Goal: Task Accomplishment & Management: Complete application form

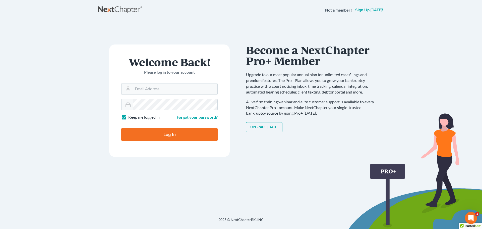
click at [0, 228] on nordpass-portal at bounding box center [0, 229] width 0 height 0
type input "[PERSON_NAME][EMAIL_ADDRESS][DOMAIN_NAME]"
type input "Thinking..."
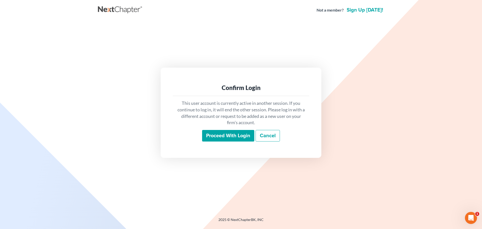
click at [211, 139] on input "Proceed with login" at bounding box center [228, 136] width 52 height 12
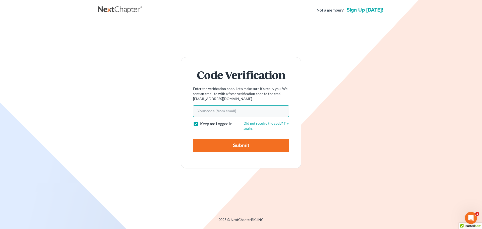
click at [236, 112] on input "Your code(from email)" at bounding box center [241, 111] width 96 height 12
paste input "be0f41"
type input "be0f41"
click at [193, 139] on input "Submit" at bounding box center [241, 145] width 96 height 13
type input "Thinking..."
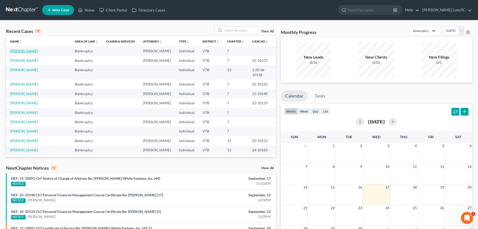
click at [20, 51] on link "[PERSON_NAME]" at bounding box center [24, 51] width 28 height 4
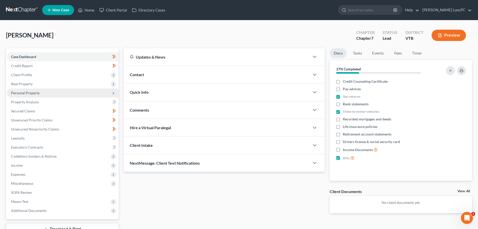
click at [34, 95] on span "Personal Property" at bounding box center [25, 93] width 29 height 4
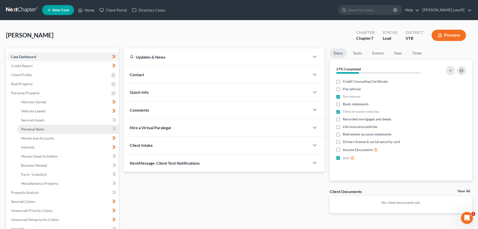
click at [37, 128] on span "Personal Items" at bounding box center [32, 129] width 23 height 4
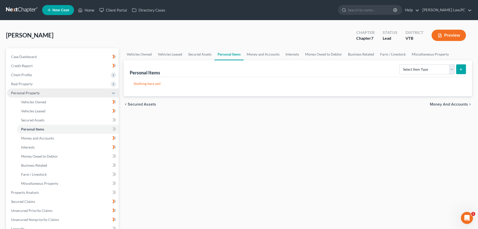
click at [35, 94] on span "Personal Property" at bounding box center [25, 93] width 29 height 4
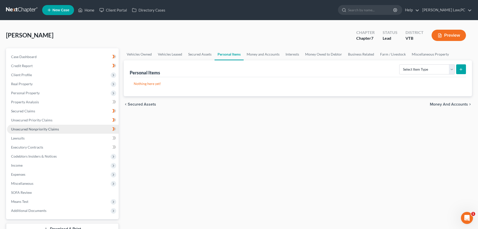
click at [35, 128] on span "Unsecured Nonpriority Claims" at bounding box center [35, 129] width 48 height 4
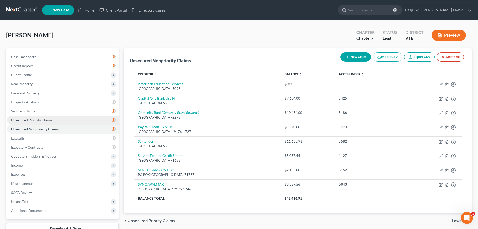
click at [37, 121] on span "Unsecured Priority Claims" at bounding box center [31, 120] width 41 height 4
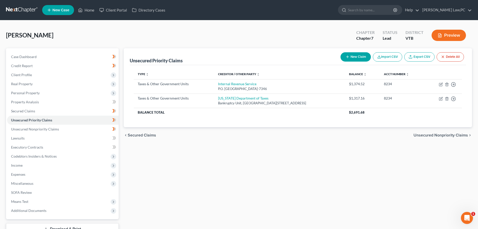
click at [353, 58] on button "New Claim" at bounding box center [356, 56] width 30 height 9
select select "0"
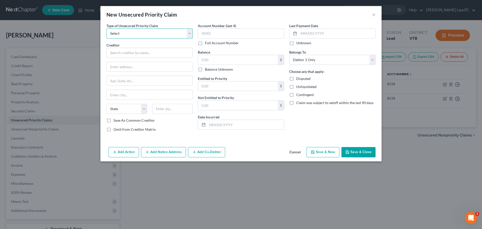
click at [163, 31] on select "Select Taxes & Other Government Units Domestic Support Obligations Extensions o…" at bounding box center [149, 33] width 86 height 10
click at [308, 128] on div "Last Payment Date Unknown Belongs To * Select Debtor 1 Only Debtor 2 Only Debto…" at bounding box center [332, 79] width 91 height 113
click at [299, 153] on button "Cancel" at bounding box center [294, 152] width 19 height 10
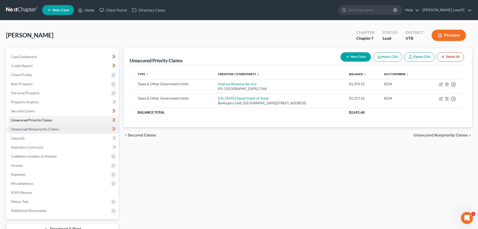
click at [36, 126] on link "Unsecured Nonpriority Claims" at bounding box center [63, 129] width 112 height 9
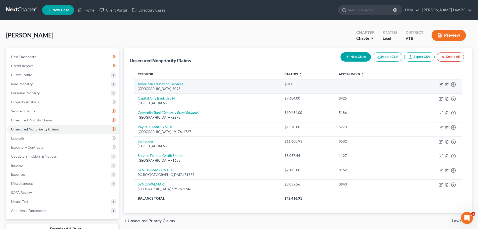
click at [440, 83] on icon "button" at bounding box center [441, 84] width 4 height 4
select select "21"
select select "17"
select select "0"
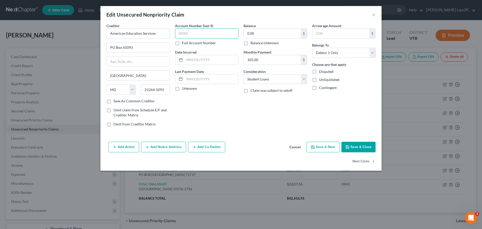
click at [194, 32] on input "text" at bounding box center [207, 33] width 64 height 10
type input "2413"
click at [266, 33] on input "0.00" at bounding box center [272, 34] width 57 height 10
click at [364, 150] on button "Save & Close" at bounding box center [358, 147] width 34 height 11
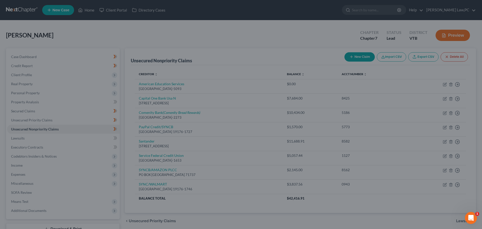
type input "0"
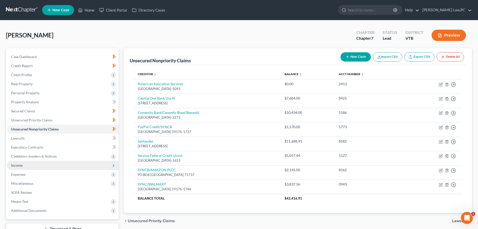
click at [31, 166] on span "Income" at bounding box center [63, 165] width 112 height 9
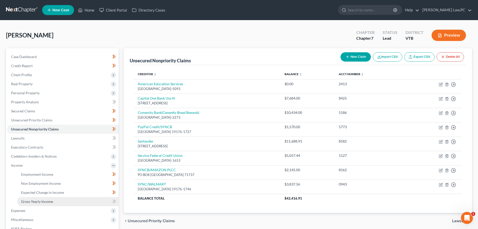
click at [38, 202] on span "Gross Yearly Income" at bounding box center [37, 201] width 32 height 4
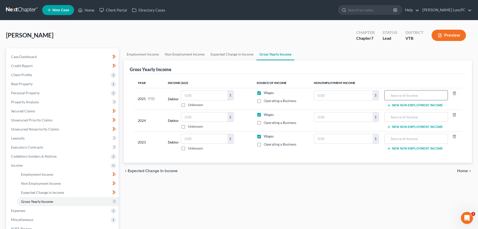
click at [420, 97] on input "text" at bounding box center [416, 95] width 58 height 10
drag, startPoint x: 433, startPoint y: 94, endPoint x: 352, endPoint y: 88, distance: 80.8
click at [352, 88] on tr "2025 YTD Debtor $ Unknown Balance Undetermined $ Unknown Wages Operating a Busi…" at bounding box center [298, 99] width 328 height 22
type input "Social Security Income"
click at [415, 114] on input "text" at bounding box center [416, 117] width 58 height 10
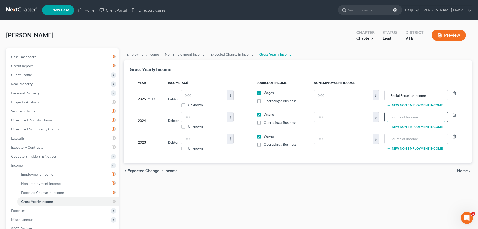
paste input "Social Security Income"
type input "Social Security Income"
click at [417, 138] on input "text" at bounding box center [416, 139] width 58 height 10
paste input "Social Security Income"
type input "Social Security Income"
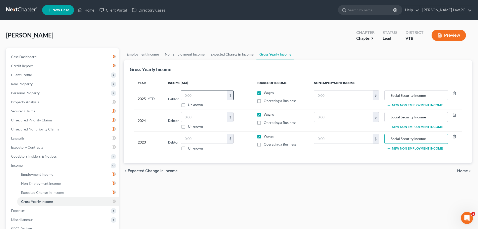
click at [216, 95] on input "text" at bounding box center [204, 95] width 46 height 10
click at [42, 92] on span "Personal Property" at bounding box center [63, 92] width 112 height 9
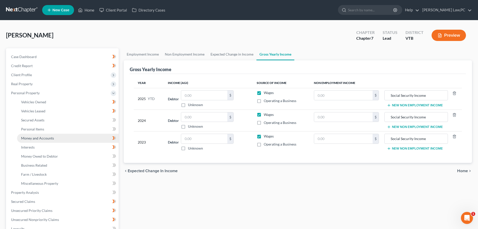
click at [40, 138] on span "Money and Accounts" at bounding box center [37, 138] width 33 height 4
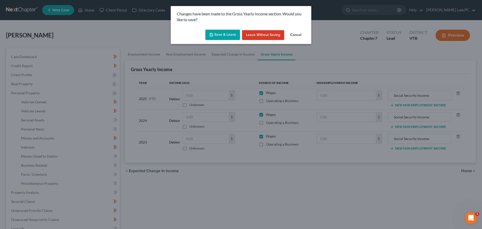
click at [217, 36] on button "Save & Leave" at bounding box center [222, 35] width 35 height 11
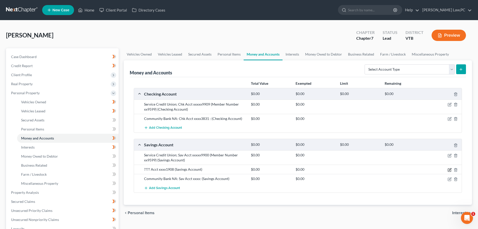
click at [449, 170] on icon "button" at bounding box center [450, 170] width 4 height 4
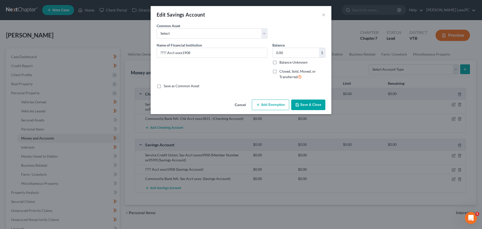
click at [239, 104] on button "Cancel" at bounding box center [240, 105] width 19 height 10
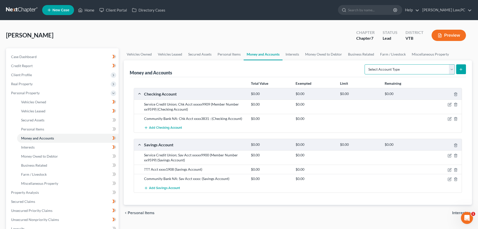
click at [436, 71] on select "Select Account Type Brokerage Cash on Hand Certificates of Deposit Checking Acc…" at bounding box center [410, 69] width 90 height 10
select select "savings"
click at [366, 64] on select "Select Account Type Brokerage Cash on Hand Certificates of Deposit Checking Acc…" at bounding box center [410, 69] width 90 height 10
click at [463, 67] on icon "submit" at bounding box center [461, 69] width 4 height 4
click at [443, 67] on select "Select Account Type Brokerage Cash on Hand Certificates of Deposit Checking Acc…" at bounding box center [410, 69] width 90 height 10
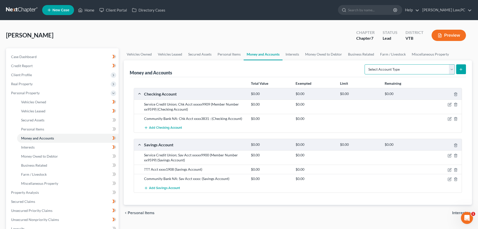
select select "savings"
click at [366, 64] on select "Select Account Type Brokerage Cash on Hand Certificates of Deposit Checking Acc…" at bounding box center [410, 69] width 90 height 10
click at [458, 72] on button "submit" at bounding box center [461, 69] width 10 height 10
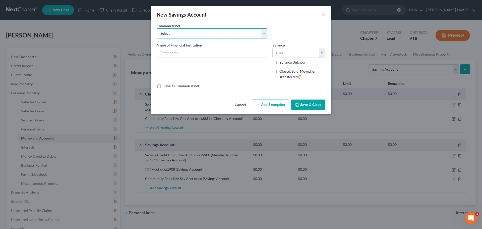
click at [224, 31] on select "Select North Country Federal Credit Union; Savings Community Bank NA: Sav Acct …" at bounding box center [212, 33] width 111 height 10
click at [230, 24] on div "Common Asset Select North Country Federal Credit Union; Savings Community Bank …" at bounding box center [212, 30] width 116 height 15
click at [217, 49] on input "text" at bounding box center [212, 53] width 110 height 10
click at [206, 53] on input "One Credit Union: Acct xxxxx 2030" at bounding box center [212, 53] width 110 height 10
type input "One Credit Union: Acct xxxxx2030"
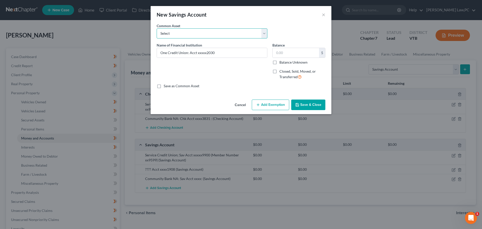
click at [189, 31] on select "Select North Country Federal Credit Union; Savings Community Bank NA: Sav Acct …" at bounding box center [212, 33] width 111 height 10
click at [233, 55] on input "One Credit Union: Acct xxxxx2030" at bounding box center [212, 53] width 110 height 10
click at [309, 104] on button "Save & Close" at bounding box center [308, 104] width 34 height 11
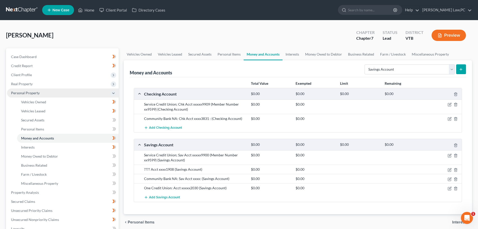
click at [39, 95] on span "Personal Property" at bounding box center [63, 92] width 112 height 9
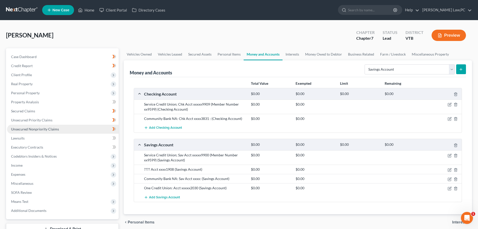
click at [35, 129] on span "Unsecured Nonpriority Claims" at bounding box center [35, 129] width 48 height 4
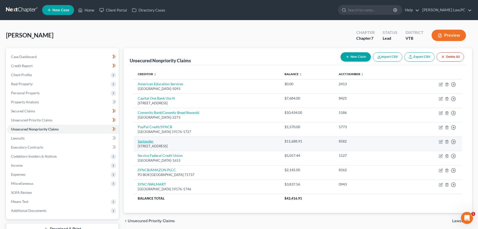
click at [143, 142] on link "Santander" at bounding box center [146, 141] width 16 height 4
select select "39"
select select "10"
select select "0"
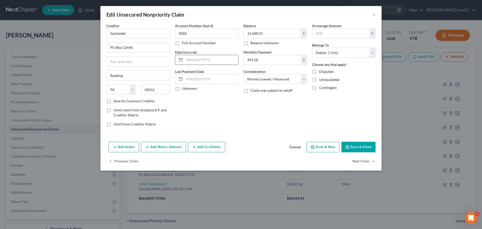
click at [203, 61] on input "text" at bounding box center [211, 60] width 54 height 10
type input "10/12/22"
click at [222, 74] on div "Last Payment Date Unknown" at bounding box center [207, 80] width 64 height 22
click at [220, 78] on input "text" at bounding box center [211, 79] width 54 height 10
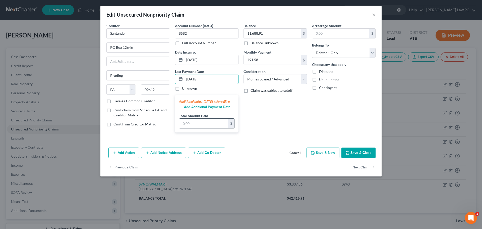
type input "8/15/25"
click at [201, 126] on input "text" at bounding box center [203, 123] width 49 height 10
type input "983.16"
click at [258, 127] on div "Balance 11,688.91 $ Balance Unknown Balance Undetermined 11,688.91 $ Balance Un…" at bounding box center [275, 79] width 69 height 113
click at [219, 114] on div "Additional dates within 90 days before filing Add Additional Payment Date Total…" at bounding box center [207, 113] width 64 height 37
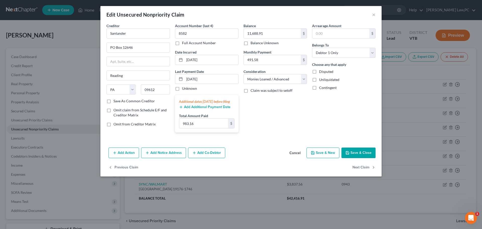
click at [218, 109] on button "Add Additional Payment Date" at bounding box center [204, 107] width 51 height 4
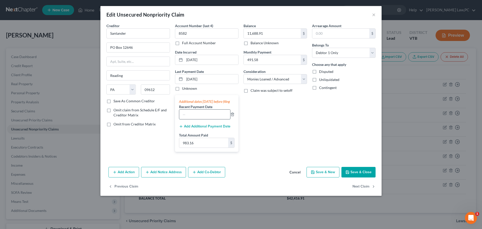
click at [205, 119] on input "text" at bounding box center [204, 114] width 51 height 10
type input "7/15/25"
click at [267, 129] on div "Balance 11,688.91 $ Balance Unknown Balance Undetermined 11,688.91 $ Balance Un…" at bounding box center [275, 89] width 69 height 133
click at [355, 176] on button "Save & Close" at bounding box center [358, 172] width 34 height 11
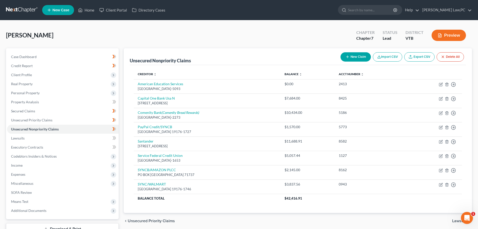
click at [356, 56] on button "New Claim" at bounding box center [356, 56] width 30 height 9
select select "0"
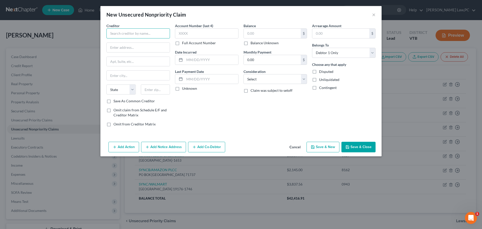
click at [159, 35] on input "text" at bounding box center [138, 33] width 64 height 10
type input "THD/CBNA"
type input "5800 South Corporate Place"
type input "Sioux Falls"
select select "43"
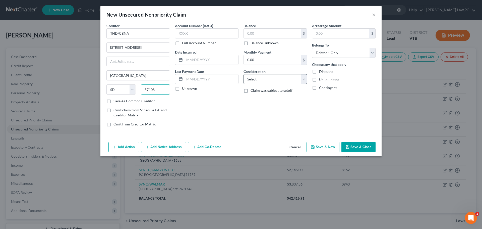
type input "57108"
click at [258, 76] on select "Select Cable / Satellite Services Collection Agency Credit Card Debt Debt Couns…" at bounding box center [275, 79] width 64 height 10
select select "2"
click at [243, 74] on select "Select Cable / Satellite Services Collection Agency Credit Card Debt Debt Couns…" at bounding box center [275, 79] width 64 height 10
click at [196, 34] on input "text" at bounding box center [207, 33] width 64 height 10
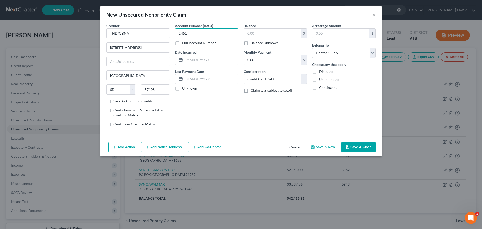
type input "2451"
click at [361, 147] on button "Save & Close" at bounding box center [358, 147] width 34 height 11
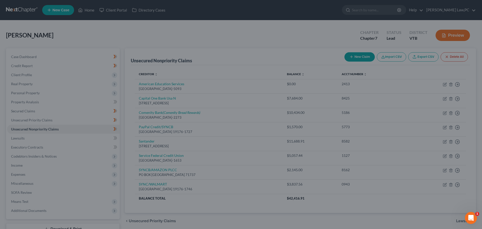
type input "0.00"
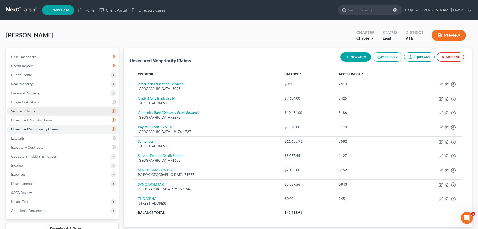
click at [34, 111] on span "Secured Claims" at bounding box center [23, 111] width 24 height 4
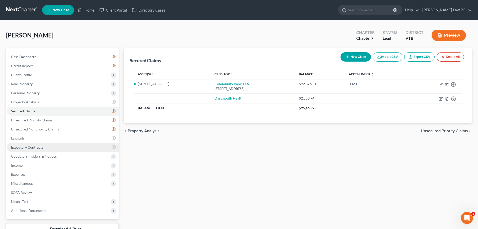
click at [46, 147] on link "Executory Contracts" at bounding box center [63, 147] width 112 height 9
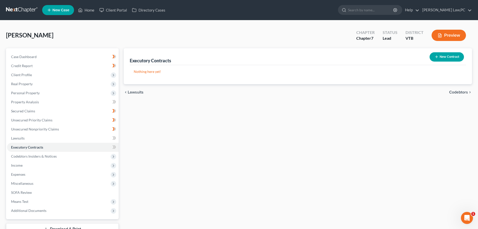
click at [436, 60] on button "New Contract" at bounding box center [447, 56] width 34 height 9
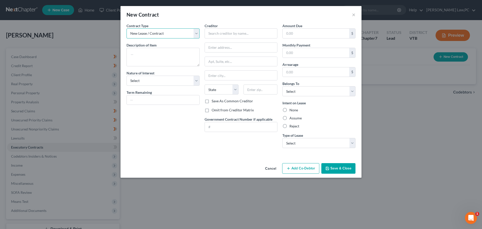
click at [174, 33] on select "New Lease / Contract New Timeshare" at bounding box center [163, 33] width 73 height 10
click at [169, 50] on textarea at bounding box center [163, 57] width 73 height 19
type textarea "Auto Lease"
select select "2"
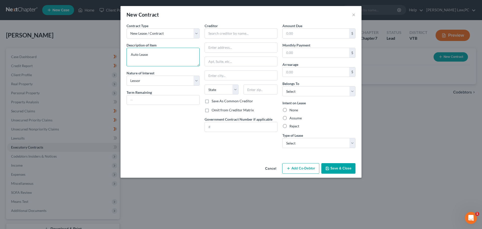
click at [166, 57] on textarea "Auto Lease" at bounding box center [163, 57] width 73 height 19
type textarea "Auto Lease for GMC Truck. Joint Lease with Debtor's Spouse John Meeks."
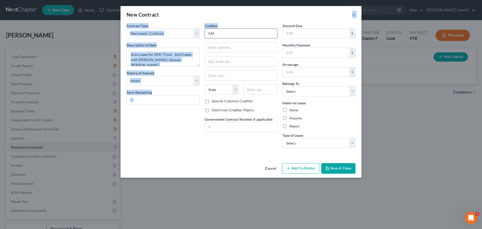
drag, startPoint x: 221, startPoint y: 18, endPoint x: 218, endPoint y: 29, distance: 11.2
click at [218, 29] on div "New Contract × Contract Type New Lease / Contract New Timeshare Description of …" at bounding box center [240, 91] width 241 height 171
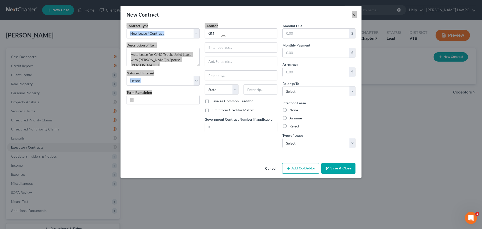
click at [220, 34] on html at bounding box center [225, 35] width 13 height 9
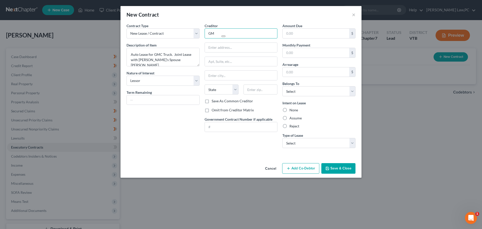
click at [216, 32] on input "GM" at bounding box center [241, 33] width 73 height 10
type input "GM Financial"
type input "PO Box 181145"
type input "Arlington"
select select "45"
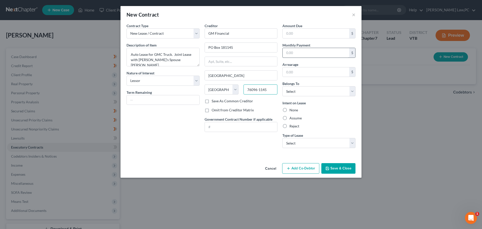
type input "76096-1145"
click at [306, 52] on input "text" at bounding box center [316, 53] width 67 height 10
type input "399.00"
click at [328, 107] on div "None" at bounding box center [318, 109] width 73 height 5
click at [289, 117] on label "Assume" at bounding box center [295, 117] width 12 height 5
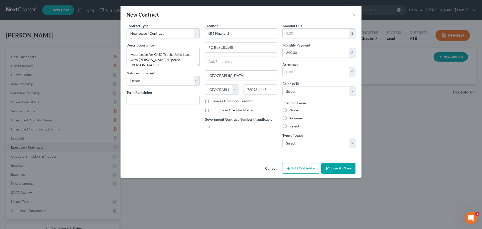
click at [291, 117] on input "Assume" at bounding box center [292, 116] width 3 height 3
radio input "true"
drag, startPoint x: 299, startPoint y: 137, endPoint x: 301, endPoint y: 138, distance: 2.7
click at [300, 138] on label "Type of Lease *" at bounding box center [292, 135] width 21 height 5
click at [308, 143] on select "Select Real Estate Car Other" at bounding box center [318, 143] width 73 height 10
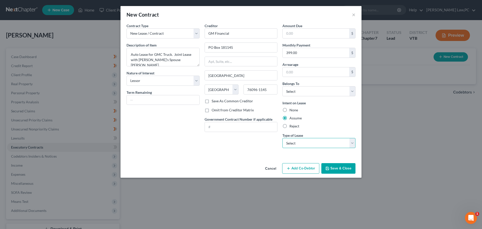
select select "1"
click at [282, 138] on select "Select Real Estate Car Other" at bounding box center [318, 143] width 73 height 10
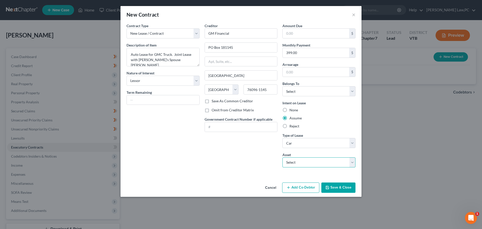
click at [307, 167] on select "Select 2023 Subaru Crosstrek - $0.0 2022 GMC Canyon - $0.0" at bounding box center [318, 162] width 73 height 10
select select "1"
click at [282, 157] on select "Select 2023 Subaru Crosstrek - $0.0 2022 GMC Canyon - $0.0" at bounding box center [318, 162] width 73 height 10
type textarea "2022 GMC Canyon"
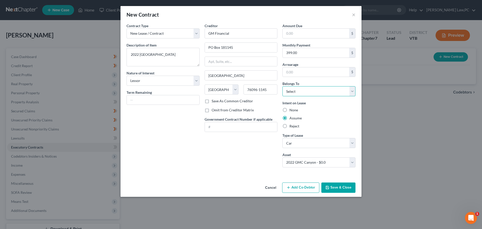
click at [313, 93] on select "Select Debtor 1 Only Debtor 2 Only Debtor 1 And Debtor 2 Only At Least One Of T…" at bounding box center [318, 91] width 73 height 10
select select "2"
click at [282, 86] on select "Select Debtor 1 Only Debtor 2 Only Debtor 1 And Debtor 2 Only At Least One Of T…" at bounding box center [318, 91] width 73 height 10
click at [324, 105] on div "Intent on Lease None Assume Reject" at bounding box center [318, 114] width 73 height 28
click at [192, 136] on div "Contract Type New Lease / Contract New Timeshare Description of non-residential…" at bounding box center [163, 97] width 78 height 148
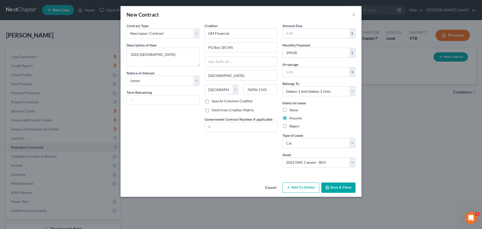
click at [337, 186] on button "Save & Close" at bounding box center [338, 187] width 34 height 11
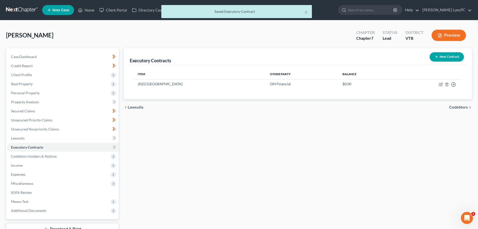
click at [443, 58] on button "New Contract" at bounding box center [447, 56] width 34 height 9
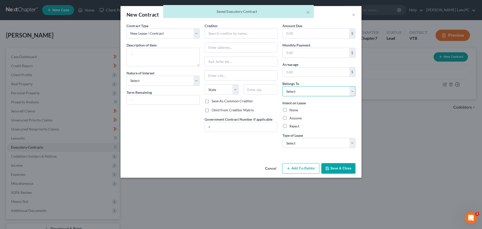
click at [316, 90] on select "Select Debtor 1 Only Debtor 2 Only Debtor 1 And Debtor 2 Only At Least One Of T…" at bounding box center [318, 91] width 73 height 10
select select "0"
click at [282, 86] on select "Select Debtor 1 Only Debtor 2 Only Debtor 1 And Debtor 2 Only At Least One Of T…" at bounding box center [318, 91] width 73 height 10
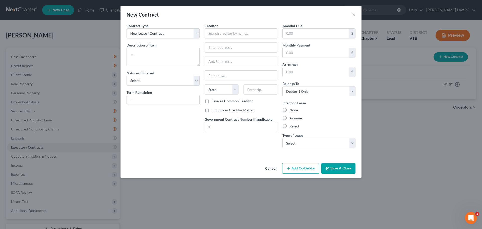
click at [296, 118] on label "Assume" at bounding box center [295, 117] width 12 height 5
click at [295, 118] on input "Assume" at bounding box center [292, 116] width 3 height 3
radio input "true"
click at [310, 141] on select "Select Real Estate Car Other" at bounding box center [318, 143] width 73 height 10
select select "1"
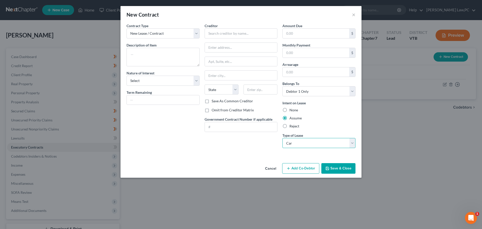
click at [282, 138] on select "Select Real Estate Car Other" at bounding box center [318, 143] width 73 height 10
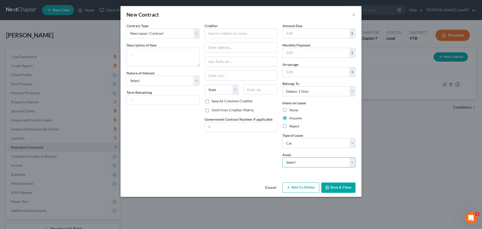
click at [304, 158] on select "Select 2023 Subaru Crosstrek - $0.0 2022 GMC Canyon - $0.0" at bounding box center [318, 162] width 73 height 10
select select "0"
click at [282, 157] on select "Select 2023 Subaru Crosstrek - $0.0 2022 GMC Canyon - $0.0" at bounding box center [318, 162] width 73 height 10
type textarea "2023 Subaru Crosstrek"
click at [165, 80] on select "Select Purchaser Agent Lessor Lessee" at bounding box center [163, 81] width 73 height 10
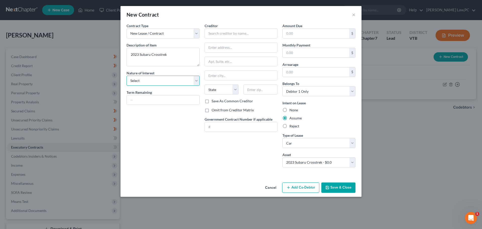
select select "2"
click at [127, 76] on select "Select Purchaser Agent Lessor Lessee" at bounding box center [163, 81] width 73 height 10
click at [229, 32] on input "text" at bounding box center [241, 33] width 73 height 10
type input "Subaru"
click at [347, 188] on button "Save & Close" at bounding box center [338, 187] width 34 height 11
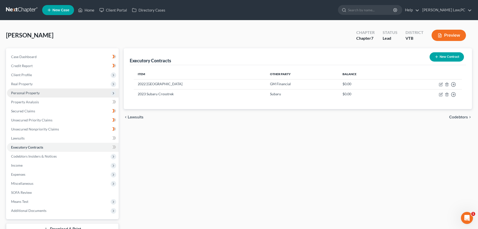
click at [27, 89] on span "Personal Property" at bounding box center [63, 92] width 112 height 9
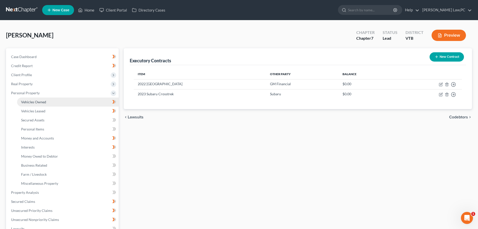
click at [46, 103] on link "Vehicles Owned" at bounding box center [68, 101] width 102 height 9
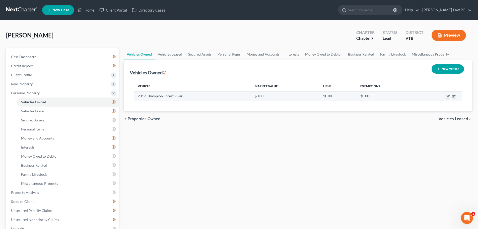
click at [147, 96] on td "2017 Champion Forest River" at bounding box center [192, 96] width 117 height 10
click at [448, 97] on icon "button" at bounding box center [448, 96] width 4 height 4
select select "2"
select select "9"
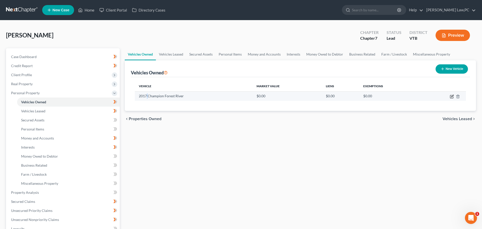
select select "0"
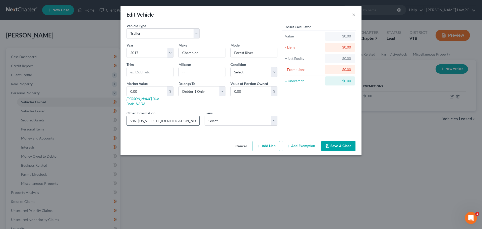
drag, startPoint x: 175, startPoint y: 115, endPoint x: 139, endPoint y: 116, distance: 36.9
click at [139, 116] on input "VIN: 5ZT2FEJB1HL001624" at bounding box center [163, 121] width 73 height 10
click at [348, 141] on button "Save & Close" at bounding box center [338, 146] width 34 height 11
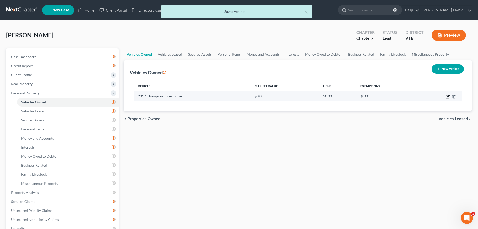
click at [447, 97] on icon "button" at bounding box center [448, 96] width 4 height 4
select select "2"
select select "9"
select select "0"
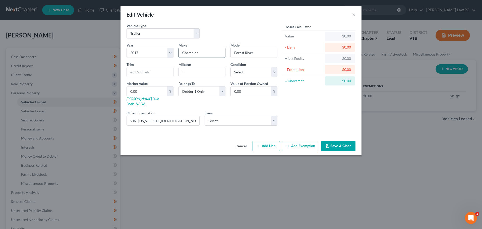
click at [204, 50] on input "Champion" at bounding box center [202, 53] width 46 height 10
click at [256, 53] on input "Forest River" at bounding box center [254, 53] width 46 height 10
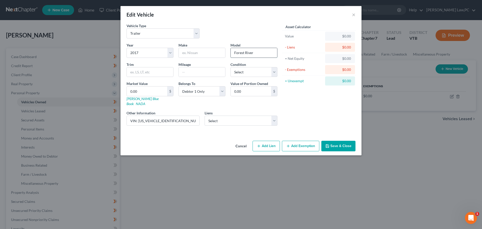
click at [256, 53] on input "Forest River" at bounding box center [254, 53] width 46 height 10
click at [205, 52] on input "text" at bounding box center [202, 53] width 46 height 10
paste input "Forest River"
type input "Forest River"
click at [254, 54] on input "text" at bounding box center [254, 53] width 46 height 10
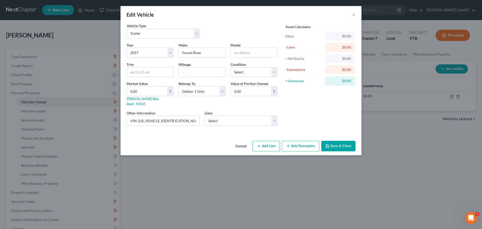
click at [245, 36] on div "Vehicle Type Select Automobile Truck Trailer Watercraft Aircraft Motor Home Atv…" at bounding box center [202, 32] width 156 height 19
click at [338, 141] on button "Save & Close" at bounding box center [338, 146] width 34 height 11
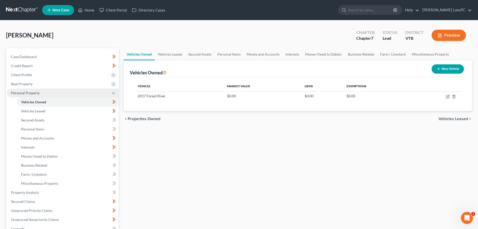
click at [28, 93] on span "Personal Property" at bounding box center [25, 93] width 29 height 4
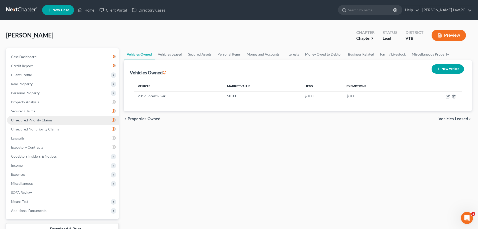
click at [36, 120] on span "Unsecured Priority Claims" at bounding box center [31, 120] width 41 height 4
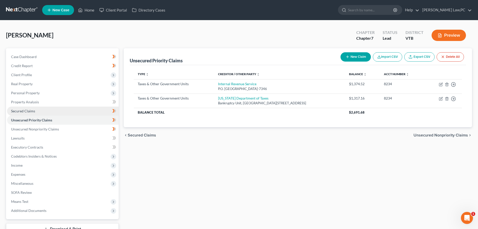
click at [34, 109] on span "Secured Claims" at bounding box center [23, 111] width 24 height 4
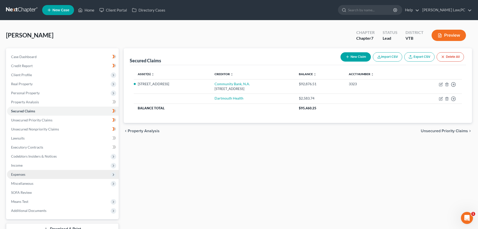
click at [27, 175] on span "Expenses" at bounding box center [63, 174] width 112 height 9
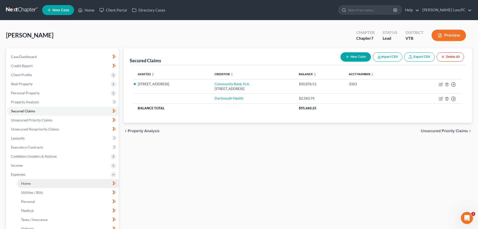
click at [31, 184] on link "Home" at bounding box center [68, 183] width 102 height 9
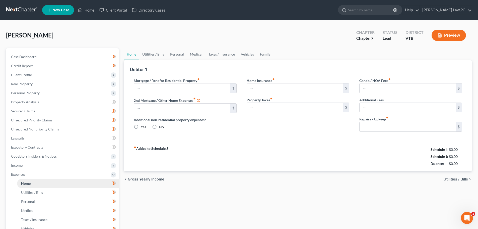
type input "489.50"
type input "0.00"
radio input "true"
type input "181.00"
type input "283.16"
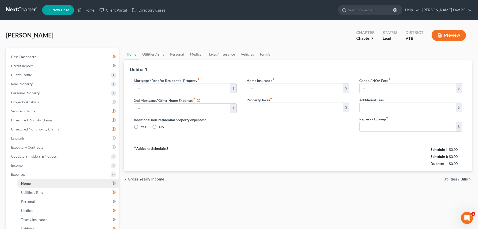
type input "0.00"
type input "100.00"
click at [301, 89] on input "181.00" at bounding box center [295, 88] width 96 height 10
type input "182"
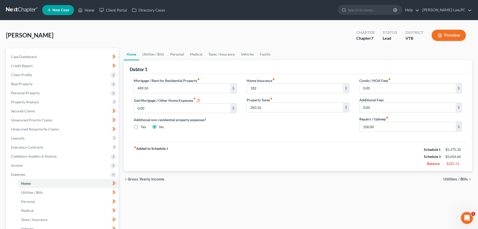
click at [293, 118] on div "Home Insurance fiber_manual_record 182 $ Property Taxes fiber_manual_record 283…" at bounding box center [298, 107] width 113 height 58
click at [303, 130] on div "Home Insurance fiber_manual_record 182 $ Property Taxes fiber_manual_record 283…" at bounding box center [298, 107] width 113 height 58
click at [456, 179] on span "Utilities / Bills" at bounding box center [456, 179] width 25 height 4
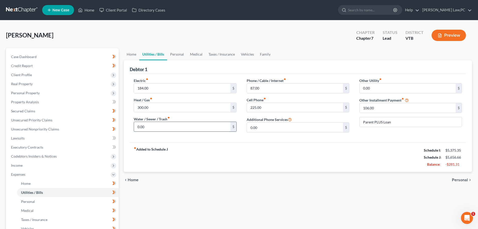
click at [200, 127] on input "0.00" at bounding box center [182, 127] width 96 height 10
type input "10.00"
click at [237, 134] on div "Electric fiber_manual_record 184.00 $ Heat / Gas fiber_manual_record 300.00 $ W…" at bounding box center [185, 107] width 113 height 58
click at [287, 88] on input "87.00" at bounding box center [295, 88] width 96 height 10
click at [176, 55] on link "Personal" at bounding box center [177, 54] width 20 height 12
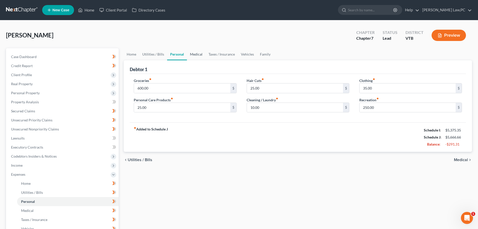
click at [195, 55] on link "Medical" at bounding box center [196, 54] width 19 height 12
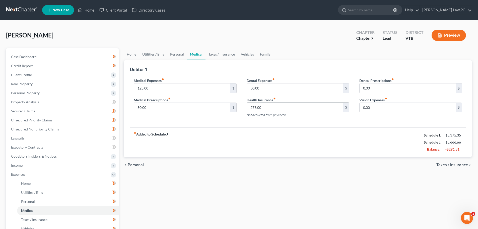
click at [284, 106] on input "273.00" at bounding box center [295, 108] width 96 height 10
click at [284, 107] on input "273.00" at bounding box center [295, 108] width 96 height 10
drag, startPoint x: 284, startPoint y: 107, endPoint x: 229, endPoint y: 113, distance: 55.0
click at [229, 113] on div "Medical Expenses fiber_manual_record 125.00 $ Medical Prescriptions fiber_manua…" at bounding box center [298, 100] width 338 height 44
type input "619.07"
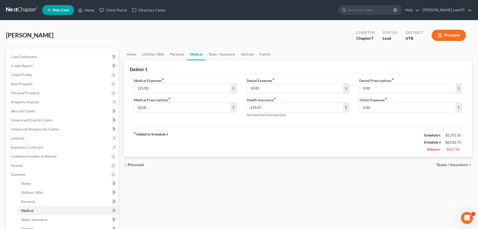
click at [265, 149] on div "fiber_manual_record Added to Schedule J Schedule I: $5,375.35 Schedule J: $6,01…" at bounding box center [298, 141] width 336 height 29
click at [307, 119] on div "Dental Expenses fiber_manual_record 50.00 $ Health Insurance fiber_manual_recor…" at bounding box center [298, 100] width 113 height 44
click at [158, 89] on input "125.00" at bounding box center [182, 88] width 96 height 10
type input "5"
click at [175, 116] on div "Medical Expenses fiber_manual_record $ Medical Prescriptions fiber_manual_recor…" at bounding box center [185, 100] width 113 height 44
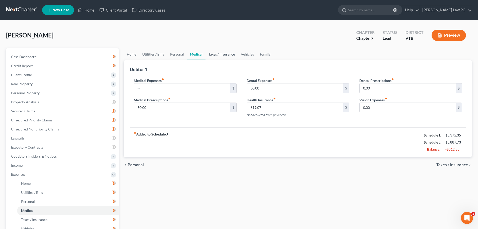
click at [220, 53] on link "Taxes / Insurance" at bounding box center [222, 54] width 32 height 12
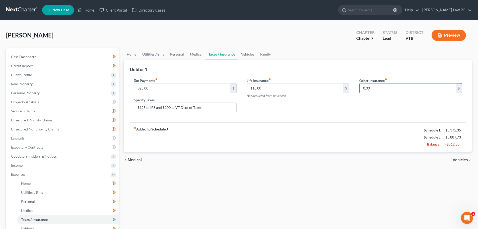
click at [384, 89] on input "0.00" at bounding box center [408, 88] width 96 height 10
click at [150, 53] on link "Utilities / Bills" at bounding box center [153, 54] width 28 height 12
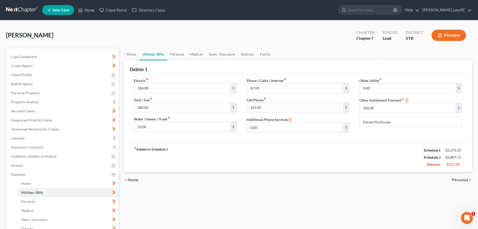
drag, startPoint x: 387, startPoint y: 108, endPoint x: 357, endPoint y: 132, distance: 37.4
click at [357, 132] on div "Other Utility fiber_manual_record 0.00 $ Other Installment Payment fiber_manual…" at bounding box center [410, 107] width 113 height 58
click at [399, 123] on input "Parent PLUS Loan" at bounding box center [411, 122] width 102 height 10
type input "Parent PLUS Loan (106) and 403b Loan (153)"
click at [385, 107] on input "106.00" at bounding box center [408, 108] width 96 height 10
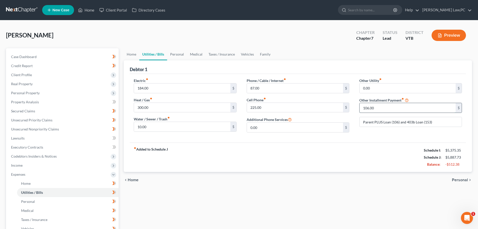
click at [385, 107] on input "106.00" at bounding box center [408, 108] width 96 height 10
type input "259.00"
click at [391, 136] on div "Other Utility fiber_manual_record 0.00 $ Other Installment Payment fiber_manual…" at bounding box center [410, 107] width 113 height 58
click at [392, 122] on input "Parent PLUS Loan (106) and 403b Loan (153)" at bounding box center [411, 122] width 102 height 10
type input "Parent PLUS Loan ($106) and 403b Loan ($153)"
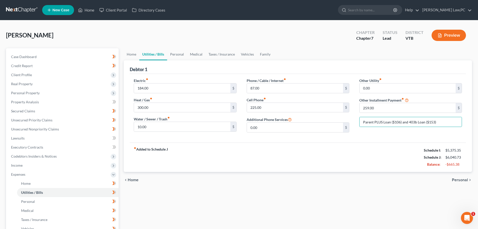
click at [379, 136] on div "Other Utility fiber_manual_record 0.00 $ Other Installment Payment fiber_manual…" at bounding box center [410, 107] width 113 height 58
click at [266, 56] on link "Family" at bounding box center [265, 54] width 17 height 12
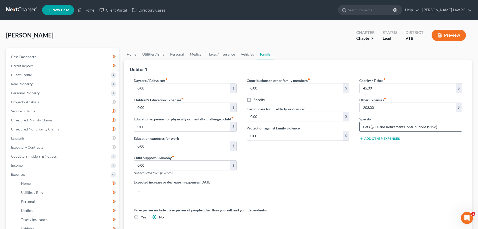
drag, startPoint x: 381, startPoint y: 127, endPoint x: 450, endPoint y: 128, distance: 69.0
click at [450, 128] on input "Pets ($50) and Retirement Contributions ($153)" at bounding box center [411, 127] width 102 height 10
type input "Pets ($50)"
click at [399, 107] on input "203.00" at bounding box center [408, 108] width 96 height 10
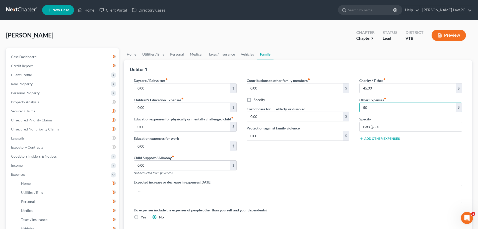
type input "50"
click at [394, 116] on div "Specify Pets ($50)" at bounding box center [410, 123] width 103 height 15
click at [321, 145] on div "Contributions to other family members fiber_manual_record 0.00 $ Specify Cost o…" at bounding box center [298, 128] width 113 height 101
click at [243, 55] on link "Vehicles" at bounding box center [247, 54] width 19 height 12
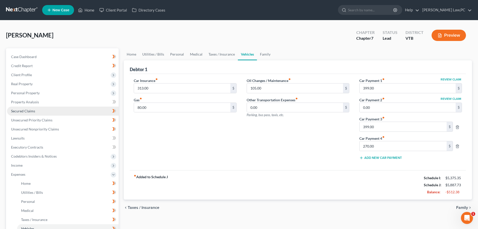
click at [35, 111] on link "Secured Claims" at bounding box center [63, 110] width 112 height 9
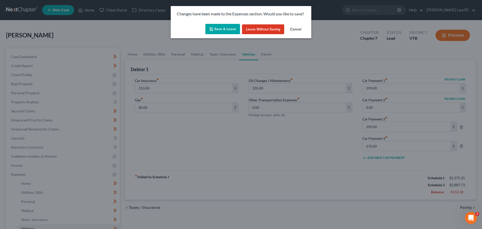
click at [231, 27] on button "Save & Leave" at bounding box center [222, 29] width 35 height 11
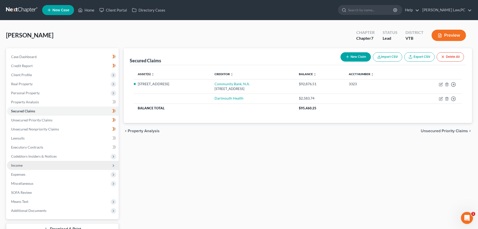
click at [32, 165] on span "Income" at bounding box center [63, 165] width 112 height 9
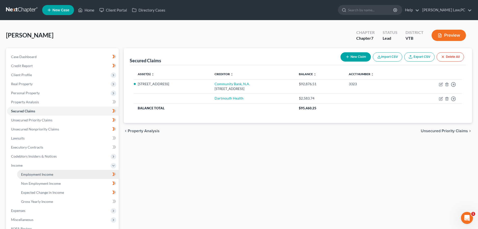
click at [34, 174] on span "Employment Income" at bounding box center [37, 174] width 32 height 4
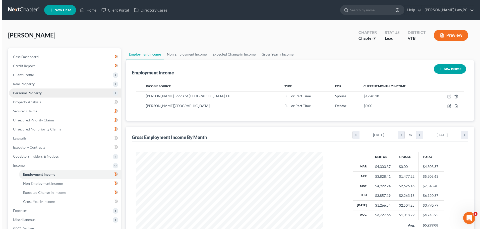
scroll to position [94, 197]
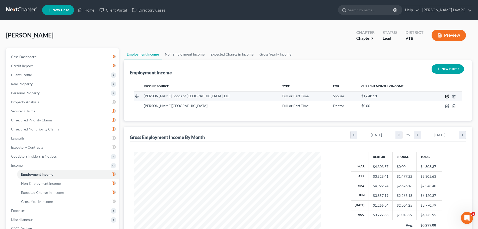
click at [447, 97] on icon "button" at bounding box center [447, 96] width 4 height 4
select select "0"
select select "20"
select select "3"
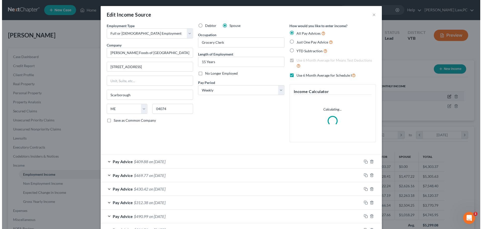
scroll to position [94, 199]
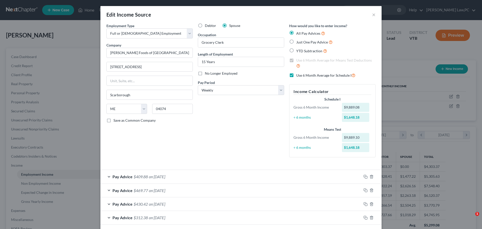
select select "0"
select select "20"
select select "3"
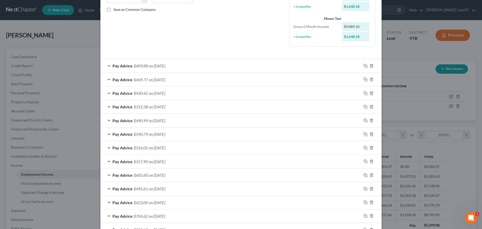
scroll to position [110, 0]
click at [363, 66] on icon "button" at bounding box center [365, 66] width 4 height 4
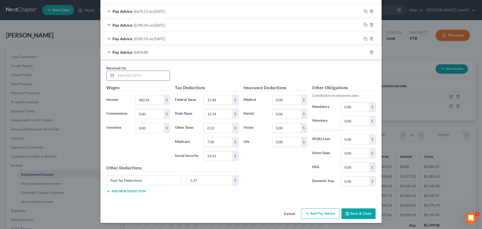
click at [135, 75] on input "text" at bounding box center [143, 76] width 54 height 10
type input "3/6/25"
click at [155, 97] on input "482.41" at bounding box center [149, 100] width 28 height 10
type input "466.32"
click at [221, 101] on input "15.98" at bounding box center [218, 100] width 28 height 10
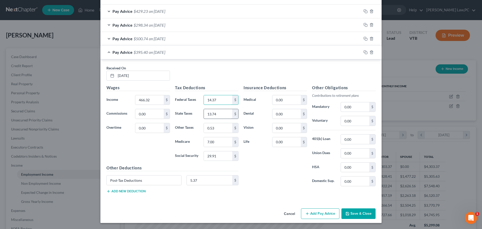
type input "14.37"
click at [225, 117] on input "13.74" at bounding box center [218, 114] width 28 height 10
click at [223, 113] on input "13.74" at bounding box center [218, 114] width 28 height 10
click at [222, 112] on input "13.74" at bounding box center [218, 114] width 28 height 10
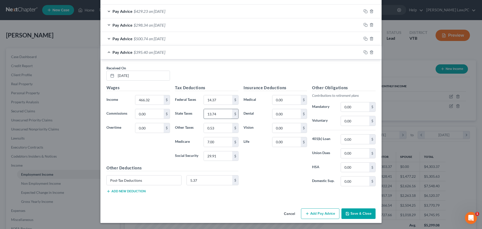
click at [222, 112] on input "13.74" at bounding box center [218, 114] width 28 height 10
type input "13.02"
click at [219, 128] on input "0.53" at bounding box center [218, 128] width 28 height 10
type input "0.51"
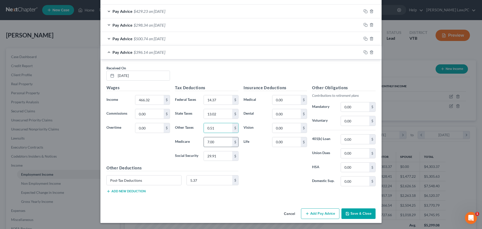
click at [217, 141] on input "7.00" at bounding box center [218, 142] width 28 height 10
type input "6.76"
click at [221, 154] on input "29.91" at bounding box center [218, 156] width 28 height 10
type input "28.91"
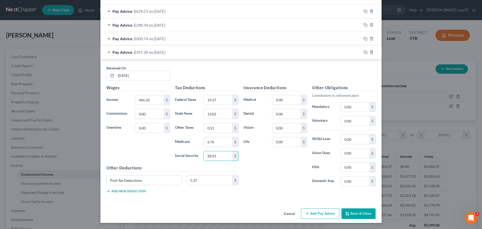
click at [264, 165] on div "Insurance Deductions Medical 0.00 $ Dental 0.00 $ Vision 0.00 $ Life 0.00 $" at bounding box center [275, 138] width 69 height 106
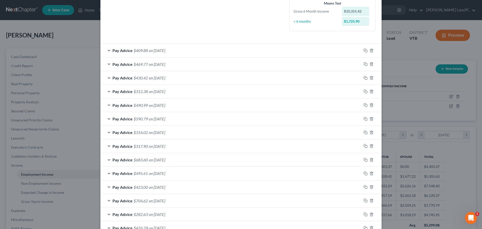
scroll to position [305, 0]
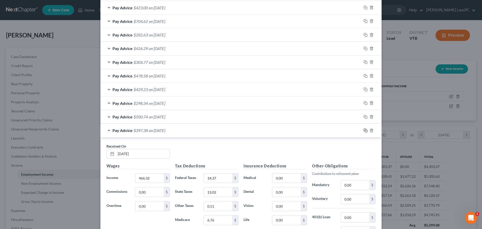
click at [365, 131] on rect "button" at bounding box center [366, 131] width 2 height 2
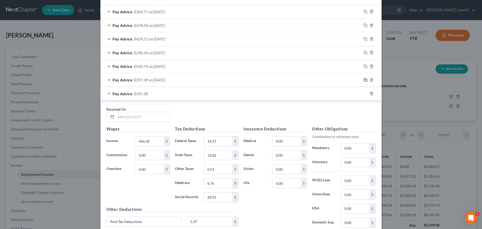
scroll to position [397, 0]
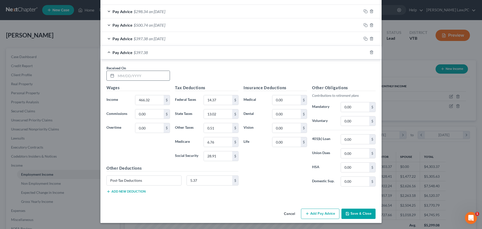
click at [135, 74] on input "text" at bounding box center [143, 76] width 54 height 10
type input "3/13/25"
click at [152, 100] on input "466.32" at bounding box center [149, 100] width 28 height 10
type input "423.28"
click at [222, 99] on input "14.37" at bounding box center [218, 100] width 28 height 10
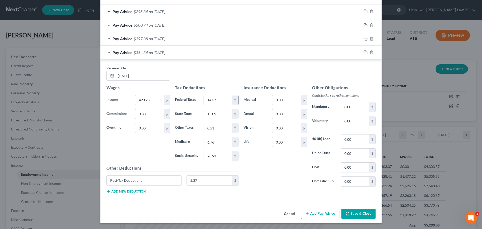
click at [222, 99] on input "14.37" at bounding box center [218, 100] width 28 height 10
type input "10.06"
click at [225, 117] on input "13.02" at bounding box center [218, 114] width 28 height 10
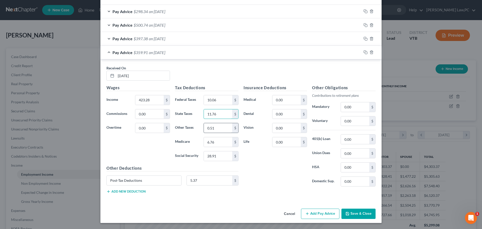
type input "11.76"
click at [225, 130] on input "0.51" at bounding box center [218, 128] width 28 height 10
type input "0.47"
click at [226, 145] on input "6.76" at bounding box center [218, 142] width 28 height 10
type input "6.14"
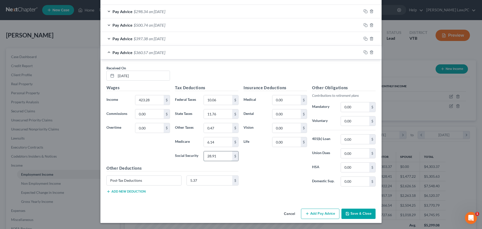
click at [219, 155] on input "28.91" at bounding box center [218, 156] width 28 height 10
type input "26.24"
click at [264, 166] on div "Insurance Deductions Medical 0.00 $ Dental 0.00 $ Vision 0.00 $ Life 0.00 $" at bounding box center [275, 138] width 69 height 106
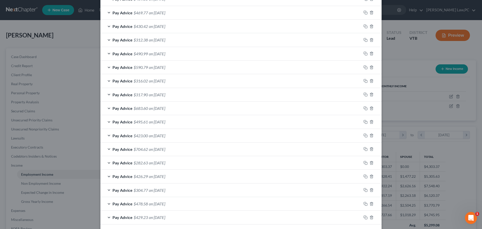
scroll to position [282, 0]
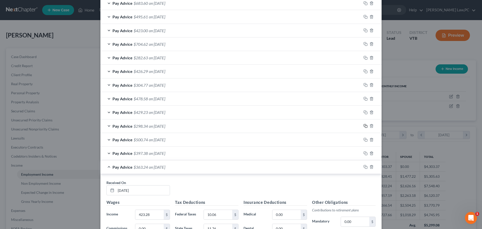
click at [363, 125] on icon "button" at bounding box center [365, 126] width 4 height 4
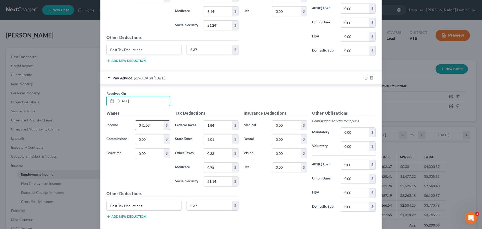
type input "3/20/25"
click at [152, 127] on input "341.03" at bounding box center [149, 125] width 28 height 10
type input "302.66"
click at [217, 128] on input "1.84" at bounding box center [218, 125] width 28 height 10
type input "18.77"
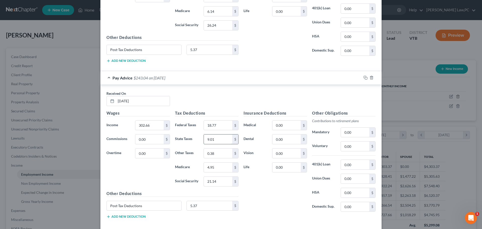
click at [218, 141] on input "9.01" at bounding box center [218, 139] width 28 height 10
type input "7.72"
click at [222, 154] on input "0.38" at bounding box center [218, 153] width 28 height 10
type input "0.33"
click at [221, 166] on input "4.95" at bounding box center [218, 167] width 28 height 10
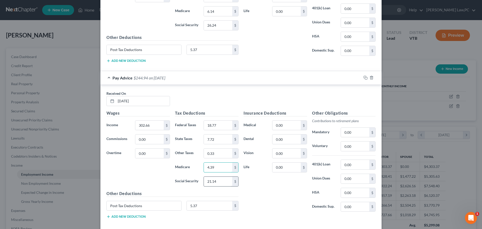
type input "4.39"
click at [222, 182] on input "21.14" at bounding box center [218, 181] width 28 height 10
type input "0"
click at [257, 184] on div "Insurance Deductions Medical 0.00 $ Dental 0.00 $ Vision 0.00 $ Life 0.00 $" at bounding box center [275, 163] width 69 height 106
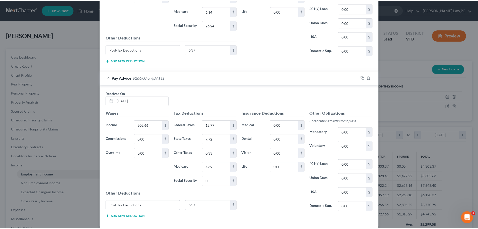
scroll to position [553, 0]
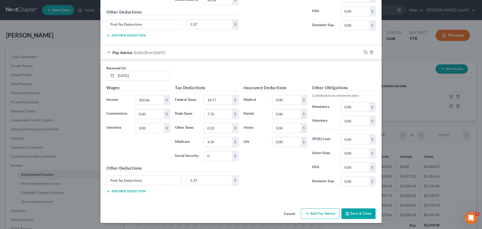
click at [355, 214] on button "Save & Close" at bounding box center [358, 213] width 34 height 11
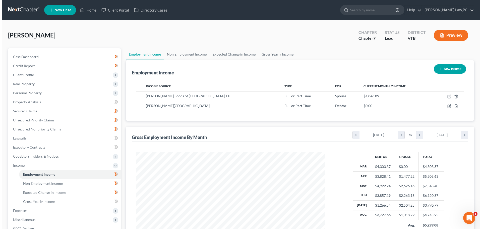
scroll to position [250921, 250817]
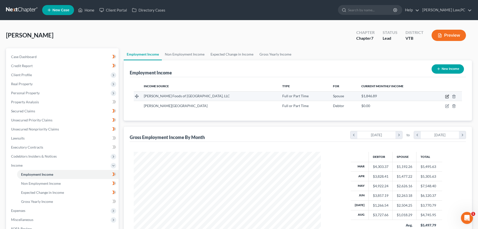
click at [447, 96] on icon "button" at bounding box center [447, 96] width 4 height 4
select select "0"
select select "20"
select select "3"
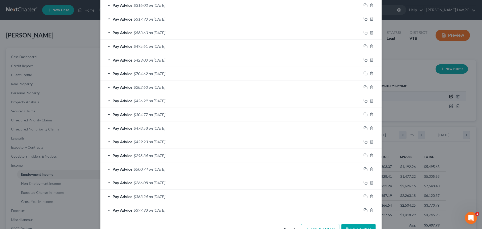
scroll to position [269, 0]
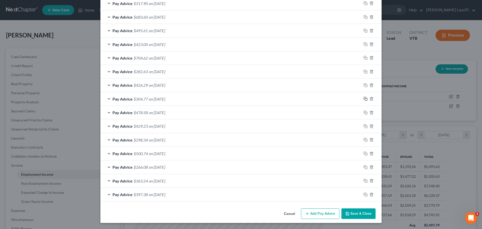
click at [364, 99] on icon "button" at bounding box center [365, 99] width 4 height 4
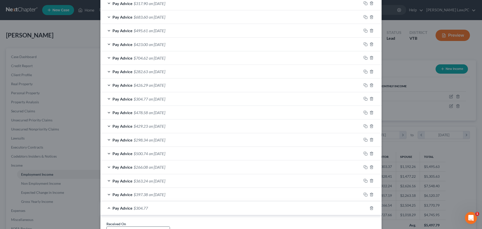
click at [154, 226] on input "text" at bounding box center [143, 231] width 54 height 10
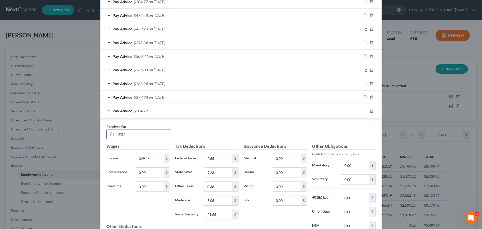
type input "3/27/"
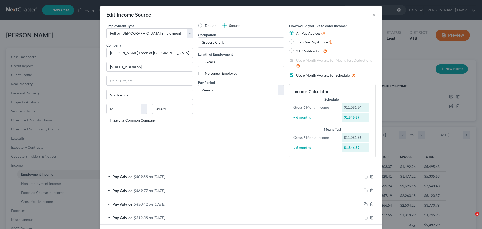
select select "0"
select select "20"
select select "3"
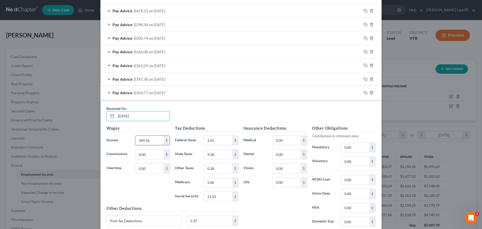
scroll to position [94, 199]
type input "[DATE]"
click at [154, 138] on input "349.16" at bounding box center [149, 141] width 28 height 10
type input "346.58"
click at [221, 139] on input "2.65" at bounding box center [218, 141] width 28 height 10
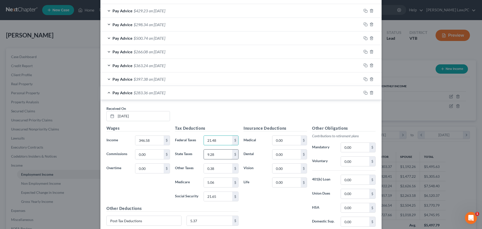
type input "21.48"
click at [218, 153] on input "9.28" at bounding box center [218, 154] width 28 height 10
type input "9.19"
click at [218, 163] on input "0.38" at bounding box center [218, 168] width 28 height 10
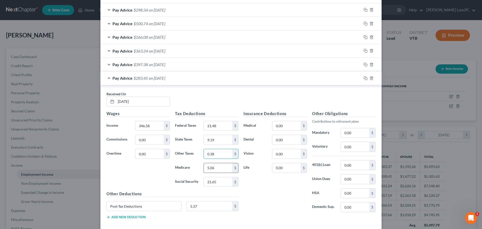
click at [220, 166] on input "5.06" at bounding box center [218, 168] width 28 height 10
type input "5.02"
click at [220, 180] on input "21.65" at bounding box center [218, 182] width 28 height 10
type input "21.48"
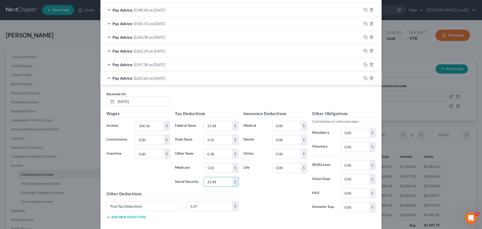
click at [256, 190] on div "Insurance Deductions Medical 0.00 $ Dental 0.00 $ Vision 0.00 $ Life 0.00 $" at bounding box center [275, 163] width 69 height 106
click at [211, 202] on input "5.37" at bounding box center [210, 206] width 46 height 10
click at [250, 206] on div "Insurance Deductions Medical 0.00 $ Dental 0.00 $ Vision 0.00 $ Life 0.00 $" at bounding box center [275, 163] width 69 height 106
click at [218, 126] on input "21.48" at bounding box center [218, 126] width 28 height 10
type input "2.39"
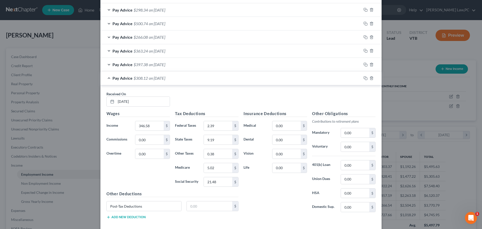
click at [255, 191] on div "Insurance Deductions Medical 0.00 $ Dental 0.00 $ Vision 0.00 $ Life 0.00 $" at bounding box center [275, 163] width 69 height 106
click at [201, 64] on div "Pay Advice $397.38 on 03/06/2025" at bounding box center [230, 64] width 261 height 13
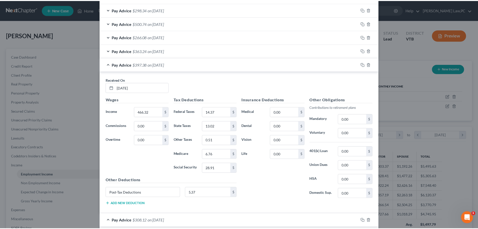
scroll to position [566, 0]
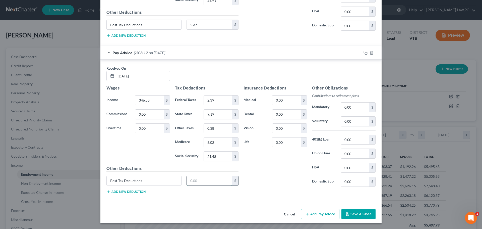
click at [202, 182] on input "text" at bounding box center [210, 181] width 46 height 10
type input "5.37"
click at [253, 179] on div "Insurance Deductions Medical 0.00 $ Dental 0.00 $ Vision 0.00 $ Life 0.00 $" at bounding box center [275, 138] width 69 height 106
click at [354, 216] on button "Save & Close" at bounding box center [358, 214] width 34 height 11
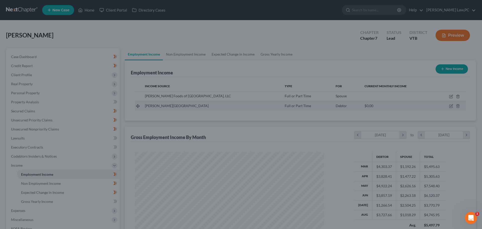
scroll to position [250921, 250817]
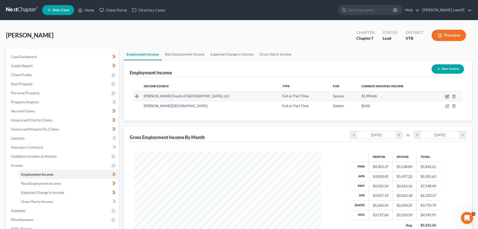
click at [447, 97] on icon "button" at bounding box center [447, 96] width 4 height 4
select select "0"
select select "20"
select select "3"
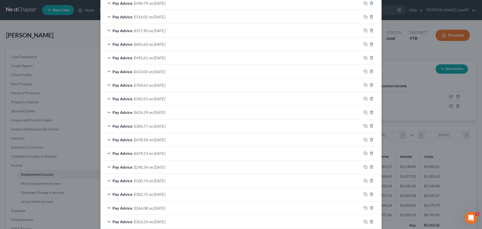
scroll to position [241, 0]
click at [364, 99] on icon "button" at bounding box center [365, 99] width 4 height 4
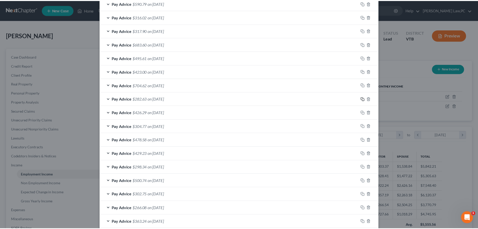
scroll to position [438, 0]
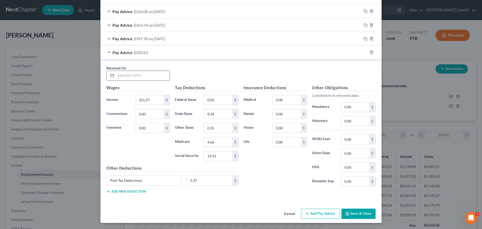
click at [127, 77] on input "text" at bounding box center [143, 76] width 54 height 10
type input "4/3/25"
click at [153, 99] on input "321.27" at bounding box center [149, 100] width 28 height 10
type input "373.51"
click at [221, 99] on input "0.00" at bounding box center [218, 100] width 28 height 10
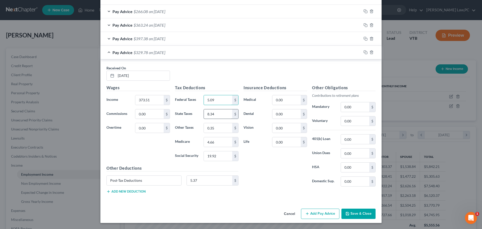
type input "5.09"
click at [220, 111] on input "8.34" at bounding box center [218, 114] width 28 height 10
type input "10.09"
click at [219, 127] on input "0.35" at bounding box center [218, 128] width 28 height 10
type input "0.41"
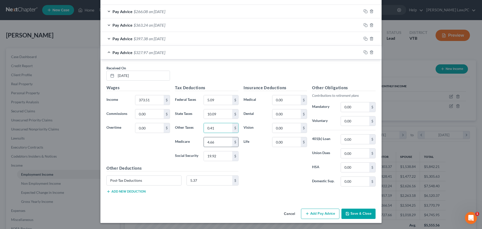
click at [223, 142] on input "4.66" at bounding box center [218, 142] width 28 height 10
type input "5.42"
click at [218, 158] on input "19.92" at bounding box center [218, 156] width 28 height 10
type input "23.16"
click at [258, 165] on div "Insurance Deductions Medical 0.00 $ Dental 0.00 $ Vision 0.00 $ Life 0.00 $" at bounding box center [275, 138] width 69 height 106
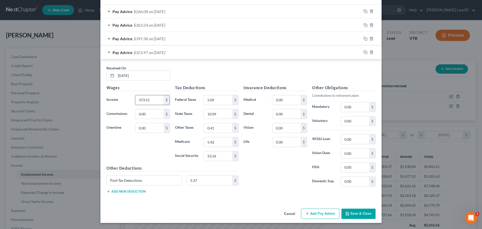
click at [156, 99] on input "373.51" at bounding box center [149, 100] width 28 height 10
type input "623.25"
click at [219, 101] on input "5.09" at bounding box center [218, 100] width 28 height 10
type input "30.06"
click at [217, 117] on input "10.09" at bounding box center [218, 114] width 28 height 10
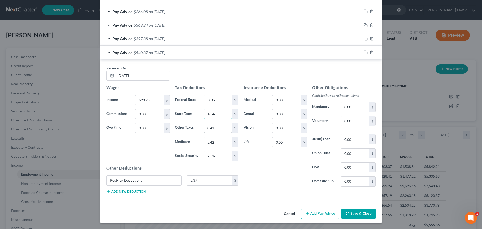
type input "18.46"
click at [218, 126] on input "0.41" at bounding box center [218, 128] width 28 height 10
type input "0.69"
click at [219, 141] on input "5.42" at bounding box center [218, 142] width 28 height 10
type input "9.04"
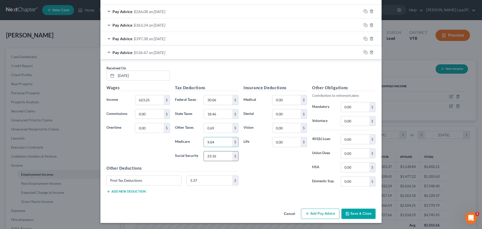
click at [217, 156] on input "23.16" at bounding box center [218, 156] width 28 height 10
type input "38.64"
click at [248, 172] on div "Insurance Deductions Medical 0.00 $ Dental 0.00 $ Vision 0.00 $ Life 0.00 $" at bounding box center [275, 138] width 69 height 106
click at [142, 78] on input "4/3/25" at bounding box center [143, 76] width 54 height 10
click at [129, 76] on input "4/3/25" at bounding box center [143, 76] width 54 height 10
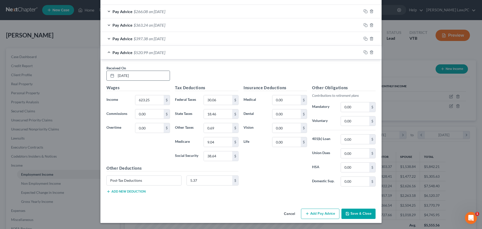
click at [129, 76] on input "4/3/25" at bounding box center [143, 76] width 54 height 10
type input "8/21/25"
click at [196, 71] on div "Received On * 8/21/25" at bounding box center [241, 74] width 274 height 19
click at [359, 213] on button "Save & Close" at bounding box center [358, 213] width 34 height 11
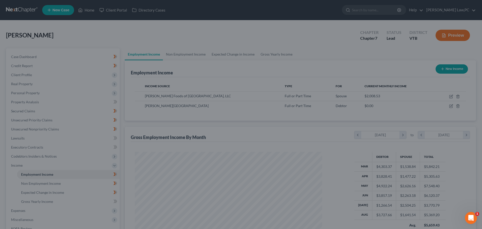
scroll to position [250921, 250817]
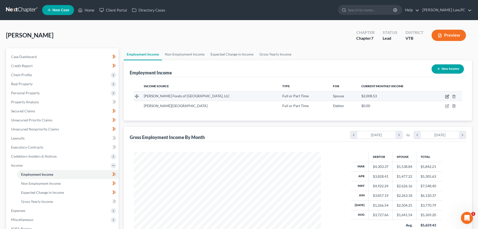
click at [447, 97] on icon "button" at bounding box center [447, 96] width 4 height 4
select select "0"
select select "20"
select select "3"
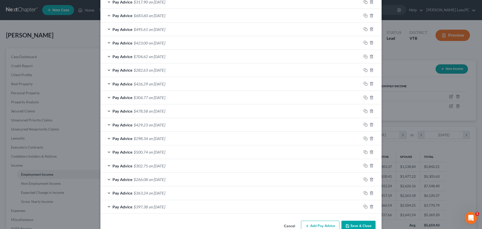
scroll to position [296, 0]
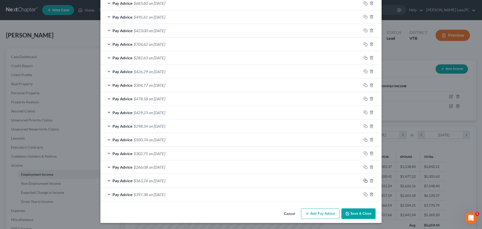
click at [365, 181] on icon "button" at bounding box center [365, 180] width 4 height 4
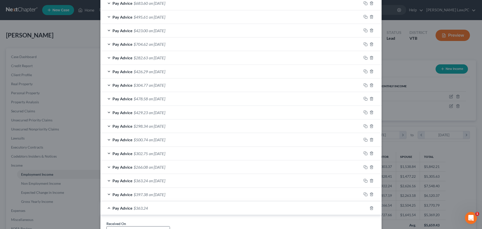
click at [123, 226] on input "text" at bounding box center [143, 231] width 54 height 10
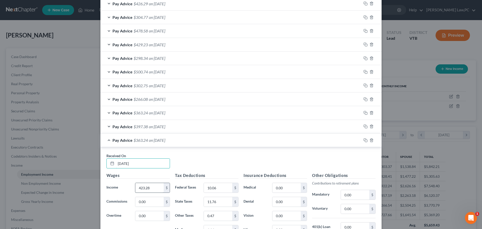
scroll to position [416, 0]
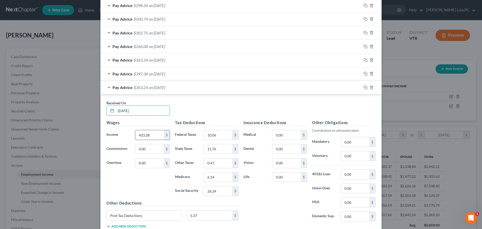
type input "4/3/25"
click at [148, 135] on input "423.28" at bounding box center [149, 135] width 28 height 10
type input "373.51"
click at [219, 134] on input "10.06" at bounding box center [218, 135] width 28 height 10
type input "5.09"
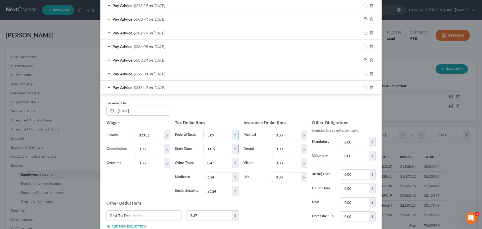
click at [221, 147] on input "11.76" at bounding box center [218, 149] width 28 height 10
type input "10.09"
click at [219, 162] on input "0.47" at bounding box center [218, 163] width 28 height 10
type input "0.41"
click at [217, 178] on input "6.14" at bounding box center [218, 177] width 28 height 10
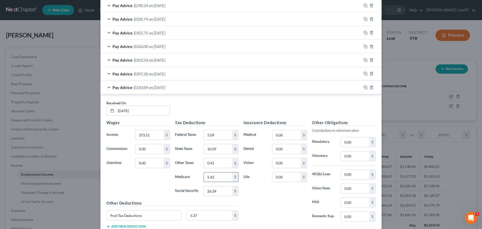
scroll to position [428, 0]
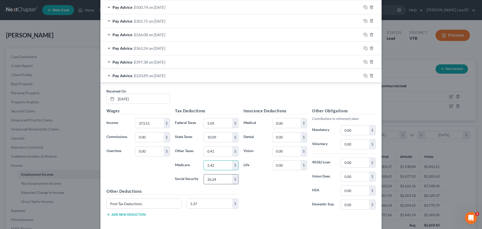
type input "5.42"
click at [219, 178] on input "26.24" at bounding box center [218, 179] width 28 height 10
type input "23.16"
click at [251, 185] on div "Insurance Deductions Medical 0.00 $ Dental 0.00 $ Vision 0.00 $ Life 0.00 $" at bounding box center [275, 161] width 69 height 106
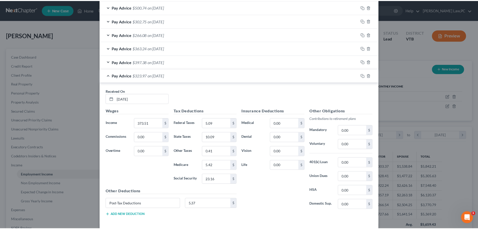
scroll to position [451, 0]
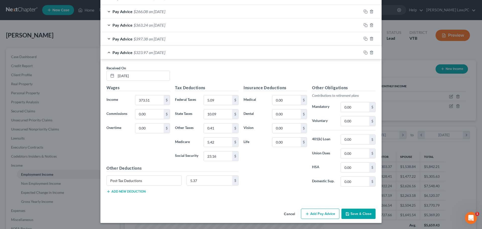
click at [354, 213] on button "Save & Close" at bounding box center [358, 213] width 34 height 11
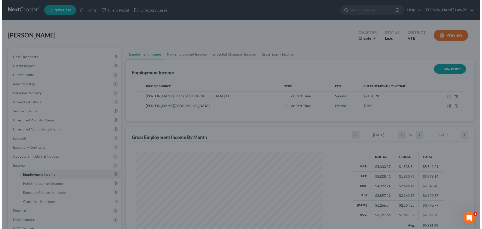
scroll to position [250921, 250817]
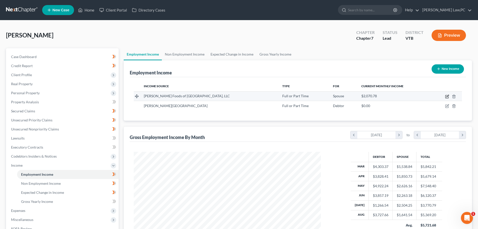
click at [447, 96] on icon "button" at bounding box center [448, 96] width 2 height 2
select select "0"
select select "20"
select select "3"
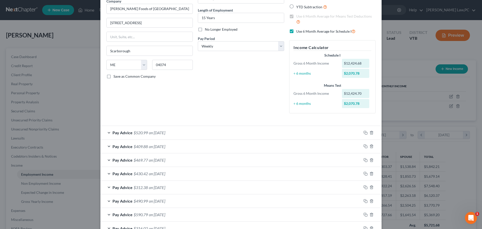
scroll to position [44, 0]
click at [363, 132] on icon "button" at bounding box center [365, 133] width 4 height 4
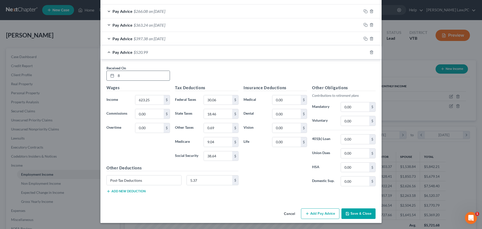
type input "8/"
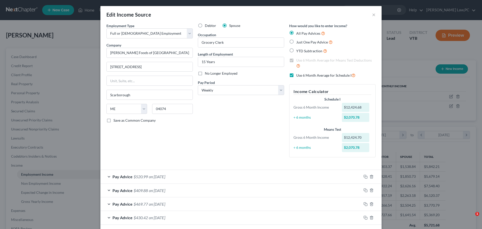
select select "0"
select select "20"
select select "3"
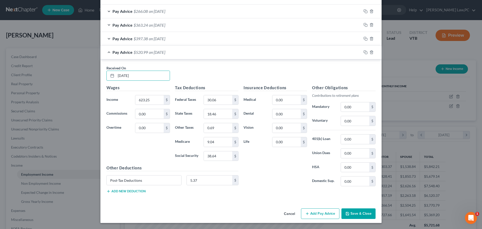
type input "[DATE]"
click at [152, 100] on input "623.25" at bounding box center [149, 100] width 28 height 10
type input "669.73"
click at [220, 101] on input "30.06" at bounding box center [218, 100] width 28 height 10
type input "34.71"
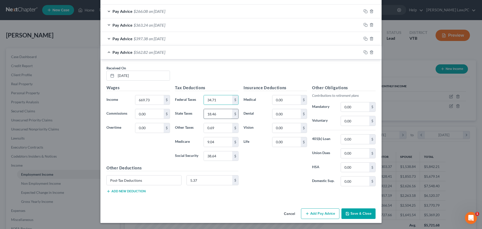
click at [222, 117] on input "18.46" at bounding box center [218, 114] width 28 height 10
type input "20.02"
click at [220, 127] on input "0.69" at bounding box center [218, 128] width 28 height 10
type input "0.74"
click at [220, 142] on input "9.04" at bounding box center [218, 142] width 28 height 10
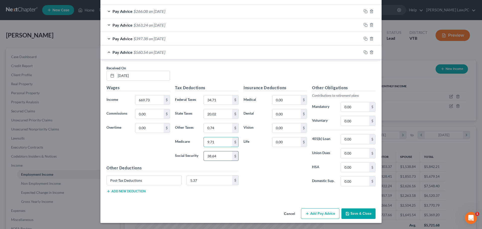
type input "9.71"
click at [219, 157] on input "38.64" at bounding box center [218, 156] width 28 height 10
type input "41.52"
click at [248, 162] on div "Insurance Deductions Medical 0.00 $ Dental 0.00 $ Vision 0.00 $ Life 0.00 $" at bounding box center [275, 138] width 69 height 106
click at [365, 53] on rect "button" at bounding box center [366, 53] width 2 height 2
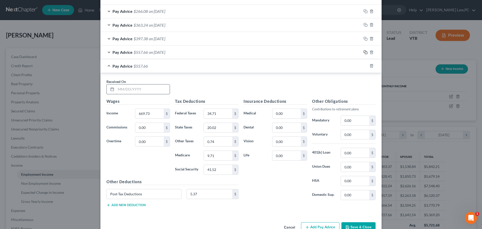
scroll to position [479, 0]
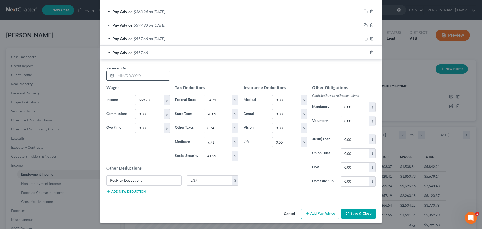
click at [144, 74] on input "text" at bounding box center [143, 76] width 54 height 10
type input "[DATE]"
click at [154, 101] on input "669.73" at bounding box center [149, 100] width 28 height 10
type input "685.50"
click at [221, 99] on input "34.71" at bounding box center [218, 100] width 28 height 10
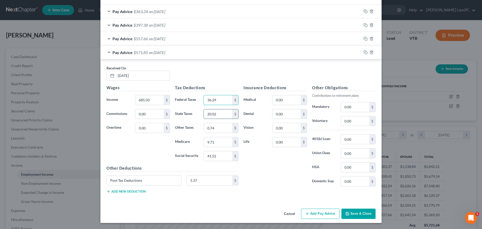
type input "36.29"
click at [221, 111] on input "20.02" at bounding box center [218, 114] width 28 height 10
type input "20.55"
click at [221, 127] on input "0.74" at bounding box center [218, 128] width 28 height 10
type input "0.75"
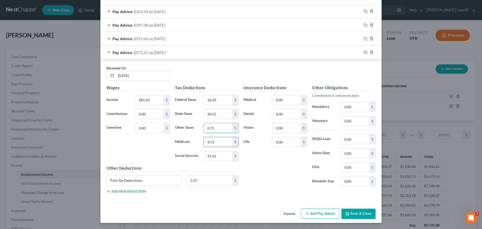
click at [218, 141] on input "9.71" at bounding box center [218, 142] width 28 height 10
type input "9.94"
click at [217, 158] on input "41.52" at bounding box center [218, 156] width 28 height 10
type input "42.50"
click at [252, 170] on div "Insurance Deductions Medical 0.00 $ Dental 0.00 $ Vision 0.00 $ Life 0.00 $" at bounding box center [275, 138] width 69 height 106
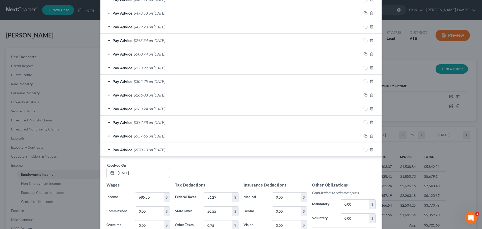
scroll to position [304, 0]
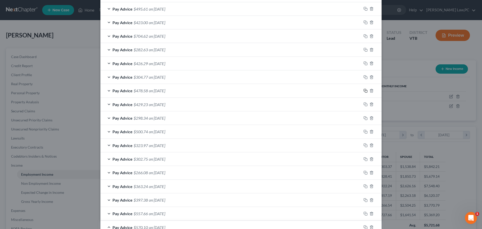
click at [365, 91] on rect "button" at bounding box center [366, 91] width 2 height 2
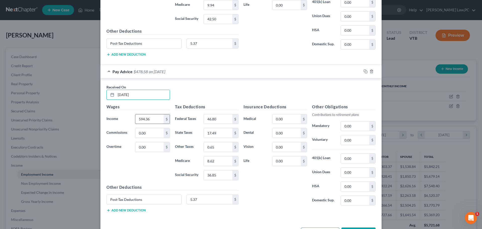
type input "9/11/25"
click at [156, 114] on input "594.36" at bounding box center [149, 119] width 28 height 10
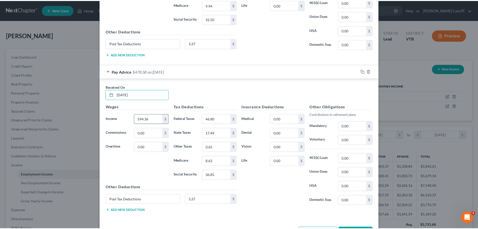
scroll to position [633, 0]
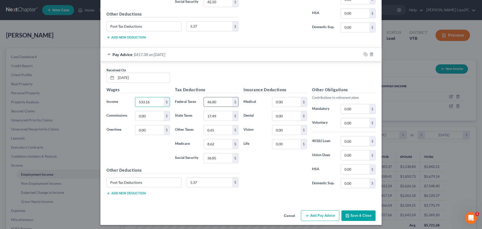
type input "533.16"
click at [221, 99] on input "46.80" at bounding box center [218, 102] width 28 height 10
type input "21.05"
click at [221, 113] on input "17.49" at bounding box center [218, 116] width 28 height 10
type input "15.44"
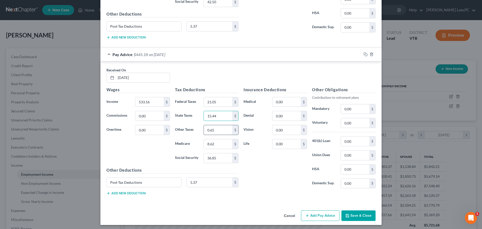
click at [221, 130] on input "0.65" at bounding box center [218, 130] width 28 height 10
type input "0.59"
click at [220, 142] on input "8.62" at bounding box center [218, 144] width 28 height 10
type input "7.73"
click at [220, 159] on input "36.85" at bounding box center [218, 158] width 28 height 10
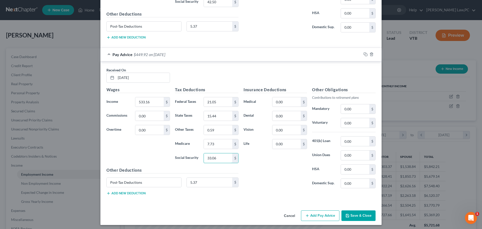
type input "33.06"
click at [251, 158] on div "Insurance Deductions Medical 0.00 $ Dental 0.00 $ Vision 0.00 $ Life 0.00 $" at bounding box center [275, 140] width 69 height 106
click at [353, 215] on button "Save & Close" at bounding box center [358, 215] width 34 height 11
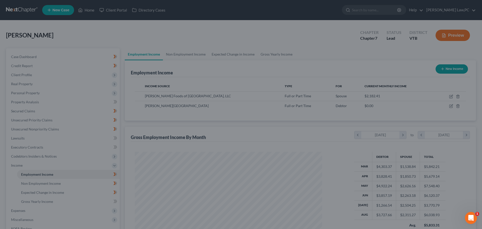
scroll to position [250921, 250817]
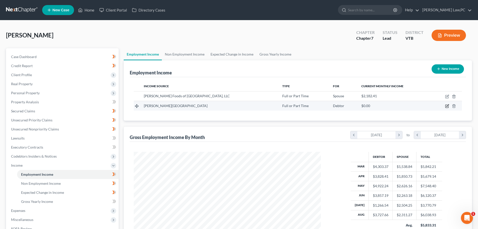
click at [447, 106] on icon "button" at bounding box center [448, 105] width 2 height 2
select select "0"
select select "32"
select select "2"
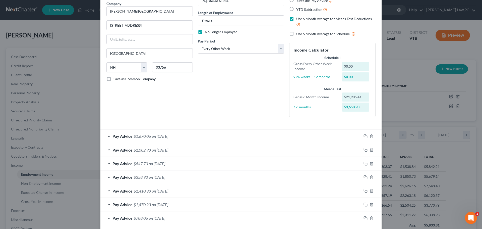
scroll to position [44, 0]
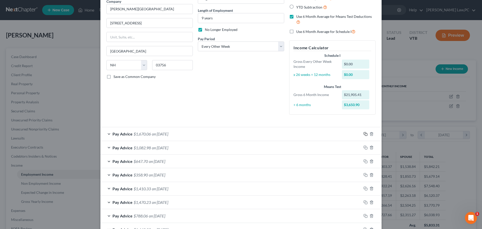
click at [363, 134] on icon "button" at bounding box center [365, 134] width 4 height 4
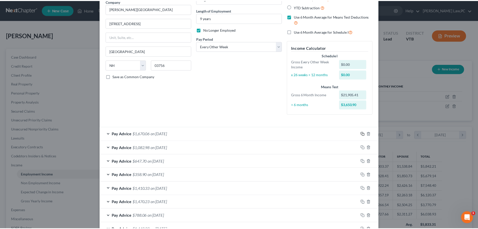
scroll to position [339, 0]
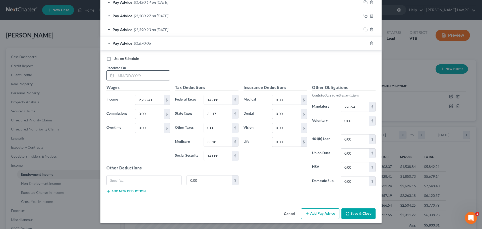
click at [144, 76] on input "text" at bounding box center [143, 76] width 54 height 10
type input "9/5/25"
click at [156, 100] on input "2,288.41" at bounding box center [149, 100] width 28 height 10
type input "1,871.03"
click at [230, 99] on input "149.88" at bounding box center [218, 100] width 28 height 10
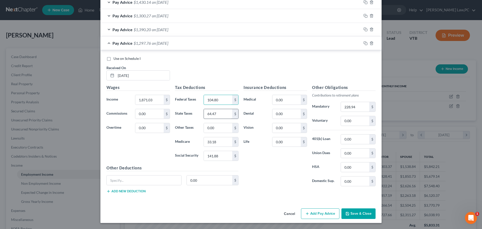
type input "104.80"
click at [218, 111] on input "64.47" at bounding box center [218, 114] width 28 height 10
type input "51.48"
click at [220, 140] on input "33.18" at bounding box center [218, 142] width 28 height 10
type input "27.13"
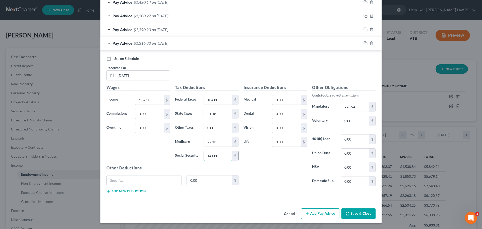
click at [217, 155] on input "141.88" at bounding box center [218, 156] width 28 height 10
type input "116.00"
click at [254, 175] on div "Insurance Deductions Medical 0.00 $ Dental 0.00 $ Vision 0.00 $ Life 0.00 $" at bounding box center [275, 137] width 69 height 106
click at [358, 214] on button "Save & Close" at bounding box center [358, 213] width 34 height 11
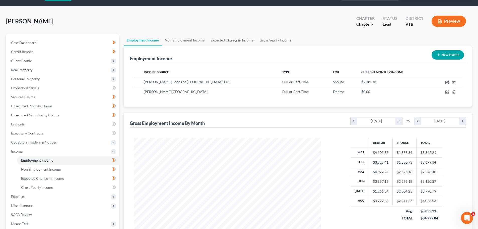
scroll to position [0, 0]
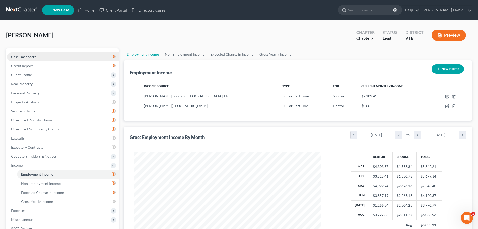
click at [60, 55] on link "Case Dashboard" at bounding box center [63, 56] width 112 height 9
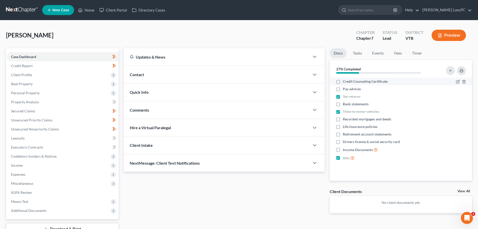
click at [343, 82] on label "Credit Counseling Certificate" at bounding box center [365, 81] width 45 height 5
click at [345, 82] on input "Credit Counseling Certificate" at bounding box center [346, 80] width 3 height 3
checkbox input "true"
click at [343, 90] on label "Pay advices" at bounding box center [352, 88] width 18 height 5
click at [345, 90] on input "Pay advices" at bounding box center [346, 87] width 3 height 3
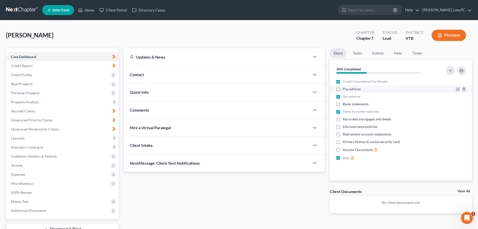
checkbox input "true"
click at [343, 120] on label "Recorded mortgages and deeds" at bounding box center [367, 118] width 48 height 5
click at [345, 120] on input "Recorded mortgages and deeds" at bounding box center [346, 117] width 3 height 3
checkbox input "true"
click at [343, 134] on label "Retirement account statements" at bounding box center [367, 134] width 49 height 5
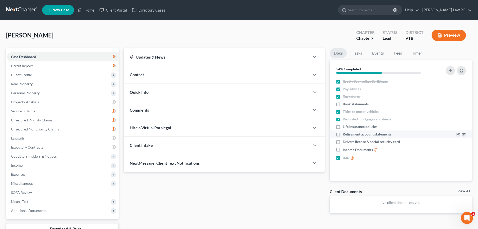
click at [345, 134] on input "Retirement account statements" at bounding box center [346, 133] width 3 height 3
checkbox input "true"
click at [343, 142] on label "Drivers license & social security card" at bounding box center [371, 141] width 57 height 5
click at [345, 142] on input "Drivers license & social security card" at bounding box center [346, 140] width 3 height 3
checkbox input "true"
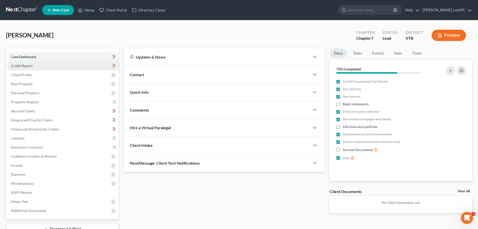
click at [59, 67] on link "Credit Report" at bounding box center [63, 65] width 112 height 9
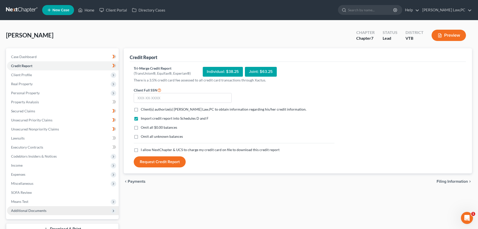
click at [50, 210] on span "Additional Documents" at bounding box center [63, 210] width 112 height 9
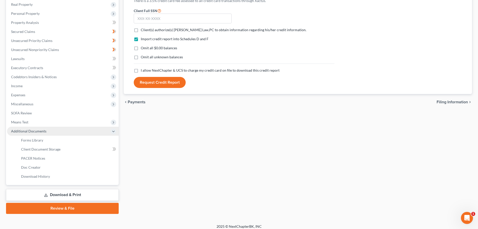
scroll to position [80, 0]
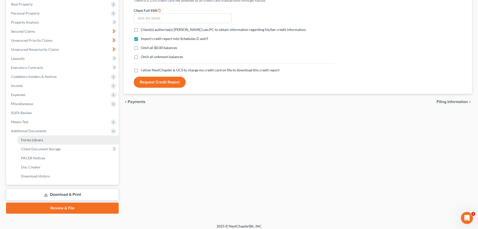
click at [29, 140] on span "Forms Library" at bounding box center [32, 140] width 22 height 4
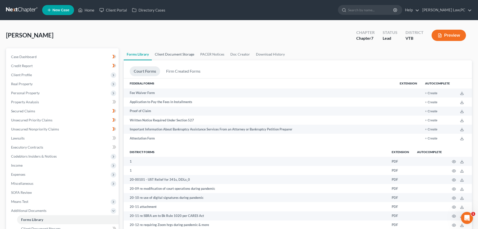
click at [175, 52] on link "Client Document Storage" at bounding box center [174, 54] width 45 height 12
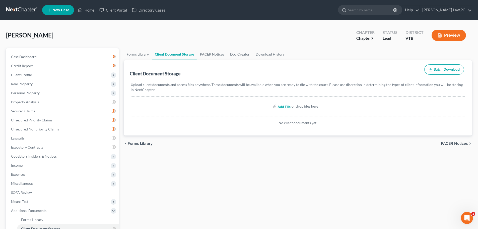
click at [289, 107] on input "file" at bounding box center [284, 106] width 12 height 9
type input "C:\fakepath\img20250917_12452231.pdf"
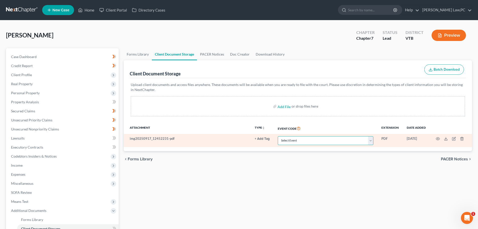
click at [292, 141] on select "Select Event 20 Largest Unsecured Creditors All Schedules and Statements Amende…" at bounding box center [326, 140] width 96 height 9
select select "4"
click at [278, 136] on select "Select Event 20 Largest Unsecured Creditors All Schedules and Statements Amende…" at bounding box center [326, 140] width 96 height 9
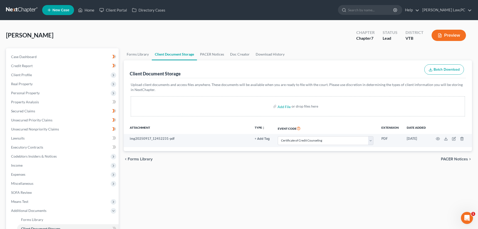
click at [356, 160] on div "chevron_left Forms Library PACER Notices chevron_right" at bounding box center [298, 159] width 348 height 16
click at [53, 64] on link "Credit Report" at bounding box center [63, 65] width 112 height 9
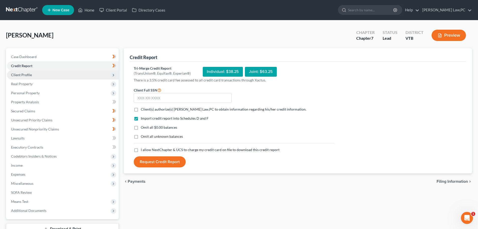
click at [39, 74] on span "Client Profile" at bounding box center [63, 74] width 112 height 9
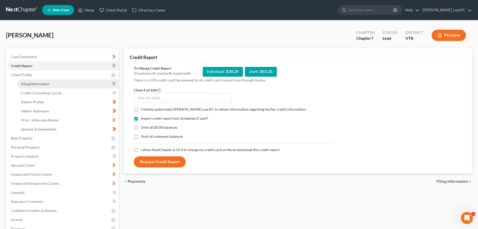
click at [37, 84] on span "Filing Information" at bounding box center [35, 84] width 28 height 4
select select "1"
select select "0"
select select "49"
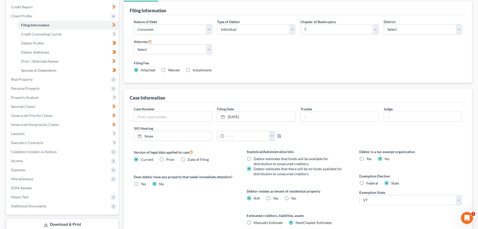
scroll to position [59, 0]
click at [261, 115] on link "9/12/2025" at bounding box center [256, 116] width 78 height 10
click at [309, 131] on div "Case Number Filing Date 9/17/2025 close Date 9/17/2025 Time 12:00 AM chevron_le…" at bounding box center [297, 125] width 333 height 39
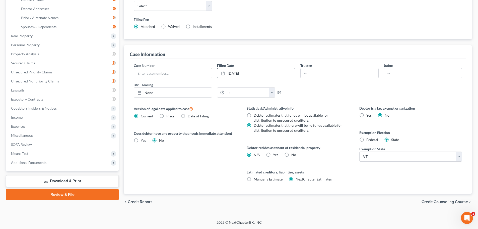
click at [443, 201] on span "Credit Counseling Course" at bounding box center [445, 202] width 46 height 4
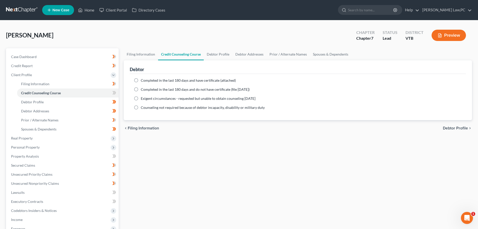
click at [211, 81] on span "Completed in the last 180 days and have certificate (attached)" at bounding box center [188, 80] width 95 height 4
click at [146, 81] on input "Completed in the last 180 days and have certificate (attached)" at bounding box center [144, 79] width 3 height 3
radio input "true"
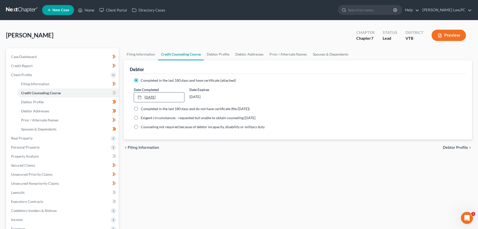
click at [161, 94] on link "9/17/2025" at bounding box center [159, 97] width 50 height 10
click at [285, 99] on div "Date Completed 9/11/2025 close Date 9/11/2025 Time 12:00 AM chevron_left Septem…" at bounding box center [297, 94] width 333 height 15
click at [214, 53] on link "Debtor Profile" at bounding box center [218, 54] width 29 height 12
select select "1"
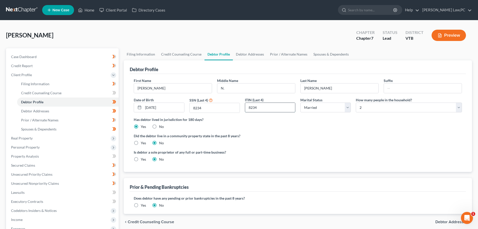
click at [270, 105] on input "8234" at bounding box center [270, 108] width 50 height 10
type input "8"
click at [268, 127] on div "Has debtor lived in jurisdiction for 180 days? Yes No Debtor must reside in jur…" at bounding box center [298, 123] width 328 height 12
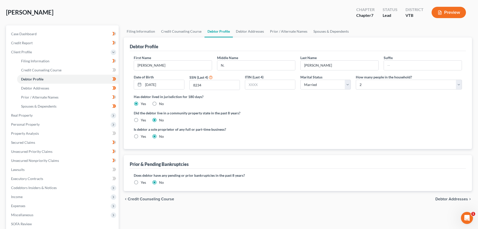
scroll to position [65, 0]
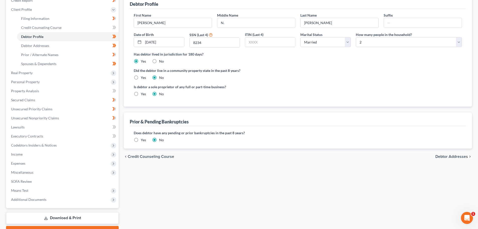
click at [442, 157] on span "Debtor Addresses" at bounding box center [452, 156] width 33 height 4
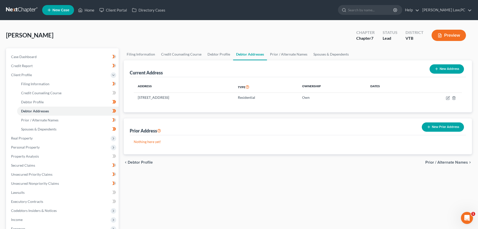
click at [442, 162] on span "Prior / Alternate Names" at bounding box center [446, 162] width 43 height 4
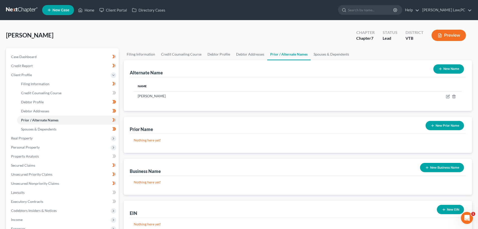
click at [449, 72] on button "New Name" at bounding box center [449, 68] width 31 height 9
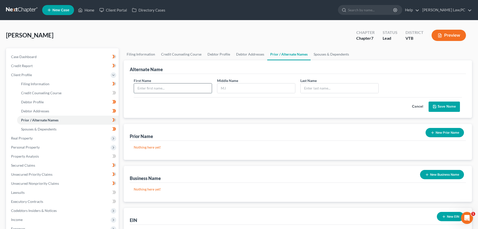
click at [190, 87] on input "text" at bounding box center [173, 88] width 78 height 10
type input "Rosemary"
type input "M"
type input "n"
type input "Nealon"
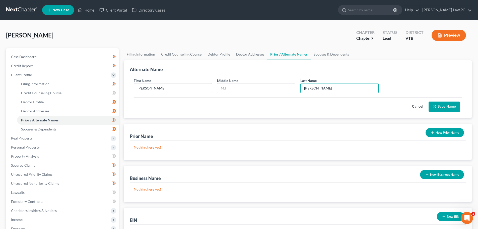
click at [385, 83] on div "First Name Rosemary Middle Name Last Name * Nealon" at bounding box center [297, 87] width 333 height 19
click at [438, 106] on button "Save Name" at bounding box center [444, 106] width 31 height 11
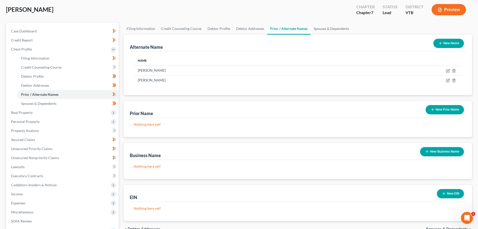
scroll to position [25, 0]
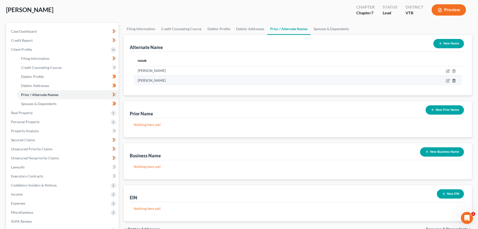
click at [453, 80] on icon at bounding box center [454, 81] width 4 height 4
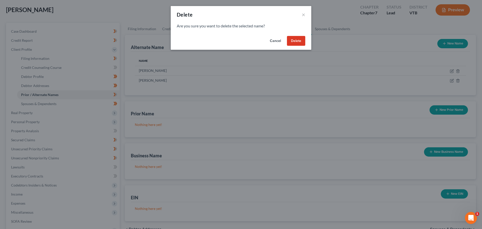
click at [296, 39] on button "Delete" at bounding box center [296, 41] width 18 height 10
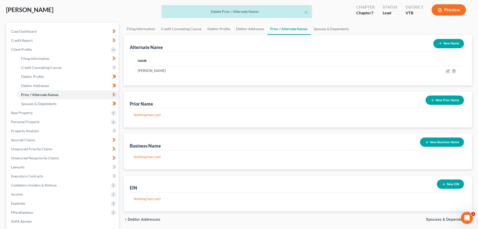
click at [452, 100] on button "New Prior Name" at bounding box center [445, 99] width 38 height 9
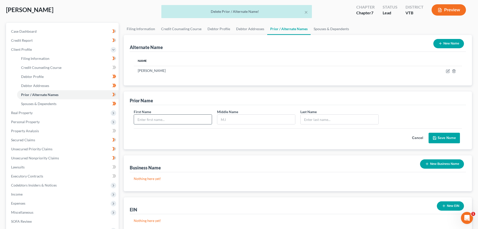
click at [174, 118] on input "text" at bounding box center [173, 119] width 78 height 10
type input "Rosemary"
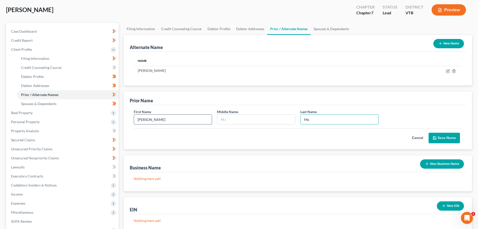
type input "M"
type input "Nealon"
click at [448, 136] on button "Save Name" at bounding box center [444, 138] width 31 height 11
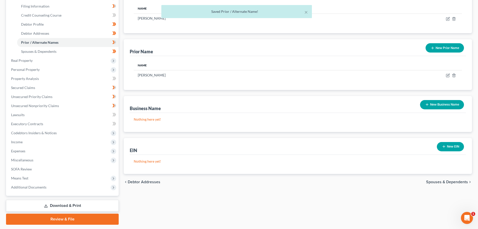
click at [455, 180] on span "Spouses & Dependents" at bounding box center [447, 182] width 42 height 4
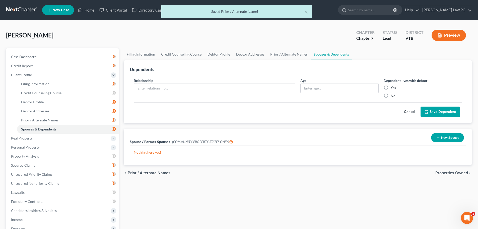
click at [444, 171] on span "Properties Owned" at bounding box center [452, 173] width 33 height 4
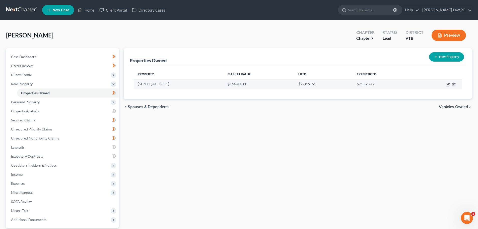
click at [448, 84] on icon "button" at bounding box center [448, 84] width 2 height 2
select select "49"
select select "8"
select select "2"
select select "5"
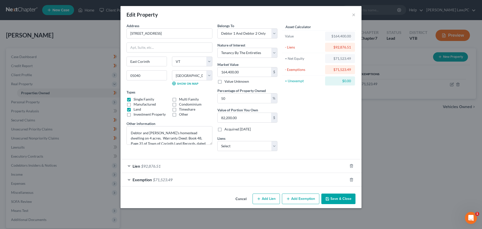
click at [333, 199] on button "Save & Close" at bounding box center [338, 198] width 34 height 11
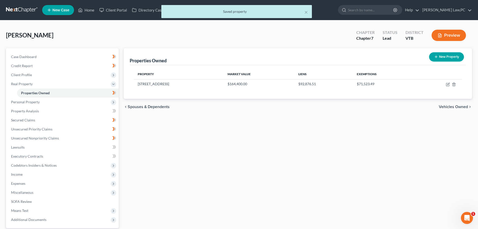
click at [115, 93] on div "In Progress" at bounding box center [106, 89] width 19 height 8
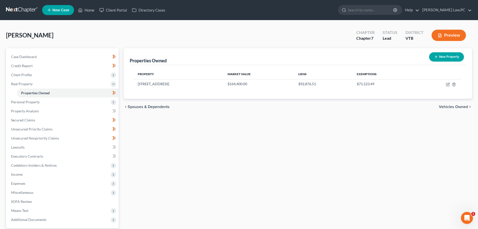
click at [115, 93] on div "In Progress" at bounding box center [106, 89] width 19 height 8
click at [114, 91] on body "Home New Case Client Portal Directory Cases Hayes Law,PC megan@hayeslawvt.com M…" at bounding box center [239, 138] width 478 height 276
click at [114, 91] on div "In Progress" at bounding box center [106, 89] width 19 height 8
click at [115, 93] on div "In Progress" at bounding box center [106, 89] width 19 height 8
click at [112, 93] on div "In Progress" at bounding box center [106, 89] width 19 height 8
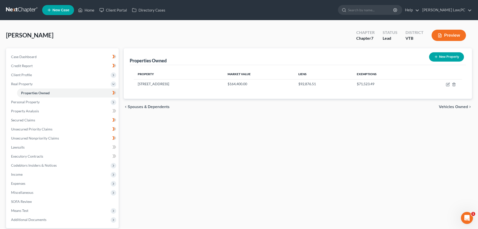
click at [114, 93] on div "In Progress" at bounding box center [106, 89] width 19 height 8
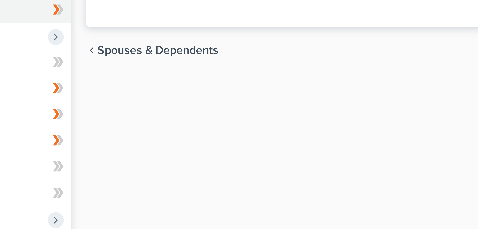
click at [115, 93] on div "In Progress" at bounding box center [106, 89] width 19 height 8
click at [115, 93] on body "Home New Case Client Portal Directory Cases [PERSON_NAME] Law,PC [PERSON_NAME][…" at bounding box center [239, 138] width 478 height 276
click at [115, 93] on div "In Progress" at bounding box center [106, 89] width 19 height 8
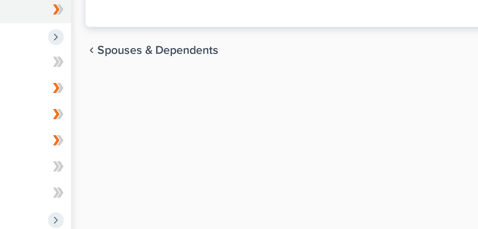
click at [147, 140] on div "Properties Owned New Property Property Market Value Liens Exemptions [STREET_AD…" at bounding box center [297, 152] width 353 height 209
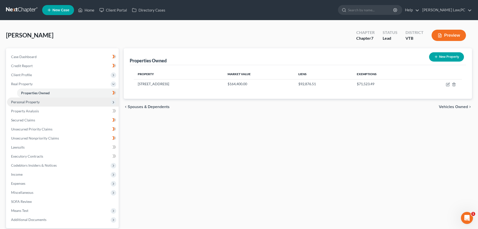
click at [114, 98] on span "Personal Property" at bounding box center [63, 101] width 112 height 9
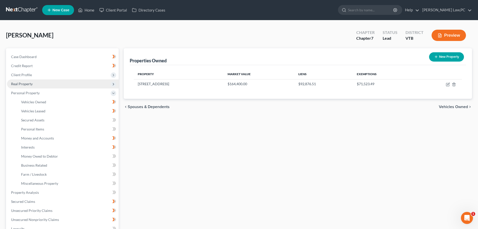
click at [114, 82] on icon at bounding box center [113, 84] width 4 height 4
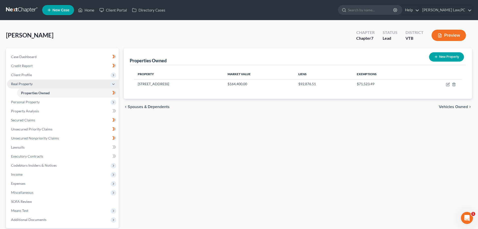
click at [115, 92] on icon at bounding box center [115, 93] width 2 height 4
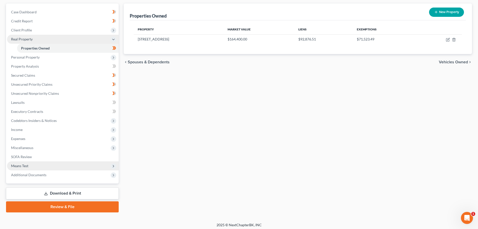
scroll to position [47, 0]
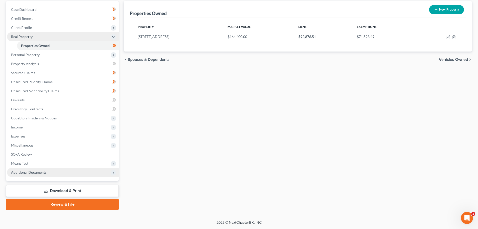
click at [31, 173] on span "Additional Documents" at bounding box center [28, 172] width 35 height 4
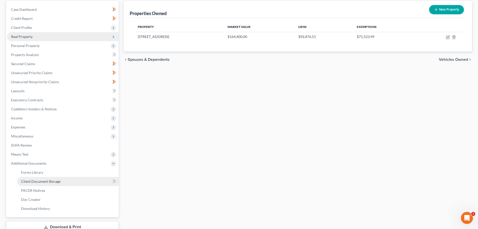
click at [54, 181] on span "Client Document Storage" at bounding box center [40, 181] width 39 height 4
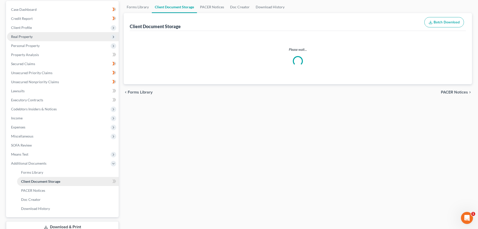
scroll to position [4, 0]
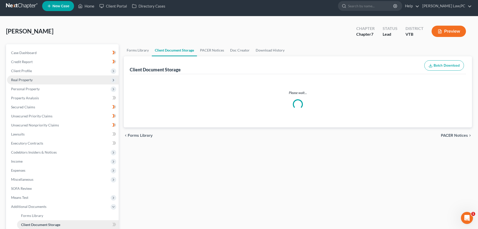
select select "4"
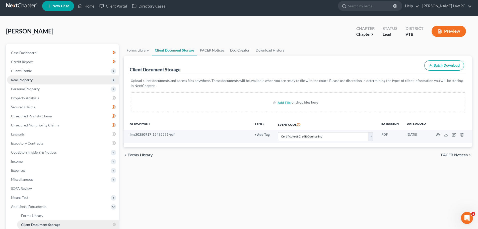
scroll to position [0, 0]
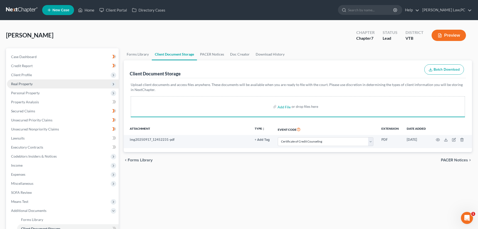
select select "4"
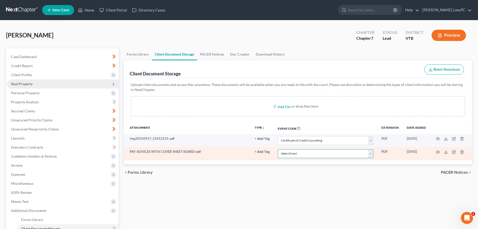
click at [300, 153] on select "Select Event 20 Largest Unsecured Creditors All Schedules and Statements Amende…" at bounding box center [326, 153] width 96 height 9
select select "27"
click at [278, 149] on select "Select Event 20 Largest Unsecured Creditors All Schedules and Statements Amende…" at bounding box center [326, 153] width 96 height 9
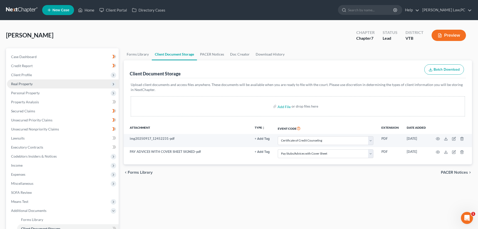
click at [290, 179] on div "chevron_left Forms Library PACER Notices chevron_right" at bounding box center [298, 172] width 348 height 16
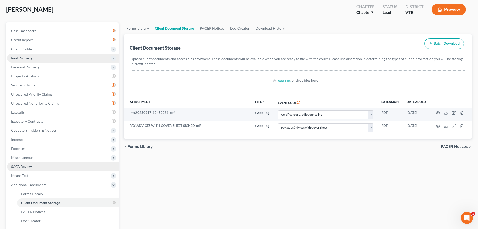
scroll to position [26, 0]
click at [115, 201] on icon at bounding box center [115, 202] width 2 height 4
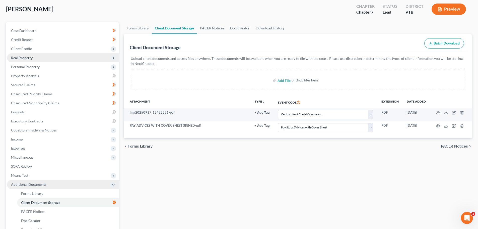
click at [114, 183] on icon at bounding box center [113, 184] width 4 height 4
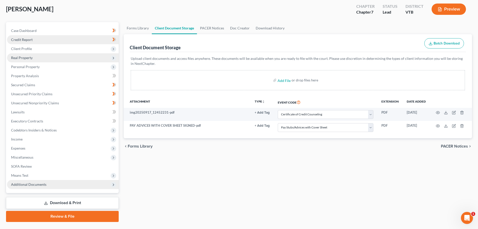
click at [81, 43] on link "Credit Report" at bounding box center [63, 39] width 112 height 9
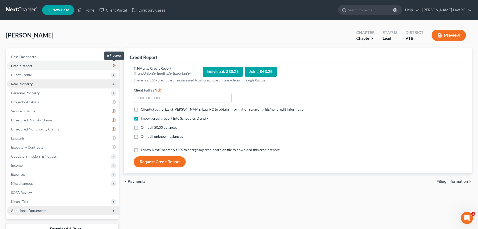
click at [115, 66] on icon at bounding box center [114, 66] width 4 height 6
click at [101, 56] on link "Case Dashboard" at bounding box center [63, 56] width 112 height 9
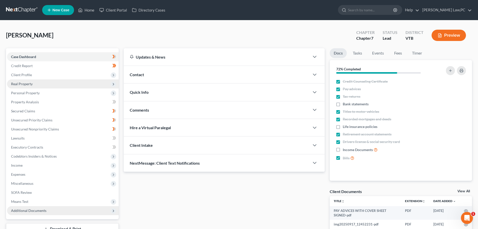
click at [170, 73] on div "Contact" at bounding box center [217, 74] width 186 height 17
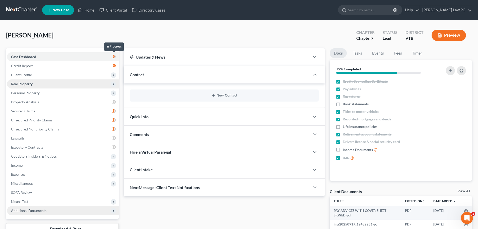
click at [116, 56] on icon at bounding box center [115, 57] width 2 height 4
click at [87, 66] on link "Credit Report" at bounding box center [63, 65] width 112 height 9
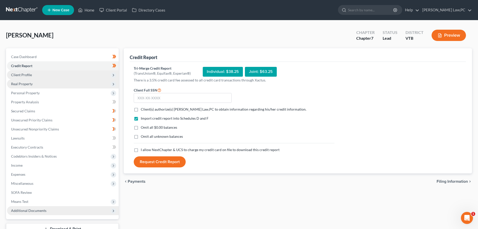
click at [80, 72] on span "Client Profile" at bounding box center [63, 74] width 112 height 9
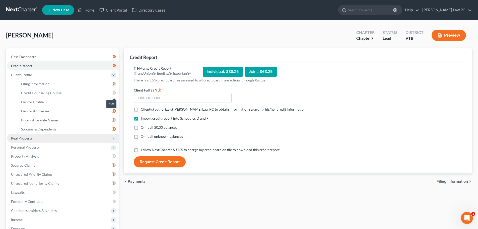
click at [115, 93] on icon at bounding box center [114, 93] width 4 height 6
click at [114, 120] on icon at bounding box center [113, 120] width 2 height 4
click at [73, 138] on span "Real Property" at bounding box center [63, 138] width 112 height 9
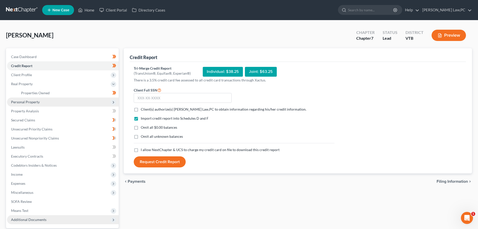
click at [58, 102] on span "Personal Property" at bounding box center [63, 101] width 112 height 9
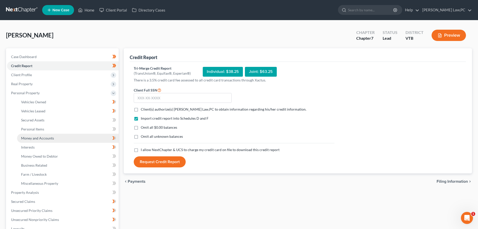
click at [51, 137] on span "Money and Accounts" at bounding box center [37, 138] width 33 height 4
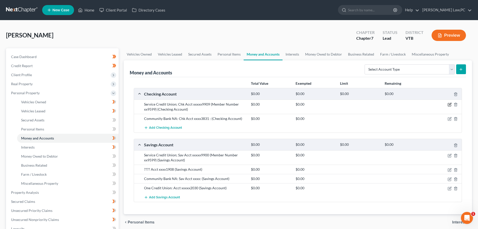
click at [450, 104] on icon "button" at bounding box center [450, 104] width 4 height 4
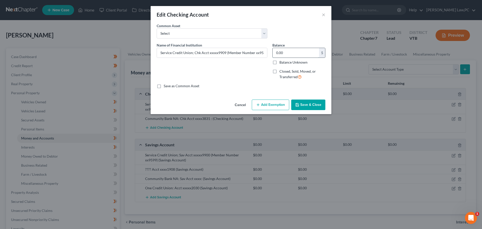
click at [293, 52] on input "0.00" at bounding box center [296, 53] width 46 height 10
type input "10.07"
click at [261, 101] on button "Add Exemption" at bounding box center [270, 104] width 37 height 11
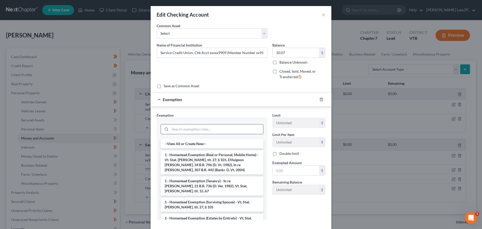
click at [203, 131] on input "search" at bounding box center [216, 129] width 93 height 10
type input "A"
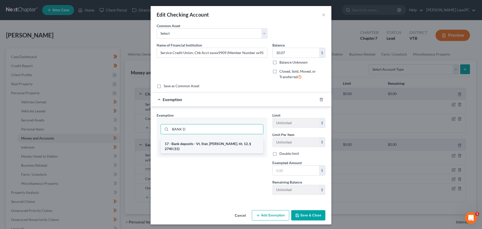
type input "BANK D"
click at [202, 142] on li "17 - Bank deposits - Vt. Stat. [PERSON_NAME]. tit. 12, § 2740 (15)" at bounding box center [212, 146] width 103 height 14
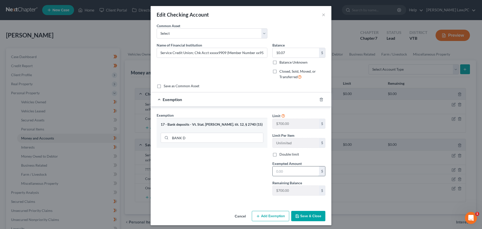
click at [284, 170] on input "text" at bounding box center [296, 171] width 46 height 10
type input "10.07"
click at [301, 214] on button "Save & Close" at bounding box center [308, 216] width 34 height 11
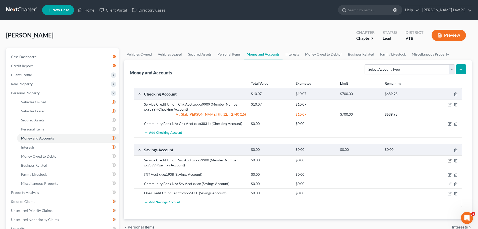
click at [450, 160] on icon "button" at bounding box center [450, 160] width 4 height 4
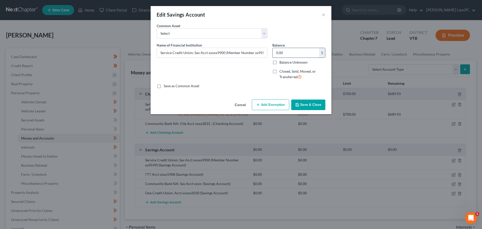
click at [297, 53] on input "0.00" at bounding box center [296, 53] width 46 height 10
type input "11.21"
click at [269, 105] on button "Add Exemption" at bounding box center [270, 104] width 37 height 11
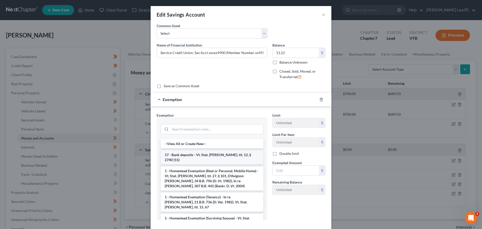
click at [208, 155] on li "17 - Bank deposits - Vt. Stat. [PERSON_NAME]. tit. 12, § 2740 (15)" at bounding box center [212, 157] width 103 height 14
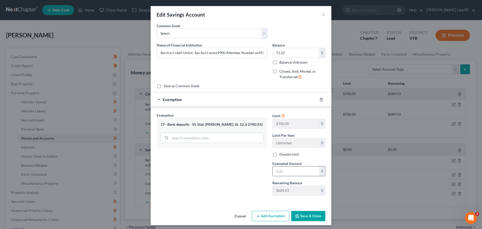
click at [283, 172] on input "text" at bounding box center [296, 171] width 46 height 10
type input "11.21"
click at [314, 212] on button "Save & Close" at bounding box center [308, 216] width 34 height 11
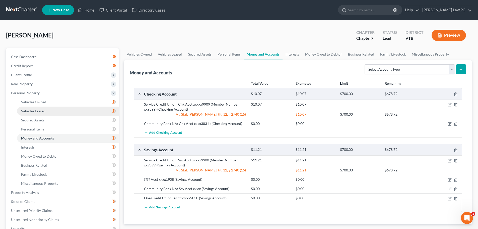
click at [48, 111] on link "Vehicles Leased" at bounding box center [68, 110] width 102 height 9
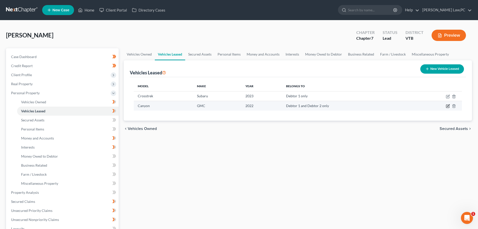
click at [449, 106] on icon "button" at bounding box center [448, 105] width 2 height 2
select select "1"
select select "4"
select select "2"
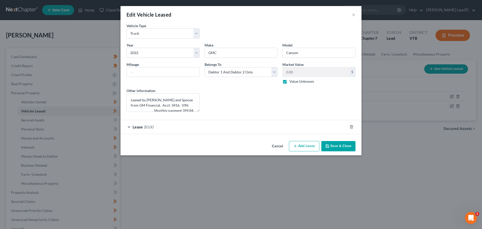
drag, startPoint x: 353, startPoint y: 13, endPoint x: 257, endPoint y: 111, distance: 137.2
click at [257, 111] on div "Lease Select" at bounding box center [241, 100] width 78 height 24
click at [334, 148] on button "Save & Close" at bounding box center [338, 146] width 34 height 11
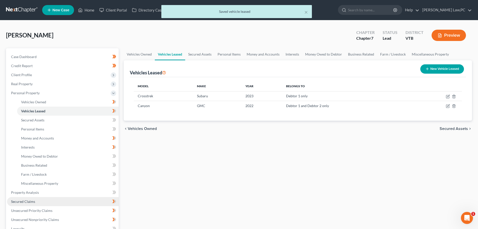
scroll to position [40, 0]
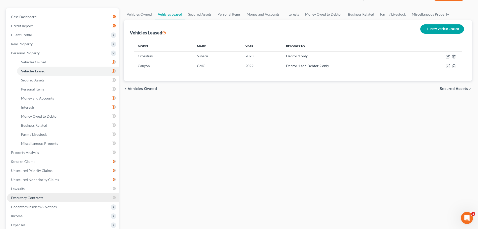
click at [42, 198] on span "Executory Contracts" at bounding box center [27, 197] width 32 height 4
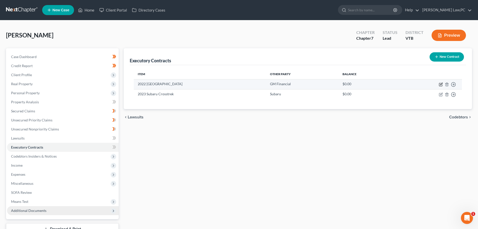
click at [440, 85] on icon "button" at bounding box center [441, 84] width 4 height 4
select select "2"
select select "45"
select select "2"
select select "1"
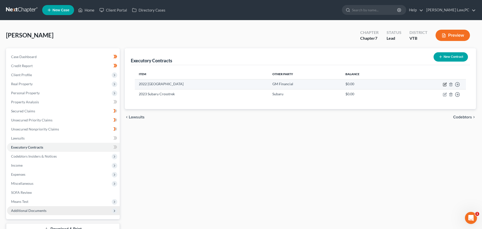
select select "1"
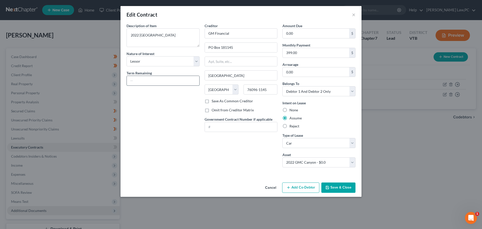
click at [148, 78] on input "text" at bounding box center [163, 81] width 73 height 10
type input "5 Months"
click at [165, 115] on div "Description of non-residential real property * Description of Item * 2022 GMC C…" at bounding box center [163, 97] width 78 height 148
click at [303, 34] on input "0.00" at bounding box center [316, 34] width 67 height 10
type input "1,995"
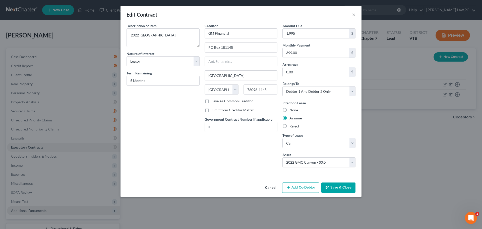
click at [246, 149] on div "Creditor * GM Financial PO Box 181145 [GEOGRAPHIC_DATA] [US_STATE] AK AR AZ CA …" at bounding box center [241, 97] width 78 height 148
click at [343, 188] on button "Save & Close" at bounding box center [338, 187] width 34 height 11
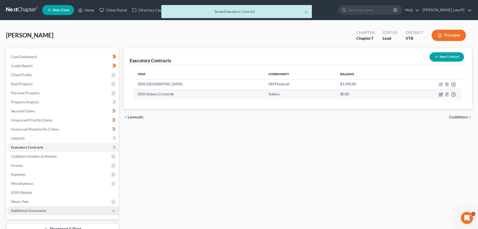
click at [441, 93] on icon "button" at bounding box center [441, 94] width 4 height 4
select select "2"
select select "0"
select select "1"
select select "0"
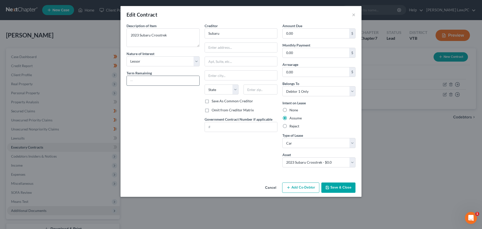
click at [148, 83] on input "text" at bounding box center [163, 81] width 73 height 10
type input "6 months"
click at [170, 113] on div "Description of non-residential real property * Description of Item * 2023 Subar…" at bounding box center [163, 97] width 78 height 148
click at [296, 53] on input "0.00" at bounding box center [316, 53] width 67 height 10
type input "2"
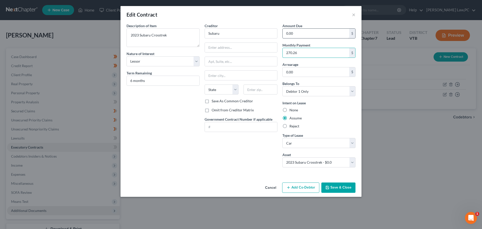
type input "270.26"
click at [311, 31] on input "0.00" at bounding box center [316, 34] width 67 height 10
click at [315, 34] on input "0.00" at bounding box center [316, 34] width 67 height 10
type input "0"
type input "1,621.56"
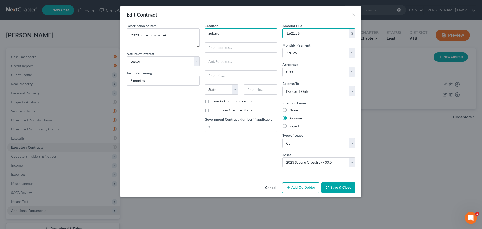
click at [238, 35] on input "Subaru" at bounding box center [241, 33] width 73 height 10
click at [228, 47] on input "text" at bounding box center [241, 48] width 73 height 10
click at [219, 33] on input "Subaru Motors Finance" at bounding box center [241, 33] width 73 height 10
type input "Subaru/JPMCB Auto Finance"
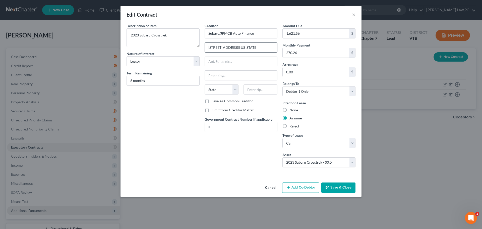
type input "700 Kansas Lane"
type input "Mail Code LA 44025"
type input "Monroe"
select select "19"
type input "71203"
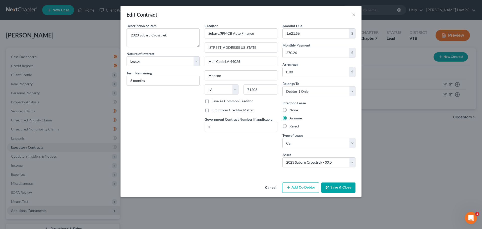
click at [193, 111] on div "Description of non-residential real property * Description of Item * 2023 Subar…" at bounding box center [163, 97] width 78 height 148
click at [341, 188] on button "Save & Close" at bounding box center [338, 187] width 34 height 11
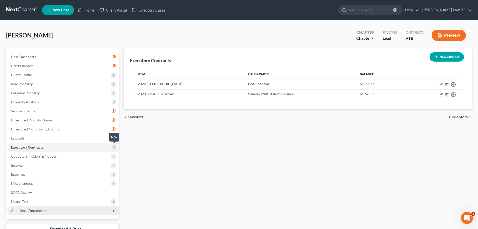
click at [113, 147] on icon at bounding box center [114, 147] width 4 height 6
click at [444, 59] on button "New Contract" at bounding box center [447, 56] width 34 height 9
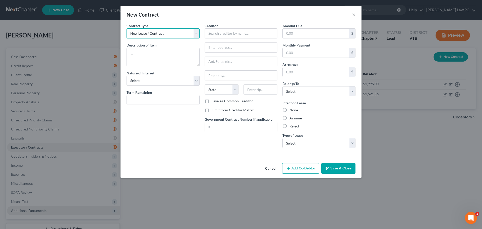
click at [158, 34] on select "New Lease / Contract New Timeshare" at bounding box center [163, 33] width 73 height 10
click at [153, 57] on textarea at bounding box center [163, 57] width 73 height 19
click at [230, 34] on input "text" at bounding box center [241, 33] width 73 height 10
type input "Beachmere Inn"
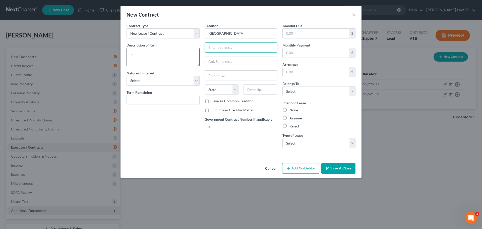
paste input "62 Beachmere Pl"
type input "62 Beachmere Pl"
click at [235, 77] on input "text" at bounding box center [241, 76] width 73 height 10
paste input "Ogunquit, ME 03907"
type input "Ogunquit, ME 03907"
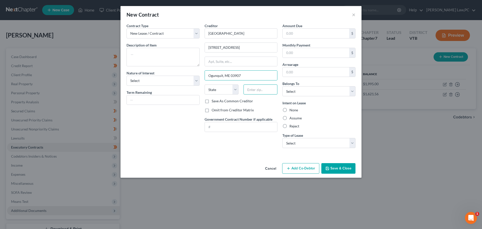
click at [251, 89] on input "text" at bounding box center [260, 89] width 34 height 10
paste input "Ogunquit, ME 03907"
drag, startPoint x: 263, startPoint y: 90, endPoint x: 172, endPoint y: 89, distance: 90.1
click at [172, 89] on div "Contract Type New Lease / Contract New Timeshare Description of non-residential…" at bounding box center [241, 87] width 234 height 129
type input "03907"
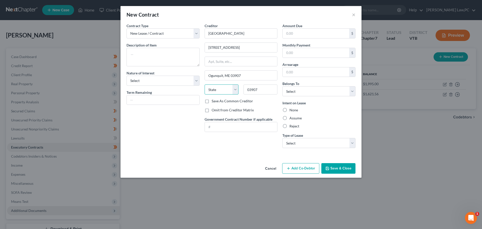
click at [225, 88] on select "State [US_STATE] AK AR AZ CA CO CT DE DC [GEOGRAPHIC_DATA] [GEOGRAPHIC_DATA] GU…" at bounding box center [222, 89] width 34 height 10
type input "Ogunquit"
select select "20"
click at [242, 76] on input "Ogunquit" at bounding box center [241, 76] width 73 height 10
click at [185, 122] on div "Contract Type New Lease / Contract New Timeshare Description of non-residential…" at bounding box center [163, 87] width 78 height 129
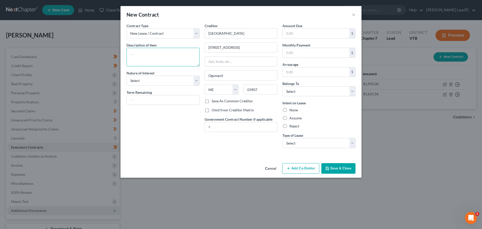
click at [164, 56] on textarea at bounding box center [163, 57] width 73 height 19
type textarea "Short Term Rental - 3 nights prepaid"
click at [161, 78] on select "Select Purchaser Agent Lessor Lessee" at bounding box center [163, 81] width 73 height 10
select select "2"
click at [127, 76] on select "Select Purchaser Agent Lessor Lessee" at bounding box center [163, 81] width 73 height 10
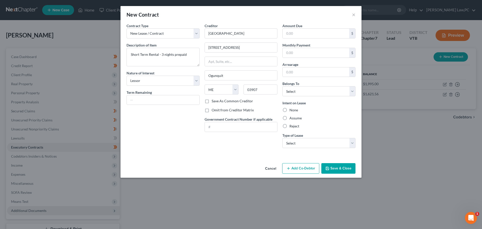
click at [166, 117] on div "Contract Type New Lease / Contract New Timeshare Description of non-residential…" at bounding box center [163, 87] width 78 height 129
click at [179, 102] on input "text" at bounding box center [163, 100] width 73 height 10
type input "3 nights"
click at [174, 121] on div "Contract Type New Lease / Contract New Timeshare Description of non-residential…" at bounding box center [163, 87] width 78 height 129
click at [314, 91] on select "Select Debtor 1 Only Debtor 2 Only Debtor 1 And Debtor 2 Only At Least One Of T…" at bounding box center [318, 91] width 73 height 10
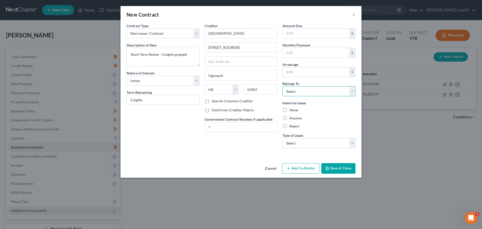
select select "2"
click at [282, 86] on select "Select Debtor 1 Only Debtor 2 Only Debtor 1 And Debtor 2 Only At Least One Of T…" at bounding box center [318, 91] width 73 height 10
click at [289, 118] on label "Assume" at bounding box center [295, 117] width 12 height 5
click at [291, 118] on input "Assume" at bounding box center [292, 116] width 3 height 3
radio input "true"
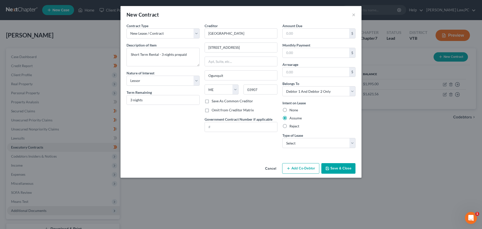
click at [260, 144] on div "Creditor * Beachmere Inn 62 Beachmere Pl Ogunquit State AL AK AR AZ CA CO CT DE…" at bounding box center [241, 87] width 78 height 129
click at [301, 143] on select "Select Real Estate Car Other" at bounding box center [318, 143] width 73 height 10
click at [246, 143] on div "Creditor * Beachmere Inn 62 Beachmere Pl Ogunquit State AL AK AR AZ CA CO CT DE…" at bounding box center [241, 87] width 78 height 129
click at [289, 144] on select "Select Real Estate Car Other" at bounding box center [318, 143] width 73 height 10
click at [262, 147] on div "Creditor * Beachmere Inn 62 Beachmere Pl Ogunquit State AL AK AR AZ CA CO CT DE…" at bounding box center [241, 87] width 78 height 129
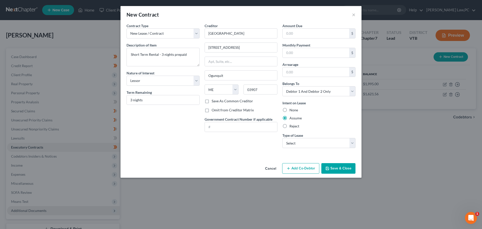
click at [270, 167] on button "Cancel" at bounding box center [270, 168] width 19 height 10
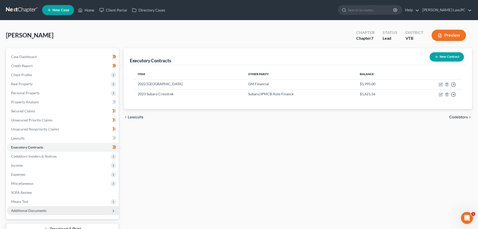
click at [171, 147] on div "Executory Contracts New Contract Item Other Party Balance 2022 GMC Canyon GM Fi…" at bounding box center [297, 148] width 353 height 200
click at [48, 111] on link "Secured Claims" at bounding box center [63, 110] width 112 height 9
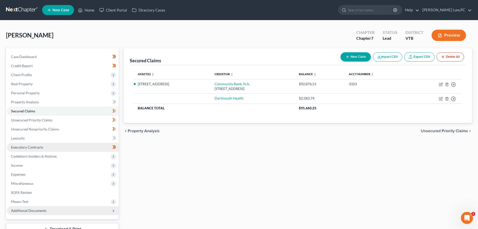
click at [42, 145] on span "Executory Contracts" at bounding box center [27, 147] width 32 height 4
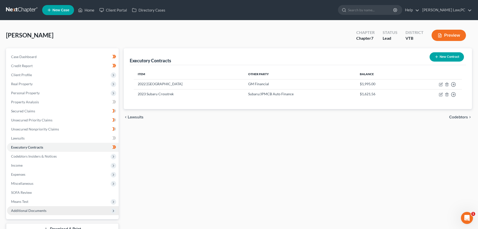
click at [448, 61] on button "New Contract" at bounding box center [447, 56] width 34 height 9
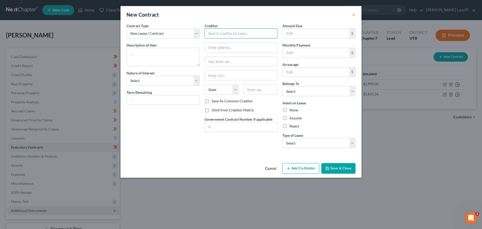
click at [245, 32] on input "text" at bounding box center [241, 33] width 73 height 10
click at [221, 73] on input "text" at bounding box center [241, 76] width 73 height 10
paste input "Ogunquit, ME 03907"
type input "Ogunquit, ME 03907"
click at [254, 89] on input "text" at bounding box center [260, 89] width 34 height 10
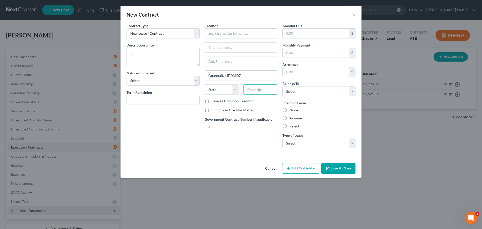
paste input "Ogunquit, ME 03907"
click at [254, 89] on input "Ogunquit, ME 03907" at bounding box center [260, 89] width 34 height 10
drag, startPoint x: 264, startPoint y: 90, endPoint x: 223, endPoint y: 92, distance: 41.0
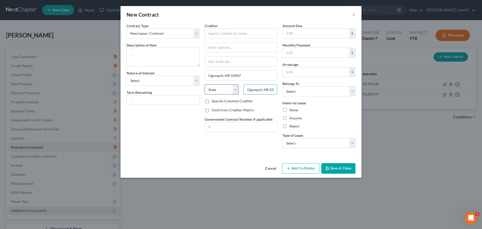
click at [223, 92] on div "State AL AK AR AZ CA CO CT DE DC FL GA GU HI ID IL IN IA KS KY LA ME MD MA MI M…" at bounding box center [241, 91] width 78 height 14
type input "03907"
type input "Ogunquit"
select select "20"
click at [203, 125] on div "Creditor * Ogunquit State AL AK AR AZ CA CO CT DE DC FL GA GU HI ID IL IN IA KS…" at bounding box center [241, 87] width 78 height 129
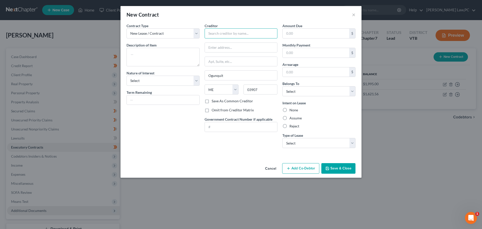
click at [231, 29] on input "text" at bounding box center [241, 33] width 73 height 10
paste input "Beachmere Inn"
type input "Beachmere Inn"
click at [161, 54] on textarea at bounding box center [163, 57] width 73 height 19
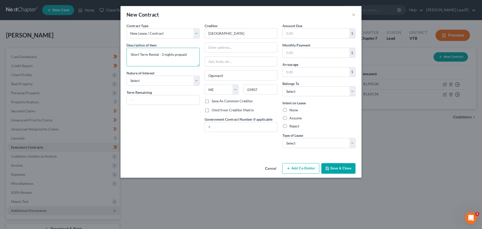
type textarea "Short Term Rental - 3 nights prepaid"
select select "2"
type input "3 nights"
click at [212, 109] on label "Omit from Creditor Matrix" at bounding box center [233, 109] width 42 height 5
click at [214, 109] on input "Omit from Creditor Matrix" at bounding box center [215, 108] width 3 height 3
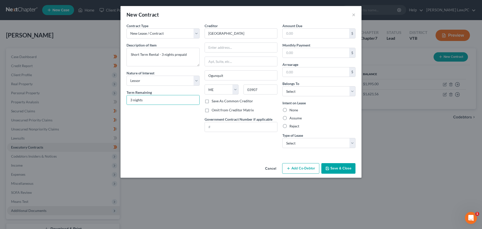
checkbox input "true"
click at [240, 149] on div "Creditor * Beachmere Inn Ogunquit State AL AK AR AZ CA CO CT DE DC FL GA GU HI …" at bounding box center [241, 87] width 78 height 129
click at [296, 118] on label "Assume" at bounding box center [295, 117] width 12 height 5
click at [295, 118] on input "Assume" at bounding box center [292, 116] width 3 height 3
radio input "true"
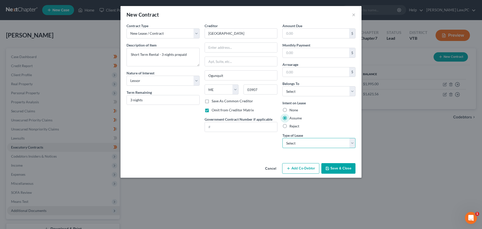
click at [295, 141] on select "Select Real Estate Car Other" at bounding box center [318, 143] width 73 height 10
select select "0"
click at [282, 138] on select "Select Real Estate Car Other" at bounding box center [318, 143] width 73 height 10
click at [309, 89] on select "Select Debtor 1 Only Debtor 2 Only Debtor 1 And Debtor 2 Only At Least One Of T…" at bounding box center [318, 91] width 73 height 10
select select "2"
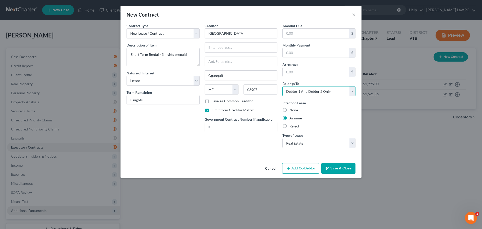
click at [282, 86] on select "Select Debtor 1 Only Debtor 2 Only Debtor 1 And Debtor 2 Only At Least One Of T…" at bounding box center [318, 91] width 73 height 10
click at [340, 170] on button "Save & Close" at bounding box center [338, 168] width 34 height 11
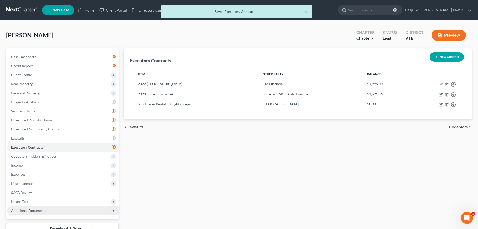
click at [440, 57] on button "New Contract" at bounding box center [447, 56] width 34 height 9
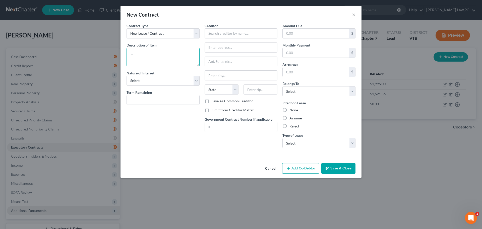
click at [170, 50] on textarea at bounding box center [163, 57] width 73 height 19
type textarea "Cottage Rental - 3 nights prepaid"
click at [164, 80] on select "Select Purchaser Agent Lessor Lessee" at bounding box center [163, 81] width 73 height 10
select select "2"
click at [127, 76] on select "Select Purchaser Agent Lessor Lessee" at bounding box center [163, 81] width 73 height 10
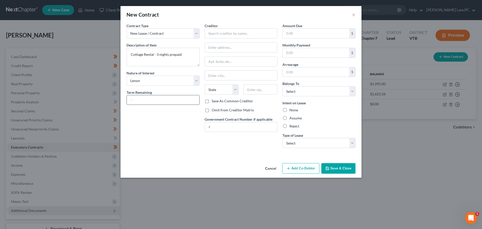
click at [163, 102] on input "text" at bounding box center [163, 100] width 73 height 10
type input "3 nights"
click at [229, 33] on input "text" at bounding box center [241, 33] width 73 height 10
click at [291, 118] on label "Assume" at bounding box center [295, 117] width 12 height 5
click at [291, 118] on input "Assume" at bounding box center [292, 116] width 3 height 3
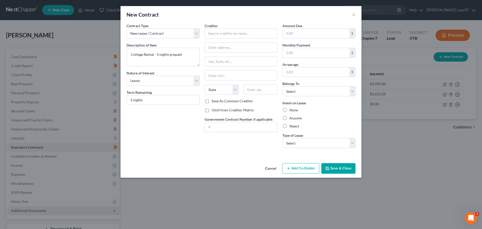
radio input "true"
click at [300, 144] on select "Select Real Estate Car Other" at bounding box center [318, 143] width 73 height 10
select select "0"
click at [282, 138] on select "Select Real Estate Car Other" at bounding box center [318, 143] width 73 height 10
click at [240, 33] on input "text" at bounding box center [241, 33] width 73 height 10
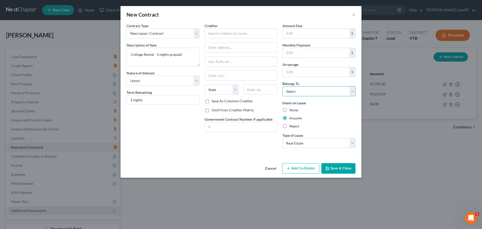
click at [310, 90] on select "Select Debtor 1 Only Debtor 2 Only Debtor 1 And Debtor 2 Only At Least One Of T…" at bounding box center [318, 91] width 73 height 10
select select "2"
click at [282, 86] on select "Select Debtor 1 Only Debtor 2 Only Debtor 1 And Debtor 2 Only At Least One Of T…" at bounding box center [318, 91] width 73 height 10
click at [217, 36] on input "text" at bounding box center [241, 33] width 73 height 10
click at [222, 44] on input "text" at bounding box center [241, 48] width 73 height 10
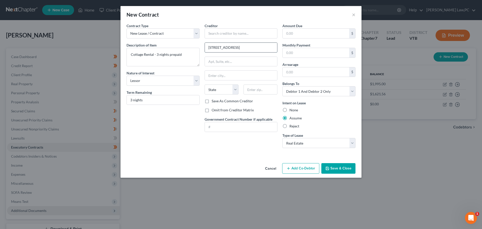
type input "10 Eastern Ave"
click at [217, 77] on input "text" at bounding box center [241, 76] width 73 height 10
type input "Saco"
select select "20"
type input "04072"
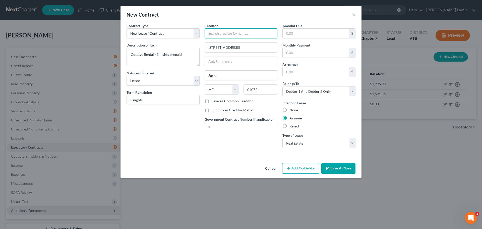
click at [222, 38] on input "text" at bounding box center [241, 33] width 73 height 10
type input "Camp Ellis Rentals"
click at [213, 109] on label "Omit from Creditor Matrix" at bounding box center [233, 109] width 42 height 5
click at [214, 109] on input "Omit from Creditor Matrix" at bounding box center [215, 108] width 3 height 3
checkbox input "true"
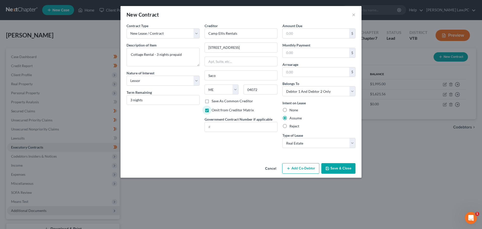
click at [171, 121] on div "Contract Type New Lease / Contract New Timeshare Description of non-residential…" at bounding box center [163, 87] width 78 height 129
click at [338, 171] on button "Save & Close" at bounding box center [338, 168] width 34 height 11
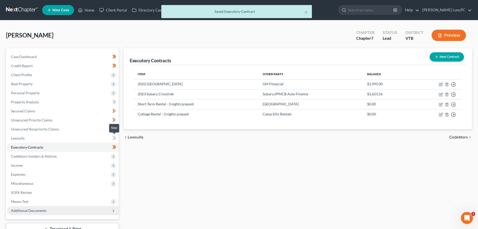
click at [115, 137] on icon at bounding box center [115, 138] width 2 height 4
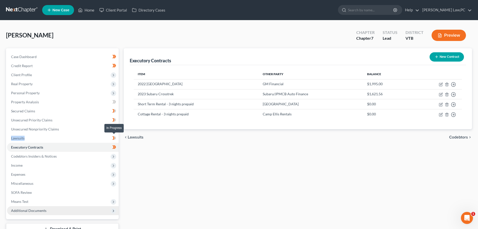
click at [115, 137] on icon at bounding box center [115, 138] width 2 height 4
click at [179, 187] on div "Executory Contracts New Contract Item Other Party Balance 2022 GMC Canyon GM Fi…" at bounding box center [297, 148] width 353 height 200
click at [49, 156] on span "Codebtors Insiders & Notices" at bounding box center [34, 156] width 46 height 4
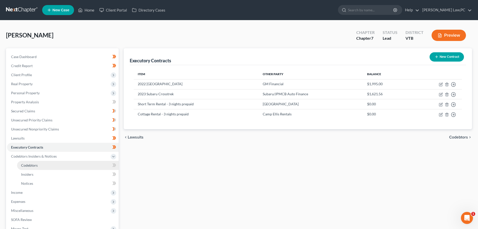
click at [73, 164] on link "Codebtors" at bounding box center [68, 165] width 102 height 9
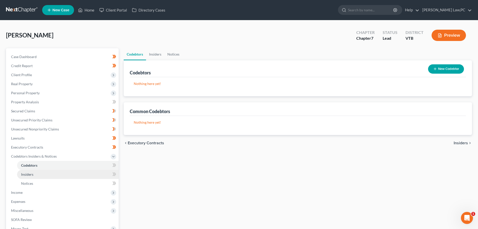
click at [52, 172] on link "Insiders" at bounding box center [68, 174] width 102 height 9
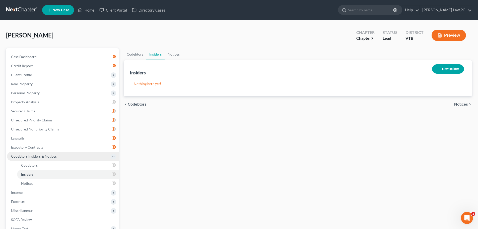
click at [40, 157] on span "Codebtors Insiders & Notices" at bounding box center [34, 156] width 46 height 4
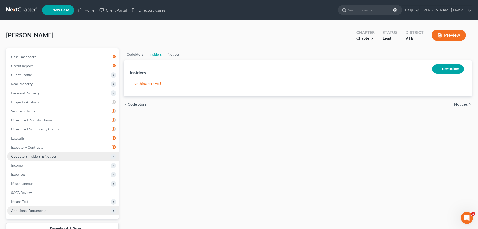
click at [34, 155] on span "Codebtors Insiders & Notices" at bounding box center [34, 156] width 46 height 4
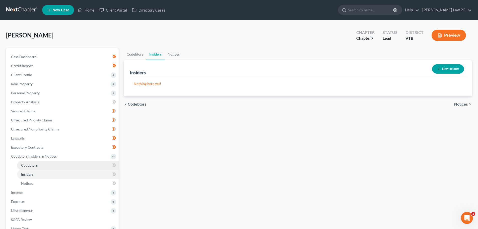
click at [42, 165] on link "Codebtors" at bounding box center [68, 165] width 102 height 9
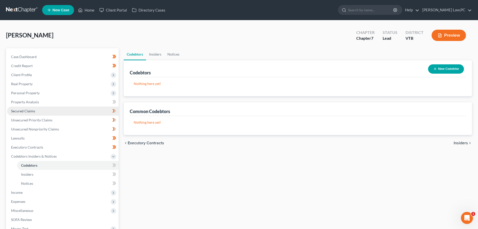
click at [90, 111] on link "Secured Claims" at bounding box center [63, 110] width 112 height 9
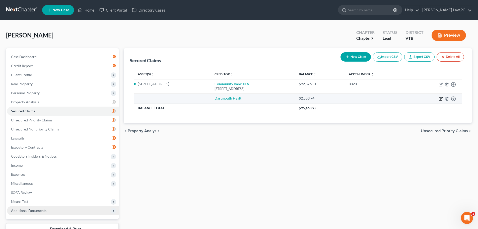
click at [440, 98] on icon "button" at bounding box center [441, 99] width 4 height 4
select select "0"
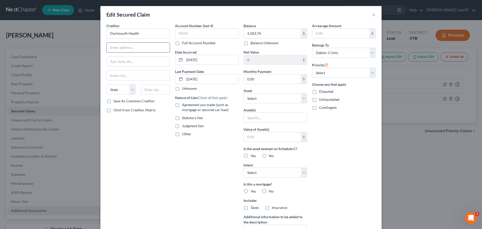
click at [130, 49] on input "text" at bounding box center [138, 48] width 63 height 10
click at [202, 33] on input "text" at bounding box center [207, 33] width 64 height 10
click at [256, 78] on input "0.00" at bounding box center [272, 79] width 57 height 10
type input "270."
click at [351, 159] on div "Arrearage Amount $ Belongs To * Select Debtor 1 Only Debtor 2 Only Debtor 1 And…" at bounding box center [344, 135] width 69 height 224
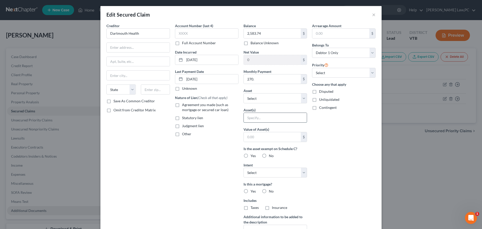
click at [259, 116] on input "text" at bounding box center [275, 118] width 63 height 10
type input "403(b)"
click at [251, 156] on label "Yes" at bounding box center [253, 155] width 5 height 5
click at [253, 156] on input "Yes" at bounding box center [254, 154] width 3 height 3
radio input "true"
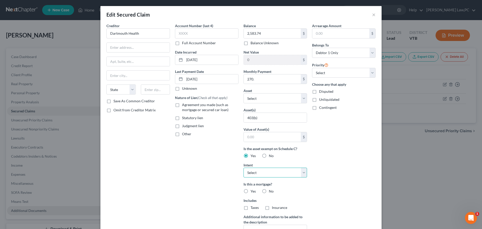
click at [272, 176] on select "Select Surrender Redeem Reaffirm Avoid Other" at bounding box center [275, 172] width 64 height 10
click at [243, 167] on select "Select Surrender Redeem Reaffirm Avoid Other" at bounding box center [275, 172] width 64 height 10
click at [264, 172] on select "Select Surrender Redeem Reaffirm Avoid Other" at bounding box center [275, 172] width 64 height 10
select select "2"
click at [243, 167] on select "Select Surrender Redeem Reaffirm Avoid Other" at bounding box center [275, 172] width 64 height 10
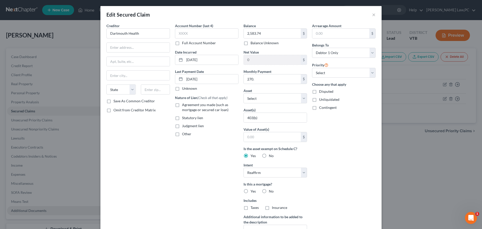
click at [269, 190] on label "No" at bounding box center [271, 191] width 5 height 5
click at [271, 190] on input "No" at bounding box center [272, 190] width 3 height 3
radio input "true"
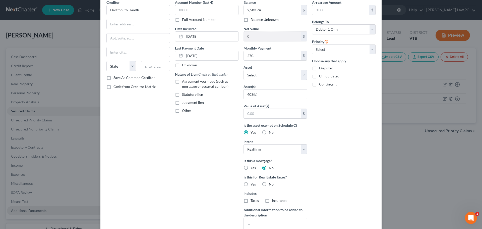
scroll to position [24, 0]
click at [269, 184] on label "No" at bounding box center [271, 183] width 5 height 5
click at [271, 184] on input "No" at bounding box center [272, 182] width 3 height 3
radio input "true"
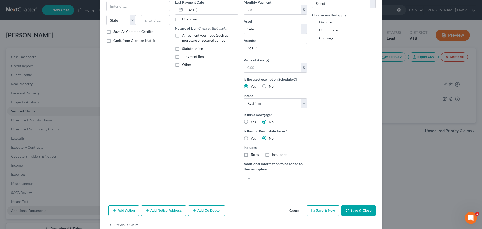
scroll to position [70, 0]
click at [262, 181] on textarea at bounding box center [275, 180] width 64 height 19
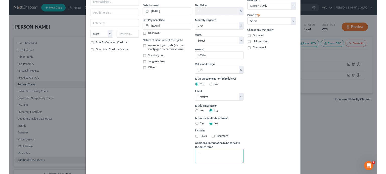
scroll to position [0, 0]
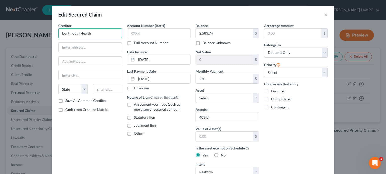
click at [99, 32] on input "Dartmouth Health" at bounding box center [90, 33] width 64 height 10
type input "Dartmouth Health c/o Vanguard"
type input "Attn: DC / Retirements"
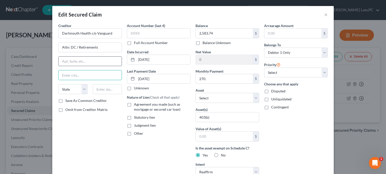
click at [76, 62] on input "text" at bounding box center [89, 62] width 63 height 10
click at [111, 63] on input "PO Box" at bounding box center [89, 62] width 63 height 10
paste input "982902"
type input "PO Box 982902"
click at [113, 89] on input "text" at bounding box center [107, 89] width 29 height 10
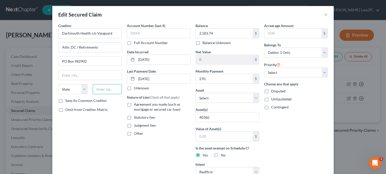
paste input "79998-2902"
type input "79998-2902"
click at [85, 134] on div "Creditor * Dartmouth Health c/o Vanguard Attn: DC / Retirements PO Box 982902 S…" at bounding box center [90, 143] width 69 height 240
click at [70, 76] on input "text" at bounding box center [89, 76] width 63 height 10
type input "El Paso"
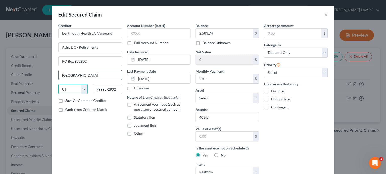
select select "45"
click at [96, 142] on div "Creditor * Dartmouth Health c/o Vanguard Attn: DC / Retirements PO Box 982902 E…" at bounding box center [90, 143] width 69 height 240
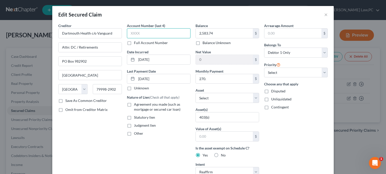
click at [157, 33] on input "text" at bounding box center [159, 33] width 64 height 10
click at [288, 72] on select "Select 1st 2nd 3rd 4th 5th 6th 7th 8th 9th 10th 11th 12th 13th 14th 15th 16th 1…" at bounding box center [296, 73] width 64 height 10
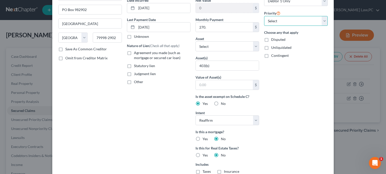
scroll to position [30, 0]
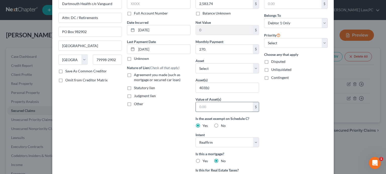
click at [210, 105] on input "text" at bounding box center [224, 107] width 57 height 10
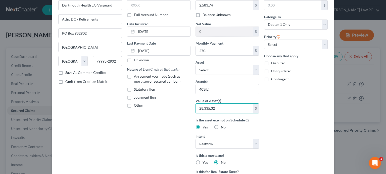
scroll to position [134, 0]
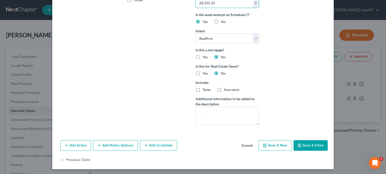
type input "28,335.32"
click at [300, 148] on button "Save & Close" at bounding box center [310, 146] width 34 height 11
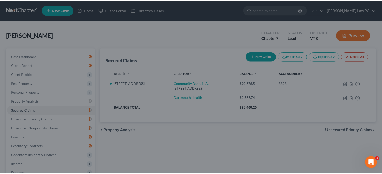
scroll to position [79, 0]
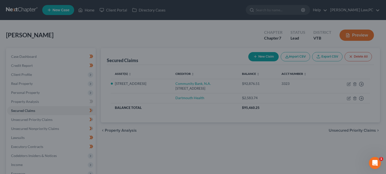
type input "28,335.32"
type input "270.00"
type input "0"
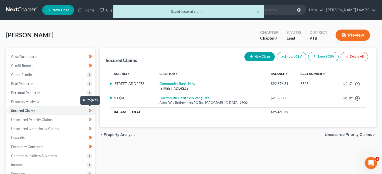
click at [91, 111] on icon at bounding box center [91, 111] width 2 height 4
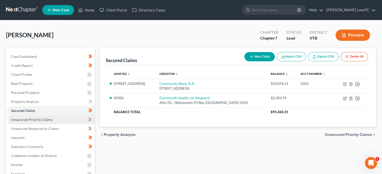
click at [60, 119] on link "Unsecured Priority Claims" at bounding box center [51, 119] width 88 height 9
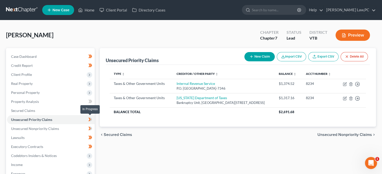
click at [93, 120] on span at bounding box center [90, 121] width 9 height 8
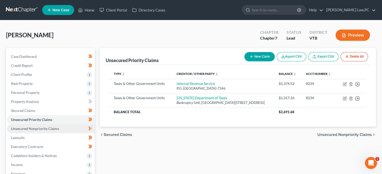
click at [61, 129] on link "Unsecured Nonpriority Claims" at bounding box center [51, 129] width 88 height 9
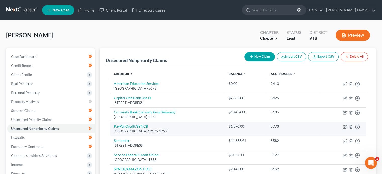
scroll to position [60, 0]
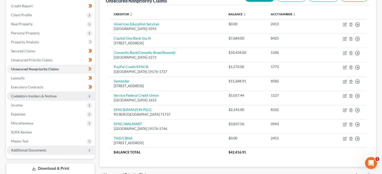
click at [63, 96] on span "Codebtors Insiders & Notices" at bounding box center [51, 96] width 88 height 9
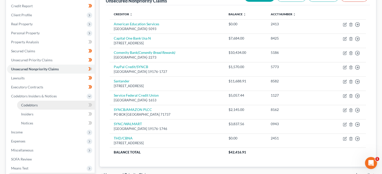
click at [46, 105] on link "Codebtors" at bounding box center [56, 105] width 78 height 9
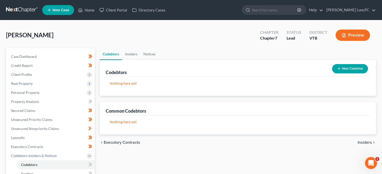
click at [357, 68] on button "New Codebtor" at bounding box center [350, 68] width 36 height 9
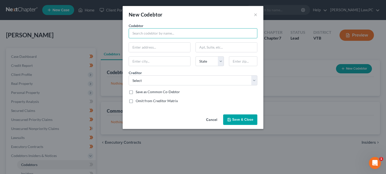
click at [143, 32] on input "text" at bounding box center [193, 33] width 129 height 10
type input "[PERSON_NAME]"
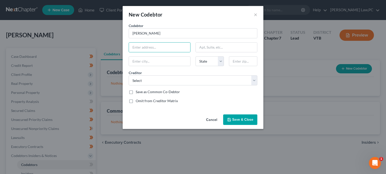
click at [187, 85] on div "Codebtor * John Meeks Codebtor * John Meeks State AL AK AR AZ CA CO CT DE DC FL…" at bounding box center [193, 65] width 134 height 85
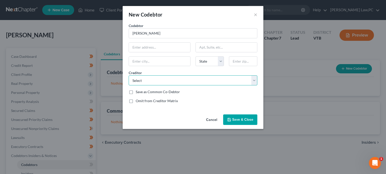
click at [192, 83] on select "Select Community Bank, N.A. Internal Revenue Service Vermont Department of Taxe…" at bounding box center [193, 81] width 129 height 10
select select "0"
click at [129, 76] on select "Select Community Bank, N.A. Internal Revenue Service Vermont Department of Taxe…" at bounding box center [193, 81] width 129 height 10
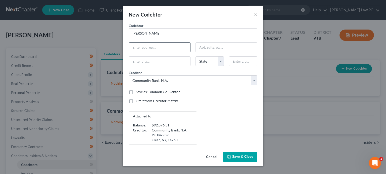
click at [156, 46] on input "text" at bounding box center [159, 48] width 61 height 10
type input "856 Fairground Road"
type input "East Corinth"
select select "49"
click at [136, 101] on label "Omit from Creditor Matrix" at bounding box center [157, 101] width 42 height 5
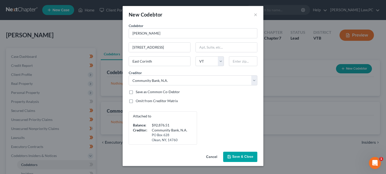
click at [138, 101] on input "Omit from Creditor Matrix" at bounding box center [139, 100] width 3 height 3
click at [240, 62] on input "text" at bounding box center [243, 61] width 28 height 10
click at [136, 102] on label "Omit from Creditor Matrix" at bounding box center [157, 101] width 42 height 5
click at [138, 102] on input "Omit from Creditor Matrix" at bounding box center [139, 100] width 3 height 3
checkbox input "false"
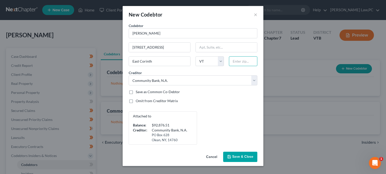
click at [251, 64] on input "text" at bounding box center [243, 61] width 28 height 10
click at [242, 63] on input "text" at bounding box center [243, 61] width 28 height 10
type input "05040"
click at [198, 74] on div "Creditor * Select Community Bank, N.A. Internal Revenue Service Vermont Departm…" at bounding box center [193, 77] width 134 height 15
click at [236, 162] on button "Save & Close" at bounding box center [240, 157] width 34 height 11
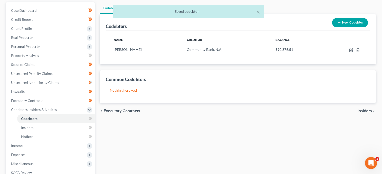
scroll to position [46, 0]
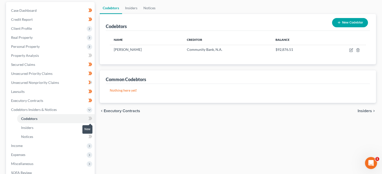
click at [91, 119] on icon at bounding box center [91, 119] width 2 height 4
click at [105, 127] on div "Codebtors Insiders Notices Codebtors New Codebtor Name Creditor Balance John Me…" at bounding box center [237, 115] width 281 height 227
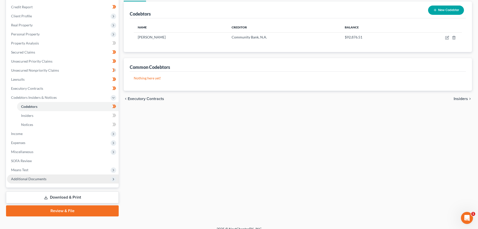
scroll to position [59, 0]
click at [36, 134] on span "Income" at bounding box center [63, 133] width 112 height 9
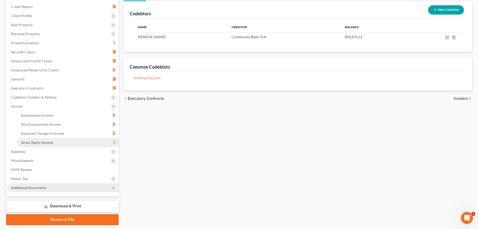
click at [49, 142] on span "Gross Yearly Income" at bounding box center [37, 142] width 32 height 4
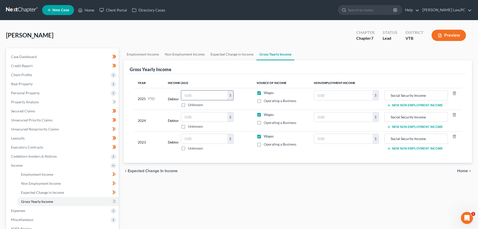
click at [208, 93] on input "text" at bounding box center [204, 95] width 46 height 10
type input "30,630.35"
click at [332, 92] on input "text" at bounding box center [343, 95] width 58 height 10
click at [336, 96] on input "text" at bounding box center [343, 95] width 58 height 10
click at [366, 83] on th "Non Employment Income" at bounding box center [386, 83] width 152 height 10
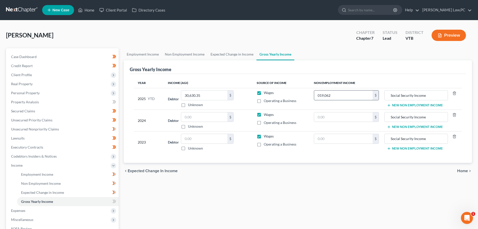
click at [321, 96] on input "019,062" at bounding box center [343, 95] width 58 height 10
type input "19,062"
click at [338, 104] on td "19,062 $" at bounding box center [346, 99] width 73 height 22
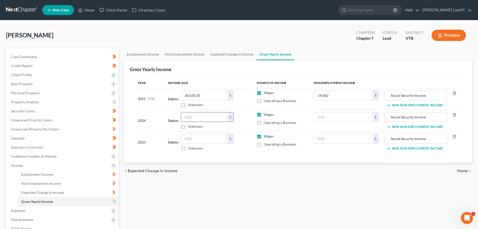
click at [210, 116] on input "text" at bounding box center [204, 117] width 46 height 10
drag, startPoint x: 202, startPoint y: 116, endPoint x: 191, endPoint y: 114, distance: 11.7
click at [191, 114] on input "text" at bounding box center [204, 117] width 46 height 10
type input "62,327"
click at [333, 113] on input "text" at bounding box center [343, 117] width 58 height 10
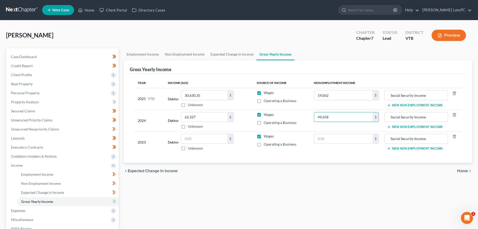
type input "49,658"
click at [193, 137] on input "text" at bounding box center [204, 139] width 46 height 10
type input "57,125"
click at [332, 134] on div "$" at bounding box center [346, 139] width 65 height 10
click at [330, 135] on input "text" at bounding box center [343, 139] width 58 height 10
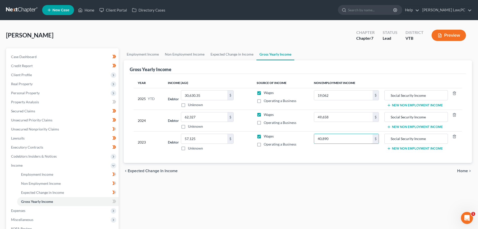
type input "40,890"
click at [408, 103] on button "New Non Employment Income" at bounding box center [415, 105] width 56 height 4
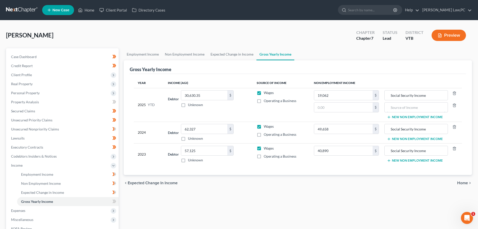
click at [408, 103] on input "text" at bounding box center [416, 107] width 58 height 10
type input "Debtor's Pension"
click at [397, 117] on button "New Non Employment Income" at bounding box center [415, 117] width 56 height 4
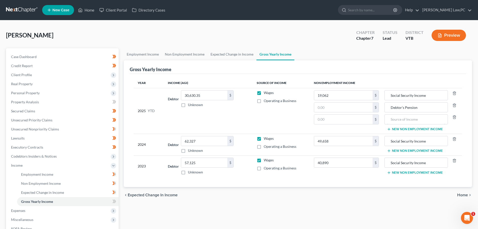
click at [397, 117] on input "text" at bounding box center [416, 119] width 58 height 10
type input "Spouse's Pension"
click at [405, 150] on button "New Non Employment Income" at bounding box center [415, 151] width 56 height 4
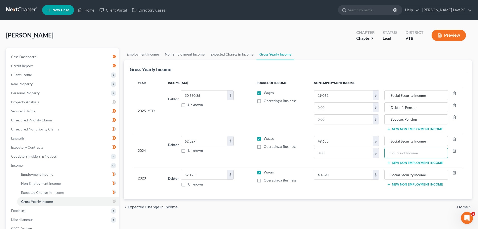
click at [405, 150] on input "text" at bounding box center [416, 153] width 58 height 10
click at [404, 107] on input "Debtor's Pension" at bounding box center [416, 107] width 58 height 10
click at [400, 153] on input "text" at bounding box center [416, 153] width 58 height 10
click at [355, 153] on input "text" at bounding box center [343, 153] width 58 height 10
click at [442, 152] on input "Debtor and Spouse's Pensions" at bounding box center [416, 153] width 58 height 10
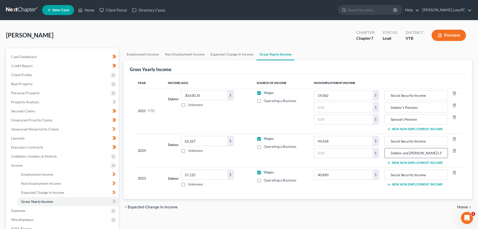
scroll to position [0, 4]
click at [442, 152] on input "Debtor and Spouse's Pensions 2024" at bounding box center [416, 153] width 58 height 10
drag, startPoint x: 442, startPoint y: 152, endPoint x: 385, endPoint y: 152, distance: 57.0
click at [385, 152] on div "Debtor and Spouse's Pensions 2024" at bounding box center [416, 153] width 63 height 10
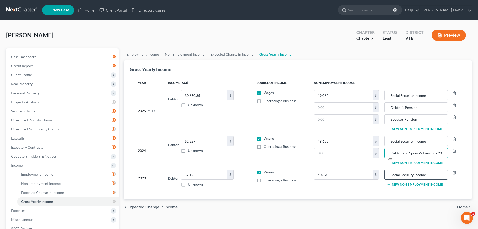
type input "Debtor and Spouse's Pensions 2024"
click at [426, 175] on input "Social Security Income" at bounding box center [416, 175] width 58 height 10
click at [419, 183] on button "New Non Employment Income" at bounding box center [415, 184] width 56 height 4
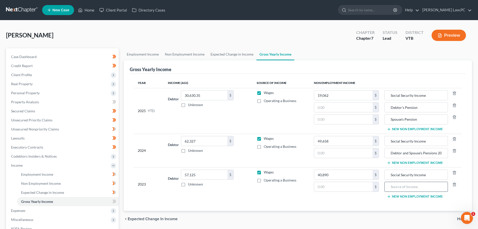
click at [424, 183] on input "text" at bounding box center [416, 187] width 58 height 10
paste input "Debtor and Spouse's Pensions 2024"
type input "Debtor and Spouse's Pensions 2023"
click at [360, 150] on input "text" at bounding box center [343, 153] width 58 height 10
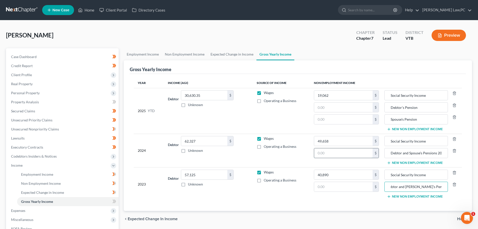
scroll to position [0, 0]
type input "6,374"
click at [338, 187] on input "text" at bounding box center [343, 187] width 58 height 10
type input "6,374"
click at [261, 201] on td "Wages Operating a Business" at bounding box center [281, 183] width 57 height 33
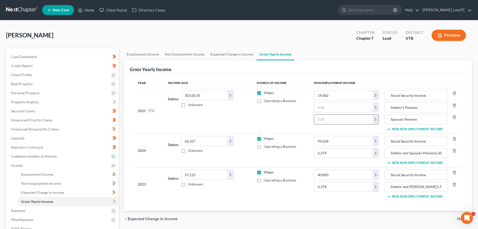
click at [341, 119] on input "text" at bounding box center [343, 119] width 58 height 10
type input "4,780.5"
click at [294, 121] on td "Wages Operating a Business" at bounding box center [281, 111] width 57 height 46
click at [425, 109] on input "Debtor's Pension" at bounding box center [416, 107] width 58 height 10
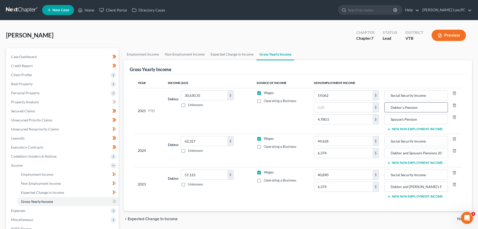
click at [425, 109] on input "Debtor's Pension" at bounding box center [416, 107] width 58 height 10
paste input "and Spouse's Pensions 2024"
type input "Debtor and Spouse's Pensions YTD"
click at [423, 116] on input "Spouse's Pension" at bounding box center [416, 119] width 58 height 10
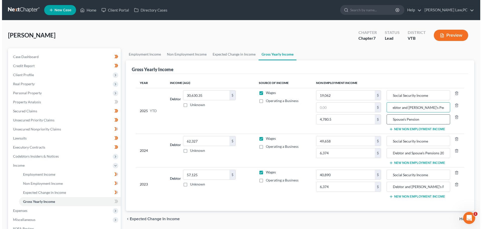
scroll to position [0, 0]
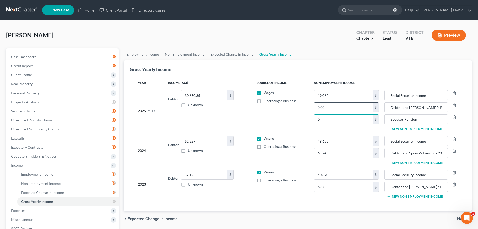
type input "0"
click at [323, 108] on input "text" at bounding box center [343, 107] width 58 height 10
paste input "4,780.5"
type input "4,780.5"
click at [456, 118] on icon "button" at bounding box center [455, 117] width 4 height 4
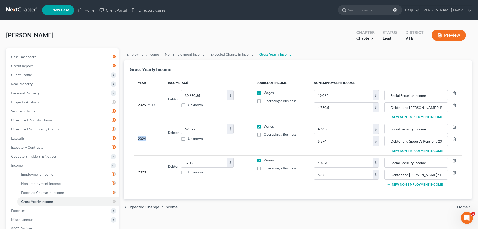
click at [456, 118] on td "Social Security Income Debtor and Spouse's Pensions YTD New Non Employment Inco…" at bounding box center [422, 105] width 79 height 34
click at [277, 114] on td "Wages Operating a Business" at bounding box center [281, 105] width 57 height 34
drag, startPoint x: 212, startPoint y: 97, endPoint x: 207, endPoint y: 94, distance: 5.7
click at [207, 94] on input "30,630.35" at bounding box center [204, 95] width 46 height 10
click at [207, 93] on input "30,630.35" at bounding box center [204, 95] width 46 height 10
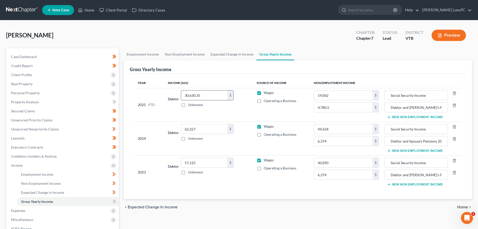
click at [207, 93] on input "30,630.35" at bounding box center [204, 95] width 46 height 10
drag, startPoint x: 224, startPoint y: 91, endPoint x: 209, endPoint y: 95, distance: 15.8
paste input "48,564.02"
type input "48,564.02"
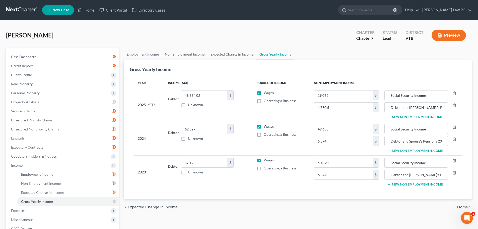
drag, startPoint x: 250, startPoint y: 109, endPoint x: 247, endPoint y: 109, distance: 2.8
click at [247, 109] on td "Debtor 48,564.02 $ Unknown Balance Undetermined 48,564.02 $ Unknown" at bounding box center [208, 105] width 89 height 34
click at [225, 54] on link "Expected Change in Income" at bounding box center [232, 54] width 49 height 12
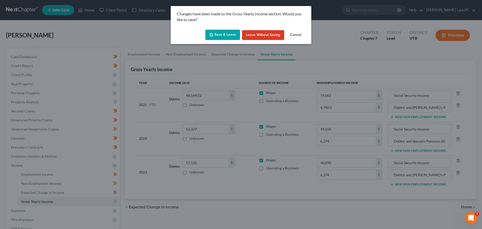
click at [224, 36] on button "Save & Leave" at bounding box center [222, 35] width 35 height 11
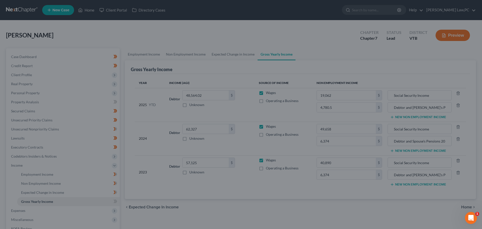
type input "49,658.00"
type input "40,890.00"
type input "19,062.00"
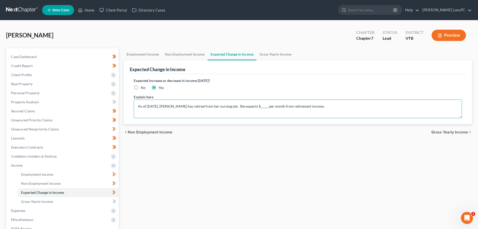
drag, startPoint x: 258, startPoint y: 106, endPoint x: 323, endPoint y: 105, distance: 65.3
click at [323, 105] on textarea "As of September 1, 2025, Debtor has retired from her nursing job. She expects $…" at bounding box center [298, 108] width 328 height 19
type textarea "As of September 1, 2025, Debtor has retired from her nursing job. She will no l…"
click at [313, 133] on div "chevron_left Non Employment Income Gross Yearly Income chevron_right" at bounding box center [298, 132] width 348 height 16
click at [188, 54] on link "Non Employment Income" at bounding box center [185, 54] width 46 height 12
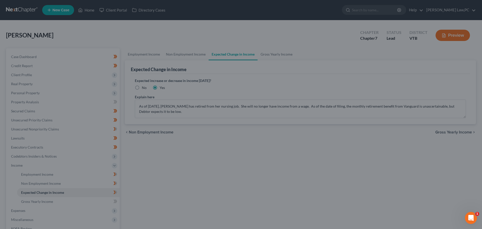
drag, startPoint x: 176, startPoint y: 116, endPoint x: 138, endPoint y: 108, distance: 38.6
click at [138, 108] on div at bounding box center [241, 114] width 482 height 229
click at [273, 55] on div at bounding box center [241, 114] width 482 height 229
click at [194, 157] on div at bounding box center [241, 114] width 482 height 229
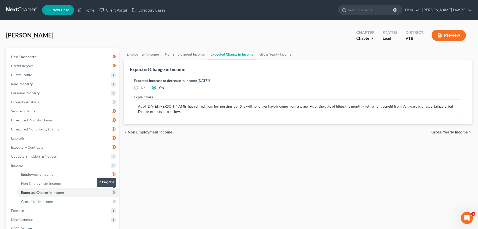
click at [114, 192] on icon at bounding box center [113, 192] width 2 height 4
click at [114, 200] on icon at bounding box center [113, 201] width 2 height 4
click at [102, 181] on link "Non Employment Income" at bounding box center [68, 183] width 102 height 9
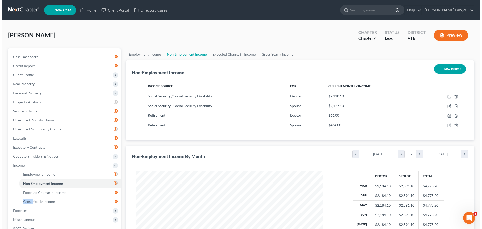
scroll to position [54, 0]
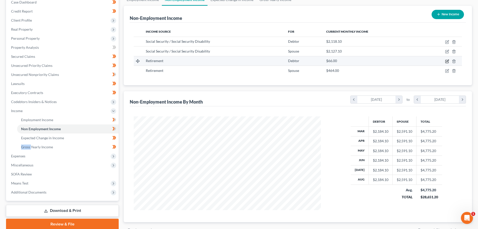
click at [448, 62] on icon "button" at bounding box center [447, 61] width 4 height 4
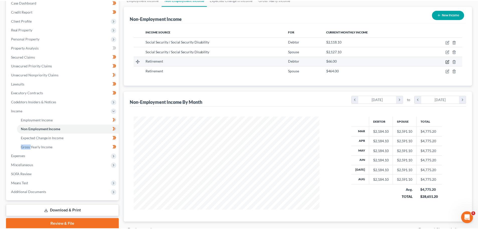
scroll to position [94, 199]
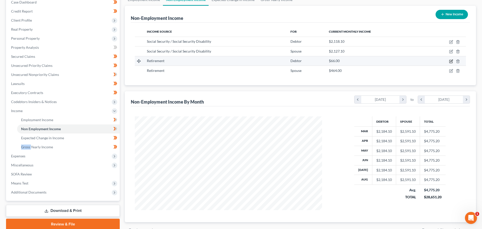
select select "3"
select select "0"
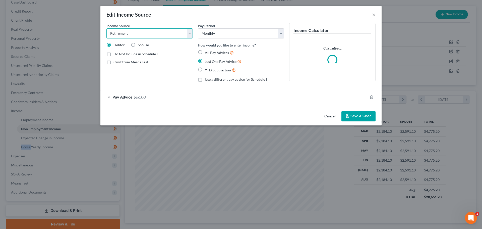
click at [154, 30] on select "Select Unemployment Disability (from employer) Pension Retirement Social Securi…" at bounding box center [149, 33] width 86 height 10
select select "2"
click at [106, 28] on select "Select Unemployment Disability (from employer) Pension Retirement Social Securi…" at bounding box center [149, 33] width 86 height 10
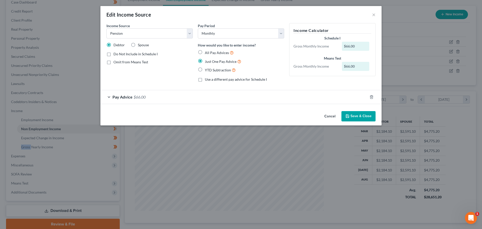
click at [354, 117] on button "Save & Close" at bounding box center [358, 116] width 34 height 11
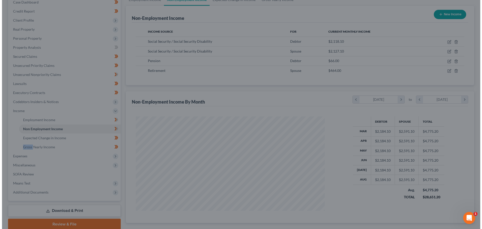
scroll to position [250921, 250817]
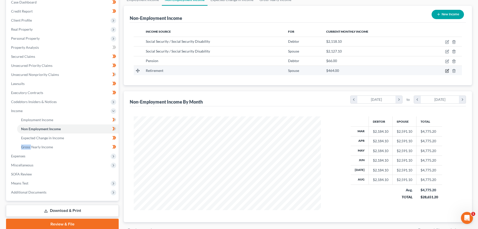
click at [448, 71] on icon "button" at bounding box center [447, 71] width 4 height 4
select select "3"
select select "0"
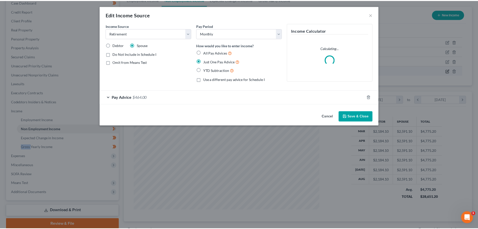
scroll to position [94, 199]
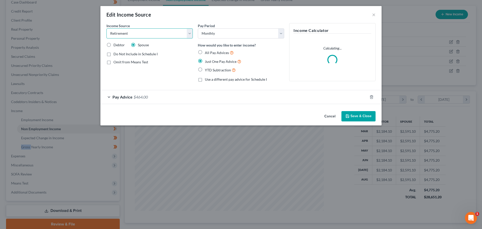
click at [160, 31] on select "Select Unemployment Disability (from employer) Pension Retirement Social Securi…" at bounding box center [149, 33] width 86 height 10
select select "2"
click at [106, 28] on select "Select Unemployment Disability (from employer) Pension Retirement Social Securi…" at bounding box center [149, 33] width 86 height 10
click at [355, 117] on button "Save & Close" at bounding box center [358, 116] width 34 height 11
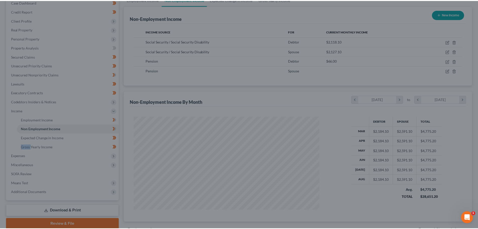
scroll to position [250921, 250817]
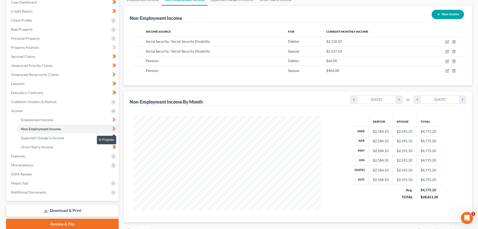
click at [114, 129] on icon at bounding box center [113, 129] width 2 height 4
click at [82, 119] on link "Employment Income" at bounding box center [68, 119] width 102 height 9
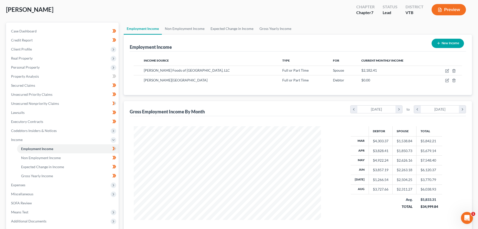
scroll to position [25, 0]
click at [115, 149] on icon at bounding box center [115, 149] width 2 height 4
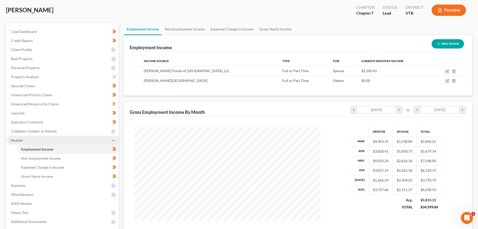
click at [113, 139] on icon at bounding box center [113, 140] width 4 height 4
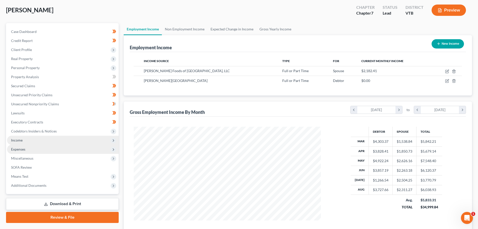
click at [93, 149] on span "Expenses" at bounding box center [63, 149] width 112 height 9
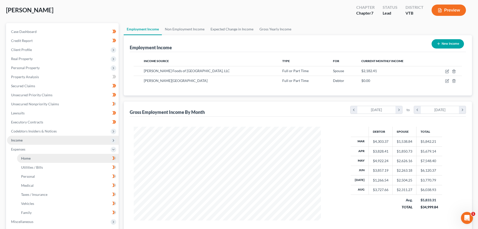
click at [73, 158] on link "Home" at bounding box center [68, 158] width 102 height 9
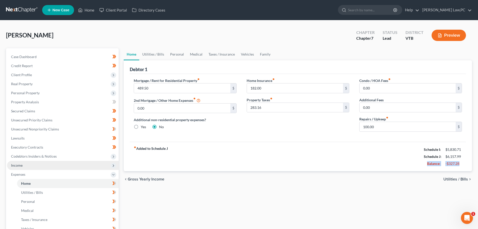
drag, startPoint x: 461, startPoint y: 164, endPoint x: 422, endPoint y: 165, distance: 38.7
click at [422, 165] on div "Balance: -$327.28" at bounding box center [442, 163] width 43 height 7
click at [422, 165] on div "Balance:" at bounding box center [432, 163] width 22 height 5
click at [286, 104] on input "283.16" at bounding box center [295, 108] width 96 height 10
click at [270, 116] on div "Home Insurance fiber_manual_record 182.00 $ Property Taxes fiber_manual_record …" at bounding box center [298, 107] width 113 height 58
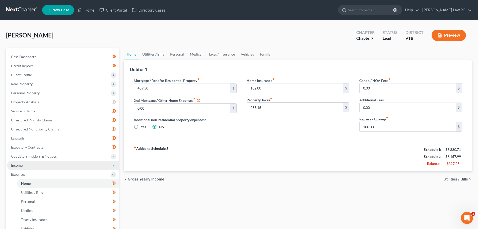
click at [270, 107] on input "283.16" at bounding box center [295, 108] width 96 height 10
click at [221, 122] on label "Additional non-residential property expenses?" at bounding box center [185, 119] width 103 height 5
click at [270, 108] on input "283.16" at bounding box center [295, 108] width 96 height 10
click at [374, 87] on input "0.00" at bounding box center [408, 88] width 96 height 10
click at [389, 106] on input "0.00" at bounding box center [408, 108] width 96 height 10
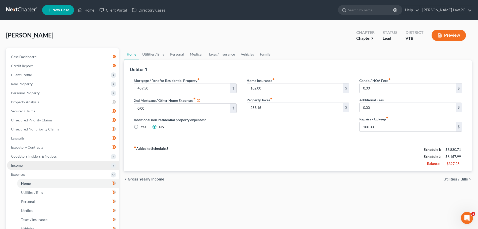
click at [371, 140] on div "Mortgage / Rent for Residential Property fiber_manual_record 489.50 $ 2nd Mortg…" at bounding box center [298, 108] width 336 height 68
click at [451, 178] on span "Utilities / Bills" at bounding box center [456, 179] width 25 height 4
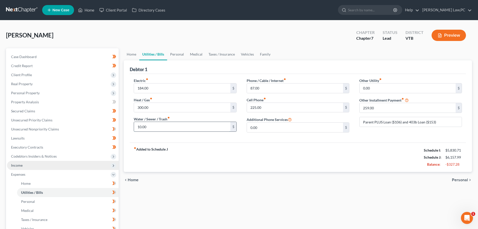
click at [176, 129] on input "10.00" at bounding box center [182, 127] width 96 height 10
type input "20"
click at [187, 137] on div "Electric fiber_manual_record 184.00 $ Heat / Gas fiber_manual_record 300.00 $ W…" at bounding box center [298, 108] width 336 height 69
click at [267, 108] on input "225.00" at bounding box center [295, 108] width 96 height 10
click at [272, 137] on div "Electric fiber_manual_record 184.00 $ Heat / Gas fiber_manual_record 300.00 $ W…" at bounding box center [298, 108] width 336 height 69
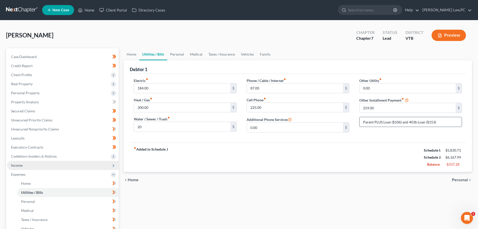
click at [440, 120] on input "Parent PLUS Loan ($106) and 403b Loan ($153)" at bounding box center [411, 122] width 102 height 10
drag, startPoint x: 438, startPoint y: 123, endPoint x: 444, endPoint y: 118, distance: 8.4
click at [444, 118] on input "Parent PLUS Loan ($106) and 403b Loan ($153)" at bounding box center [411, 122] width 102 height 10
click at [444, 119] on input "Parent PLUS Loan ($106) and 403b Loan ($153)" at bounding box center [411, 122] width 102 height 10
click at [388, 105] on input "259.00" at bounding box center [408, 108] width 96 height 10
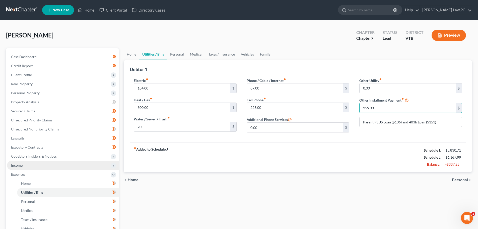
click at [383, 133] on div "Other Utility fiber_manual_record 0.00 $ Other Installment Payment fiber_manual…" at bounding box center [410, 107] width 113 height 58
click at [460, 179] on span "Personal" at bounding box center [460, 180] width 16 height 4
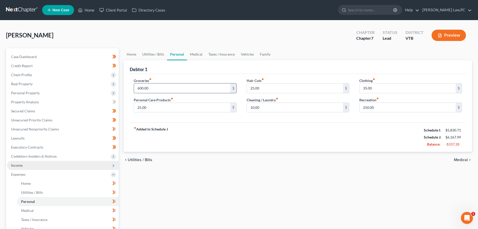
click at [165, 90] on input "600.00" at bounding box center [182, 88] width 96 height 10
type input "800.00"
click at [180, 117] on div "Groceries fiber_manual_record 800.00 $ Personal Care Products fiber_manual_reco…" at bounding box center [298, 98] width 336 height 49
click at [170, 106] on input "25.00" at bounding box center [182, 108] width 96 height 10
click at [206, 117] on div "Groceries fiber_manual_record 800.00 $ Personal Care Products fiber_manual_reco…" at bounding box center [298, 98] width 336 height 49
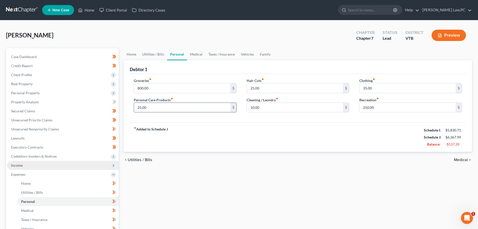
click at [203, 110] on input "25.00" at bounding box center [182, 108] width 96 height 10
click at [273, 86] on input "25.00" at bounding box center [295, 88] width 96 height 10
click at [276, 108] on input "10.00" at bounding box center [295, 108] width 96 height 10
click at [381, 88] on input "35.00" at bounding box center [408, 88] width 96 height 10
click at [388, 108] on input "250.00" at bounding box center [408, 108] width 96 height 10
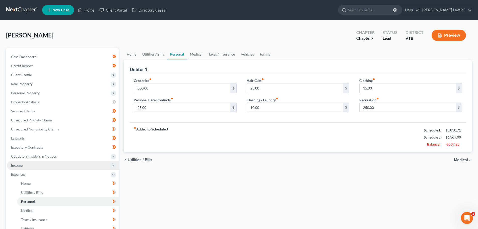
click at [379, 118] on div "Groceries fiber_manual_record 800.00 $ Personal Care Products fiber_manual_reco…" at bounding box center [298, 98] width 336 height 49
click at [465, 159] on span "Medical" at bounding box center [461, 160] width 14 height 4
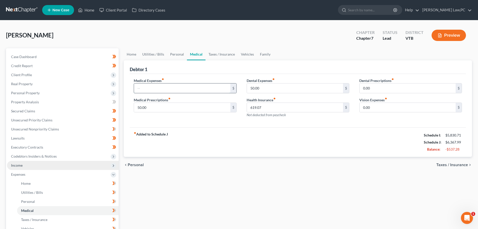
click at [172, 87] on input "text" at bounding box center [182, 88] width 96 height 10
click at [272, 107] on input "619.07" at bounding box center [295, 108] width 96 height 10
click at [153, 109] on input "50.00" at bounding box center [182, 108] width 96 height 10
type input "40"
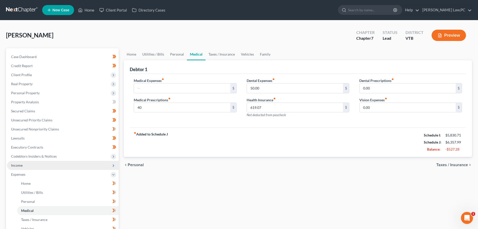
click at [230, 122] on div "Medical Expenses fiber_manual_record $ Medical Prescriptions fiber_manual_recor…" at bounding box center [298, 101] width 336 height 54
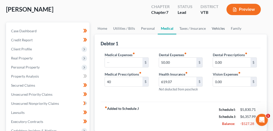
scroll to position [38, 0]
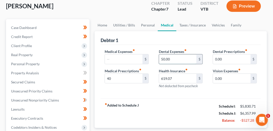
click at [177, 61] on input "50.00" at bounding box center [178, 59] width 38 height 10
click at [209, 87] on div "Dental Prescriptions fiber_manual_record 0.00 $ Vision Expenses fiber_manual_re…" at bounding box center [235, 71] width 54 height 44
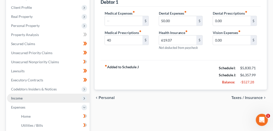
click at [240, 95] on span "Taxes / Insurance" at bounding box center [247, 97] width 32 height 4
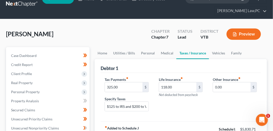
scroll to position [19, 0]
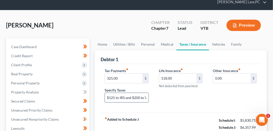
drag, startPoint x: 108, startPoint y: 96, endPoint x: 140, endPoint y: 95, distance: 31.2
click at [140, 95] on input "$125 to IRS and $200 to VT Dept of Taxes" at bounding box center [127, 98] width 44 height 10
click at [164, 94] on div "Life Insurance fiber_manual_record 118.00 $ Not deducted from paycheck" at bounding box center [181, 87] width 54 height 39
click at [179, 76] on input "118.00" at bounding box center [178, 78] width 38 height 10
click at [180, 89] on div "Life Insurance fiber_manual_record 118.00 $ Not deducted from paycheck" at bounding box center [181, 87] width 54 height 39
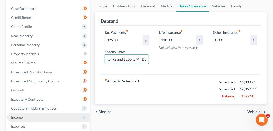
scroll to position [0, 24]
drag, startPoint x: 107, startPoint y: 57, endPoint x: 147, endPoint y: 58, distance: 39.9
click at [147, 58] on input "$125 to IRS and $200 to VT Dept of Taxes" at bounding box center [127, 59] width 44 height 10
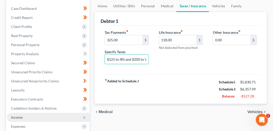
drag, startPoint x: 147, startPoint y: 58, endPoint x: 103, endPoint y: 66, distance: 44.6
click at [103, 66] on div "Tax Payments fiber_manual_record 325.00 $ Specify Taxes $125 to IRS and $200 to…" at bounding box center [127, 49] width 54 height 39
click at [153, 55] on div "Tax Payments fiber_manual_record 325.00 $ Specify Taxes $125 to IRS and $200 to…" at bounding box center [127, 49] width 54 height 39
click at [252, 109] on span "Vehicles" at bounding box center [255, 111] width 15 height 4
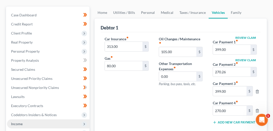
scroll to position [57, 0]
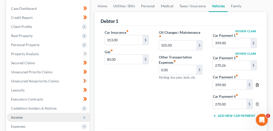
click at [258, 83] on icon "button" at bounding box center [258, 85] width 4 height 4
type input "270.00"
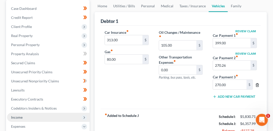
click at [258, 83] on icon "button" at bounding box center [258, 85] width 4 height 4
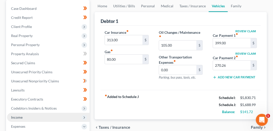
click at [209, 83] on div "Car Insurance fiber_manual_record 313.00 $ Gas fiber_manual_record 80.00 $ Oil …" at bounding box center [181, 58] width 160 height 64
click at [126, 37] on input "313.00" at bounding box center [124, 40] width 38 height 10
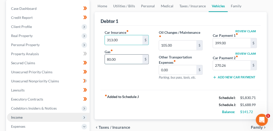
click at [129, 57] on input "80.00" at bounding box center [124, 59] width 38 height 10
type input "200"
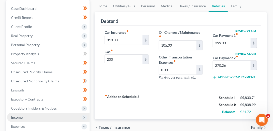
drag, startPoint x: 133, startPoint y: 76, endPoint x: 132, endPoint y: 80, distance: 4.5
click at [132, 79] on div "Car Insurance fiber_manual_record 313.00 $ Gas fiber_manual_record 200 $" at bounding box center [127, 57] width 54 height 54
click at [177, 45] on input "105.00" at bounding box center [178, 45] width 38 height 10
type input "140"
click at [209, 59] on div "Review Claim Car Payment 1 fiber_manual_record 399.00 $ Review Claim Car Paymen…" at bounding box center [235, 57] width 54 height 54
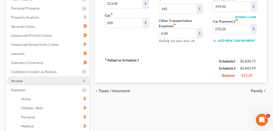
scroll to position [96, 0]
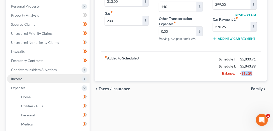
drag, startPoint x: 254, startPoint y: 71, endPoint x: 241, endPoint y: 76, distance: 13.8
click at [241, 76] on div "fiber_manual_record Added to Schedule J Schedule I: $5,830.71 Schedule J: $5,84…" at bounding box center [181, 65] width 160 height 29
click at [254, 72] on div "-$13.28" at bounding box center [248, 73] width 17 height 5
click at [234, 78] on div "fiber_manual_record Added to Schedule J Schedule I: $5,830.71 Schedule J: $5,84…" at bounding box center [181, 65] width 160 height 29
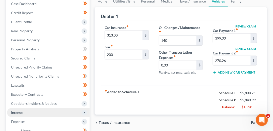
scroll to position [19, 0]
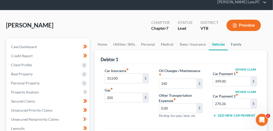
click at [232, 44] on link "Family" at bounding box center [236, 44] width 17 height 12
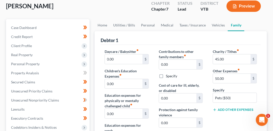
scroll to position [57, 0]
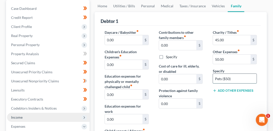
click at [236, 77] on input "Pets ($50)" at bounding box center [235, 79] width 44 height 10
click at [229, 38] on input "45.00" at bounding box center [232, 40] width 38 height 10
click at [214, 49] on label "Other Expenses fiber_manual_record" at bounding box center [226, 51] width 27 height 5
click at [228, 56] on input "50.00" at bounding box center [232, 59] width 38 height 10
click at [233, 40] on input "50" at bounding box center [232, 40] width 38 height 10
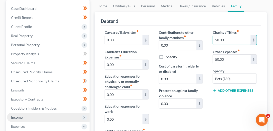
type input "50.00"
click at [256, 46] on div "Charity / Tithes fiber_manual_record 50.00 $ Other Expenses fiber_manual_record…" at bounding box center [235, 91] width 54 height 122
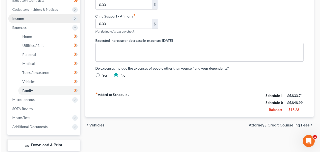
scroll to position [124, 0]
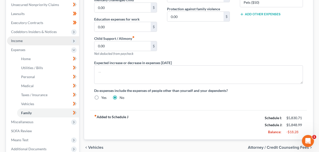
click at [74, 59] on icon at bounding box center [74, 59] width 2 height 4
drag, startPoint x: 75, startPoint y: 66, endPoint x: 76, endPoint y: 71, distance: 4.3
click at [75, 66] on icon at bounding box center [75, 68] width 2 height 4
click at [73, 78] on icon at bounding box center [75, 77] width 4 height 6
click at [74, 85] on icon at bounding box center [75, 86] width 4 height 6
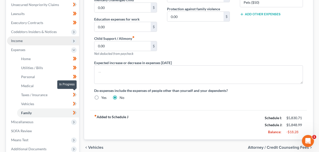
click at [74, 93] on icon at bounding box center [75, 95] width 4 height 6
click at [74, 105] on icon at bounding box center [74, 104] width 2 height 4
click at [75, 112] on icon at bounding box center [75, 113] width 4 height 6
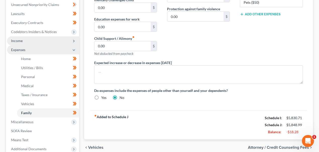
click at [75, 51] on icon at bounding box center [74, 50] width 4 height 4
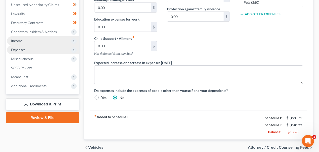
click at [74, 41] on icon at bounding box center [74, 41] width 4 height 4
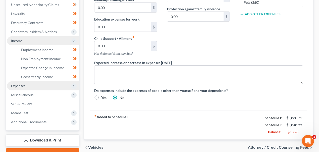
click at [74, 41] on icon at bounding box center [74, 41] width 4 height 4
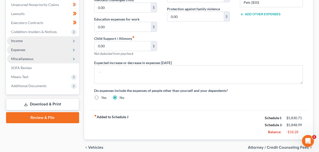
click at [73, 59] on icon at bounding box center [74, 59] width 4 height 4
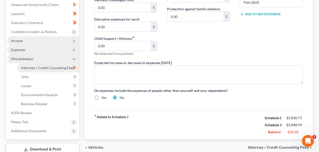
click at [66, 68] on span "Attorney / Credit Counseling Fees" at bounding box center [47, 68] width 53 height 4
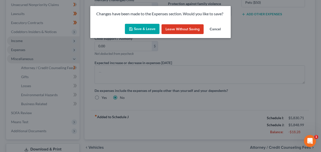
click at [138, 28] on button "Save & Leave" at bounding box center [142, 29] width 35 height 11
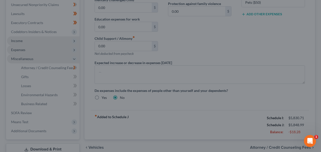
select select "0"
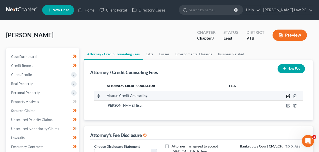
click at [287, 98] on icon "button" at bounding box center [287, 96] width 3 height 3
select select "4"
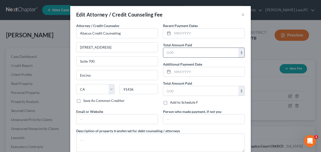
click at [191, 51] on input "text" at bounding box center [200, 53] width 75 height 10
type input "25.00"
click at [194, 34] on input "text" at bounding box center [209, 34] width 72 height 10
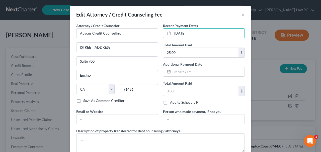
type input "[DATE]"
click at [193, 80] on div "Recent Payment Dates [DATE] Total Amount Paid 25.00 $ Additional Payment Date T…" at bounding box center [204, 66] width 87 height 86
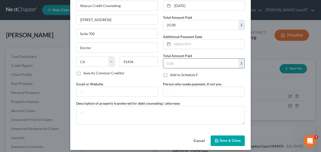
scroll to position [30, 0]
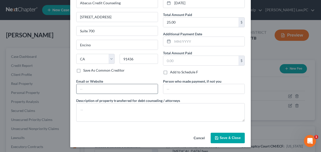
click at [129, 91] on input "text" at bounding box center [117, 89] width 81 height 10
type input "[DOMAIN_NAME]"
click at [182, 93] on div "Attorney / Credit Counselor * Abacus Credit Counseling [STREET_ADDRESS] Encino …" at bounding box center [161, 59] width 174 height 133
click at [223, 138] on span "Save & Close" at bounding box center [230, 138] width 21 height 4
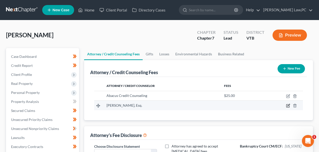
click at [288, 106] on icon "button" at bounding box center [288, 106] width 4 height 4
select select "49"
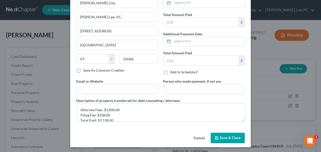
scroll to position [0, 0]
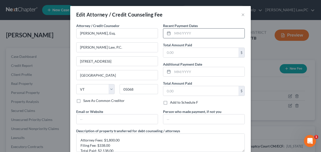
click at [186, 32] on input "text" at bounding box center [209, 34] width 72 height 10
click at [189, 33] on input "text" at bounding box center [209, 34] width 72 height 10
type input "[DATE]"
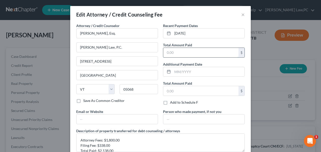
click at [185, 56] on input "text" at bounding box center [200, 53] width 75 height 10
type input "0"
type input "1,088"
click at [187, 67] on input "text" at bounding box center [209, 72] width 72 height 10
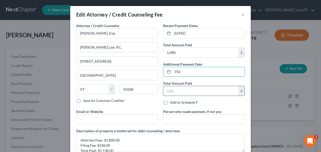
type input "750"
click at [199, 92] on input "text" at bounding box center [200, 91] width 75 height 10
click at [191, 72] on input "750" at bounding box center [209, 72] width 72 height 10
click at [185, 55] on input "1,088" at bounding box center [200, 53] width 75 height 10
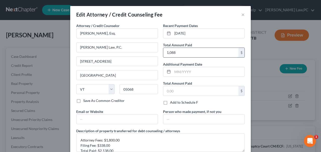
click at [185, 55] on input "1,088" at bounding box center [200, 53] width 75 height 10
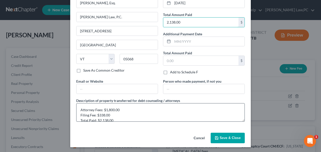
scroll to position [5, 0]
type input "2,138.00"
click at [132, 115] on textarea "Attorney Fees: $1,800.00 Filing Fee: $338.00 Total Paid: $2,138.00" at bounding box center [160, 112] width 169 height 19
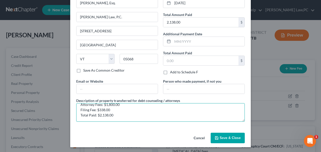
scroll to position [12, 0]
click at [84, 118] on textarea "Attorney Fees: $1,800.00 Filing Fee: $338.00 Total Paid: $2,138.00" at bounding box center [160, 112] width 169 height 19
click at [82, 113] on textarea "Attorney Fees: $1,800.00 Filing Fee: $338.00 Total Paid: $2,138.00" at bounding box center [160, 112] width 169 height 19
click at [84, 115] on textarea "Attorney Fees: $1,800.00 Filing Fee: $338.00 Total Paid: $2,138.00" at bounding box center [160, 112] width 169 height 19
paste textarea "Payment 1 $300.00 [DATE] Payment 2 $750.00 [DATE] Payment 3 $1,088.00 [DATE]"
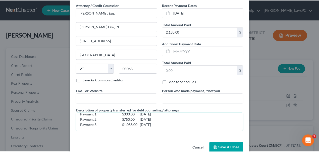
scroll to position [30, 0]
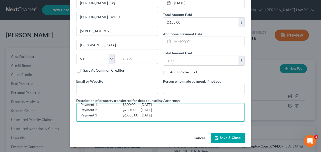
type textarea "Attorney Fees: $1,800.00 Filing Fee: $338.00 Total Paid: $2,138.00 Payment 1 $3…"
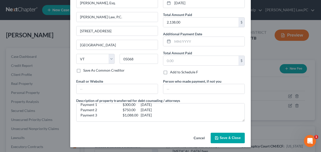
click at [215, 137] on icon "button" at bounding box center [217, 138] width 4 height 4
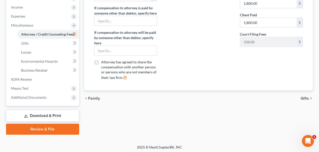
scroll to position [159, 0]
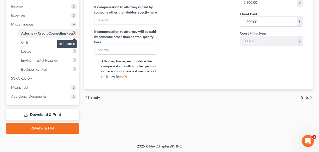
click at [76, 33] on icon at bounding box center [75, 33] width 2 height 4
click at [40, 45] on link "Gifts" at bounding box center [48, 42] width 62 height 9
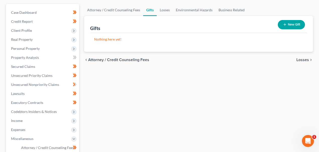
scroll to position [45, 0]
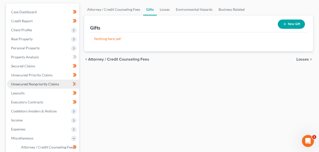
click at [55, 85] on span "Unsecured Nonpriority Claims" at bounding box center [35, 84] width 48 height 4
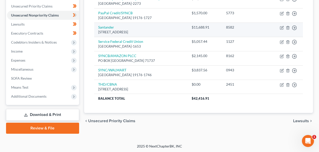
scroll to position [69, 0]
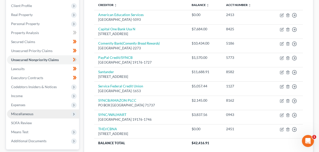
click at [37, 116] on span "Miscellaneous" at bounding box center [43, 114] width 72 height 9
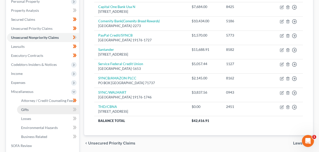
scroll to position [114, 0]
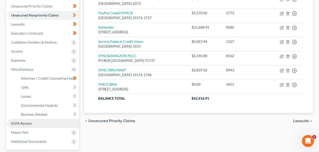
click at [28, 121] on link "SOFA Review" at bounding box center [43, 123] width 72 height 9
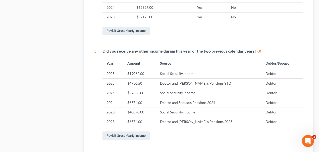
scroll to position [268, 0]
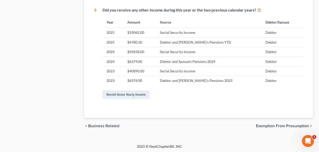
click at [267, 127] on span "Exemption from Presumption" at bounding box center [282, 126] width 53 height 4
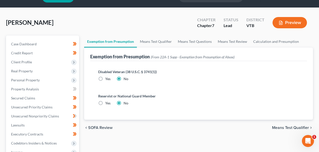
scroll to position [22, 0]
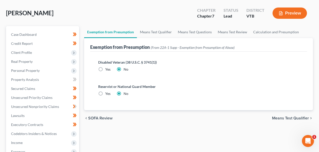
click at [275, 117] on span "Means Test Qualifier" at bounding box center [290, 118] width 37 height 4
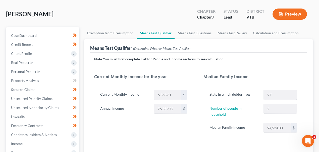
scroll to position [45, 0]
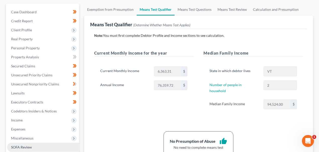
click at [26, 145] on span "SOFA Review" at bounding box center [21, 147] width 21 height 4
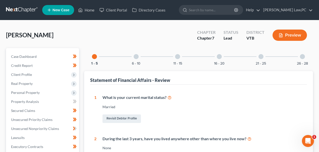
click at [129, 57] on div "6 - 10" at bounding box center [136, 56] width 17 height 17
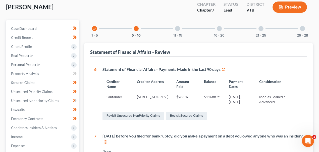
scroll to position [45, 0]
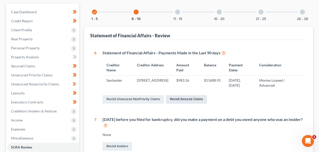
click at [190, 99] on link "Revisit Secured Claims" at bounding box center [186, 99] width 41 height 9
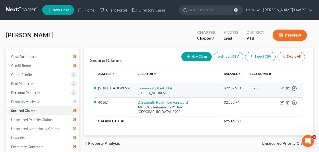
click at [148, 89] on link "Community Bank, N.A." at bounding box center [155, 88] width 35 height 4
select select "35"
select select "2"
select select "4"
select select "2"
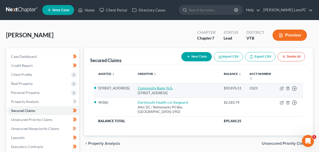
select select "0"
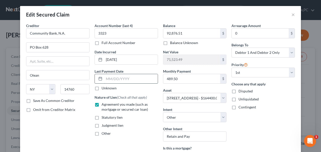
click at [126, 76] on input "text" at bounding box center [131, 79] width 54 height 10
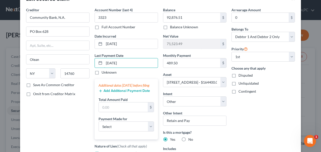
scroll to position [22, 0]
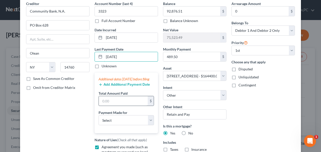
type input "[DATE]"
click at [130, 106] on input "text" at bounding box center [123, 101] width 49 height 10
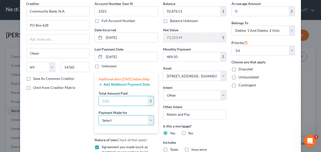
click at [127, 122] on select "Select Car Credit Card Loan Repayment Mortgage Other Suppliers Or Vendors" at bounding box center [126, 120] width 55 height 10
select select "3"
click at [99, 119] on select "Select Car Credit Card Loan Repayment Mortgage Other Suppliers Or Vendors" at bounding box center [126, 120] width 55 height 10
click at [130, 103] on input "text" at bounding box center [123, 101] width 49 height 10
click at [122, 103] on input "text" at bounding box center [123, 101] width 49 height 10
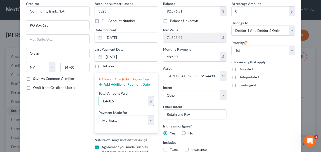
type input "1,468.5"
click at [95, 114] on div "Additional dates [DATE] before filing Add Additional Payment Date Total Amount …" at bounding box center [127, 103] width 64 height 61
drag, startPoint x: 89, startPoint y: 108, endPoint x: 109, endPoint y: 91, distance: 26.4
click at [89, 107] on div "Creditor * Community Bank, N.A. PO Box 628 Olean State [US_STATE] AK AR AZ CA C…" at bounding box center [58, 95] width 69 height 189
click at [118, 87] on button "Add Additional Payment Date" at bounding box center [124, 85] width 51 height 4
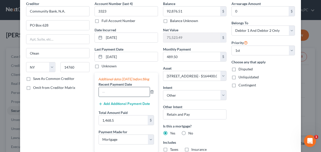
click at [119, 93] on input "text" at bounding box center [124, 92] width 51 height 10
type input "[DATE]"
click at [123, 106] on button "Add Additional Payment Date" at bounding box center [124, 104] width 51 height 4
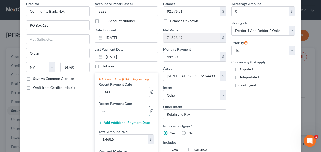
click at [120, 113] on input "text" at bounding box center [124, 112] width 51 height 10
type input "8/8/25"
click at [116, 125] on button "Add Additional Payment Date" at bounding box center [124, 123] width 51 height 4
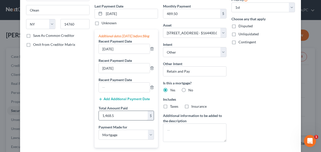
scroll to position [67, 0]
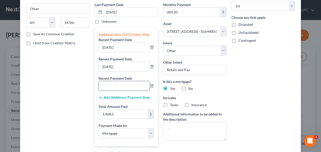
click at [122, 90] on input "text" at bounding box center [124, 86] width 51 height 10
type input "7/25/25"
click at [123, 99] on div "Add Additional Payment Date" at bounding box center [126, 97] width 55 height 5
click at [123, 100] on button "Add Additional Payment Date" at bounding box center [124, 98] width 51 height 4
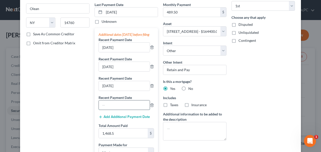
click at [121, 107] on input "text" at bounding box center [124, 106] width 51 height 10
type input "7/11/25"
click at [115, 119] on button "Add Additional Payment Date" at bounding box center [124, 117] width 51 height 4
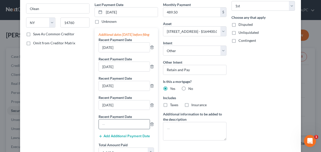
click at [115, 128] on input "text" at bounding box center [124, 125] width 51 height 10
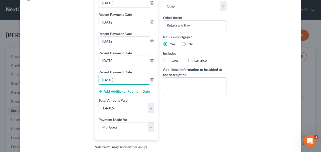
type input "6/27/25"
click at [75, 105] on div "Creditor * Community Bank, N.A. PO Box 628 Olean State AL AK AR AZ CA CO CT DE …" at bounding box center [58, 51] width 69 height 278
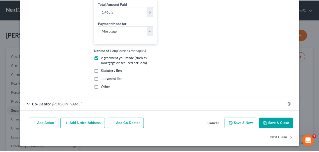
scroll to position [212, 0]
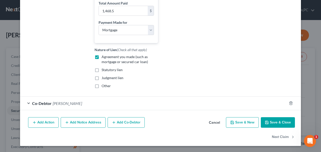
click at [271, 121] on button "Save & Close" at bounding box center [278, 122] width 34 height 11
select select
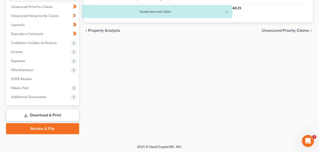
scroll to position [114, 0]
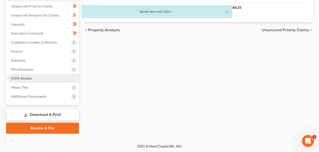
click at [31, 77] on span "SOFA Review" at bounding box center [21, 78] width 21 height 4
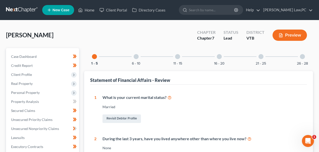
click at [136, 57] on div at bounding box center [136, 56] width 5 height 5
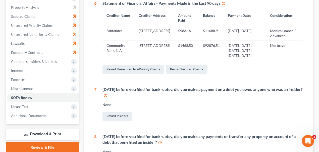
scroll to position [94, 0]
click at [107, 98] on icon at bounding box center [105, 95] width 4 height 5
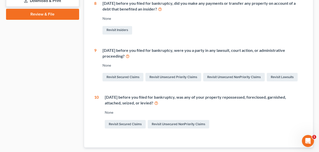
scroll to position [250, 0]
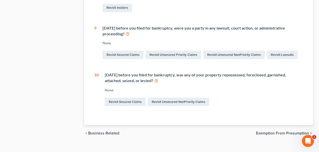
drag, startPoint x: 105, startPoint y: 80, endPoint x: 153, endPoint y: 87, distance: 47.7
click at [153, 84] on div "Within 1 year before you filed for bankruptcy, was any of your property reposse…" at bounding box center [204, 78] width 198 height 12
click at [169, 82] on div "Within 1 year before you filed for bankruptcy, was any of your property reposse…" at bounding box center [204, 78] width 198 height 12
click at [143, 80] on div "Within 1 year before you filed for bankruptcy, was any of your property reposse…" at bounding box center [204, 78] width 198 height 12
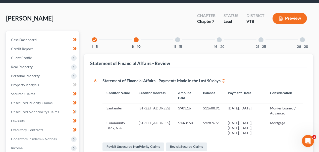
scroll to position [0, 0]
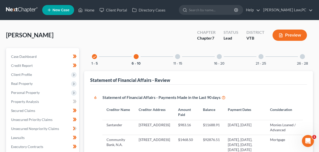
click at [179, 55] on div at bounding box center [177, 56] width 5 height 5
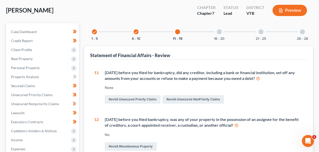
scroll to position [45, 0]
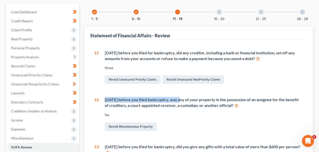
drag, startPoint x: 105, startPoint y: 100, endPoint x: 178, endPoint y: 97, distance: 73.9
click at [178, 97] on div "Within 1 year before you filed bankruptcy, was any of your property in the poss…" at bounding box center [204, 103] width 198 height 12
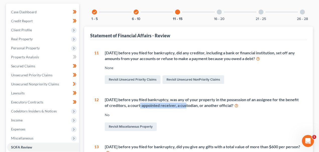
drag, startPoint x: 140, startPoint y: 106, endPoint x: 188, endPoint y: 106, distance: 47.7
click at [188, 106] on div "Within 1 year before you filed bankruptcy, was any of your property in the poss…" at bounding box center [204, 103] width 198 height 12
click at [134, 106] on div "Within 1 year before you filed bankruptcy, was any of your property in the poss…" at bounding box center [204, 103] width 198 height 12
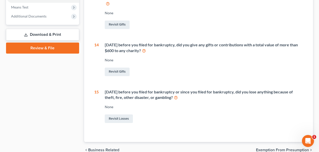
scroll to position [201, 0]
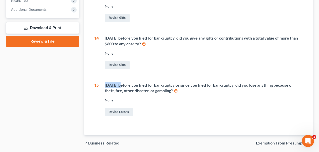
drag, startPoint x: 106, startPoint y: 85, endPoint x: 120, endPoint y: 85, distance: 14.6
click at [120, 85] on div "Within 1 year before you filed for bankruptcy or since you filed for bankruptcy…" at bounding box center [204, 89] width 198 height 12
click at [122, 85] on div "Within 1 year before you filed for bankruptcy or since you filed for bankruptcy…" at bounding box center [204, 89] width 198 height 12
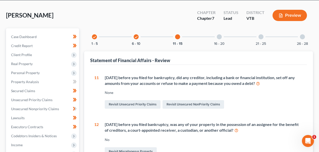
scroll to position [18, 0]
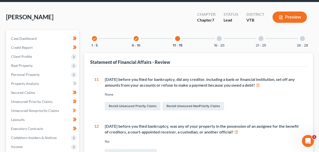
click at [220, 39] on div at bounding box center [219, 38] width 5 height 5
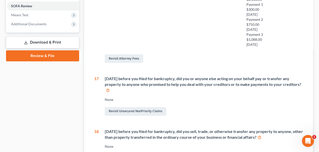
scroll to position [197, 0]
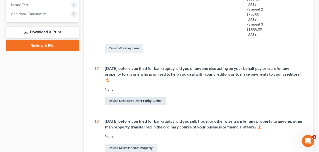
click at [144, 106] on link "Revisit Unsecured NonPriority Claims" at bounding box center [135, 101] width 61 height 9
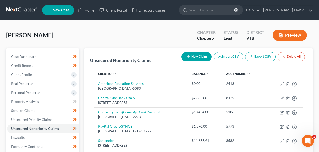
click at [189, 57] on icon "button" at bounding box center [188, 57] width 4 height 4
select select "0"
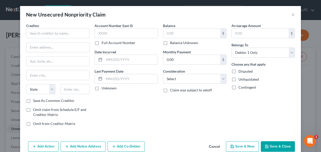
click at [33, 108] on label "Omit claim from Schedule E/F and Creditor Matrix" at bounding box center [61, 112] width 56 height 10
click at [35, 108] on input "Omit claim from Schedule E/F and Creditor Matrix" at bounding box center [36, 108] width 3 height 3
checkbox input "true"
click at [33, 123] on label "Omit from Creditor Matrix" at bounding box center [54, 123] width 42 height 5
click at [35, 123] on input "Omit from Creditor Matrix" at bounding box center [36, 122] width 3 height 3
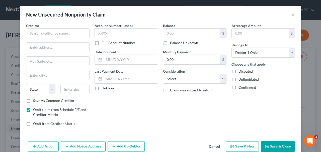
checkbox input "true"
drag, startPoint x: 32, startPoint y: 100, endPoint x: 69, endPoint y: 97, distance: 36.8
click at [69, 96] on div "Creditor * State AL AK AR AZ CA CO CT DE DC FL GA GU HI ID IL IN IA KS KY LA ME…" at bounding box center [58, 63] width 64 height 80
click at [72, 101] on div "Save As Common Creditor" at bounding box center [58, 100] width 64 height 5
drag, startPoint x: 66, startPoint y: 100, endPoint x: 33, endPoint y: 100, distance: 33.6
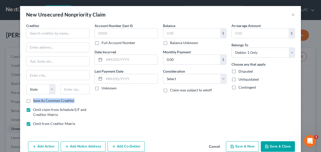
click at [33, 100] on div "Save As Common Creditor" at bounding box center [58, 100] width 64 height 5
click at [59, 98] on label "Save As Common Creditor" at bounding box center [53, 100] width 41 height 5
click at [38, 98] on input "Save As Common Creditor" at bounding box center [36, 99] width 3 height 3
checkbox input "true"
click at [76, 98] on div "Save As Common Creditor" at bounding box center [58, 100] width 64 height 5
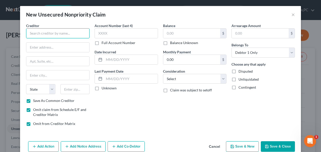
click at [56, 33] on input "text" at bounding box center [58, 33] width 64 height 10
type input "Cambridge Credit Counseling Corp."
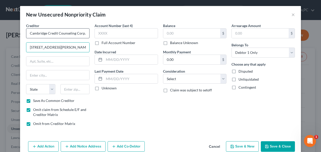
type input "67 Hunt Street"
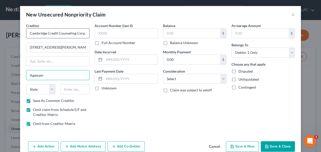
type input "Agawam"
select select "22"
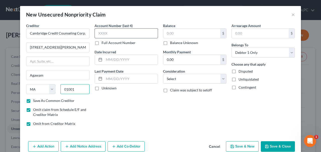
type input "01001"
click at [112, 32] on input "text" at bounding box center [127, 33] width 64 height 10
type input "0075"
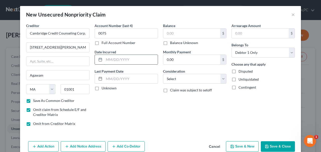
click at [132, 59] on input "text" at bounding box center [131, 60] width 54 height 10
type input "07/2024"
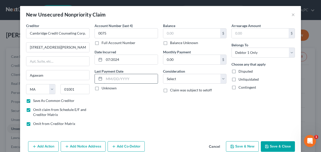
click at [136, 78] on input "text" at bounding box center [131, 79] width 54 height 10
type input "6/16/25"
click at [135, 93] on div "Account Number (last 4) 0075 Full Account Number Date Incurred 07/2024 Last Pay…" at bounding box center [126, 76] width 69 height 107
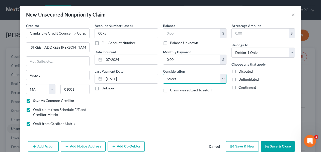
click at [187, 76] on select "Select Cable / Satellite Services Collection Agency Credit Card Debt Debt Couns…" at bounding box center [195, 79] width 64 height 10
select select "16"
click at [163, 74] on select "Select Cable / Satellite Services Collection Agency Credit Card Debt Debt Couns…" at bounding box center [195, 79] width 64 height 10
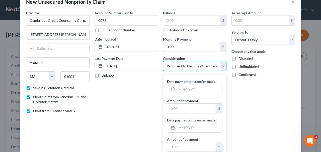
scroll to position [45, 0]
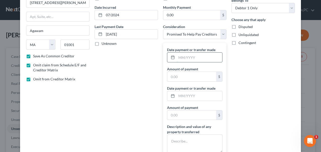
click at [192, 56] on input "text" at bounding box center [200, 58] width 46 height 10
type input "6/16/25"
click at [180, 73] on input "text" at bounding box center [191, 77] width 49 height 10
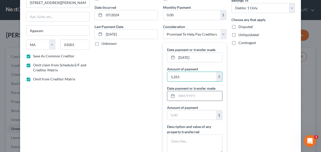
type input "1,261"
click at [181, 93] on input "text" at bounding box center [200, 96] width 46 height 10
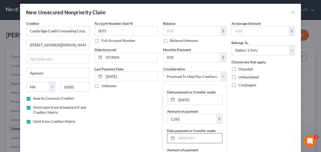
scroll to position [0, 0]
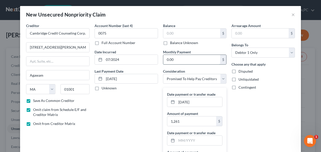
click at [179, 62] on input "0.00" at bounding box center [191, 60] width 57 height 10
type input "1,261"
click at [149, 111] on div "Account Number (last 4) 0075 Full Account Number Date Incurred 07/2024 Last Pay…" at bounding box center [126, 119] width 69 height 192
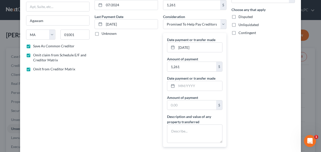
scroll to position [45, 0]
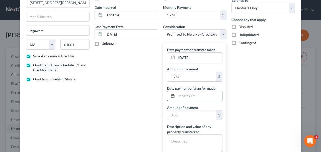
click at [215, 97] on input "text" at bounding box center [200, 96] width 46 height 10
type input "5/15/25"
click at [192, 114] on input "text" at bounding box center [191, 116] width 49 height 10
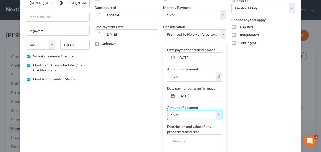
type input "1,261"
click at [236, 127] on div "Arrearage Amount $ Belongs To * Select Debtor 1 Only Debtor 2 Only Debtor 1 And…" at bounding box center [263, 74] width 69 height 192
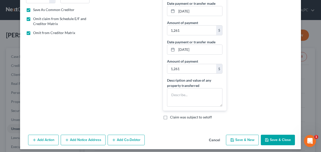
scroll to position [93, 0]
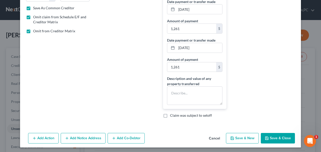
click at [273, 135] on button "Save & Close" at bounding box center [278, 138] width 34 height 11
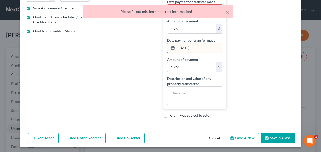
click at [264, 110] on div "Arrearage Amount $ Belongs To * Select Debtor 1 Only Debtor 2 Only Debtor 1 And…" at bounding box center [263, 26] width 69 height 192
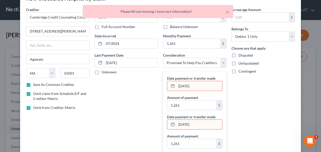
scroll to position [26, 0]
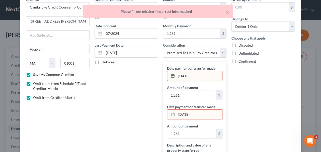
click at [205, 76] on input "6/16/25" at bounding box center [200, 76] width 46 height 10
click at [178, 75] on input "6/16/25" at bounding box center [200, 76] width 46 height 10
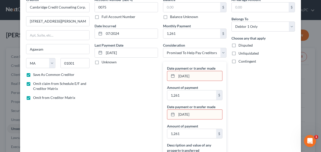
type input "06/16/25"
click at [178, 111] on input "5/15/25" at bounding box center [200, 115] width 46 height 10
click at [177, 112] on input "5/15/25" at bounding box center [200, 115] width 46 height 10
type input "05/15/25"
click at [259, 99] on div "Arrearage Amount $ Belongs To * Select Debtor 1 Only Debtor 2 Only Debtor 1 And…" at bounding box center [263, 93] width 69 height 192
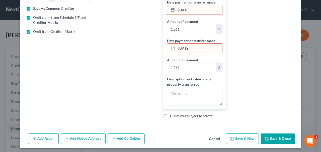
scroll to position [93, 0]
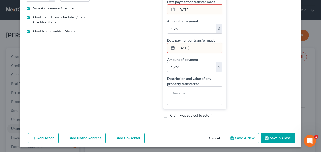
click at [271, 136] on button "Save & Close" at bounding box center [278, 138] width 34 height 11
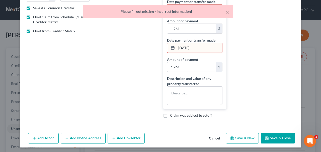
click at [236, 38] on div "Arrearage Amount $ Belongs To * Select Debtor 1 Only Debtor 2 Only Debtor 1 And…" at bounding box center [263, 26] width 69 height 192
click at [220, 46] on input "05/15/25" at bounding box center [200, 48] width 46 height 10
click at [214, 47] on input "05/15/25" at bounding box center [200, 48] width 46 height 10
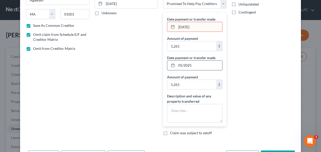
scroll to position [26, 0]
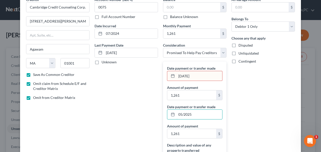
type input "05/2025"
drag, startPoint x: 195, startPoint y: 75, endPoint x: 175, endPoint y: 77, distance: 20.0
click at [175, 77] on div "06/16/25" at bounding box center [194, 76] width 55 height 10
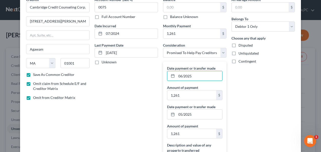
type input "06/2025"
click at [243, 87] on div "Arrearage Amount $ Belongs To * Select Debtor 1 Only Debtor 2 Only Debtor 1 And…" at bounding box center [263, 93] width 69 height 192
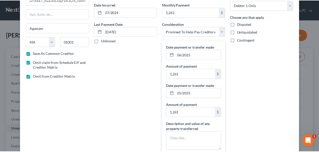
scroll to position [93, 0]
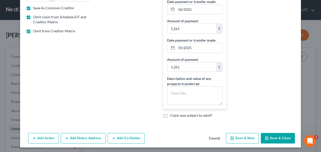
click at [273, 137] on button "Save & Close" at bounding box center [278, 138] width 34 height 11
checkbox input "false"
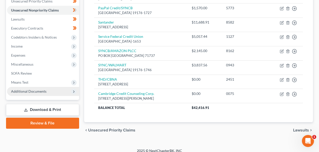
scroll to position [123, 0]
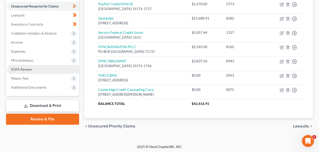
click at [35, 71] on link "SOFA Review" at bounding box center [43, 69] width 72 height 9
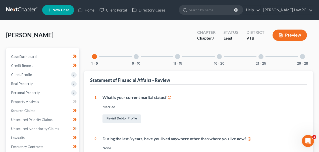
click at [181, 59] on div "11 - 15" at bounding box center [177, 56] width 17 height 17
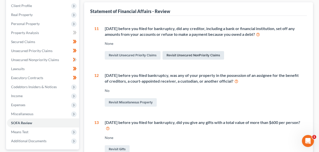
scroll to position [22, 0]
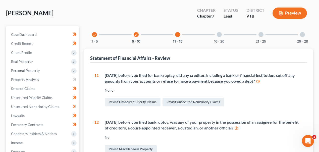
click at [214, 33] on div "16 - 20" at bounding box center [219, 34] width 17 height 17
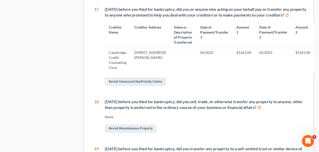
scroll to position [245, 0]
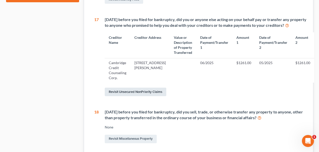
click at [145, 96] on link "Revisit Unsecured NonPriority Claims" at bounding box center [135, 92] width 61 height 9
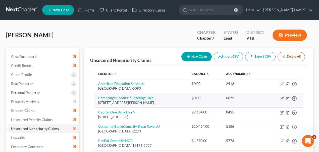
click at [281, 98] on icon "button" at bounding box center [282, 99] width 4 height 4
select select "22"
select select "16"
select select "0"
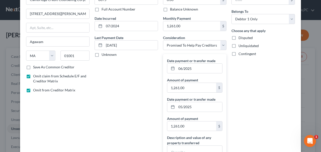
scroll to position [67, 0]
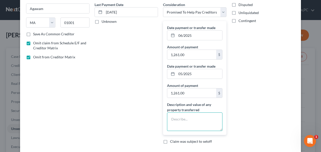
click at [203, 116] on textarea at bounding box center [194, 122] width 55 height 19
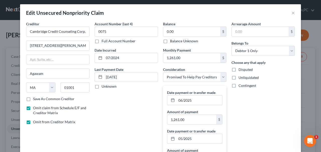
scroll to position [0, 0]
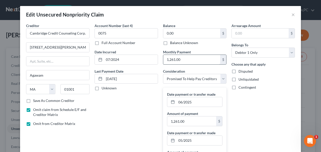
type textarea "$1,261 paid monthly for 11 months. $75.00 of this payment went to Cambridge. Th…"
click at [179, 58] on input "1,261.00" at bounding box center [191, 60] width 57 height 10
click at [127, 95] on div "Account Number (last 4) 0075 Full Account Number Date Incurred 07/2024 Last Pay…" at bounding box center [126, 119] width 69 height 192
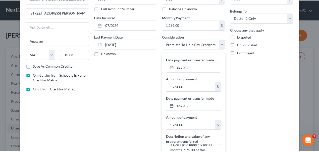
scroll to position [107, 0]
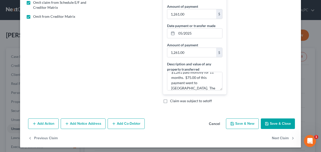
click at [269, 123] on button "Save & Close" at bounding box center [278, 124] width 34 height 11
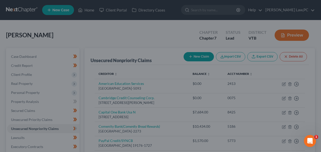
type input "0"
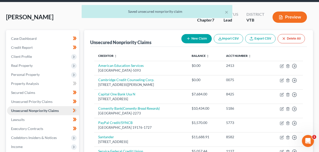
scroll to position [111, 0]
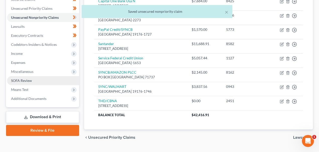
click at [25, 81] on span "SOFA Review" at bounding box center [21, 81] width 21 height 4
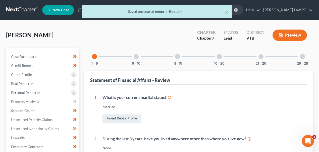
click at [218, 58] on div at bounding box center [219, 56] width 5 height 5
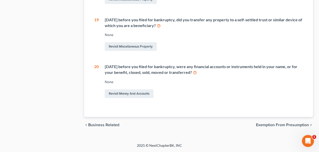
scroll to position [424, 0]
click at [136, 95] on link "Revisit Money and Accounts" at bounding box center [129, 94] width 49 height 9
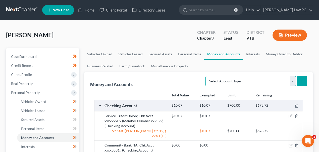
click at [230, 81] on select "Select Account Type Brokerage Cash on Hand Certificates of Deposit Checking Acc…" at bounding box center [250, 81] width 90 height 10
click at [279, 78] on select "Select Account Type Brokerage Cash on Hand Certificates of Deposit Checking Acc…" at bounding box center [250, 81] width 90 height 10
select select "savings"
click at [207, 76] on select "Select Account Type Brokerage Cash on Hand Certificates of Deposit Checking Acc…" at bounding box center [250, 81] width 90 height 10
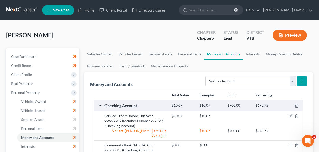
click at [304, 83] on button "submit" at bounding box center [302, 81] width 10 height 10
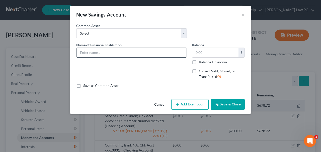
click at [131, 52] on input "text" at bounding box center [132, 53] width 110 height 10
type input "O"
click at [164, 102] on button "Cancel" at bounding box center [159, 105] width 19 height 10
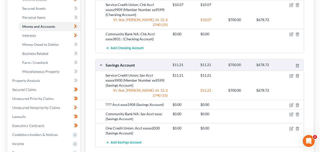
scroll to position [134, 0]
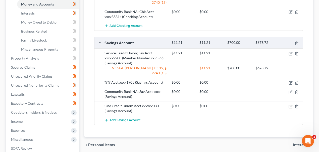
click at [290, 105] on icon "button" at bounding box center [291, 106] width 2 height 2
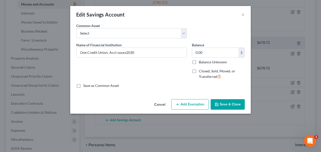
click at [199, 69] on label "Closed, Sold, Moved, or Transferred" at bounding box center [222, 74] width 46 height 11
click at [201, 69] on input "Closed, Sold, Moved, or Transferred" at bounding box center [202, 70] width 3 height 3
checkbox input "true"
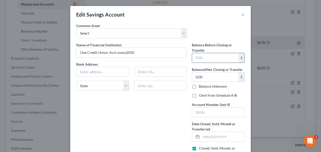
click at [211, 57] on input "text" at bounding box center [215, 58] width 46 height 10
type input "5.40"
click at [134, 108] on div "Name of Financial Institution * One Credit Union: Acct xxxxx2030 Bank Address S…" at bounding box center [132, 101] width 116 height 118
click at [109, 72] on input "text" at bounding box center [103, 72] width 52 height 10
type input "380 River Street"
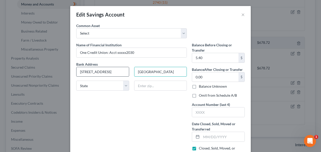
type input "Springfield"
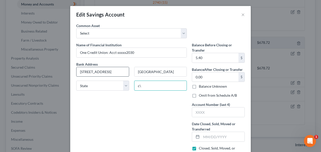
type input "c"
type input "05156"
select select "49"
drag, startPoint x: 116, startPoint y: 111, endPoint x: 115, endPoint y: 81, distance: 29.7
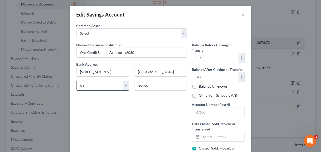
click at [116, 110] on div "Name of Financial Institution * One Credit Union: Acct xxxxx2030 Bank Address 3…" at bounding box center [132, 101] width 116 height 118
click at [115, 81] on select "State AL AK AR AZ CA CO CT DE DC FL GA GU HI ID IL IN IA KS KY LA ME MD MA MI M…" at bounding box center [102, 86] width 53 height 10
click at [113, 100] on div "Name of Financial Institution * One Credit Union: Acct xxxxx2030 Bank Address 3…" at bounding box center [132, 101] width 116 height 118
click at [211, 76] on input "0.00" at bounding box center [215, 78] width 46 height 10
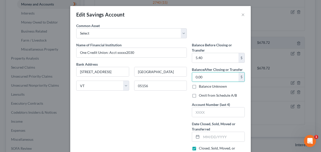
click at [183, 97] on div "Name of Financial Institution * One Credit Union: Acct xxxxx2030 Bank Address 3…" at bounding box center [132, 101] width 116 height 118
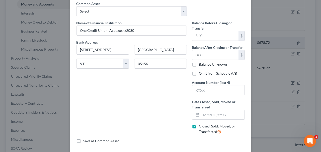
scroll to position [22, 0]
click at [199, 74] on label "Omit from Schedule A/B" at bounding box center [218, 73] width 38 height 5
click at [201, 74] on input "Omit from Schedule A/B" at bounding box center [202, 72] width 3 height 3
checkbox input "true"
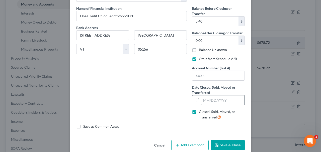
scroll to position [44, 0]
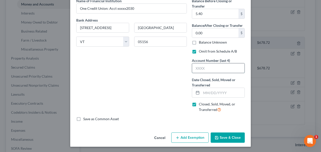
click at [208, 70] on input "text" at bounding box center [218, 69] width 52 height 10
type input "2030"
click at [161, 92] on div "Name of Financial Institution * One Credit Union: Acct xxxxx2030 Bank Address 3…" at bounding box center [132, 57] width 116 height 118
click at [222, 91] on input "text" at bounding box center [223, 93] width 43 height 10
click at [161, 99] on div "Name of Financial Institution * One Credit Union: Acct xxxxx2030 Bank Address 3…" at bounding box center [132, 57] width 116 height 118
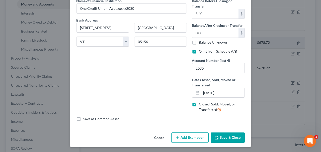
click at [222, 136] on button "Save & Close" at bounding box center [228, 138] width 34 height 11
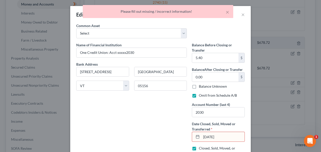
scroll to position [22, 0]
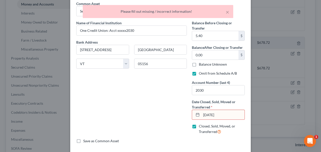
click at [202, 114] on input "8/1/25" at bounding box center [223, 115] width 43 height 10
click at [207, 115] on input "08/1/25" at bounding box center [223, 115] width 43 height 10
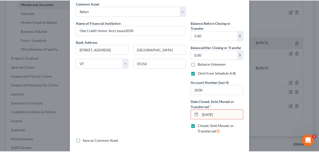
scroll to position [44, 0]
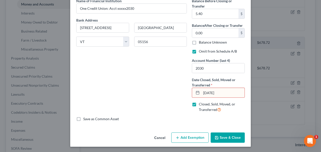
click at [229, 136] on button "Save & Close" at bounding box center [228, 138] width 34 height 11
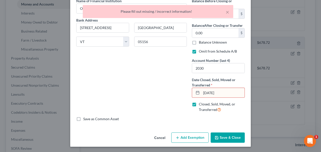
click at [213, 91] on input "08/01/25" at bounding box center [223, 93] width 43 height 10
type input "08/01/2025"
drag, startPoint x: 176, startPoint y: 89, endPoint x: 204, endPoint y: 112, distance: 36.8
click at [176, 89] on div "Name of Financial Institution * One Credit Union: Acct xxxxx2030 Bank Address 3…" at bounding box center [132, 57] width 116 height 118
click at [225, 136] on button "Save & Close" at bounding box center [228, 138] width 34 height 11
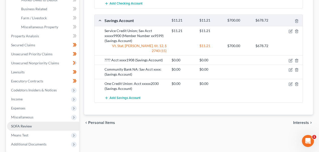
click at [40, 128] on link "SOFA Review" at bounding box center [43, 126] width 72 height 9
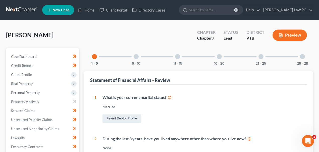
click at [220, 57] on div at bounding box center [219, 56] width 5 height 5
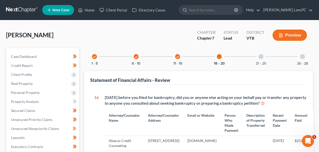
click at [259, 58] on div at bounding box center [260, 56] width 5 height 5
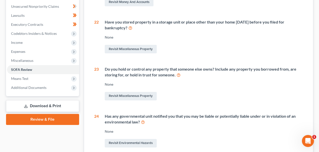
scroll to position [134, 0]
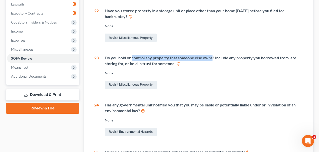
drag, startPoint x: 132, startPoint y: 57, endPoint x: 212, endPoint y: 59, distance: 80.6
click at [212, 59] on div "Do you hold or control any property that someone else owns? Include any propert…" at bounding box center [204, 61] width 198 height 12
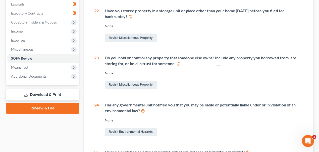
click at [213, 58] on div "Do you hold or control any property that someone else owns? Include any propert…" at bounding box center [204, 61] width 198 height 12
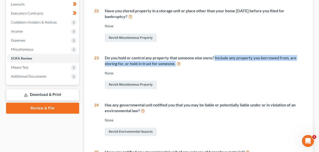
drag, startPoint x: 214, startPoint y: 57, endPoint x: 295, endPoint y: 62, distance: 81.2
click at [295, 62] on div "Do you hold or control any property that someone else owns? Include any propert…" at bounding box center [204, 61] width 198 height 12
click at [277, 61] on div "Do you hold or control any property that someone else owns? Include any propert…" at bounding box center [204, 61] width 198 height 12
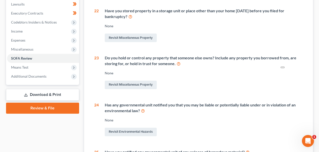
click at [202, 58] on div "Do you hold or control any property that someone else owns? Include any propert…" at bounding box center [204, 61] width 198 height 12
drag, startPoint x: 214, startPoint y: 57, endPoint x: 219, endPoint y: 59, distance: 5.2
click at [219, 59] on div "Do you hold or control any property that someone else owns? Include any propert…" at bounding box center [204, 61] width 198 height 12
click at [219, 58] on div "Do you hold or control any property that someone else owns? Include any propert…" at bounding box center [204, 61] width 198 height 12
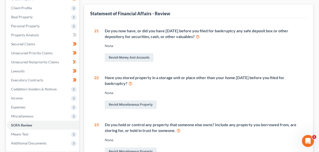
scroll to position [0, 0]
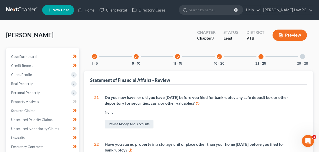
click at [302, 58] on div at bounding box center [302, 56] width 5 height 5
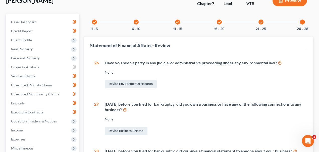
scroll to position [45, 0]
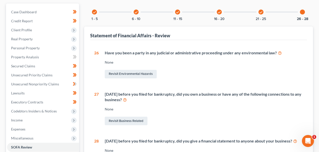
click at [127, 101] on icon at bounding box center [125, 99] width 4 height 5
click at [187, 110] on div "None" at bounding box center [204, 109] width 198 height 5
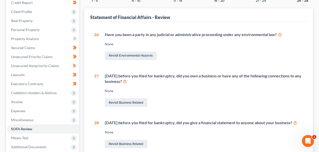
scroll to position [111, 0]
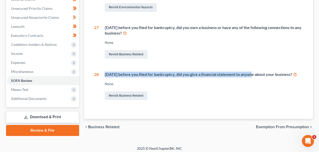
drag, startPoint x: 105, startPoint y: 74, endPoint x: 249, endPoint y: 72, distance: 143.6
click at [249, 72] on div "Within 2 years before you filed for bankruptcy, did you give a financial statem…" at bounding box center [204, 75] width 198 height 6
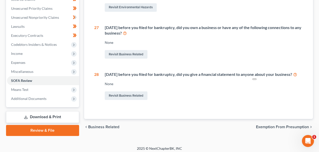
click at [250, 74] on div "Within 2 years before you filed for bankruptcy, did you give a financial statem…" at bounding box center [204, 75] width 198 height 6
click at [34, 89] on span "Means Test" at bounding box center [43, 89] width 72 height 9
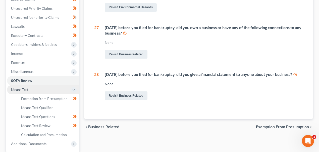
click at [34, 89] on span "Means Test" at bounding box center [43, 89] width 72 height 9
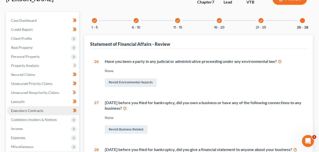
scroll to position [22, 0]
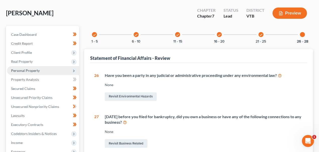
click at [41, 69] on span "Personal Property" at bounding box center [43, 70] width 72 height 9
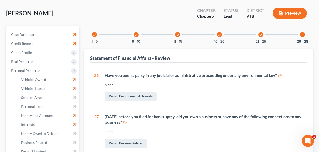
click at [117, 27] on div "check 1 - 5 check 6 - 10 check 11 - 15 check 16 - 20 check 21 - 25 26 - 28" at bounding box center [198, 34] width 225 height 17
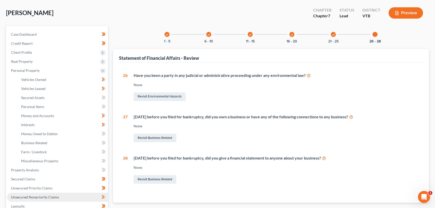
click at [40, 198] on span "Unsecured Nonpriority Claims" at bounding box center [35, 197] width 48 height 4
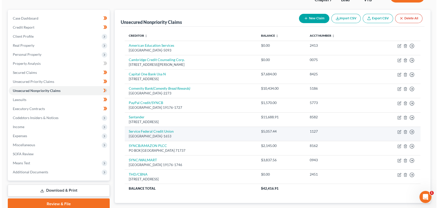
scroll to position [39, 0]
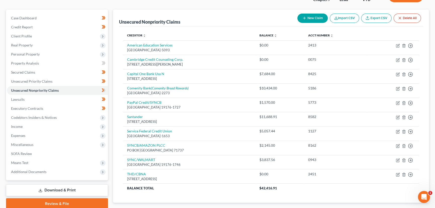
click at [314, 17] on button "New Claim" at bounding box center [312, 18] width 30 height 9
select select "0"
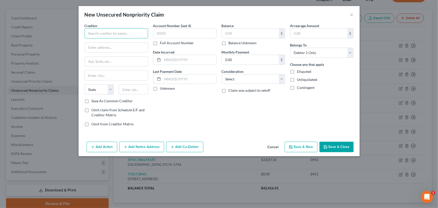
click at [122, 34] on input "text" at bounding box center [117, 33] width 64 height 10
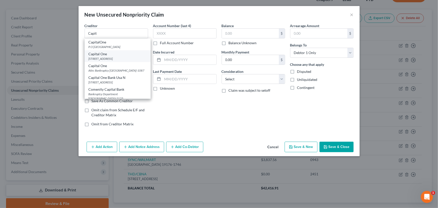
click at [123, 57] on div "P O Box 31293, Salt Lake City, UT 84131" at bounding box center [118, 58] width 58 height 4
type input "Capital One"
type input "P O Box 31293"
type input "Salt Lake City"
select select "46"
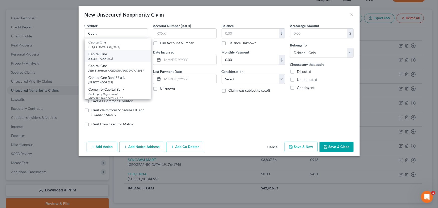
type input "84131"
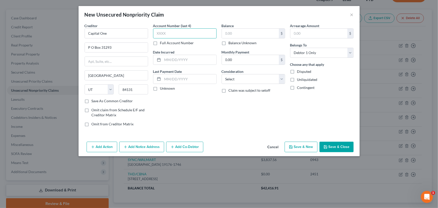
click at [184, 29] on input "text" at bounding box center [185, 33] width 64 height 10
type input "0531"
click at [237, 32] on input "text" at bounding box center [250, 34] width 57 height 10
type input "8,979"
click at [282, 42] on div "Balance Unknown" at bounding box center [254, 42] width 64 height 5
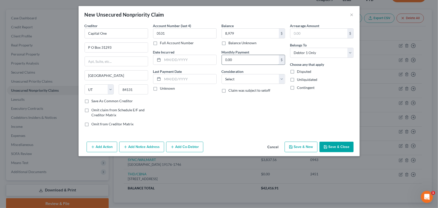
click at [248, 61] on input "0.00" at bounding box center [250, 60] width 57 height 10
click at [190, 101] on div "Account Number (last 4) 0531 Full Account Number Date Incurred Last Payment Dat…" at bounding box center [185, 76] width 69 height 107
click at [251, 78] on select "Select Cable / Satellite Services Collection Agency Credit Card Debt Debt Couns…" at bounding box center [254, 79] width 64 height 10
select select "2"
click at [222, 74] on select "Select Cable / Satellite Services Collection Agency Credit Card Debt Debt Couns…" at bounding box center [254, 79] width 64 height 10
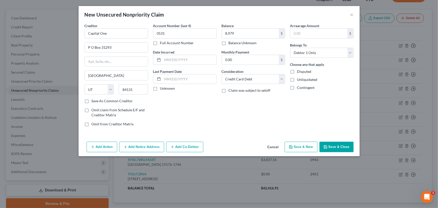
click at [235, 100] on div "Balance 8,979.00 $ Balance Unknown Balance Undetermined 8,979 $ Balance Unknown…" at bounding box center [253, 76] width 69 height 107
click at [339, 144] on button "Save & Close" at bounding box center [337, 147] width 34 height 11
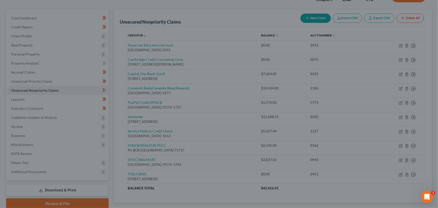
type input "8,979.00"
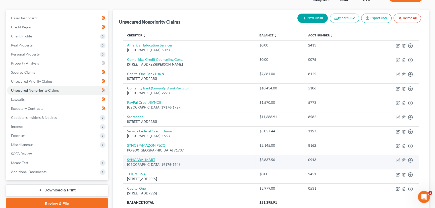
click at [130, 159] on link "SYNC/WALMART" at bounding box center [141, 159] width 28 height 4
select select "39"
select select "2"
select select "0"
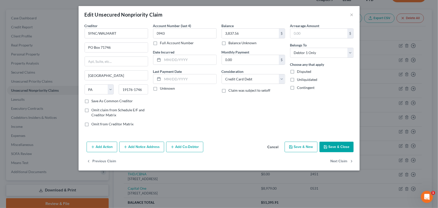
click at [131, 149] on button "Add Notice Address" at bounding box center [141, 147] width 45 height 11
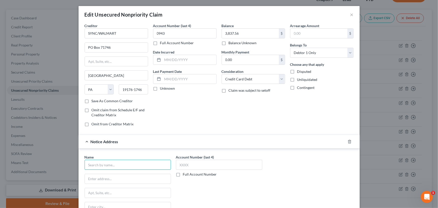
click at [107, 162] on input "text" at bounding box center [128, 165] width 86 height 10
type input "Capital One/WMT"
type input "PO Box 31293"
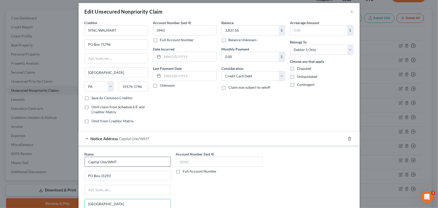
type input "Salt Lake City"
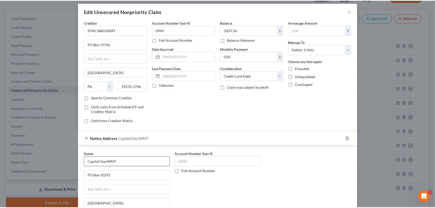
scroll to position [76, 0]
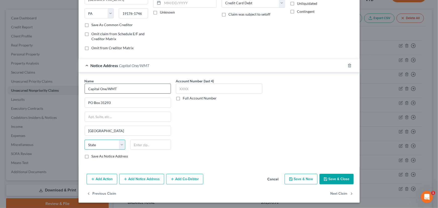
select select "46"
type input "84131-1393"
click at [221, 87] on input "text" at bounding box center [219, 89] width 86 height 10
type input "0943"
click at [329, 176] on button "Save & Close" at bounding box center [337, 179] width 34 height 11
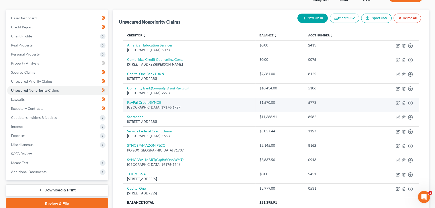
scroll to position [44, 0]
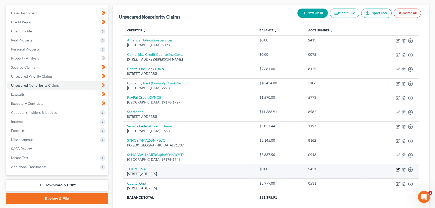
click at [397, 169] on icon "button" at bounding box center [398, 169] width 4 height 4
select select "43"
select select "2"
select select "0"
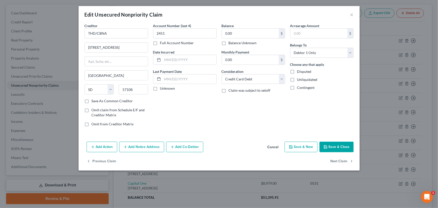
click at [229, 43] on label "Balance Unknown" at bounding box center [243, 42] width 28 height 5
click at [231, 43] on input "Balance Unknown" at bounding box center [232, 41] width 3 height 3
checkbox input "true"
click at [335, 146] on button "Save & Close" at bounding box center [337, 147] width 34 height 11
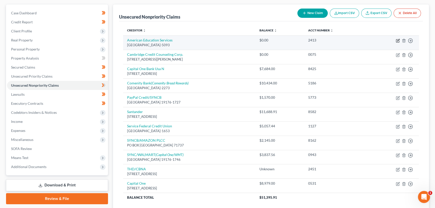
click at [397, 41] on icon "button" at bounding box center [398, 41] width 4 height 4
select select "21"
select select "17"
select select "0"
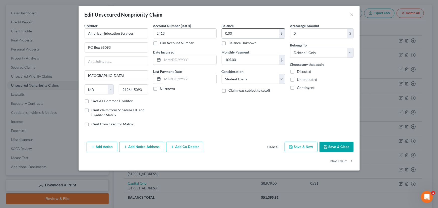
click at [241, 35] on input "0.00" at bounding box center [250, 34] width 57 height 10
click at [242, 118] on div "Balance 15,000.00 $ Balance Unknown Balance Undetermined 15,000 $ Balance Unkno…" at bounding box center [253, 76] width 69 height 107
click at [332, 146] on button "Save & Close" at bounding box center [337, 147] width 34 height 11
type input "15,000.00"
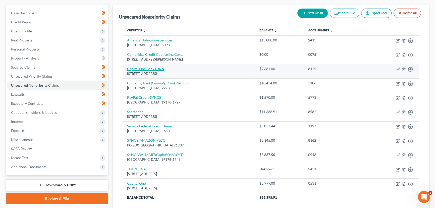
click at [150, 68] on link "Capital One Bank Usa N" at bounding box center [145, 69] width 37 height 4
select select "46"
select select "0"
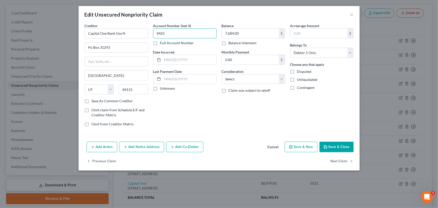
click at [170, 34] on input "8425" at bounding box center [185, 33] width 64 height 10
type input "mult"
click at [192, 109] on div "Account Number (last 4) mult Full Account Number Date Incurred Last Payment Dat…" at bounding box center [185, 76] width 69 height 107
click at [238, 33] on input "7,684.00" at bounding box center [250, 34] width 57 height 10
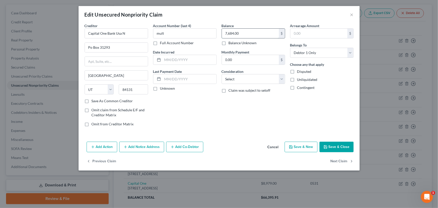
click at [252, 29] on input "7,684.00" at bounding box center [250, 34] width 57 height 10
drag, startPoint x: 248, startPoint y: 32, endPoint x: 201, endPoint y: 34, distance: 47.7
click at [201, 34] on div "Creditor * Capital One Bank Usa N Po Box 31293 Salt Lake City State AL AK AR AZ…" at bounding box center [219, 76] width 274 height 107
click at [212, 116] on div "Account Number (last 4) mult Full Account Number Date Incurred Last Payment Dat…" at bounding box center [185, 76] width 69 height 107
click at [338, 145] on button "Save & Close" at bounding box center [337, 147] width 34 height 11
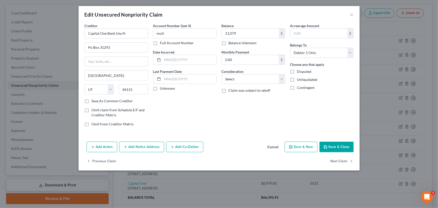
type input "11,079.00"
type input "0"
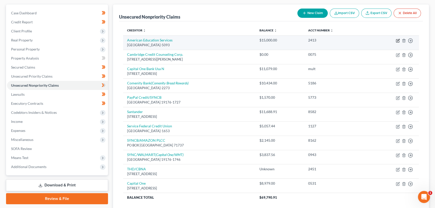
click at [397, 40] on icon "button" at bounding box center [398, 40] width 2 height 2
select select "21"
select select "17"
select select "0"
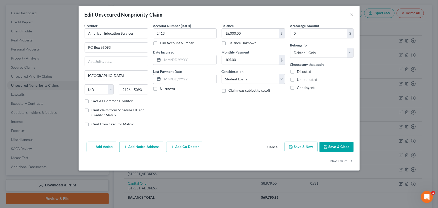
click at [344, 145] on button "Save & Close" at bounding box center [337, 147] width 34 height 11
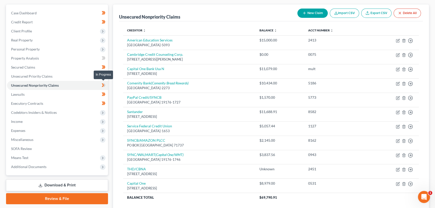
click at [105, 84] on icon at bounding box center [104, 85] width 2 height 4
click at [60, 48] on span "Personal Property" at bounding box center [57, 49] width 101 height 9
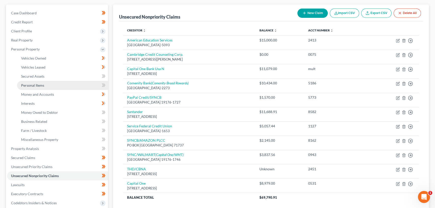
click at [42, 86] on span "Personal Items" at bounding box center [32, 85] width 23 height 4
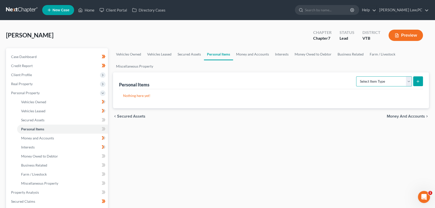
click at [382, 81] on select "Select Item Type Clothing Collectibles Of Value Electronics Firearms Household …" at bounding box center [384, 81] width 56 height 10
select select "clothing"
click at [356, 76] on select "Select Item Type Clothing Collectibles Of Value Electronics Firearms Household …" at bounding box center [384, 81] width 56 height 10
click at [418, 80] on icon "submit" at bounding box center [418, 81] width 4 height 4
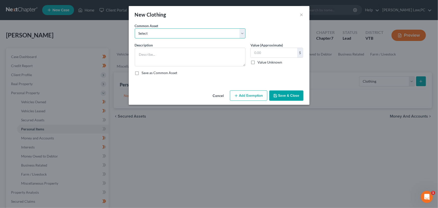
click at [162, 30] on select "Select Debtor 1's entire wardrobe Debtor 2's entire wardrobe Minor children's w…" at bounding box center [190, 33] width 111 height 10
select select "0"
click at [135, 28] on select "Select Debtor 1's entire wardrobe Debtor 2's entire wardrobe Minor children's w…" at bounding box center [190, 33] width 111 height 10
type textarea "Debtor 1's entire wardrobe"
click at [185, 53] on textarea "Debtor 1's entire wardrobe" at bounding box center [190, 57] width 111 height 19
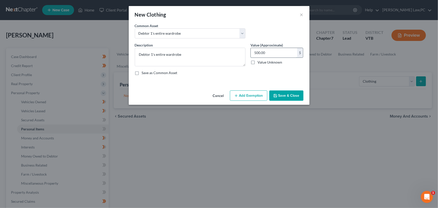
click at [275, 53] on input "500.00" at bounding box center [274, 53] width 46 height 10
type input "300"
click at [266, 70] on div "Description * Debtor 1's entire wardrobe Value (Approximate) 300.00 $ Value Unk…" at bounding box center [219, 60] width 174 height 37
click at [256, 97] on button "Add Exemption" at bounding box center [248, 95] width 37 height 11
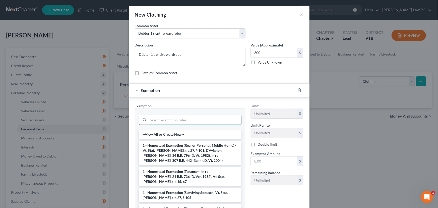
click at [202, 121] on input "search" at bounding box center [194, 120] width 93 height 10
type input "h"
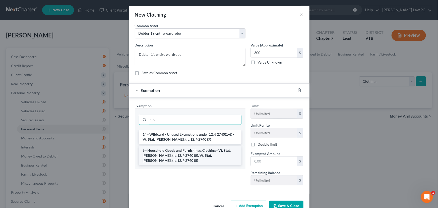
type input "clo"
click at [206, 151] on li "6 - Household Goods and Furnishings, Clothing - Vt. Stat. Ann. tit. 12, § 2740 …" at bounding box center [190, 155] width 103 height 19
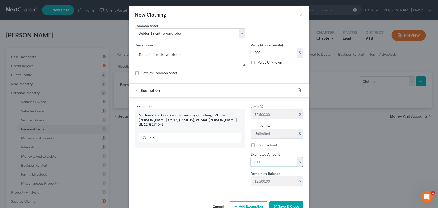
click at [270, 163] on input "text" at bounding box center [274, 162] width 46 height 10
type input "300"
click at [233, 163] on div "Exemption Set must be selected for CA. Exemption * 6 - Household Goods and Furn…" at bounding box center [190, 146] width 116 height 87
click at [286, 205] on button "Save & Close" at bounding box center [286, 206] width 34 height 11
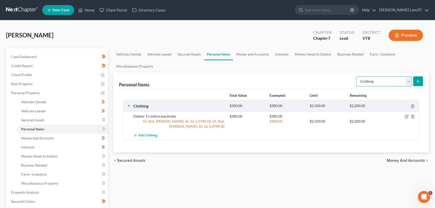
click at [395, 80] on select "Select Item Type Clothing Collectibles Of Value Electronics Firearms Household …" at bounding box center [384, 81] width 56 height 10
select select "electronics"
click at [356, 76] on select "Select Item Type Clothing Collectibles Of Value Electronics Firearms Household …" at bounding box center [384, 81] width 56 height 10
click at [418, 80] on icon "submit" at bounding box center [418, 81] width 4 height 4
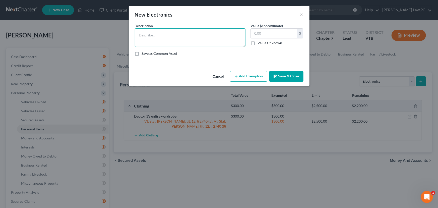
click at [153, 32] on textarea at bounding box center [190, 37] width 111 height 19
click at [151, 37] on textarea at bounding box center [190, 37] width 111 height 19
type textarea "Laptop"
click at [293, 73] on button "Save & Close" at bounding box center [286, 76] width 34 height 11
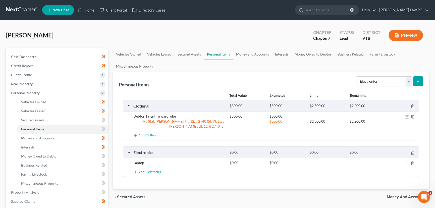
click at [363, 75] on div "Select Item Type Clothing Collectibles Of Value Electronics Firearms Household …" at bounding box center [388, 80] width 69 height 13
click at [365, 79] on select "Select Item Type Clothing Collectibles Of Value Electronics Firearms Household …" at bounding box center [384, 81] width 56 height 10
select select "jewelry"
click at [356, 76] on select "Select Item Type Clothing Collectibles Of Value Electronics Firearms Household …" at bounding box center [384, 81] width 56 height 10
click at [414, 82] on button "submit" at bounding box center [418, 81] width 10 height 10
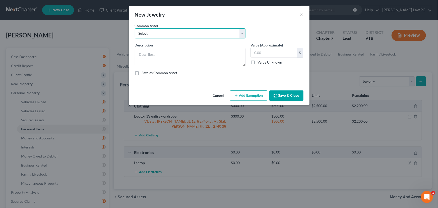
click at [168, 35] on select "Select Debtor 1's wedding band Debtor 2's wedding band Engagement ring Debtor 1…" at bounding box center [190, 33] width 111 height 10
select select "0"
click at [135, 28] on select "Select Debtor 1's wedding band Debtor 2's wedding band Engagement ring Debtor 1…" at bounding box center [190, 33] width 111 height 10
click at [181, 56] on textarea "Debtor 1's wedding band" at bounding box center [190, 57] width 111 height 19
type textarea "Debtor 1's wedding band."
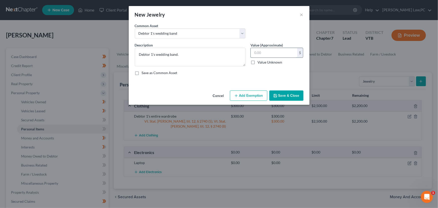
click at [261, 53] on input "text" at bounding box center [274, 53] width 46 height 10
type input "200.0"
click at [269, 67] on div "Description * Debtor 1's wedding band. Value (Approximate) 200.00 $ Value Unkno…" at bounding box center [219, 60] width 174 height 37
click at [253, 90] on button "Add Exemption" at bounding box center [248, 95] width 37 height 11
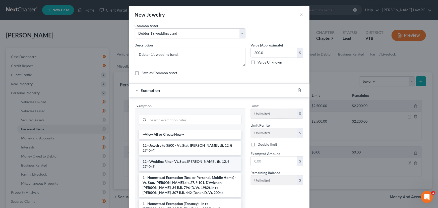
click at [184, 157] on li "12 - Wedding Ring - Vt. Stat. Ann. tit. 12, § 2740 (3)" at bounding box center [190, 164] width 103 height 14
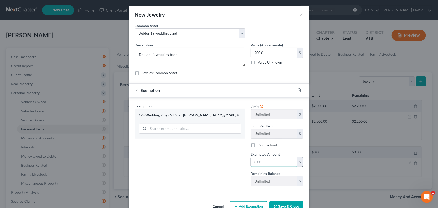
click at [283, 160] on input "text" at bounding box center [274, 162] width 46 height 10
type input "200"
click at [238, 154] on div "Exemption Set must be selected for CA. Exemption * 12 - Wedding Ring - Vt. Stat…" at bounding box center [190, 146] width 116 height 87
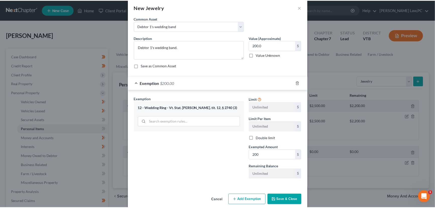
scroll to position [14, 0]
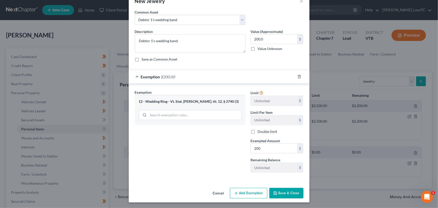
click at [280, 193] on button "Save & Close" at bounding box center [286, 193] width 34 height 11
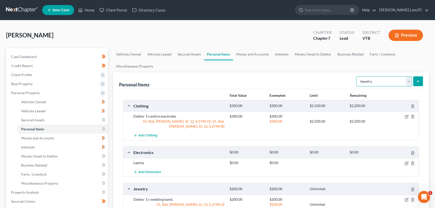
click at [372, 82] on select "Select Item Type Clothing Collectibles Of Value Electronics Firearms Household …" at bounding box center [384, 81] width 56 height 10
click at [356, 76] on select "Select Item Type Clothing Collectibles Of Value Electronics Firearms Household …" at bounding box center [384, 81] width 56 height 10
click at [371, 78] on select "Select Item Type Clothing Collectibles Of Value Electronics Firearms Household …" at bounding box center [384, 81] width 56 height 10
select select "household_goods"
click at [356, 76] on select "Select Item Type Clothing Collectibles Of Value Electronics Firearms Household …" at bounding box center [384, 81] width 56 height 10
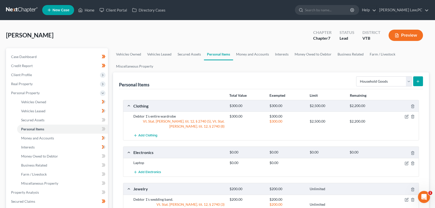
click at [412, 83] on form "Select Item Type Clothing Collectibles Of Value Electronics Firearms Household …" at bounding box center [389, 81] width 67 height 10
click at [414, 82] on button "submit" at bounding box center [418, 81] width 10 height 10
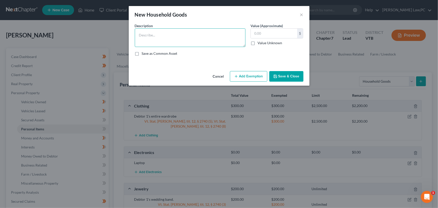
click at [205, 31] on textarea at bounding box center [190, 37] width 111 height 19
type textarea "l"
click at [179, 35] on textarea "Living Room Furnishings: appox 15 years old. couch, 2 recliners, end tables, as…" at bounding box center [190, 37] width 111 height 19
click at [190, 43] on textarea "Living Room Furnishings: Appox 15 years old. couch, 2 recliners, end tables, as…" at bounding box center [190, 37] width 111 height 19
type textarea "Living Room Furnishings: Appox 15 years old. couch, 2 recliners, end tables, as…"
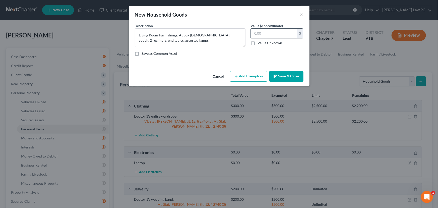
click at [271, 34] on input "text" at bounding box center [274, 34] width 46 height 10
type input "150.00"
click at [284, 82] on div "Cancel Add Exemption Save & Close" at bounding box center [219, 77] width 181 height 17
click at [264, 76] on button "Add Exemption" at bounding box center [248, 76] width 37 height 11
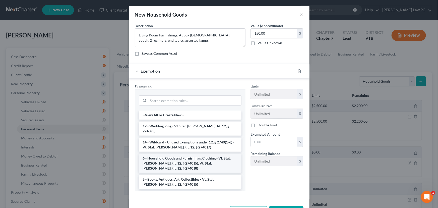
click at [175, 158] on li "6 - Household Goods and Furnishings, Clothing - Vt. Stat. Ann. tit. 12, § 2740 …" at bounding box center [190, 163] width 103 height 19
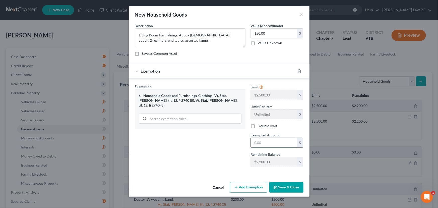
click at [272, 144] on input "text" at bounding box center [274, 143] width 46 height 10
type input "150.00"
click at [288, 185] on button "Save & Close" at bounding box center [286, 187] width 34 height 11
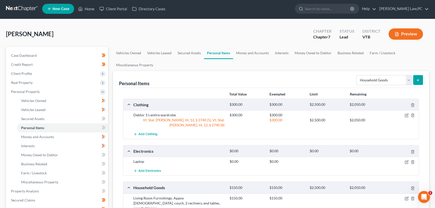
scroll to position [0, 0]
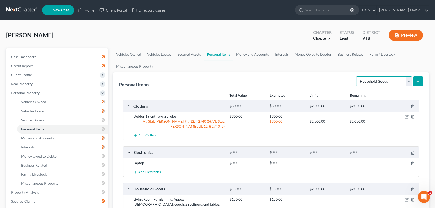
click at [386, 81] on select "Select Item Type Clothing Collectibles Of Value Electronics Firearms Household …" at bounding box center [384, 81] width 56 height 10
click at [416, 80] on icon "submit" at bounding box center [418, 81] width 4 height 4
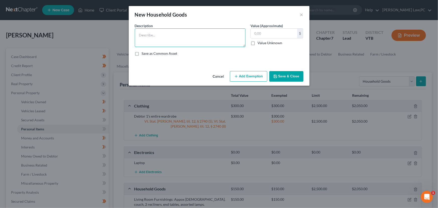
click at [182, 31] on textarea at bounding box center [190, 37] width 111 height 19
type textarea "Dining room furnishings: dining table, with chairs. 20 years old."
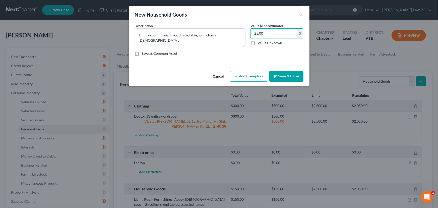
type input "25.00"
click at [256, 79] on button "Add Exemption" at bounding box center [248, 76] width 37 height 11
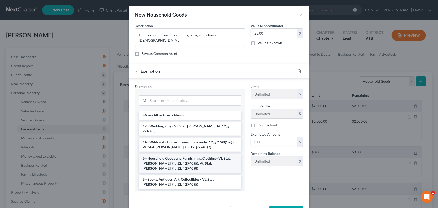
click at [178, 154] on li "6 - Household Goods and Furnishings, Clothing - Vt. Stat. Ann. tit. 12, § 2740 …" at bounding box center [190, 163] width 103 height 19
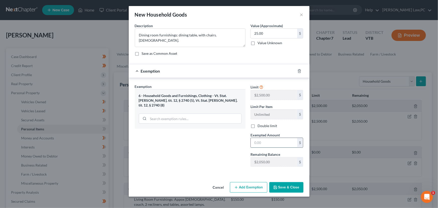
click at [274, 143] on input "text" at bounding box center [274, 143] width 46 height 10
type input "25.00"
click at [291, 185] on button "Save & Close" at bounding box center [286, 187] width 34 height 11
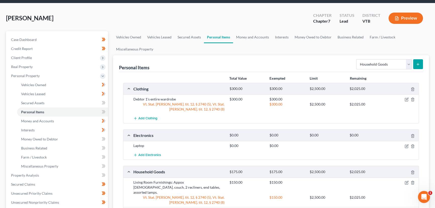
scroll to position [61, 0]
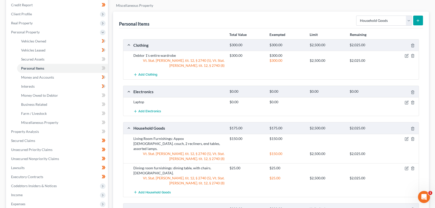
click at [415, 20] on button "submit" at bounding box center [418, 21] width 10 height 10
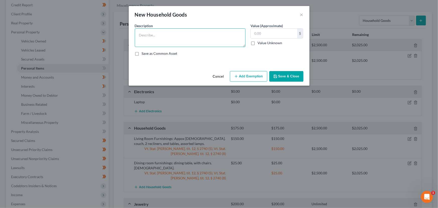
click at [228, 40] on textarea at bounding box center [190, 37] width 111 height 19
type textarea "C"
type textarea "Upright freezer"
type input "125.00"
click at [252, 77] on button "Add Exemption" at bounding box center [248, 76] width 37 height 11
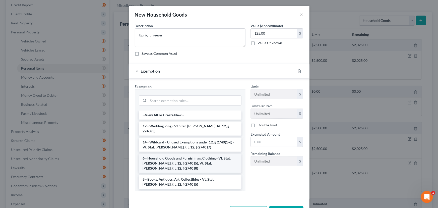
click at [172, 156] on li "6 - Household Goods and Furnishings, Clothing - Vt. Stat. Ann. tit. 12, § 2740 …" at bounding box center [190, 163] width 103 height 19
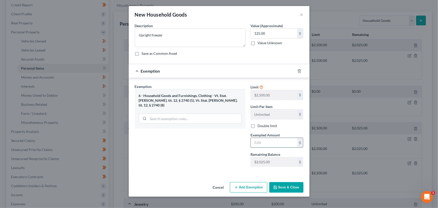
click at [277, 142] on input "text" at bounding box center [274, 143] width 46 height 10
type input "125"
click at [297, 186] on button "Save & Close" at bounding box center [286, 187] width 34 height 11
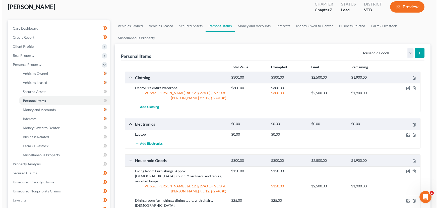
scroll to position [0, 0]
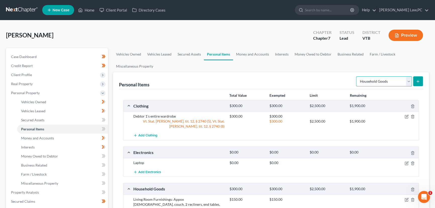
click at [368, 81] on select "Select Item Type Clothing Collectibles Of Value Electronics Firearms Household …" at bounding box center [384, 81] width 56 height 10
select select "electronics"
click at [356, 76] on select "Select Item Type Clothing Collectibles Of Value Electronics Firearms Household …" at bounding box center [384, 81] width 56 height 10
click at [416, 82] on icon "submit" at bounding box center [418, 81] width 4 height 4
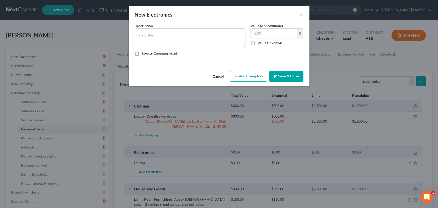
click at [185, 26] on div "Description *" at bounding box center [190, 35] width 116 height 24
click at [185, 36] on textarea at bounding box center [190, 37] width 111 height 19
type textarea "2 TVs: 28" and 12-15 years old."
type input "50"
click at [259, 77] on button "Add Exemption" at bounding box center [248, 76] width 37 height 11
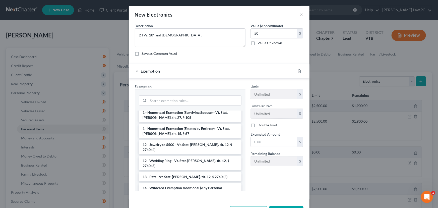
scroll to position [91, 0]
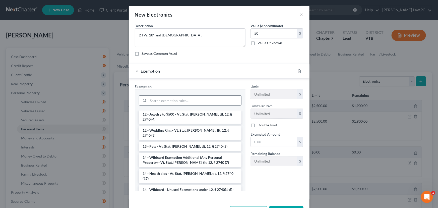
click at [161, 98] on input "search" at bounding box center [194, 101] width 93 height 10
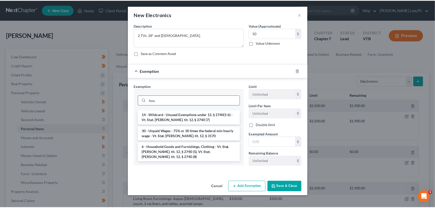
scroll to position [0, 0]
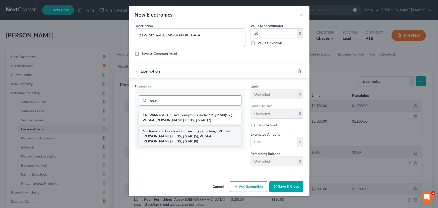
type input "hous"
click at [172, 129] on li "6 - Household Goods and Furnishings, Clothing - Vt. Stat. Ann. tit. 12, § 2740 …" at bounding box center [190, 136] width 103 height 19
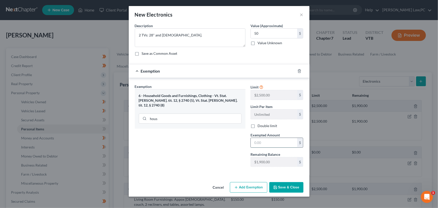
click at [274, 143] on input "text" at bounding box center [274, 143] width 46 height 10
type input "50"
click at [281, 188] on button "Save & Close" at bounding box center [286, 187] width 34 height 11
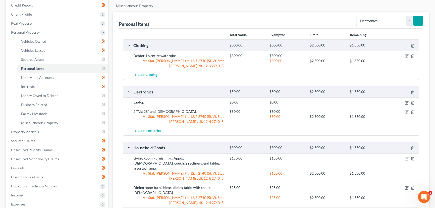
scroll to position [61, 0]
click at [407, 102] on icon "button" at bounding box center [406, 102] width 4 height 4
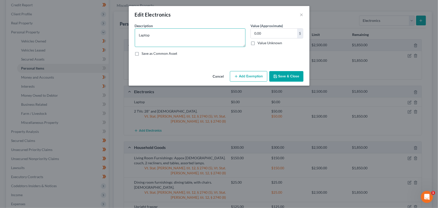
click at [171, 35] on textarea "Laptop" at bounding box center [190, 37] width 111 height 19
type textarea "Laptop. HP, 11", 6 years old."
type input "150"
click at [242, 75] on button "Add Exemption" at bounding box center [248, 76] width 37 height 11
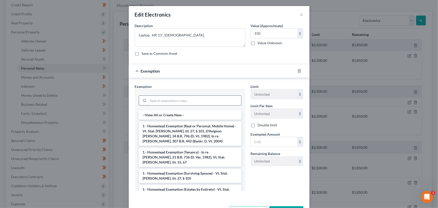
click at [182, 104] on input "search" at bounding box center [194, 101] width 93 height 10
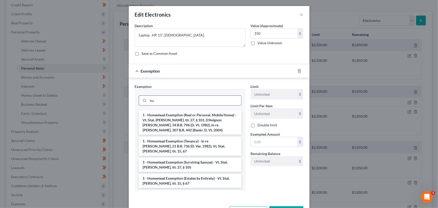
type input "h"
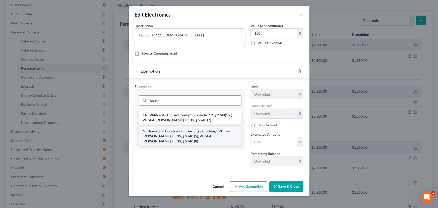
type input "house"
click at [200, 135] on li "6 - Household Goods and Furnishings, Clothing - Vt. Stat. Ann. tit. 12, § 2740 …" at bounding box center [190, 136] width 103 height 19
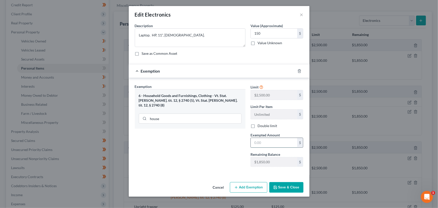
click at [277, 141] on input "text" at bounding box center [274, 143] width 46 height 10
type input "150"
click at [284, 190] on button "Save & Close" at bounding box center [286, 187] width 34 height 11
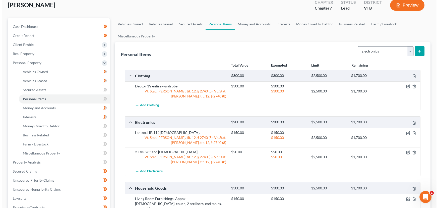
scroll to position [30, 0]
click at [414, 51] on button "submit" at bounding box center [418, 51] width 10 height 10
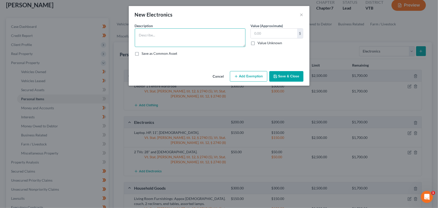
click at [194, 44] on textarea at bounding box center [190, 37] width 111 height 19
type textarea "iPhone 14, 256 GB"
click at [272, 35] on input "text" at bounding box center [274, 34] width 46 height 10
click at [251, 72] on button "Add Exemption" at bounding box center [248, 76] width 37 height 11
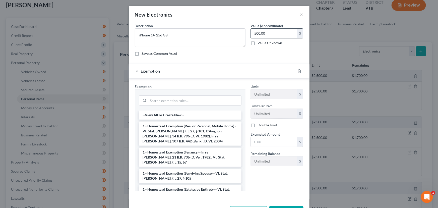
click at [254, 34] on input "500.00" at bounding box center [274, 34] width 46 height 10
click at [254, 33] on input "500.00" at bounding box center [274, 34] width 46 height 10
type input "400.00"
click at [193, 103] on input "search" at bounding box center [194, 101] width 93 height 10
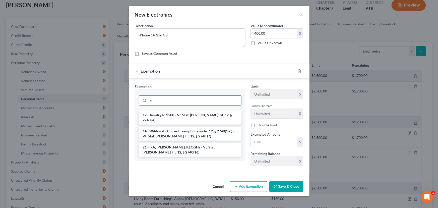
type input "e"
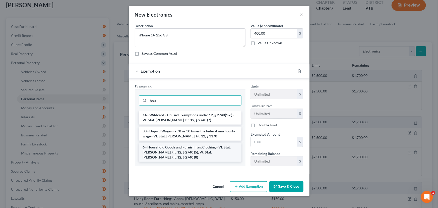
type input "hou"
click at [203, 147] on li "6 - Household Goods and Furnishings, Clothing - Vt. Stat. Ann. tit. 12, § 2740 …" at bounding box center [190, 152] width 103 height 19
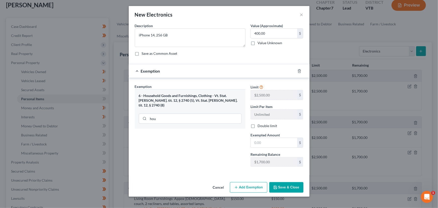
click at [259, 147] on div "Limit $2,500.00 $ Limit Per Item Unlimited $ Double limit Exempted Amount * $ R…" at bounding box center [277, 127] width 58 height 87
click at [259, 144] on input "text" at bounding box center [274, 143] width 46 height 10
type input "500"
click at [195, 111] on div "hou" at bounding box center [190, 117] width 103 height 13
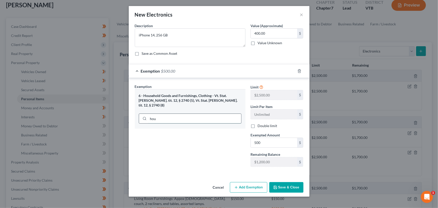
click at [194, 114] on input "hou" at bounding box center [194, 119] width 93 height 10
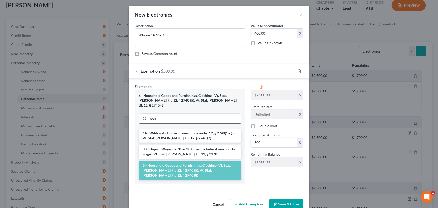
click at [194, 114] on input "hou" at bounding box center [194, 119] width 93 height 10
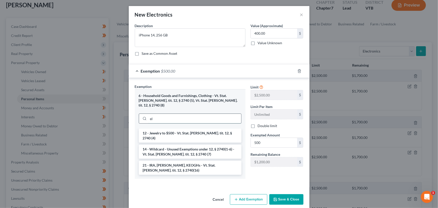
type input "e"
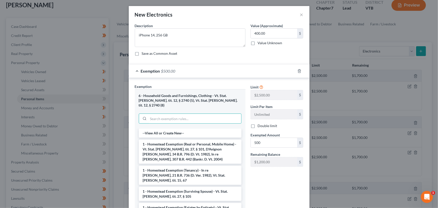
click at [280, 171] on div "Limit $2,500.00 $ Limit Per Item Unlimited $ Double limit Exempted Amount * 500…" at bounding box center [277, 148] width 58 height 129
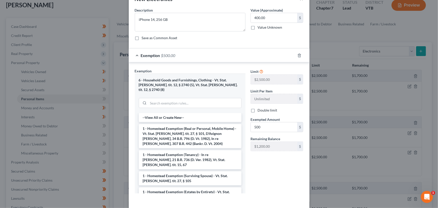
scroll to position [2, 0]
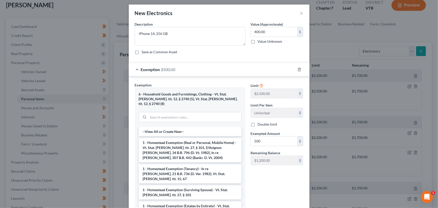
click at [160, 94] on div "6 - Household Goods and Furnishings, Clothing - Vt. Stat. Ann. tit. 12, § 2740 …" at bounding box center [190, 99] width 103 height 14
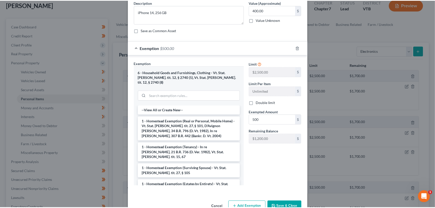
scroll to position [32, 0]
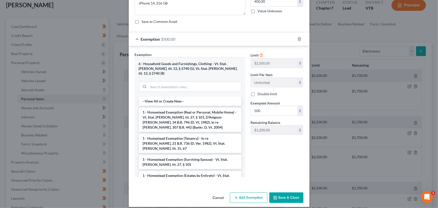
click at [288, 192] on button "Save & Close" at bounding box center [286, 197] width 34 height 11
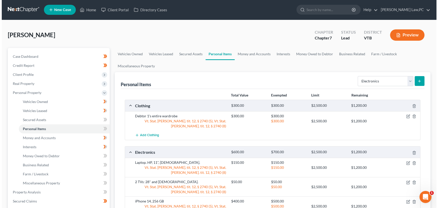
scroll to position [0, 0]
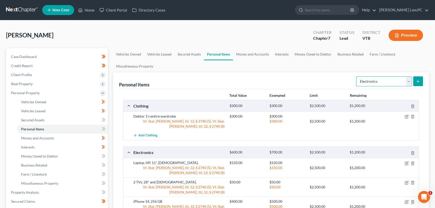
click at [364, 82] on select "Select Item Type Clothing Collectibles Of Value Electronics Firearms Household …" at bounding box center [384, 81] width 56 height 10
select select "sports_and_hobby_equipment"
click at [356, 76] on select "Select Item Type Clothing Collectibles Of Value Electronics Firearms Household …" at bounding box center [384, 81] width 56 height 10
click at [414, 83] on button "submit" at bounding box center [418, 81] width 10 height 10
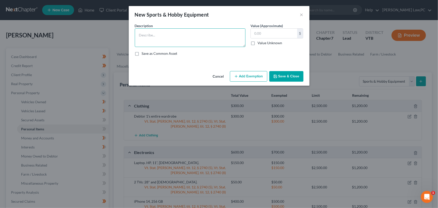
click at [191, 37] on textarea at bounding box center [190, 37] width 111 height 19
type textarea "Piano"
type input "100.00"
click at [234, 70] on div "Cancel Add Exemption Save & Close" at bounding box center [219, 77] width 181 height 17
click at [243, 76] on button "Add Exemption" at bounding box center [248, 76] width 37 height 11
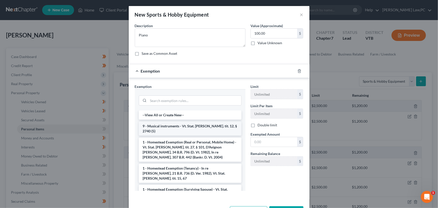
click at [185, 123] on li "9 - Musical instruments - Vt. Stat. Ann. tit. 12, § 2740 (5)" at bounding box center [190, 128] width 103 height 14
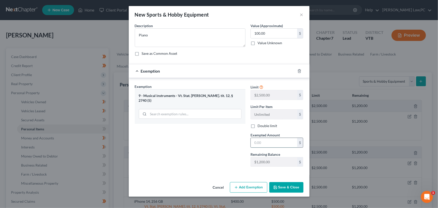
click at [267, 139] on input "text" at bounding box center [274, 143] width 46 height 10
type input "100"
drag, startPoint x: 232, startPoint y: 134, endPoint x: 266, endPoint y: 153, distance: 39.5
click at [232, 134] on div "Exemption Set must be selected for CA. Exemption * 9 - Musical instruments - Vt…" at bounding box center [190, 127] width 116 height 87
click at [282, 182] on button "Save & Close" at bounding box center [286, 187] width 34 height 11
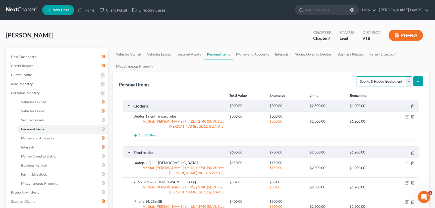
click at [372, 82] on select "Select Item Type Clothing Collectibles Of Value Electronics Firearms Household …" at bounding box center [384, 81] width 56 height 10
select select "household_goods"
click at [356, 76] on select "Select Item Type Clothing Collectibles Of Value Electronics Firearms Household …" at bounding box center [384, 81] width 56 height 10
click at [417, 88] on div "Personal Items Select Item Type Clothing Collectibles Of Value Electronics Fire…" at bounding box center [271, 80] width 304 height 17
click at [417, 84] on button "submit" at bounding box center [418, 81] width 10 height 10
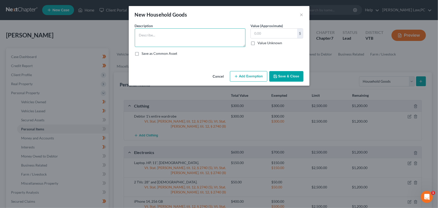
click at [206, 40] on textarea at bounding box center [190, 37] width 111 height 19
type textarea "s"
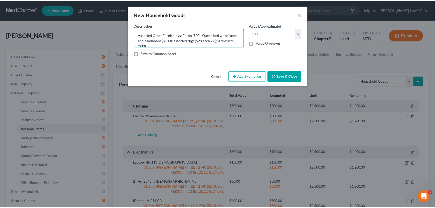
scroll to position [1, 0]
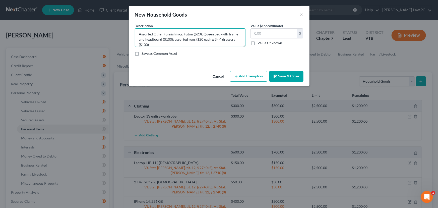
type textarea "Assorted Other Furnishings: Futon ($20); Queen bed with frame and headboard ($1…"
click at [169, 47] on div "Description * Assorted Other Furnishings: Futon ($20); Queen bed with frame and…" at bounding box center [219, 41] width 174 height 37
click at [165, 43] on textarea "Assorted Other Furnishings: Futon ($20); Queen bed with frame and headboard ($1…" at bounding box center [190, 37] width 111 height 19
click at [269, 30] on input "text" at bounding box center [274, 34] width 46 height 10
type input "280.00"
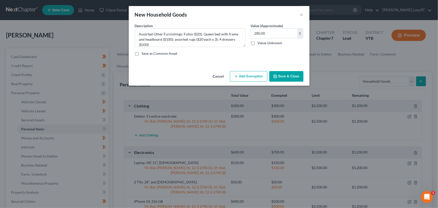
click at [248, 77] on button "Add Exemption" at bounding box center [248, 76] width 37 height 11
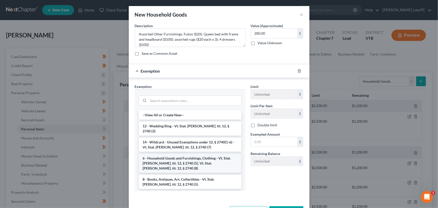
click at [188, 160] on li "6 - Household Goods and Furnishings, Clothing - Vt. Stat. Ann. tit. 12, § 2740 …" at bounding box center [190, 163] width 103 height 19
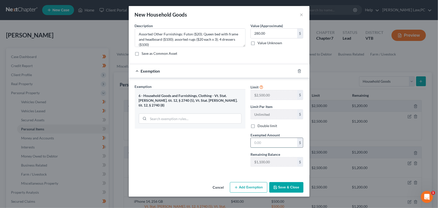
click at [266, 141] on input "text" at bounding box center [274, 143] width 46 height 10
type input "280.00"
click at [227, 155] on div "Exemption Set must be selected for CA. Exemption * 6 - Household Goods and Furn…" at bounding box center [190, 127] width 116 height 87
click at [294, 186] on button "Save & Close" at bounding box center [286, 187] width 34 height 11
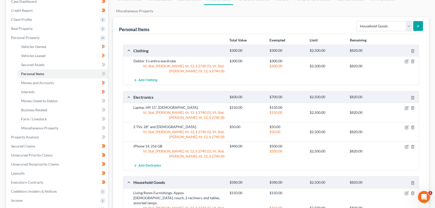
scroll to position [55, 0]
click at [417, 25] on icon "submit" at bounding box center [418, 26] width 4 height 4
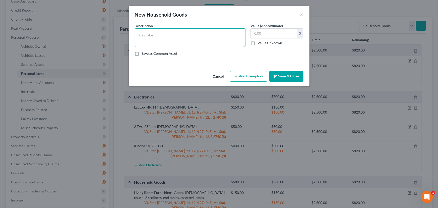
click at [188, 40] on textarea at bounding box center [190, 37] width 111 height 19
type textarea "2 butcher block tables ($30 each)"
click at [265, 29] on input "text" at bounding box center [274, 34] width 46 height 10
type input "60.00"
drag, startPoint x: 246, startPoint y: 77, endPoint x: 236, endPoint y: 76, distance: 9.7
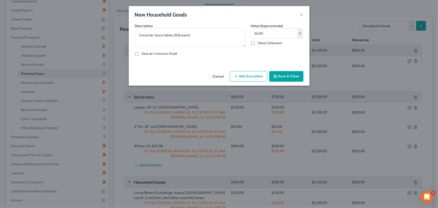
click at [236, 76] on line "button" at bounding box center [236, 76] width 0 height 2
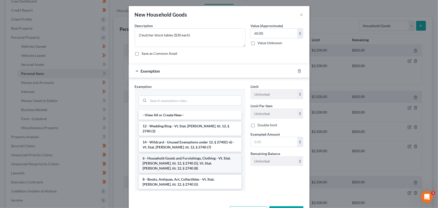
click at [185, 154] on li "6 - Household Goods and Furnishings, Clothing - Vt. Stat. Ann. tit. 12, § 2740 …" at bounding box center [190, 163] width 103 height 19
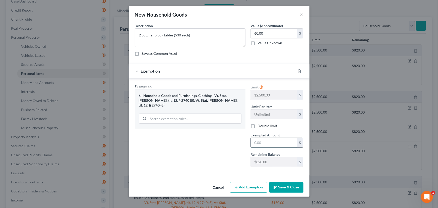
click at [262, 144] on input "text" at bounding box center [274, 143] width 46 height 10
type input "60.00"
click at [288, 187] on button "Save & Close" at bounding box center [286, 187] width 34 height 11
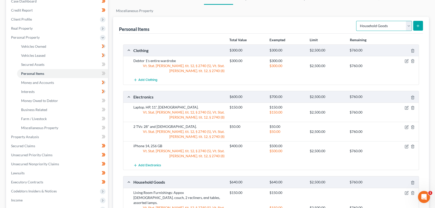
click at [391, 25] on select "Select Item Type Clothing Collectibles Of Value Electronics Firearms Household …" at bounding box center [384, 26] width 56 height 10
select select "pets"
click at [356, 21] on select "Select Item Type Clothing Collectibles Of Value Electronics Firearms Household …" at bounding box center [384, 26] width 56 height 10
click at [417, 30] on form "Select Item Type Clothing Collectibles Of Value Electronics Firearms Household …" at bounding box center [389, 26] width 67 height 10
click at [416, 27] on icon "submit" at bounding box center [418, 26] width 4 height 4
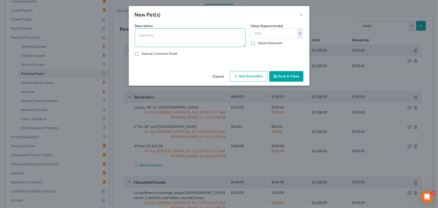
click at [206, 32] on textarea at bounding box center [190, 37] width 111 height 19
type textarea "One cat: priceless. (Nominal value only)"
click at [260, 36] on input "text" at bounding box center [274, 34] width 46 height 10
type input "5.00"
drag, startPoint x: 226, startPoint y: 35, endPoint x: 202, endPoint y: 49, distance: 27.9
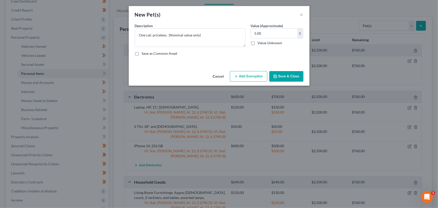
click at [202, 49] on div "Description * One cat: priceless. (Nominal value only) Value (Approximate) 5.00…" at bounding box center [219, 41] width 174 height 37
click at [248, 73] on button "Add Exemption" at bounding box center [248, 76] width 37 height 11
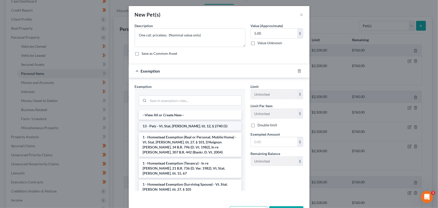
click at [189, 125] on li "13 - Pets - Vt. Stat. Ann. tit. 12, § 2740 (5)" at bounding box center [190, 125] width 103 height 9
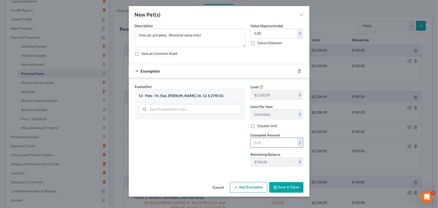
click at [284, 144] on input "text" at bounding box center [274, 143] width 46 height 10
type input "5.00"
click at [234, 156] on div "Exemption Set must be selected for CA. Exemption * 13 - Pets - Vt. Stat. Ann. t…" at bounding box center [190, 127] width 116 height 87
click at [166, 35] on textarea "One cat: priceless. (Nominal value only)" at bounding box center [190, 37] width 111 height 19
type textarea "One cat: priceless (emotionally). (Nominal value only)"
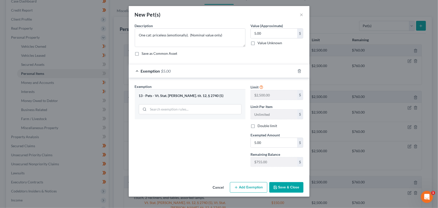
drag, startPoint x: 280, startPoint y: 188, endPoint x: 238, endPoint y: 161, distance: 50.4
click at [238, 161] on div "New Pet(s) × An exemption set must first be selected from the Filing Informatio…" at bounding box center [219, 101] width 181 height 191
click at [291, 189] on button "Save & Close" at bounding box center [286, 187] width 34 height 11
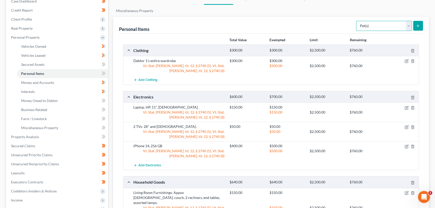
click at [392, 25] on select "Select Item Type Clothing Collectibles Of Value Electronics Firearms Household …" at bounding box center [384, 26] width 56 height 10
select select "household_goods"
click at [356, 21] on select "Select Item Type Clothing Collectibles Of Value Electronics Firearms Household …" at bounding box center [384, 26] width 56 height 10
click at [418, 25] on icon "submit" at bounding box center [418, 26] width 4 height 4
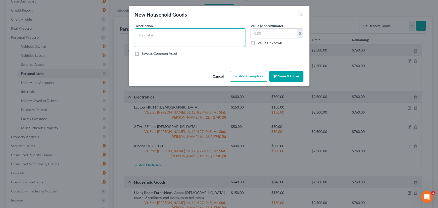
click at [163, 35] on textarea at bounding box center [190, 37] width 111 height 19
type textarea "Assorted other household goods: blender, mixer, baking utensils, etc."
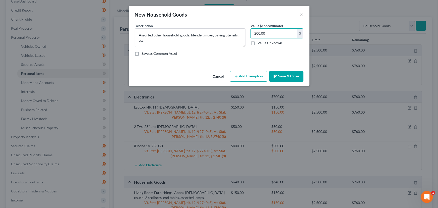
type input "200.00"
click at [244, 79] on button "Add Exemption" at bounding box center [248, 76] width 37 height 11
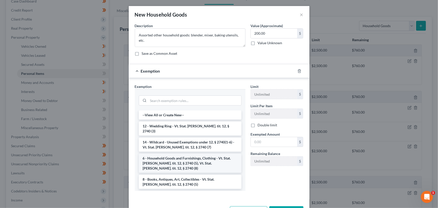
click at [185, 157] on li "6 - Household Goods and Furnishings, Clothing - Vt. Stat. Ann. tit. 12, § 2740 …" at bounding box center [190, 163] width 103 height 19
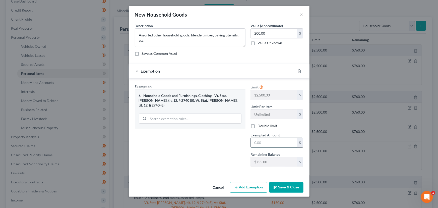
click at [268, 140] on input "text" at bounding box center [274, 143] width 46 height 10
type input "200.00"
click at [290, 189] on button "Save & Close" at bounding box center [286, 187] width 34 height 11
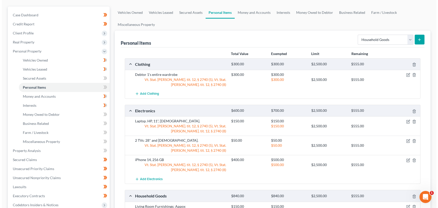
scroll to position [0, 0]
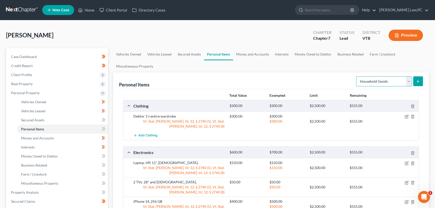
click at [385, 80] on select "Select Item Type Clothing Collectibles Of Value Electronics Firearms Household …" at bounding box center [384, 81] width 56 height 10
click at [356, 76] on select "Select Item Type Clothing Collectibles Of Value Electronics Firearms Household …" at bounding box center [384, 81] width 56 height 10
drag, startPoint x: 419, startPoint y: 79, endPoint x: 419, endPoint y: 75, distance: 3.5
drag, startPoint x: 419, startPoint y: 75, endPoint x: 421, endPoint y: 79, distance: 4.2
click at [421, 79] on button "submit" at bounding box center [418, 81] width 10 height 10
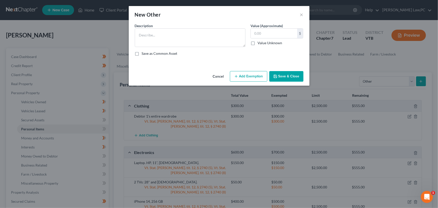
click at [223, 75] on button "Cancel" at bounding box center [218, 77] width 19 height 10
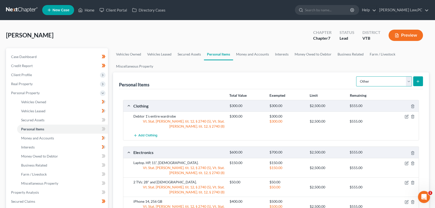
drag, startPoint x: 369, startPoint y: 83, endPoint x: 383, endPoint y: 81, distance: 13.2
click at [383, 81] on select "Select Item Type Clothing Collectibles Of Value Electronics Firearms Household …" at bounding box center [384, 81] width 56 height 10
select select "sports_and_hobby_equipment"
click at [356, 76] on select "Select Item Type Clothing Collectibles Of Value Electronics Firearms Household …" at bounding box center [384, 81] width 56 height 10
click at [418, 80] on line "submit" at bounding box center [418, 81] width 0 height 2
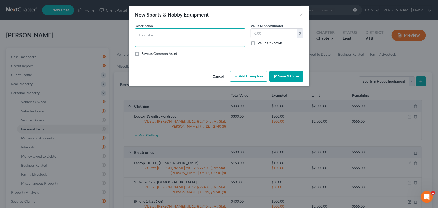
click at [207, 42] on textarea at bounding box center [190, 37] width 111 height 19
type textarea "Kayak."
type input "100.00"
click at [249, 81] on button "Add Exemption" at bounding box center [248, 76] width 37 height 11
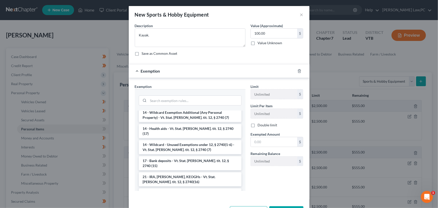
scroll to position [182, 0]
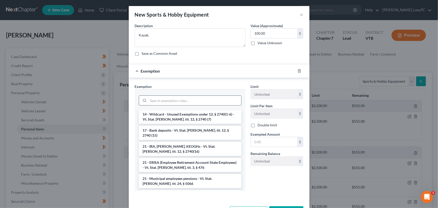
click at [166, 100] on input "search" at bounding box center [194, 101] width 93 height 10
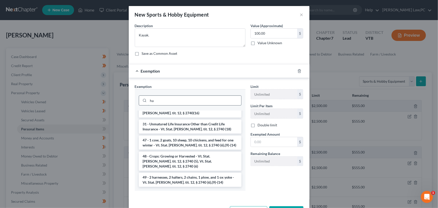
scroll to position [0, 0]
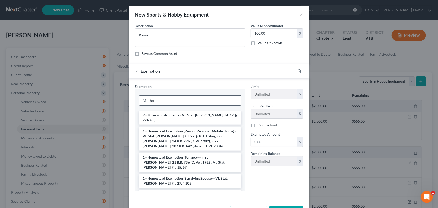
type input "h"
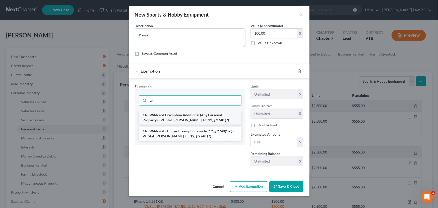
type input "wil"
click at [191, 118] on li "14 - Wildcard Exemption Additional (Any Personal Property) - Vt. Stat. Ann. tit…" at bounding box center [190, 117] width 103 height 14
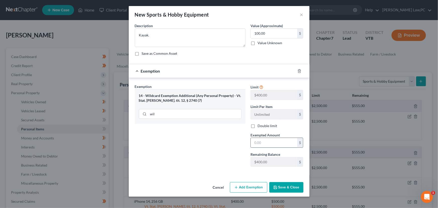
click at [267, 145] on input "text" at bounding box center [274, 143] width 46 height 10
type input "100.00"
click at [243, 163] on div "Exemption Set must be selected for CA. Exemption * 14 - Wildcard Exemption Addi…" at bounding box center [190, 127] width 116 height 87
click at [295, 186] on button "Save & Close" at bounding box center [286, 187] width 34 height 11
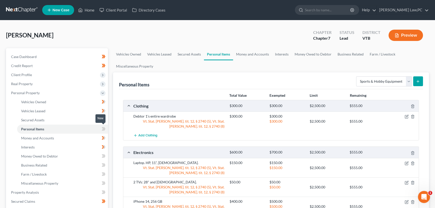
click at [103, 128] on icon at bounding box center [103, 129] width 2 height 4
click at [58, 138] on link "Money and Accounts" at bounding box center [62, 138] width 91 height 9
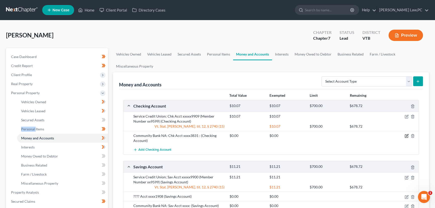
click at [405, 134] on icon "button" at bounding box center [406, 136] width 4 height 4
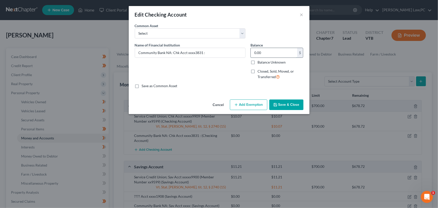
click at [287, 53] on input "0.00" at bounding box center [274, 53] width 46 height 10
drag, startPoint x: 268, startPoint y: 49, endPoint x: 265, endPoint y: 50, distance: 3.1
click at [265, 50] on input "0.00" at bounding box center [274, 53] width 46 height 10
type input "0"
type input "517.31"
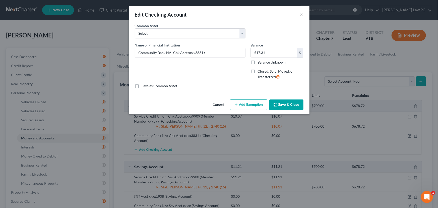
click at [242, 101] on button "Add Exemption" at bounding box center [248, 104] width 37 height 11
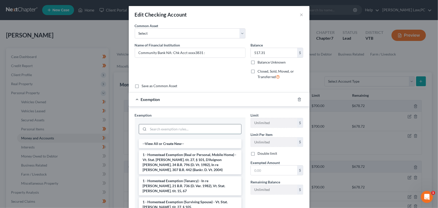
click at [176, 126] on input "search" at bounding box center [194, 129] width 93 height 10
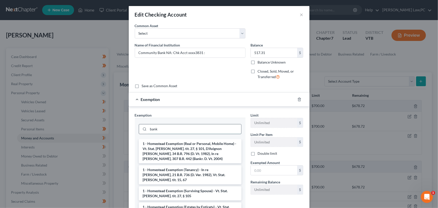
scroll to position [0, 0]
click at [176, 126] on input "bank" at bounding box center [194, 129] width 93 height 10
type input "b"
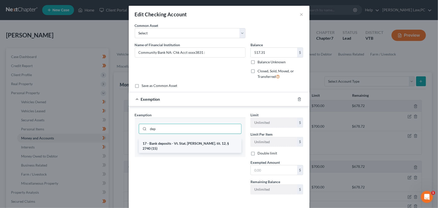
type input "dep"
click at [191, 143] on li "17 - Bank deposits - Vt. Stat. Ann. tit. 12, § 2740 (15)" at bounding box center [190, 146] width 103 height 14
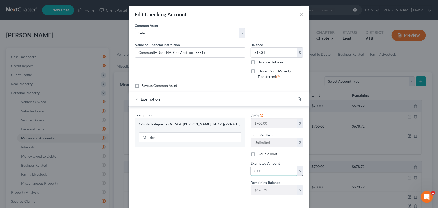
click at [268, 168] on input "text" at bounding box center [274, 171] width 46 height 10
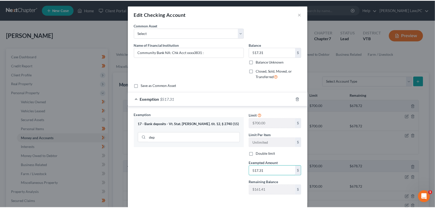
scroll to position [23, 0]
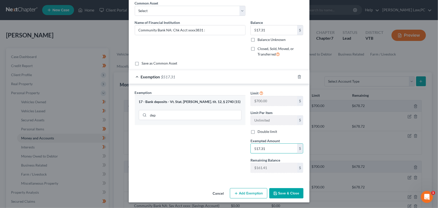
type input "517.31"
click at [276, 191] on icon "button" at bounding box center [275, 193] width 4 height 4
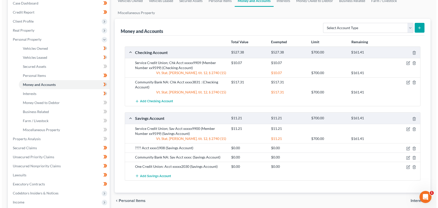
scroll to position [75, 0]
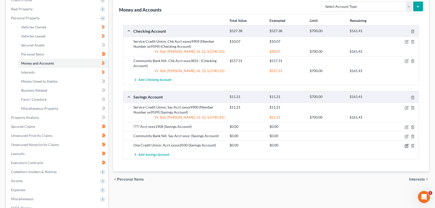
click at [406, 145] on icon "button" at bounding box center [406, 146] width 4 height 4
select select "49"
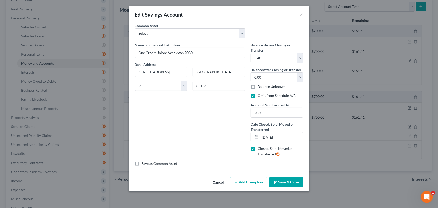
click at [219, 178] on button "Cancel" at bounding box center [218, 182] width 19 height 10
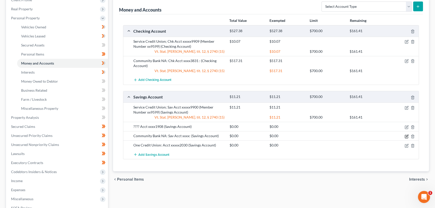
click at [406, 135] on icon "button" at bounding box center [406, 136] width 4 height 4
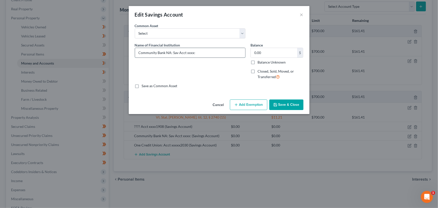
click at [193, 54] on input "Community Bank NA: Sav Acct xxxx:" at bounding box center [190, 53] width 110 height 10
click at [266, 48] on input "0.00" at bounding box center [274, 53] width 46 height 10
type input "7.11"
click at [192, 52] on input "Community Bank NA: Sav Acct xxxx:" at bounding box center [190, 53] width 110 height 10
type input "Community Bank NA: Sav Acct xxxx1908:"
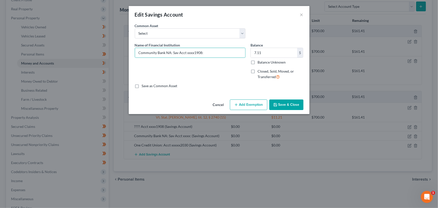
click at [260, 100] on button "Add Exemption" at bounding box center [248, 104] width 37 height 11
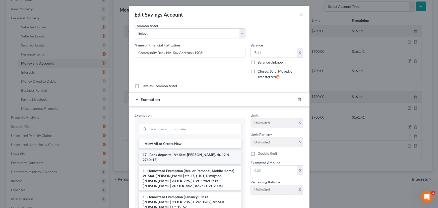
click at [191, 157] on li "17 - Bank deposits - Vt. Stat. Ann. tit. 12, § 2740 (15)" at bounding box center [190, 157] width 103 height 14
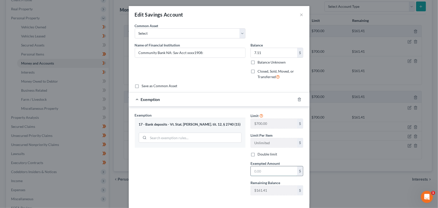
click at [275, 172] on input "text" at bounding box center [274, 171] width 46 height 10
type input "7.11"
click at [229, 170] on div "Exemption Set must be selected for CA. Exemption * 17 - Bank deposits - Vt. Sta…" at bounding box center [190, 155] width 116 height 87
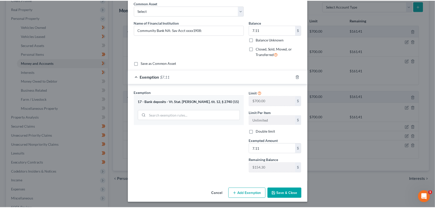
scroll to position [23, 0]
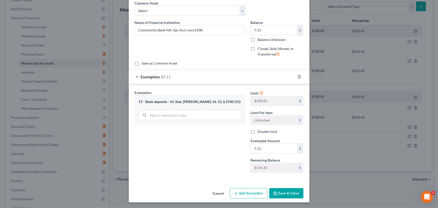
click at [288, 190] on button "Save & Close" at bounding box center [286, 193] width 34 height 11
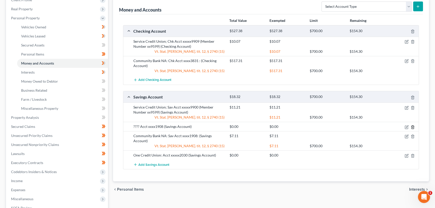
click at [412, 126] on polyline "button" at bounding box center [412, 126] width 3 height 0
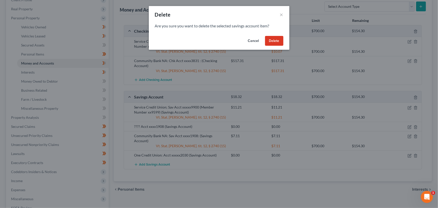
click at [272, 39] on button "Delete" at bounding box center [274, 41] width 18 height 10
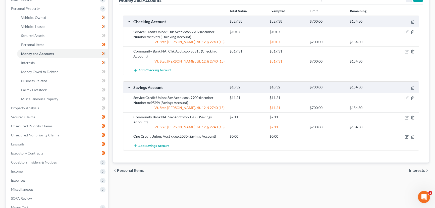
scroll to position [85, 0]
click at [104, 53] on icon at bounding box center [104, 53] width 4 height 6
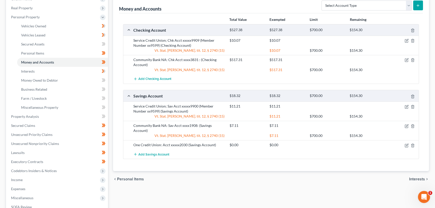
scroll to position [0, 0]
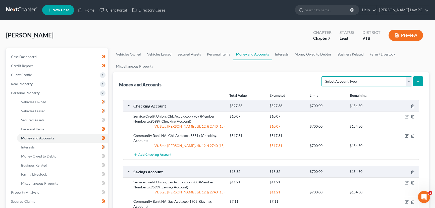
click at [379, 83] on select "Select Account Type Brokerage Cash on Hand Certificates of Deposit Checking Acc…" at bounding box center [366, 81] width 90 height 10
select select "cash_on_hand"
click at [322, 76] on select "Select Account Type Brokerage Cash on Hand Certificates of Deposit Checking Acc…" at bounding box center [366, 81] width 90 height 10
click at [417, 83] on icon "submit" at bounding box center [418, 81] width 4 height 4
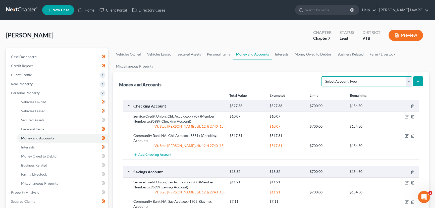
click at [406, 79] on select "Select Account Type Brokerage Cash on Hand Certificates of Deposit Checking Acc…" at bounding box center [366, 81] width 90 height 10
select select "cash_on_hand"
click at [322, 76] on select "Select Account Type Brokerage Cash on Hand Certificates of Deposit Checking Acc…" at bounding box center [366, 81] width 90 height 10
click at [419, 79] on icon "submit" at bounding box center [418, 81] width 4 height 4
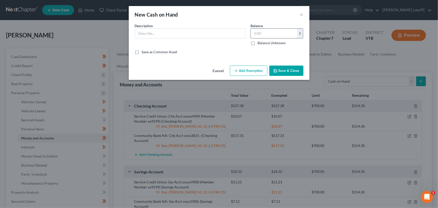
click at [260, 35] on input "text" at bounding box center [274, 34] width 46 height 10
type input "3.00"
click at [187, 35] on input "text" at bounding box center [190, 34] width 110 height 10
type input "Loose change in purse."
click at [243, 69] on button "Add Exemption" at bounding box center [248, 71] width 37 height 11
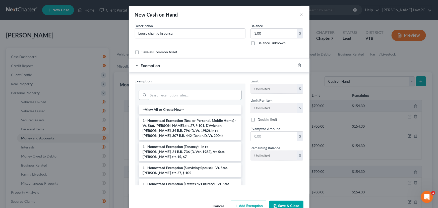
click at [196, 95] on input "search" at bounding box center [194, 95] width 93 height 10
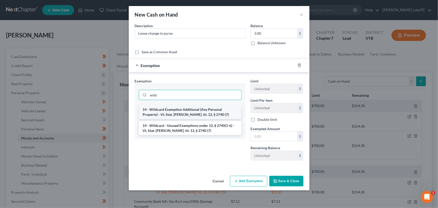
type input "wild"
click at [201, 112] on li "14 - Wildcard Exemption Additional (Any Personal Property) - Vt. Stat. [PERSON_…" at bounding box center [190, 112] width 103 height 14
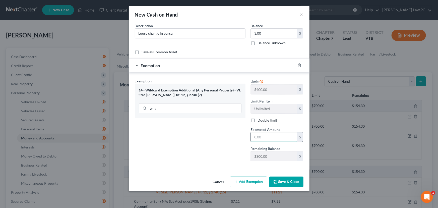
click at [257, 135] on input "text" at bounding box center [274, 137] width 46 height 10
type input "3.00"
click at [218, 134] on div "Exemption Set must be selected for CA. Exemption * 14 - Wildcard Exemption Addi…" at bounding box center [190, 121] width 116 height 87
click at [291, 182] on button "Save & Close" at bounding box center [286, 181] width 34 height 11
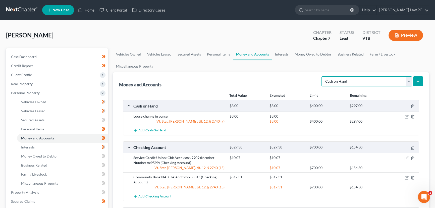
click at [342, 81] on select "Select Account Type Brokerage Cash on Hand Certificates of Deposit Checking Acc…" at bounding box center [366, 81] width 90 height 10
select select "security_deposits"
click at [322, 76] on select "Select Account Type Brokerage Cash on Hand Certificates of Deposit Checking Acc…" at bounding box center [366, 81] width 90 height 10
click at [419, 82] on icon "submit" at bounding box center [418, 81] width 4 height 4
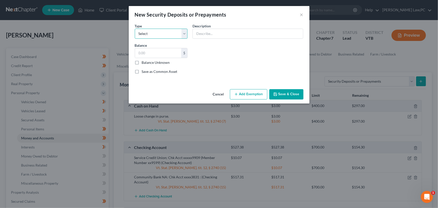
click at [166, 34] on select "Select Electric Gas Heating Oil Security Deposit On Rental Unit Prepaid Rent Te…" at bounding box center [161, 34] width 53 height 10
click at [218, 94] on button "Cancel" at bounding box center [218, 95] width 19 height 10
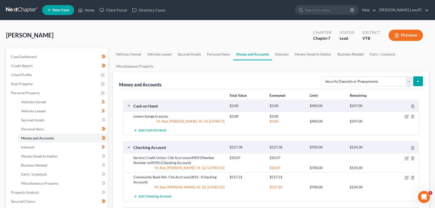
click at [260, 76] on div "Money and Accounts Select Account Type Brokerage Cash on Hand Certificates of D…" at bounding box center [271, 80] width 304 height 17
click at [83, 146] on link "Interests" at bounding box center [62, 147] width 91 height 9
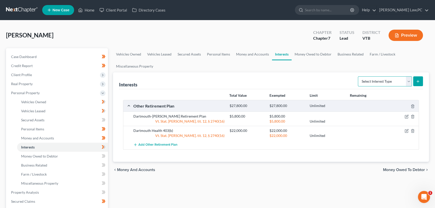
click at [373, 85] on select "Select Interest Type 401K Annuity Bond Education IRA Government Bond Government…" at bounding box center [385, 81] width 54 height 10
select select "term_life_insurance"
click at [358, 76] on select "Select Interest Type 401K Annuity Bond Education IRA Government Bond Government…" at bounding box center [385, 81] width 54 height 10
click at [419, 83] on icon "submit" at bounding box center [418, 81] width 4 height 4
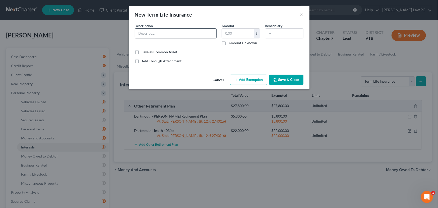
click at [163, 30] on input "text" at bounding box center [175, 34] width 81 height 10
click at [173, 34] on input "text" at bounding box center [175, 34] width 81 height 10
type input "AARP Permanent Life Ins. Payable on death only. $10,000 value. No cash value"
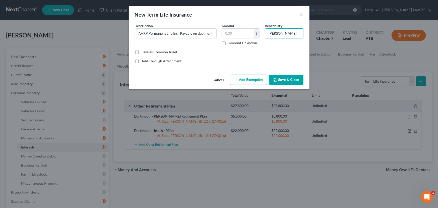
type input "[PERSON_NAME]"
click at [241, 82] on button "Add Exemption" at bounding box center [248, 80] width 37 height 11
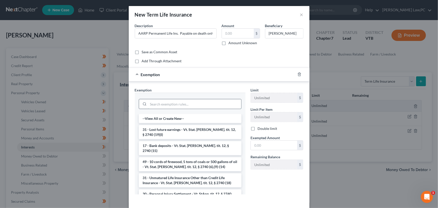
click at [183, 105] on input "search" at bounding box center [194, 104] width 93 height 10
click at [214, 175] on li "31 - Unmatured Life Insurance Other than Credit Life Insurance - Vt. Stat. [PER…" at bounding box center [190, 180] width 103 height 14
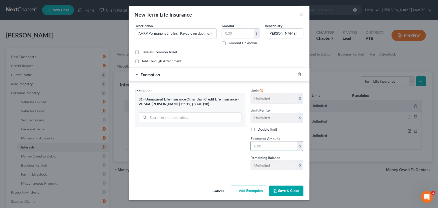
click at [276, 143] on input "text" at bounding box center [274, 146] width 46 height 10
type input "10,000"
click at [221, 141] on div "Exemption Set must be selected for CA. Exemption * 31 - Unmatured Life Insuranc…" at bounding box center [190, 130] width 116 height 87
click at [228, 33] on input "text" at bounding box center [238, 34] width 32 height 10
type input "10,000"
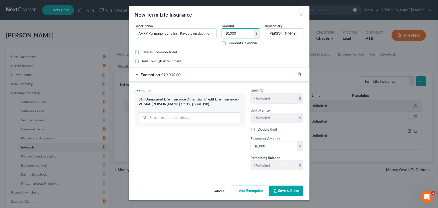
click at [218, 157] on div "Exemption Set must be selected for CA. Exemption * 31 - Unmatured Life Insuranc…" at bounding box center [190, 130] width 116 height 87
click at [284, 188] on button "Save & Close" at bounding box center [286, 190] width 34 height 11
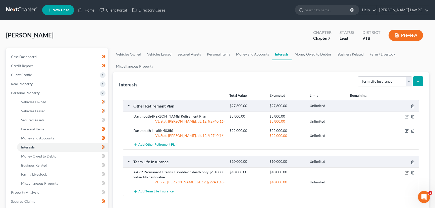
click at [406, 171] on icon "button" at bounding box center [407, 172] width 2 height 2
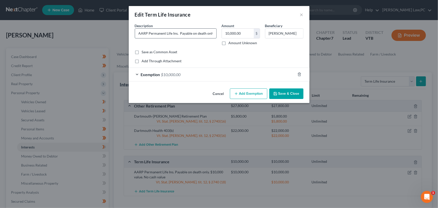
click at [211, 33] on input "AARP Permanent Life Ins. Payable on death only. $10,000 value. No cash value" at bounding box center [175, 34] width 81 height 10
type input "AARP Permanent Life Ins. Payable on death $10,000 value. Estimated cash value: …"
click at [276, 32] on input "[PERSON_NAME]" at bounding box center [284, 34] width 38 height 10
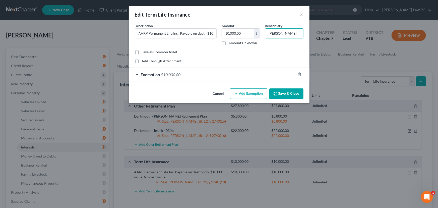
type input "[PERSON_NAME]"
click at [293, 94] on button "Save & Close" at bounding box center [286, 93] width 34 height 11
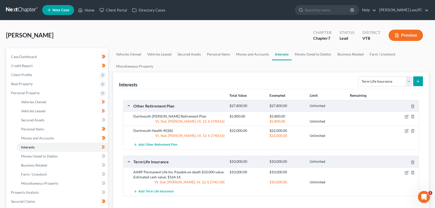
drag, startPoint x: 407, startPoint y: 172, endPoint x: 411, endPoint y: 181, distance: 10.0
click at [411, 181] on div "$10,000.00 Unlimited" at bounding box center [323, 181] width 192 height 5
click at [405, 172] on icon "button" at bounding box center [406, 172] width 4 height 4
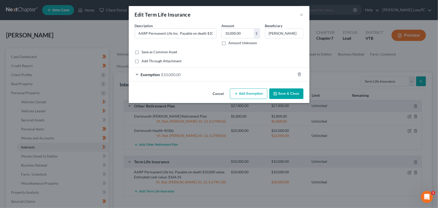
click at [252, 95] on button "Add Exemption" at bounding box center [248, 93] width 37 height 11
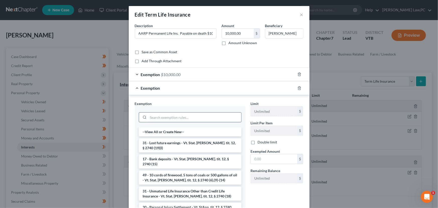
click at [193, 117] on input "search" at bounding box center [194, 117] width 93 height 10
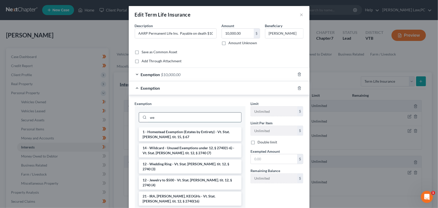
type input "w"
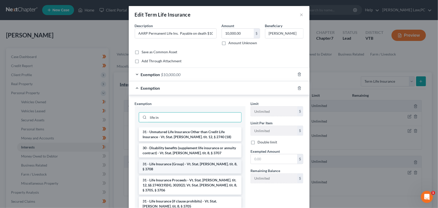
scroll to position [13, 0]
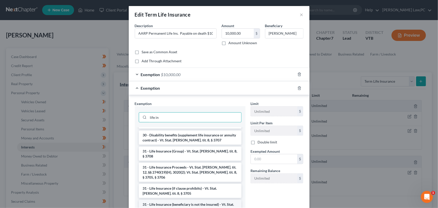
click at [189, 200] on li "31 - Life Insurance (beneficiary is not the insured) - Vt. Stat. [PERSON_NAME].…" at bounding box center [190, 207] width 103 height 14
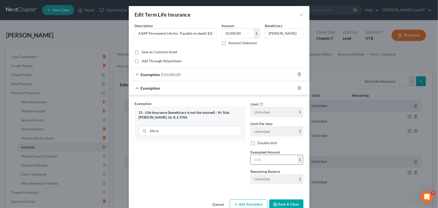
click at [274, 160] on input "text" at bounding box center [274, 160] width 46 height 10
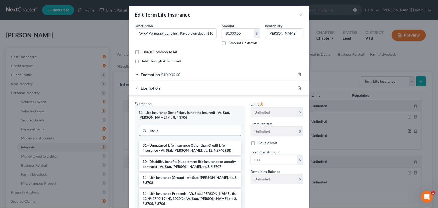
click at [167, 130] on input "life in" at bounding box center [194, 131] width 93 height 10
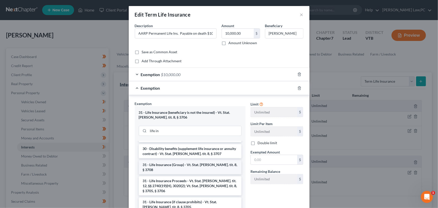
click at [191, 164] on li "31 - Life Insurance (Group) - Vt. Stat. [PERSON_NAME]. tit. 8, § 3708" at bounding box center [190, 167] width 103 height 14
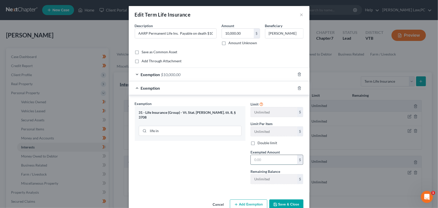
click at [266, 158] on input "text" at bounding box center [274, 160] width 46 height 10
click at [168, 126] on input "life in" at bounding box center [194, 131] width 93 height 10
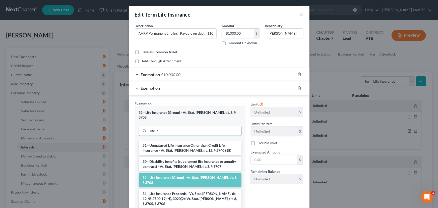
click at [168, 126] on input "life in" at bounding box center [194, 131] width 93 height 10
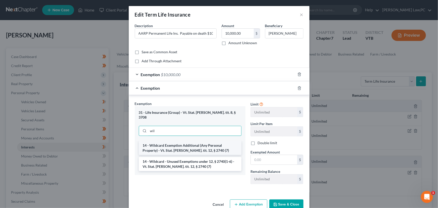
type input "wil"
click at [214, 143] on li "14 - Wildcard Exemption Additional (Any Personal Property) - Vt. Stat. [PERSON_…" at bounding box center [190, 148] width 103 height 14
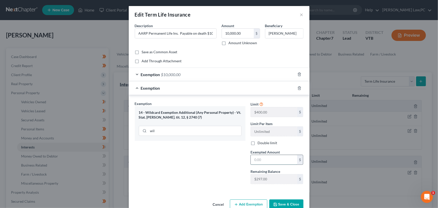
click at [270, 162] on input "text" at bounding box center [274, 160] width 46 height 10
drag, startPoint x: 192, startPoint y: 38, endPoint x: 283, endPoint y: 44, distance: 91.9
click at [283, 44] on div "Description * AARP Permanent Life Ins. Payable on death $10,000 value. Estimate…" at bounding box center [219, 36] width 174 height 26
click at [210, 32] on input "AARP Permanent Life Ins. Payable on death $10,000 value. Estimated cash value: …" at bounding box center [175, 34] width 81 height 10
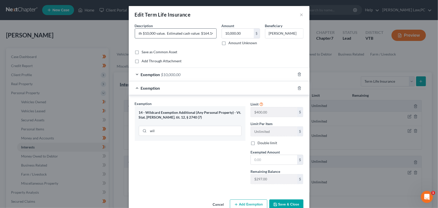
drag, startPoint x: 210, startPoint y: 32, endPoint x: 200, endPoint y: 32, distance: 9.8
click at [200, 32] on input "AARP Permanent Life Ins. Payable on death $10,000 value. Estimated cash value: …" at bounding box center [175, 34] width 81 height 10
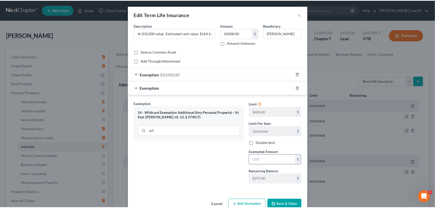
scroll to position [0, 0]
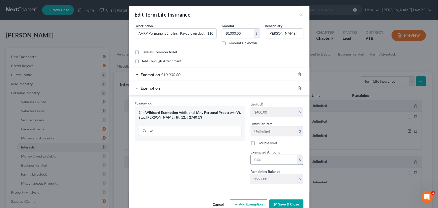
click at [267, 155] on div "$" at bounding box center [277, 160] width 53 height 10
click at [260, 161] on input "text" at bounding box center [274, 160] width 46 height 10
paste input "164.14"
type input "164.14"
click at [241, 159] on div "Exemption Set must be selected for CA. Exemption * 14 - Wildcard Exemption Addi…" at bounding box center [190, 144] width 116 height 87
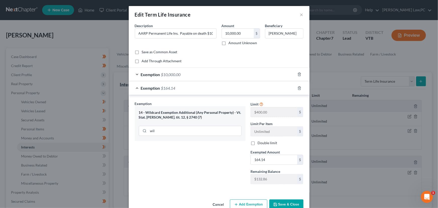
click at [289, 204] on button "Save & Close" at bounding box center [286, 204] width 34 height 11
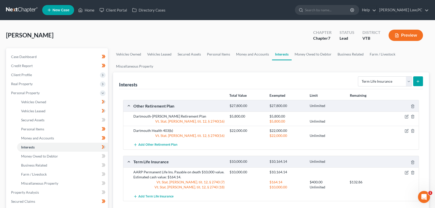
scroll to position [21, 0]
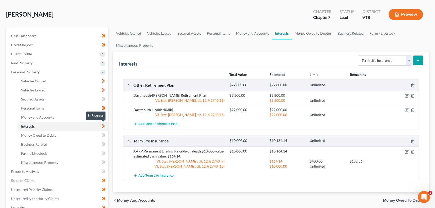
click at [103, 125] on icon at bounding box center [103, 126] width 2 height 4
click at [390, 62] on select "Select Interest Type 401K Annuity Bond Education IRA Government Bond Government…" at bounding box center [385, 60] width 54 height 10
select select "pension_plan"
click at [358, 55] on select "Select Interest Type 401K Annuity Bond Education IRA Government Bond Government…" at bounding box center [385, 60] width 54 height 10
click at [416, 63] on button "submit" at bounding box center [418, 60] width 10 height 10
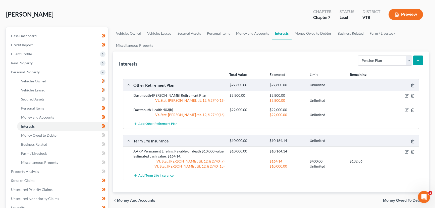
click at [419, 58] on icon "submit" at bounding box center [418, 60] width 4 height 4
drag, startPoint x: 378, startPoint y: 61, endPoint x: 385, endPoint y: 60, distance: 6.8
click at [385, 60] on select "Select Interest Type 401K Annuity Bond Education IRA Government Bond Government…" at bounding box center [385, 60] width 54 height 10
select select "pension_plan"
click at [358, 55] on select "Select Interest Type 401K Annuity Bond Education IRA Government Bond Government…" at bounding box center [385, 60] width 54 height 10
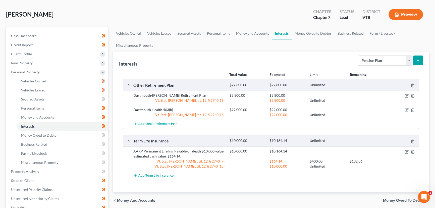
click at [417, 60] on icon "submit" at bounding box center [418, 60] width 4 height 4
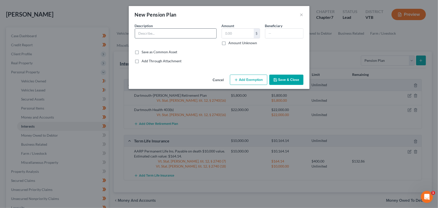
click at [183, 31] on input "text" at bounding box center [175, 34] width 81 height 10
type input "m"
drag, startPoint x: 206, startPoint y: 34, endPoint x: 245, endPoint y: 33, distance: 39.2
click at [245, 33] on div "Description * Metropolitan Life. Value based on $66/month payment for life. Lif…" at bounding box center [219, 36] width 174 height 26
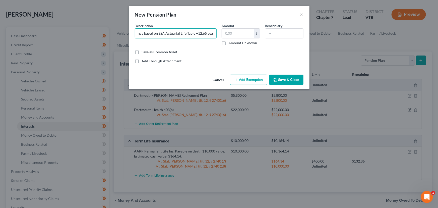
scroll to position [0, 118]
type input "Metropolitan Life. Value based on $66/month payment for life. Life expectancy b…"
click at [233, 26] on label "Amount" at bounding box center [228, 25] width 13 height 5
click at [226, 35] on input "text" at bounding box center [238, 34] width 32 height 10
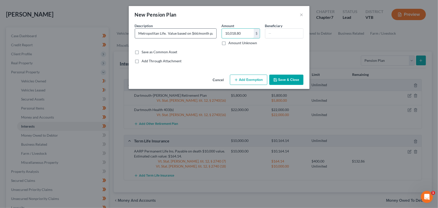
type input "10,018.80"
drag, startPoint x: 200, startPoint y: 31, endPoint x: 163, endPoint y: 30, distance: 36.9
click at [163, 30] on input "Metropolitan Life. Value based on $66/month payment for life. Life expectancy b…" at bounding box center [175, 34] width 81 height 10
click at [279, 38] on input "text" at bounding box center [284, 34] width 38 height 10
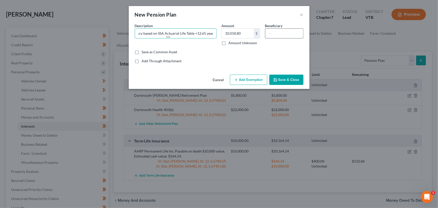
scroll to position [0, 0]
type input "Rosemary Meeks"
drag, startPoint x: 168, startPoint y: 33, endPoint x: 214, endPoint y: 34, distance: 46.0
click at [214, 34] on input "Metropolitan Life. Value based on $66/month payment for life. Life expectancy b…" at bounding box center [175, 34] width 81 height 10
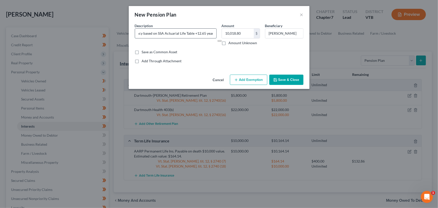
click at [214, 34] on input "Metropolitan Life. Value based on $66/month payment for life. Life expectancy b…" at bounding box center [175, 34] width 81 height 10
click at [246, 80] on button "Add Exemption" at bounding box center [248, 80] width 37 height 11
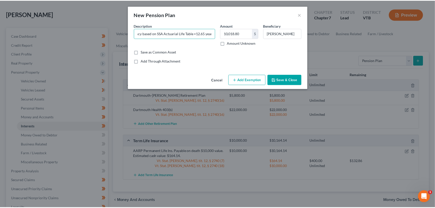
scroll to position [0, 0]
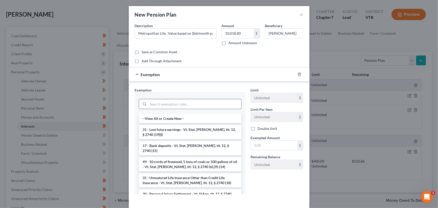
click at [178, 103] on input "search" at bounding box center [194, 104] width 93 height 10
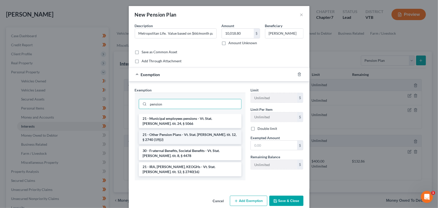
type input "pension"
click at [193, 137] on li "21 - Other Pension Plans - Vt. Stat. Ann. tit. 12, § 2740 (19)(J)" at bounding box center [190, 137] width 103 height 14
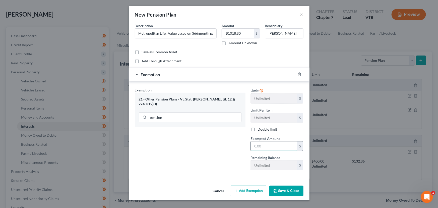
click at [266, 145] on input "text" at bounding box center [274, 146] width 46 height 10
type input "10,018.80"
click at [181, 147] on div "Exemption Set must be selected for CA. Exemption * 21 - Other Pension Plans - V…" at bounding box center [190, 130] width 116 height 87
click at [287, 190] on button "Save & Close" at bounding box center [286, 190] width 34 height 11
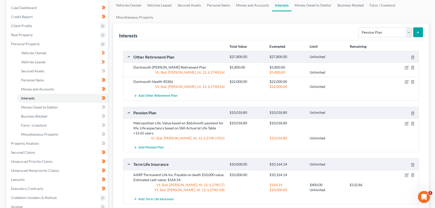
scroll to position [68, 0]
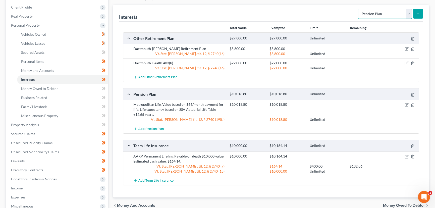
click at [379, 12] on select "Select Interest Type 401K Annuity Bond Education IRA Government Bond Government…" at bounding box center [385, 14] width 54 height 10
click at [339, 10] on div "Interests Select Interest Type 401K Annuity Bond Education IRA Government Bond …" at bounding box center [271, 13] width 304 height 17
click at [52, 88] on span "Money Owed to Debtor" at bounding box center [39, 88] width 37 height 4
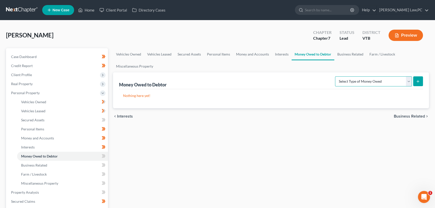
click at [356, 83] on select "Select Type of Money Owed Accounts Receivable Alimony Child Support Claims Agai…" at bounding box center [373, 81] width 77 height 10
click at [103, 155] on icon at bounding box center [103, 156] width 2 height 4
click at [103, 164] on icon at bounding box center [103, 165] width 2 height 4
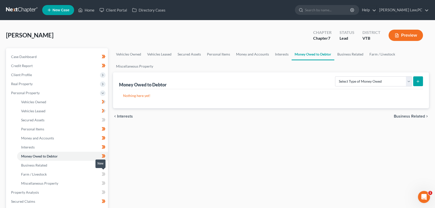
click at [102, 174] on icon at bounding box center [103, 174] width 2 height 4
click at [89, 183] on link "Miscellaneous Property" at bounding box center [62, 183] width 91 height 9
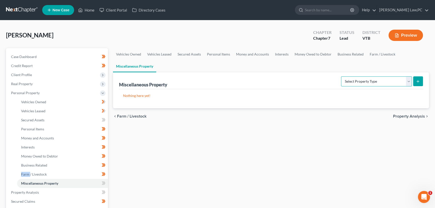
click at [372, 80] on select "Select Property Type Assigned for Creditor Benefit Within 1 Year Holding for An…" at bounding box center [376, 81] width 71 height 10
click at [313, 84] on div "Miscellaneous Property Select Property Type Assigned for Creditor Benefit Withi…" at bounding box center [271, 80] width 304 height 17
click at [102, 182] on icon at bounding box center [104, 183] width 4 height 6
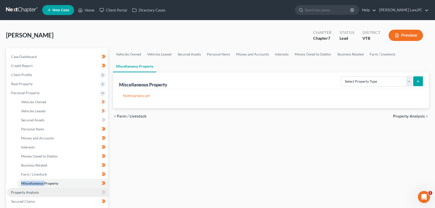
click at [85, 193] on link "Property Analysis" at bounding box center [57, 192] width 101 height 9
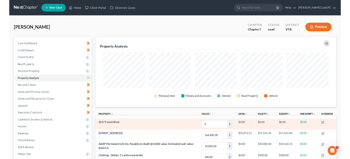
scroll to position [92, 316]
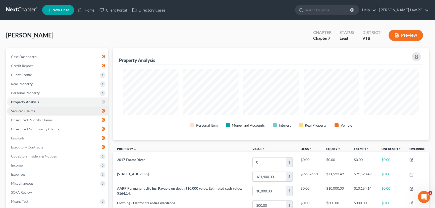
click at [57, 112] on link "Secured Claims" at bounding box center [57, 110] width 101 height 9
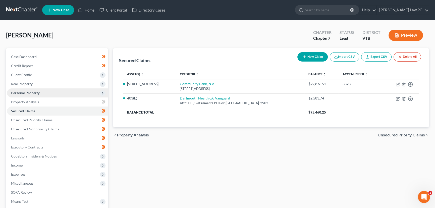
click at [50, 95] on span "Personal Property" at bounding box center [57, 92] width 101 height 9
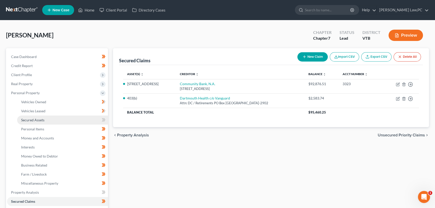
click at [50, 120] on link "Secured Assets" at bounding box center [62, 119] width 91 height 9
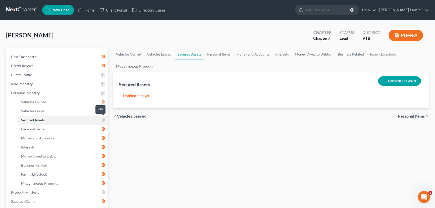
click at [103, 119] on icon at bounding box center [103, 120] width 2 height 4
click at [62, 101] on link "Vehicles Owned" at bounding box center [62, 101] width 91 height 9
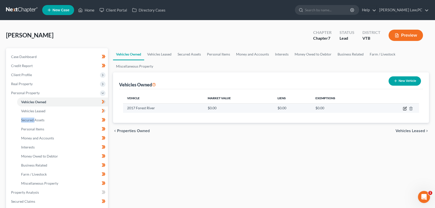
click at [406, 107] on icon "button" at bounding box center [405, 108] width 2 height 2
select select "2"
select select "9"
select select "0"
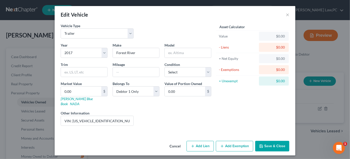
click at [194, 60] on div "Year Select 2026 2025 2024 2023 2022 2021 2020 2019 2018 2017 2016 2015 2014 20…" at bounding box center [136, 85] width 156 height 87
click at [193, 65] on div "Condition Select Excellent Very Good Good Fair Poor" at bounding box center [188, 69] width 52 height 15
click at [193, 69] on select "Select Excellent Very Good Good Fair Poor" at bounding box center [188, 72] width 47 height 10
select select "1"
click at [165, 67] on select "Select Excellent Very Good Good Fair Poor" at bounding box center [188, 72] width 47 height 10
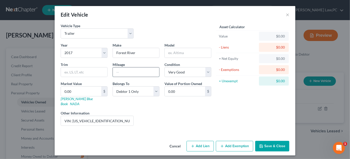
click at [130, 69] on input "text" at bounding box center [136, 72] width 46 height 10
click at [147, 50] on input "Forest River" at bounding box center [136, 53] width 46 height 10
click at [179, 51] on input "text" at bounding box center [188, 53] width 46 height 10
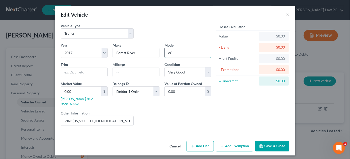
type input "c"
type input "Coachmen"
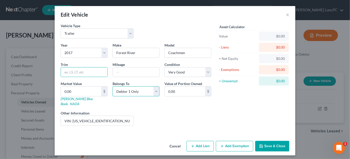
click at [147, 92] on select "Select Debtor 1 Only Debtor 2 Only Debtor 1 And Debtor 2 Only At Least One Of T…" at bounding box center [136, 91] width 47 height 10
click at [113, 86] on select "Select Debtor 1 Only Debtor 2 Only Debtor 1 And Debtor 2 Only At Least One Of T…" at bounding box center [136, 91] width 47 height 10
click at [188, 88] on input "0.00" at bounding box center [185, 91] width 40 height 10
click at [163, 102] on div "Year Select 2026 2025 2024 2023 2022 2021 2020 2019 2018 2017 2016 2015 2014 20…" at bounding box center [136, 85] width 156 height 87
click at [180, 86] on input "0.00" at bounding box center [185, 91] width 40 height 10
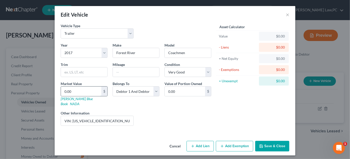
click at [80, 95] on input "0.00" at bounding box center [81, 91] width 40 height 10
click at [119, 87] on select "Select Debtor 1 Only Debtor 2 Only Debtor 1 And Debtor 2 Only At Least One Of T…" at bounding box center [136, 91] width 47 height 10
select select "3"
click at [113, 86] on select "Select Debtor 1 Only Debtor 2 Only Debtor 1 And Debtor 2 Only At Least One Of T…" at bounding box center [136, 91] width 47 height 10
click at [149, 122] on div "Year Select 2026 2025 2024 2023 2022 2021 2020 2019 2018 2017 2016 2015 2014 20…" at bounding box center [136, 85] width 156 height 87
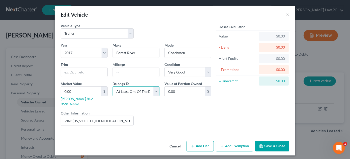
drag, startPoint x: 147, startPoint y: 89, endPoint x: 147, endPoint y: 94, distance: 5.0
click at [147, 89] on select "Select Debtor 1 Only Debtor 2 Only Debtor 1 And Debtor 2 Only At Least One Of T…" at bounding box center [136, 91] width 47 height 10
click at [113, 86] on select "Select Debtor 1 Only Debtor 2 Only Debtor 1 And Debtor 2 Only At Least One Of T…" at bounding box center [136, 91] width 47 height 10
click at [92, 92] on input "0.00" at bounding box center [81, 91] width 40 height 10
type input "1"
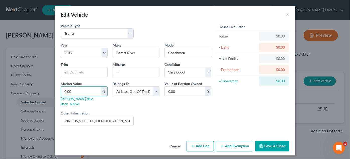
type input "1.00"
type input "15"
type input "15.00"
type input "150"
type input "150.00"
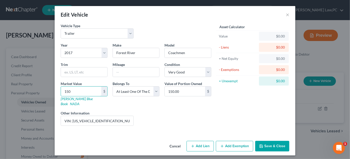
type input "1500"
type input "1,500.00"
type input "1,5000"
type input "15,000.00"
type input "15,000"
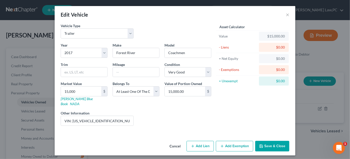
click at [183, 98] on div "Value of Portion Owned 15,000.00 $" at bounding box center [188, 93] width 52 height 25
click at [186, 95] on div "15,000.00 $" at bounding box center [188, 91] width 47 height 10
click at [187, 93] on input "15,000.00" at bounding box center [185, 91] width 40 height 10
type input "1"
type input "7,500"
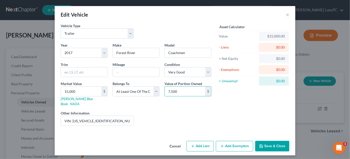
click at [216, 102] on div "Asset Calculator Value $15,000.00 - Liens $0.00 = Net Equity $0.00 - Exemptions…" at bounding box center [253, 76] width 78 height 106
click at [234, 141] on button "Add Exemption" at bounding box center [234, 146] width 37 height 11
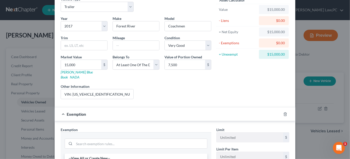
scroll to position [91, 0]
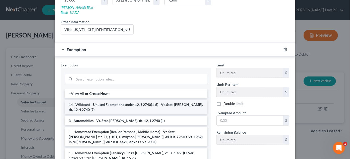
click at [125, 100] on li "14 - Wildcard - Unused Exemptions under 12, § 2740(1-6) - Vt. Stat. Ann. tit. 1…" at bounding box center [136, 107] width 143 height 14
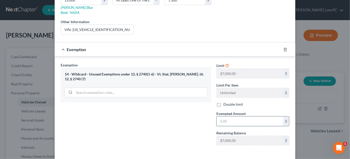
click at [240, 118] on input "text" at bounding box center [250, 121] width 67 height 10
type input "7,000"
click at [206, 122] on div "Exemption Set must be selected for CA. Exemption * 14 - Wildcard - Unused Exemp…" at bounding box center [136, 105] width 156 height 87
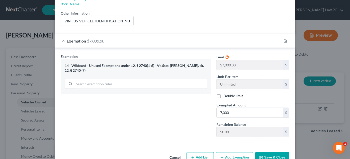
scroll to position [107, 0]
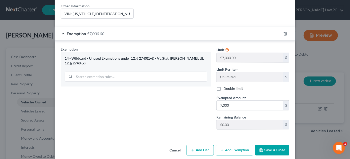
click at [269, 145] on button "Save & Close" at bounding box center [273, 150] width 34 height 11
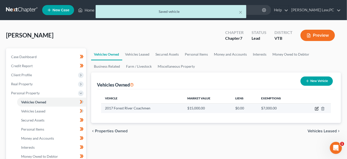
click at [316, 108] on icon "button" at bounding box center [317, 108] width 2 height 2
select select "2"
select select "9"
select select "1"
select select "3"
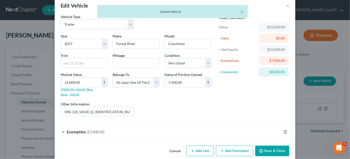
scroll to position [10, 0]
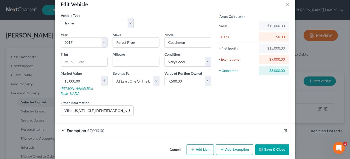
click at [228, 144] on button "Add Exemption" at bounding box center [234, 149] width 37 height 11
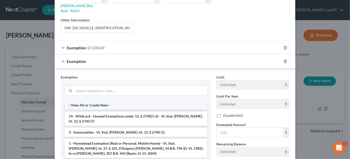
scroll to position [102, 0]
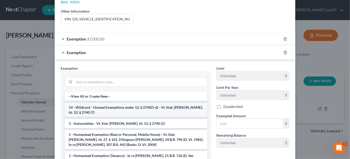
click at [137, 103] on li "14 - Wildcard - Unused Exemptions under 12, § 2740(1-6) - Vt. Stat. Ann. tit. 1…" at bounding box center [136, 110] width 143 height 14
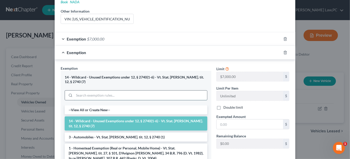
click at [97, 90] on input "search" at bounding box center [140, 95] width 133 height 10
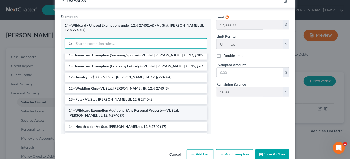
scroll to position [91, 0]
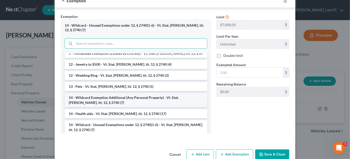
click at [151, 93] on li "14 - Wildcard Exemption Additional (Any Personal Property) - Vt. Stat. Ann. tit…" at bounding box center [136, 100] width 143 height 14
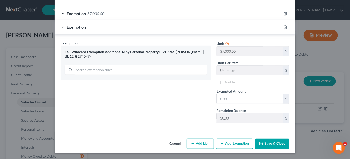
scroll to position [120, 0]
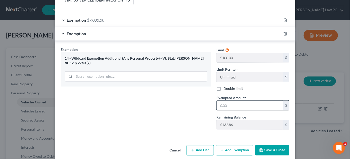
click at [248, 100] on input "text" at bounding box center [250, 105] width 67 height 10
type input "132.86"
click at [181, 129] on div "Exemption Set must be selected for CA. Exemption * 14 - Wildcard Exemption Addi…" at bounding box center [175, 89] width 241 height 97
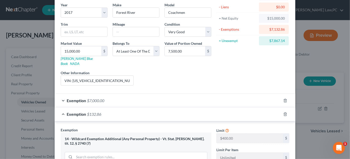
scroll to position [29, 0]
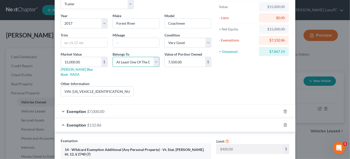
click at [144, 64] on select "Select Debtor 1 Only Debtor 2 Only Debtor 1 And Debtor 2 Only At Least One Of T…" at bounding box center [136, 62] width 47 height 10
select select "2"
click at [113, 57] on select "Select Debtor 1 Only Debtor 2 Only Debtor 1 And Debtor 2 Only At Least One Of T…" at bounding box center [136, 62] width 47 height 10
click at [173, 70] on div "Value of Portion Owned 7,500.00 $" at bounding box center [188, 63] width 52 height 25
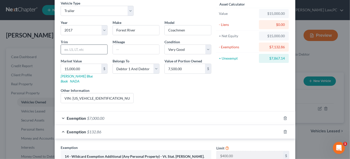
scroll to position [0, 0]
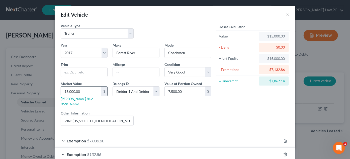
click at [84, 87] on input "15,000.00" at bounding box center [81, 91] width 40 height 10
type input "1"
type input "1.00"
type input "12"
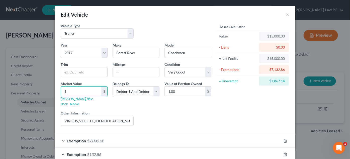
type input "12.00"
type input "120"
type input "120.00"
type input "1200"
type input "1,200.00"
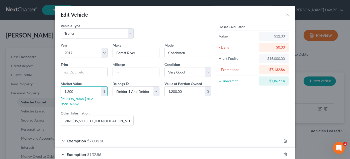
type input "1,2000"
type input "12,000.00"
type input "12,000"
click at [182, 110] on div "Liens Select" at bounding box center [175, 117] width 78 height 15
click at [192, 87] on input "12,000.00" at bounding box center [185, 91] width 40 height 10
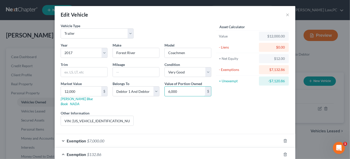
type input "6,000"
click at [185, 110] on div "Liens Select" at bounding box center [175, 117] width 78 height 15
click at [118, 116] on input "VIN: 5ZT2FEJB1HL001624" at bounding box center [97, 121] width 73 height 10
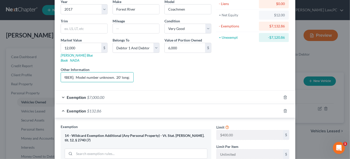
scroll to position [44, 0]
type input "VIN: 5ZT2FEJB1HL001624; Model number unknown. 20' long; no pop-outs; base trim."
click at [284, 108] on icon "button" at bounding box center [286, 110] width 4 height 4
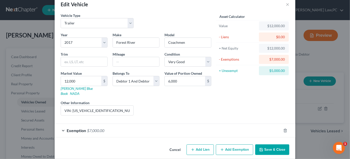
click at [128, 125] on div "Exemption $7,000.00" at bounding box center [168, 129] width 227 height 13
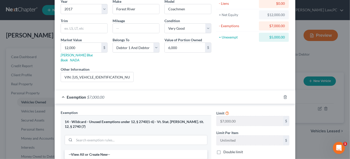
scroll to position [87, 0]
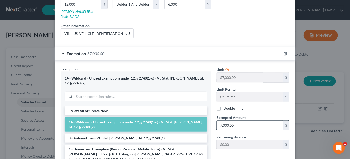
click at [232, 120] on input "7,000.00" at bounding box center [250, 125] width 67 height 10
type input "6,000"
click at [253, 106] on div "Double limit" at bounding box center [253, 108] width 73 height 5
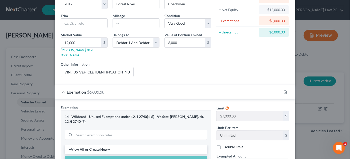
click at [224, 51] on div "Asset Calculator Value $12,000.00 - Liens $0.00 = Net Equity $12,000.00 - Exemp…" at bounding box center [253, 27] width 78 height 106
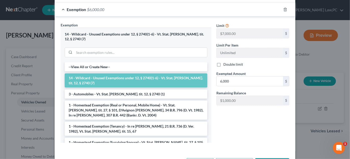
scroll to position [131, 0]
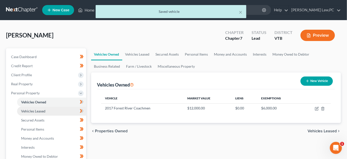
click at [57, 110] on link "Vehicles Leased" at bounding box center [51, 110] width 69 height 9
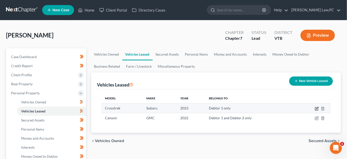
click at [318, 108] on icon "button" at bounding box center [316, 108] width 3 height 3
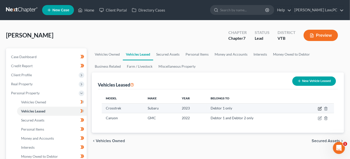
select select "0"
select select "3"
select select "0"
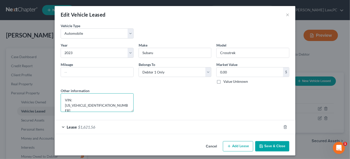
click at [119, 100] on textarea "VIN: JF2GTAEC1PH315062" at bounding box center [97, 102] width 73 height 19
type textarea "VIN: JF2GTAEC1PH315062;"
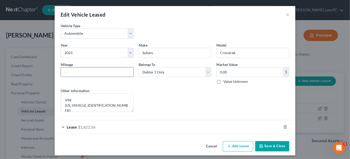
click at [84, 68] on input "text" at bounding box center [97, 72] width 73 height 10
click at [142, 96] on div "Lease Select" at bounding box center [175, 100] width 78 height 24
click at [67, 71] on input "26000" at bounding box center [97, 72] width 73 height 10
type input "26,000"
click at [174, 103] on div "Lease Select" at bounding box center [175, 100] width 78 height 24
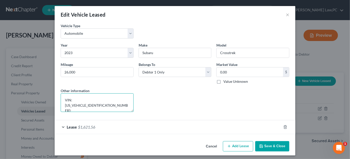
click at [116, 100] on textarea "VIN: JF2GTAEC1PH315062;" at bounding box center [97, 102] width 73 height 19
type textarea "VIN: JF2GTAEC1PH315062; no market value; leased vehicle."
click at [274, 146] on button "Save & Close" at bounding box center [273, 146] width 34 height 11
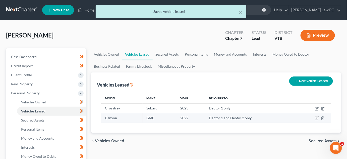
click at [315, 117] on icon "button" at bounding box center [316, 118] width 3 height 3
select select "1"
select select "4"
select select "2"
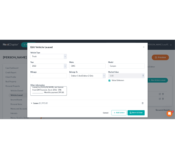
scroll to position [4, 0]
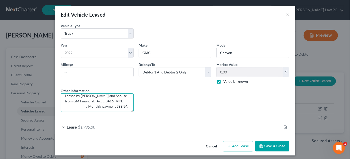
drag, startPoint x: 82, startPoint y: 106, endPoint x: 57, endPoint y: 105, distance: 25.6
click at [58, 105] on div "Other information Leased by Debtor and Spouse from GM Financial. Acct: 3416. VI…" at bounding box center [97, 100] width 78 height 24
type textarea "Leased by Debtor and Spouse from GM Financial. Acct: 3416. VIN: . Monthly payme…"
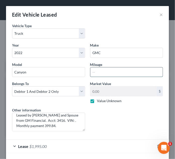
click at [100, 70] on input "text" at bounding box center [126, 72] width 73 height 10
type input "29,000"
click at [107, 108] on div "Lease Select" at bounding box center [127, 119] width 78 height 24
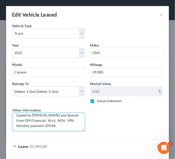
click at [70, 119] on textarea "Leased by Debtor and Spouse from GM Financial. Acct: 3416. VIN: . Monthly payme…" at bounding box center [48, 121] width 73 height 19
click at [65, 119] on textarea "Leased by Debtor and Spouse from GM Financial. Acct: 3416. VIN: . Monthly payme…" at bounding box center [48, 121] width 73 height 19
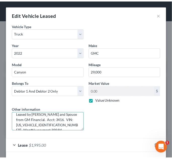
scroll to position [21, 0]
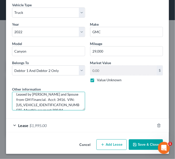
type textarea "Leased by Debtor and Spouse from GM Financial. Acct: 3416. VIN: 1GRG6CEN4N13031…"
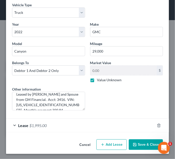
click at [144, 145] on button "Save & Close" at bounding box center [146, 144] width 34 height 11
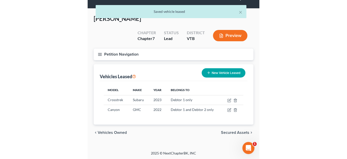
scroll to position [0, 0]
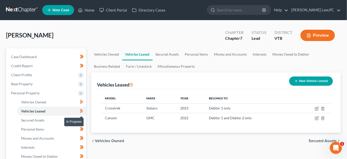
click at [82, 108] on icon at bounding box center [82, 111] width 4 height 6
click at [82, 101] on icon at bounding box center [82, 102] width 4 height 6
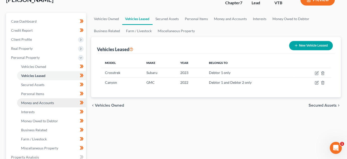
scroll to position [84, 0]
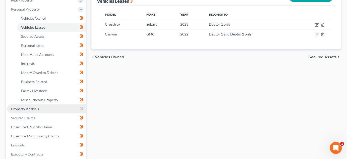
click at [52, 107] on link "Property Analysis" at bounding box center [46, 108] width 79 height 9
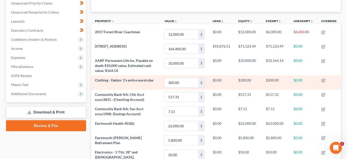
scroll to position [21, 0]
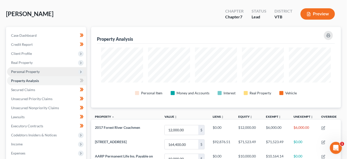
click at [51, 71] on span "Personal Property" at bounding box center [46, 71] width 79 height 9
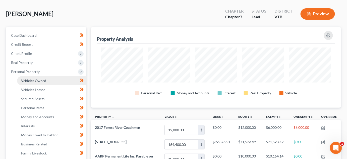
click at [37, 81] on span "Vehicles Owned" at bounding box center [33, 80] width 25 height 4
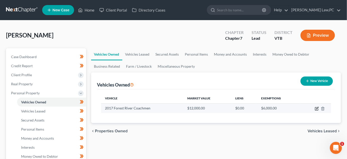
click at [317, 108] on icon "button" at bounding box center [317, 108] width 2 height 2
select select "2"
select select "9"
select select "1"
select select "2"
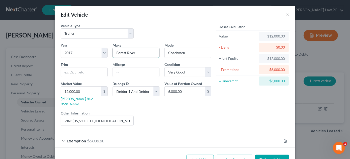
click at [137, 51] on input "Forest River" at bounding box center [136, 53] width 46 height 10
click at [114, 51] on input "Forest River" at bounding box center [136, 53] width 46 height 10
type input "Coachmen Forest River"
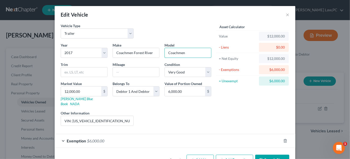
drag, startPoint x: 182, startPoint y: 51, endPoint x: 160, endPoint y: 43, distance: 24.2
click at [160, 43] on div "Year Select 2026 2025 2024 2023 2022 2021 2020 2019 2018 2017 2016 2015 2014 20…" at bounding box center [136, 85] width 156 height 87
type input "Freedom Express"
drag, startPoint x: 119, startPoint y: 114, endPoint x: 147, endPoint y: 118, distance: 28.4
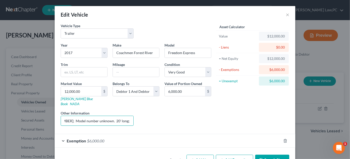
click at [147, 118] on div "Year Select 2026 2025 2024 2023 2022 2021 2020 2019 2018 2017 2016 2015 2014 20…" at bounding box center [136, 85] width 156 height 87
type input "VIN: 5ZT2FEJB1HL001624; Model number unknown. 20' long; no pop-outs; base trim.…"
click at [147, 118] on div "Liens Select" at bounding box center [175, 117] width 78 height 15
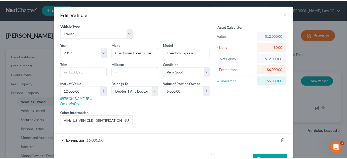
scroll to position [10, 0]
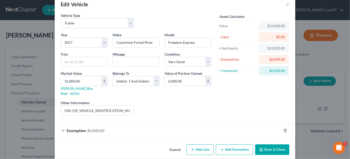
click at [261, 144] on button "Save & Close" at bounding box center [273, 149] width 34 height 11
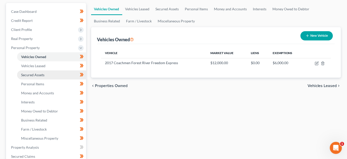
scroll to position [77, 0]
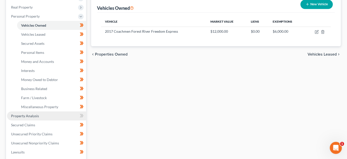
click at [45, 117] on link "Property Analysis" at bounding box center [46, 115] width 79 height 9
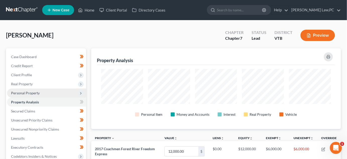
click at [39, 94] on span "Personal Property" at bounding box center [46, 92] width 79 height 9
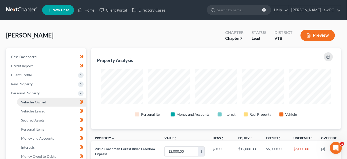
click at [41, 103] on span "Vehicles Owned" at bounding box center [33, 102] width 25 height 4
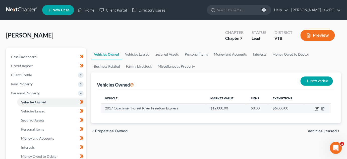
click at [316, 108] on icon "button" at bounding box center [317, 108] width 4 height 4
select select "2"
select select "9"
select select "1"
select select "2"
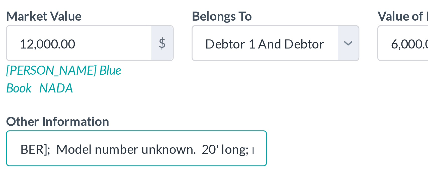
scroll to position [0, 154]
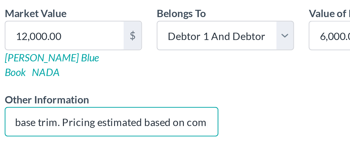
drag, startPoint x: 117, startPoint y: 111, endPoint x: 139, endPoint y: 110, distance: 21.3
click at [140, 110] on div "Year Select 2026 2025 2024 2023 2022 2021 2020 2019 2018 2017 2016 2015 2014 20…" at bounding box center [136, 81] width 156 height 87
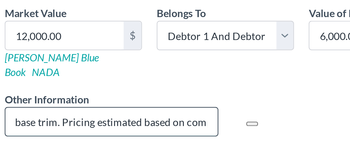
click at [72, 112] on input "VIN: 5ZT2FEJB1HL001624; Model number unknown. 20' long; no pop-outs; base trim.…" at bounding box center [97, 117] width 73 height 10
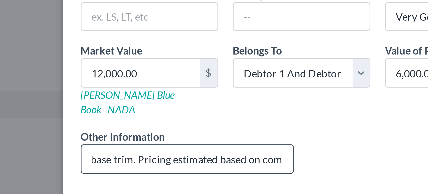
drag, startPoint x: 166, startPoint y: 116, endPoint x: 161, endPoint y: 115, distance: 4.3
click at [161, 116] on input "VIN: 5ZT2FEJB1HL001624; Model number unknown. 20' long; no pop-outs; base trim.…" at bounding box center [136, 121] width 73 height 10
click at [162, 116] on input "VIN: 5ZT2FEJB1HL001624; Model number unknown. 20' long; no pop-outs; base trim.…" at bounding box center [136, 121] width 73 height 10
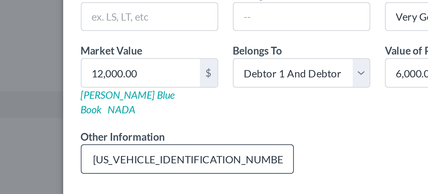
scroll to position [0, 0]
drag, startPoint x: 132, startPoint y: 116, endPoint x: 132, endPoint y: 113, distance: 3.3
click at [132, 116] on input "VIN: 5ZT2FEJB1HL001624; Model number unknown. 20' long; no pop-outs; base trim.…" at bounding box center [136, 121] width 73 height 10
click at [164, 116] on input "VIN: 5ZT2FEJB1HL001624; Model number unknown. 20' long; no pop-outs; base trim.…" at bounding box center [136, 121] width 73 height 10
click at [165, 116] on input "VIN: 5ZT2FEJB1HL001624; Model number unknown. 20' long; no pop-outs; base trim.…" at bounding box center [136, 121] width 73 height 10
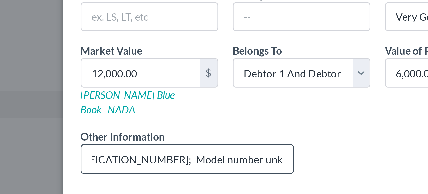
scroll to position [0, 48]
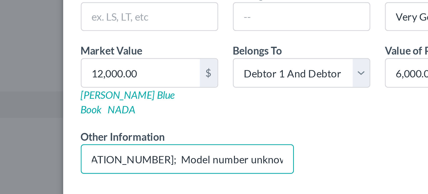
type input "VIN: 5ZT2FEJB1HL001624; Model number unknown. 24' long; no pop-outs; base trim.…"
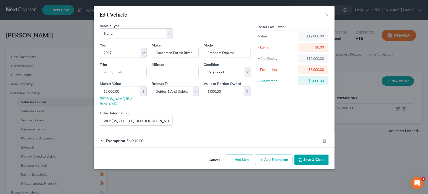
click at [214, 114] on div "Liens Select" at bounding box center [214, 117] width 78 height 15
click at [125, 92] on input "12,000.00" at bounding box center [120, 91] width 40 height 10
type input "1"
type input "1.00"
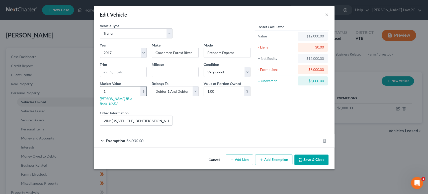
type input "13"
type input "13.00"
type input "132"
type input "132.00"
type input "1322"
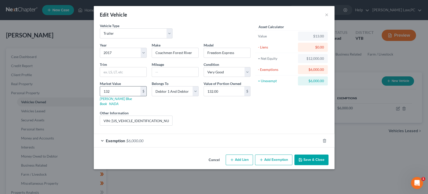
type input "1,322.00"
type input "1,3225"
type input "13,225.00"
type input "13,225"
click at [230, 110] on div "Liens Select" at bounding box center [214, 117] width 78 height 15
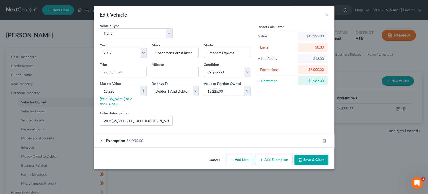
click at [236, 94] on input "13,225.00" at bounding box center [224, 91] width 40 height 10
type input "6,612.5"
click at [259, 100] on div "Asset Calculator Value $13,225.00 - Liens $0.00 = Net Equity $13.00 - Exemption…" at bounding box center [292, 76] width 78 height 106
click at [187, 136] on div "Exemption $6,000.00" at bounding box center [207, 140] width 227 height 13
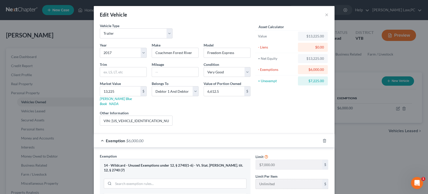
scroll to position [37, 0]
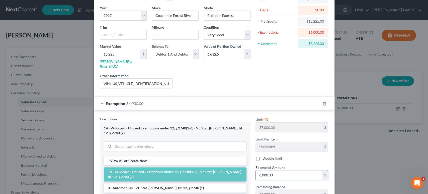
click at [275, 171] on input "6,000.00" at bounding box center [289, 175] width 67 height 10
click at [275, 170] on input "6,000.00" at bounding box center [289, 175] width 67 height 10
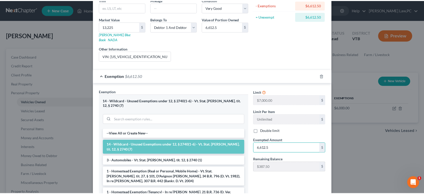
scroll to position [105, 0]
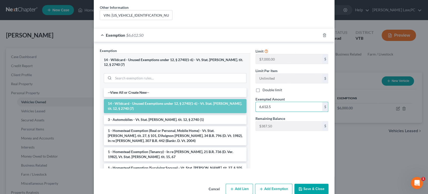
type input "6,612.5"
click at [303, 183] on button "Save & Close" at bounding box center [312, 188] width 34 height 11
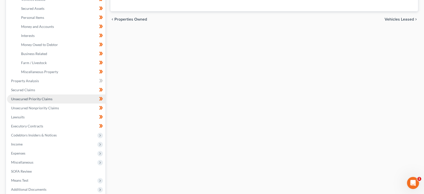
scroll to position [163, 0]
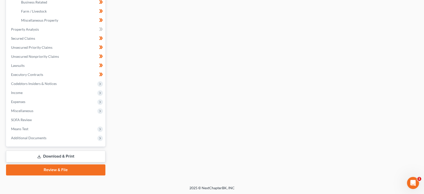
click at [64, 156] on link "Download & Print" at bounding box center [55, 156] width 99 height 12
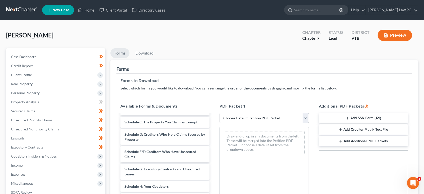
scroll to position [74, 0]
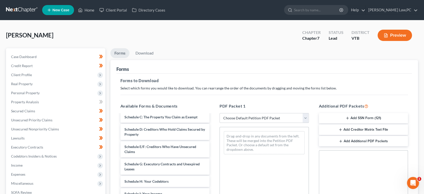
click at [237, 117] on select "Choose Default Petition PDF Packet Complete Bankruptcy Petition (all forms and …" at bounding box center [264, 118] width 89 height 10
click at [220, 113] on select "Choose Default Petition PDF Packet Complete Bankruptcy Petition (all forms and …" at bounding box center [264, 118] width 89 height 10
click at [241, 117] on select "Choose Default Petition PDF Packet Complete Bankruptcy Petition (all forms and …" at bounding box center [264, 118] width 89 height 10
click at [220, 113] on select "Choose Default Petition PDF Packet Complete Bankruptcy Petition (all forms and …" at bounding box center [264, 118] width 89 height 10
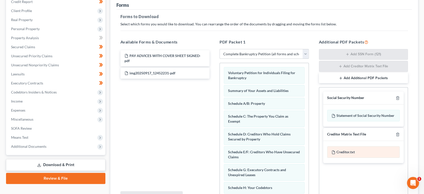
scroll to position [111, 0]
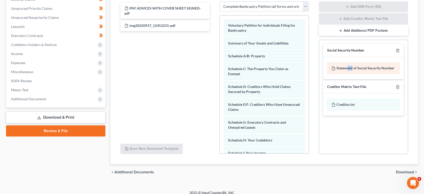
drag, startPoint x: 352, startPoint y: 69, endPoint x: 347, endPoint y: 66, distance: 6.4
click at [347, 66] on div "Statement of Social Security Number" at bounding box center [363, 68] width 73 height 12
drag, startPoint x: 369, startPoint y: 70, endPoint x: 376, endPoint y: 70, distance: 6.3
click at [376, 70] on div "Statement of Social Security Number" at bounding box center [363, 68] width 73 height 12
click at [335, 66] on icon at bounding box center [334, 68] width 4 height 4
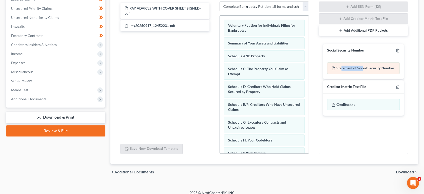
drag, startPoint x: 342, startPoint y: 67, endPoint x: 363, endPoint y: 70, distance: 21.9
click at [363, 70] on div "Statement of Social Security Number" at bounding box center [363, 68] width 73 height 12
click at [379, 66] on div "Statement of Social Security Number" at bounding box center [363, 68] width 73 height 12
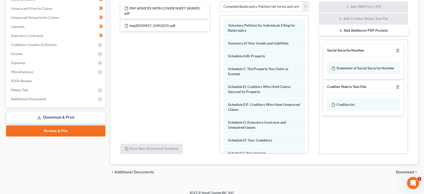
click at [367, 138] on div "Social Security Number Statement of Social Security Number Creditor Matrix Text…" at bounding box center [363, 97] width 89 height 114
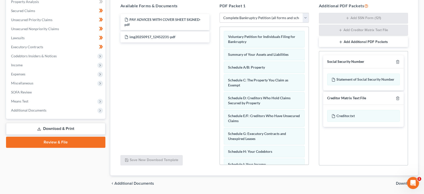
scroll to position [116, 0]
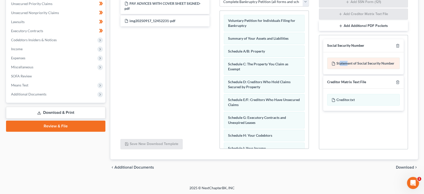
drag, startPoint x: 340, startPoint y: 63, endPoint x: 351, endPoint y: 57, distance: 12.5
click at [352, 55] on div "Statement of Social Security Number" at bounding box center [363, 63] width 81 height 22
click at [351, 57] on div "Statement of Social Security Number" at bounding box center [363, 63] width 73 height 12
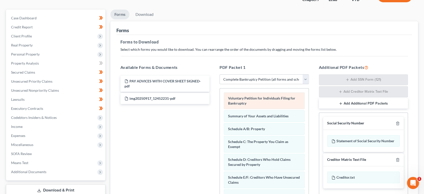
scroll to position [0, 0]
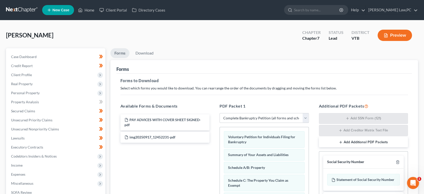
click at [258, 116] on select "Choose Default Petition PDF Packet Complete Bankruptcy Petition (all forms and …" at bounding box center [264, 118] width 89 height 10
click at [167, 164] on div "PAY ADVICES WITH COVER SHEET SIGNED-pdf img20250917_12452231-pdf" at bounding box center [164, 182] width 97 height 138
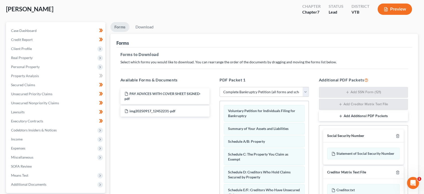
scroll to position [37, 0]
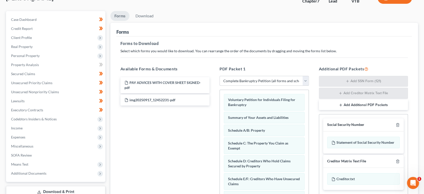
click at [254, 81] on select "Choose Default Petition PDF Packet Complete Bankruptcy Petition (all forms and …" at bounding box center [264, 81] width 89 height 10
click at [262, 69] on h5 "PDF Packet 1" at bounding box center [264, 69] width 89 height 6
click at [259, 80] on select "Choose Default Petition PDF Packet Complete Bankruptcy Petition (all forms and …" at bounding box center [264, 81] width 89 height 10
select select "3"
click at [220, 76] on select "Choose Default Petition PDF Packet Complete Bankruptcy Petition (all forms and …" at bounding box center [264, 81] width 89 height 10
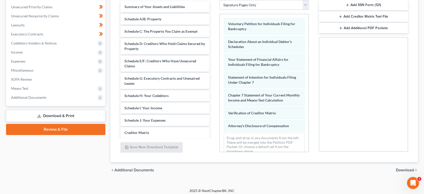
scroll to position [116, 0]
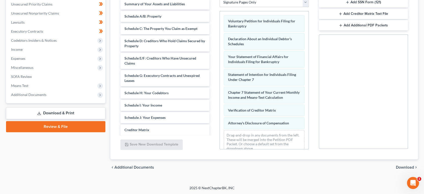
click at [404, 166] on span "Download" at bounding box center [405, 167] width 18 height 4
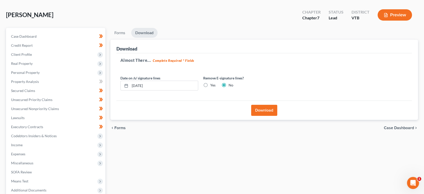
scroll to position [0, 0]
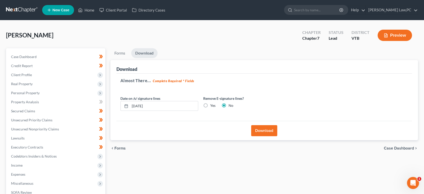
click at [263, 130] on button "Download" at bounding box center [264, 130] width 26 height 11
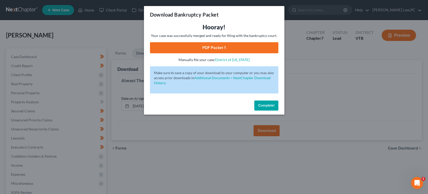
click at [236, 48] on link "PDF Packet 1" at bounding box center [214, 47] width 129 height 11
click at [275, 105] on button "Complete!" at bounding box center [267, 105] width 24 height 10
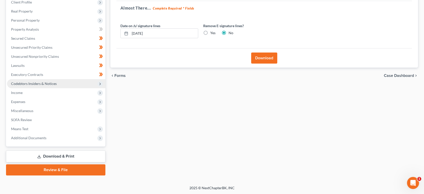
scroll to position [73, 0]
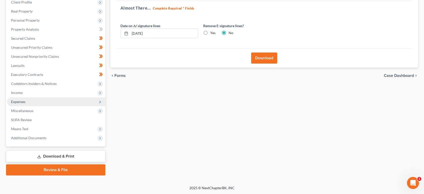
click at [36, 102] on span "Expenses" at bounding box center [56, 101] width 98 height 9
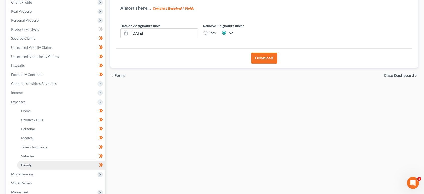
click at [51, 162] on link "Family" at bounding box center [61, 164] width 88 height 9
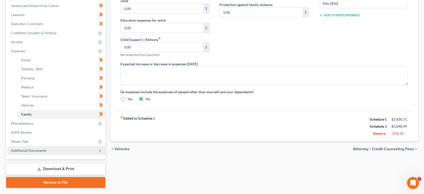
scroll to position [134, 0]
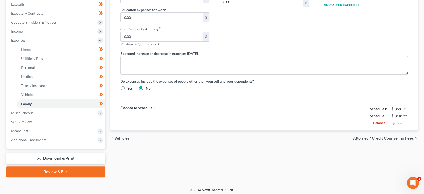
click at [56, 156] on link "Download & Print" at bounding box center [55, 158] width 99 height 12
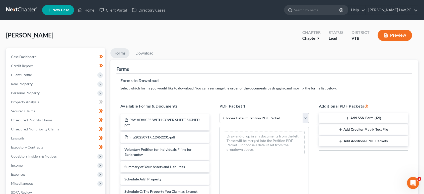
click at [357, 129] on button "Add Creditor Matrix Text File" at bounding box center [363, 129] width 89 height 11
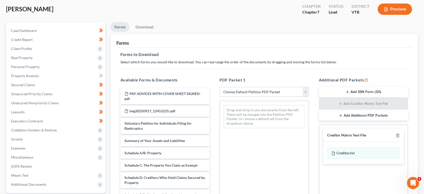
scroll to position [37, 0]
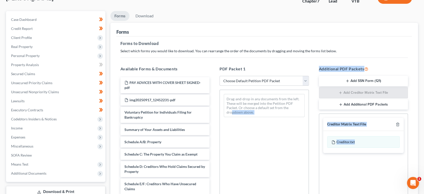
drag, startPoint x: 355, startPoint y: 142, endPoint x: 315, endPoint y: 140, distance: 40.7
click at [232, 163] on div "Available Forms & Documents PAY ADVICES WITH COVER SHEET SIGNED-pdf img20250917…" at bounding box center [264, 147] width 298 height 170
click at [355, 142] on div "Creditor.txt" at bounding box center [363, 142] width 73 height 12
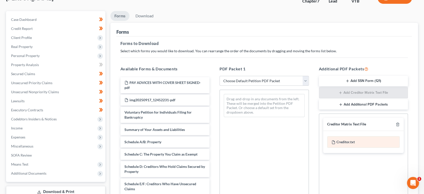
click at [357, 141] on div "Creditor.txt" at bounding box center [363, 142] width 73 height 12
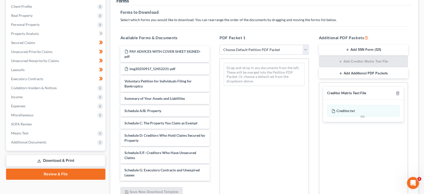
scroll to position [111, 0]
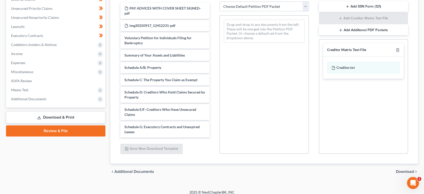
click at [266, 6] on select "Choose Default Petition PDF Packet Complete Bankruptcy Petition (all forms and …" at bounding box center [264, 7] width 89 height 10
drag, startPoint x: 223, startPoint y: 161, endPoint x: 221, endPoint y: 158, distance: 2.9
click at [223, 161] on div "Forms to Download Select which forms you would like to download. You can rearra…" at bounding box center [264, 63] width 296 height 202
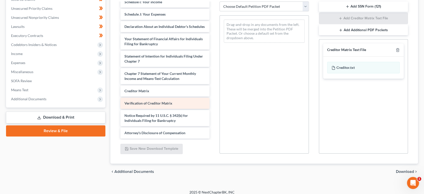
scroll to position [159, 0]
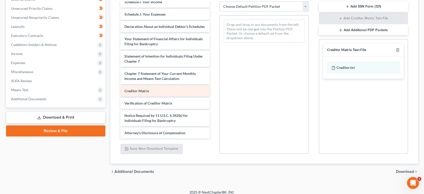
click at [175, 92] on div "Creditor Matrix" at bounding box center [164, 90] width 89 height 11
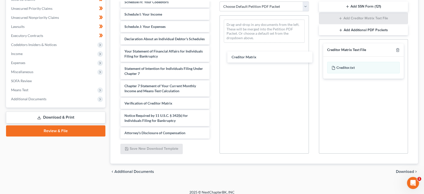
drag, startPoint x: 175, startPoint y: 92, endPoint x: 255, endPoint y: 67, distance: 83.8
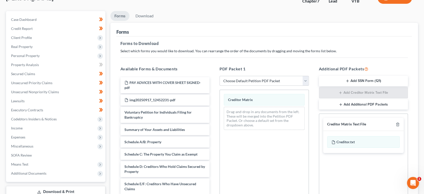
scroll to position [74, 0]
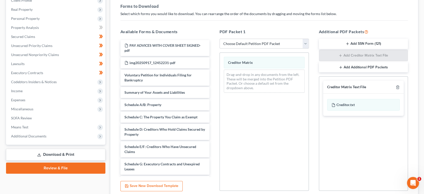
click at [367, 43] on button "Add SSN Form (121)" at bounding box center [363, 44] width 89 height 11
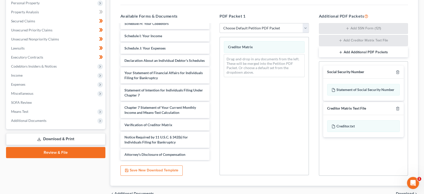
scroll to position [79, 0]
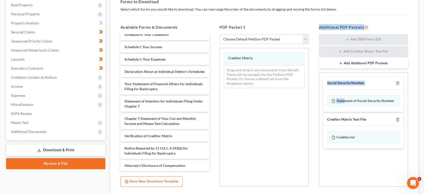
drag, startPoint x: 345, startPoint y: 102, endPoint x: 261, endPoint y: 126, distance: 87.0
click at [261, 126] on div "Available Forms & Documents PAY ADVICES WITH COVER SHEET SIGNED-pdf img20250917…" at bounding box center [264, 105] width 298 height 171
click at [345, 96] on div "Statement of Social Security Number" at bounding box center [363, 101] width 73 height 12
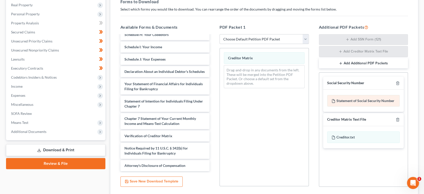
click at [356, 97] on div "Statement of Social Security Number" at bounding box center [363, 101] width 73 height 12
click at [354, 100] on div "Statement of Social Security Number" at bounding box center [363, 101] width 73 height 12
click at [349, 86] on div "Social Security Number" at bounding box center [363, 83] width 81 height 13
click at [349, 82] on div "Social Security Number" at bounding box center [345, 83] width 37 height 5
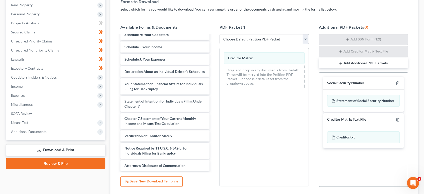
click at [289, 125] on div "Creditor Matrix Drag-and-drop in any documents from the left. These will be mer…" at bounding box center [264, 117] width 89 height 138
click at [395, 118] on div at bounding box center [397, 119] width 6 height 5
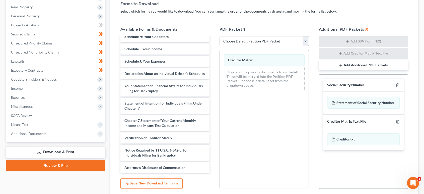
scroll to position [116, 0]
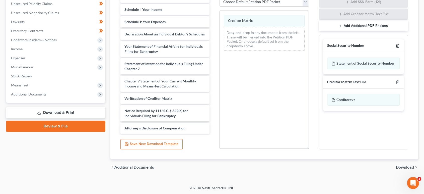
click at [397, 46] on icon "button" at bounding box center [398, 45] width 2 height 3
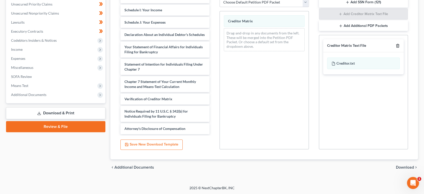
click at [397, 47] on icon "button" at bounding box center [398, 46] width 4 height 4
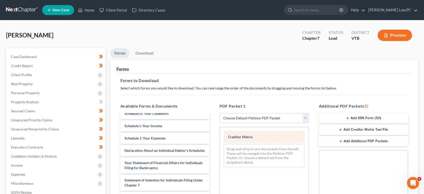
scroll to position [0, 0]
click at [260, 117] on select "Choose Default Petition PDF Packet Complete Bankruptcy Petition (all forms and …" at bounding box center [264, 118] width 89 height 10
click at [259, 101] on div "PDF Packet 1 Choose Default Petition PDF Packet Complete Bankruptcy Petition (a…" at bounding box center [264, 184] width 99 height 170
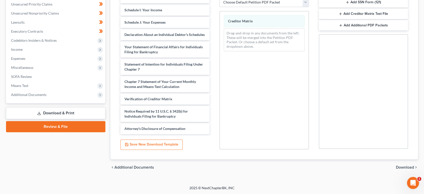
click at [405, 165] on span "Download" at bounding box center [405, 167] width 18 height 4
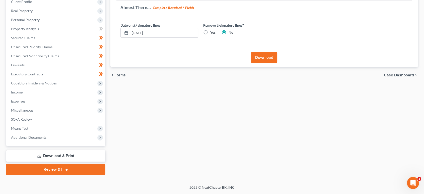
scroll to position [73, 0]
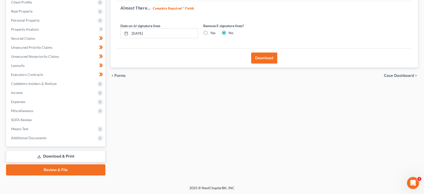
click at [259, 60] on button "Download" at bounding box center [264, 57] width 26 height 11
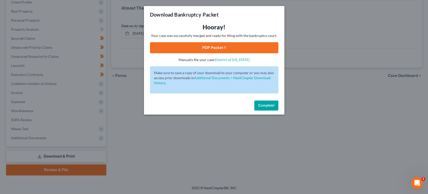
click at [240, 48] on link "PDF Packet 1" at bounding box center [214, 47] width 129 height 11
click at [285, 109] on div "Download Bankruptcy Packet Hooray! Your case was successfully merged and ready …" at bounding box center [214, 97] width 428 height 194
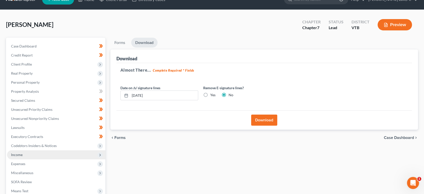
scroll to position [0, 0]
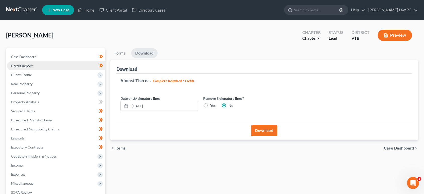
click at [55, 65] on link "Credit Report" at bounding box center [56, 65] width 98 height 9
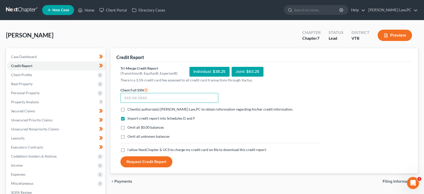
click at [140, 95] on input "text" at bounding box center [169, 98] width 98 height 10
type input "057-40-8234"
drag, startPoint x: 150, startPoint y: 97, endPoint x: 105, endPoint y: 109, distance: 45.7
click at [105, 109] on div "Petition Navigation Case Dashboard Payments Invoices Payments Payments Credit R…" at bounding box center [212, 148] width 417 height 200
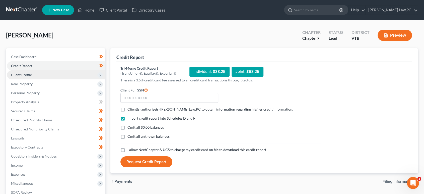
click at [44, 74] on span "Client Profile" at bounding box center [56, 74] width 98 height 9
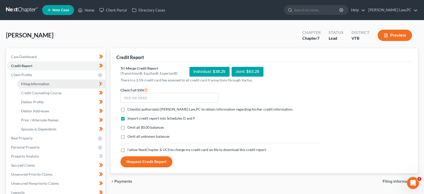
click at [46, 83] on span "Filing Information" at bounding box center [35, 84] width 28 height 4
select select "1"
select select "0"
select select "82"
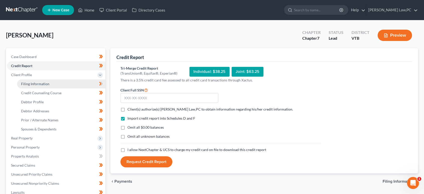
select select "1"
select select "49"
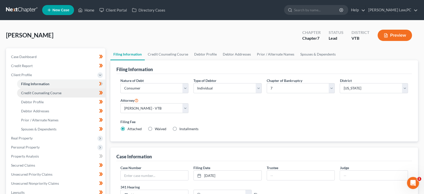
click at [38, 93] on span "Credit Counseling Course" at bounding box center [41, 93] width 40 height 4
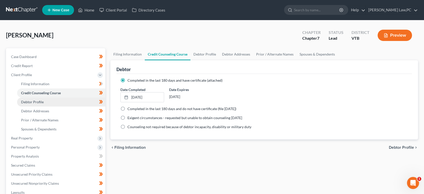
click at [36, 102] on span "Debtor Profile" at bounding box center [32, 102] width 23 height 4
select select "1"
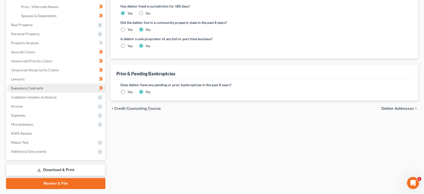
scroll to position [127, 0]
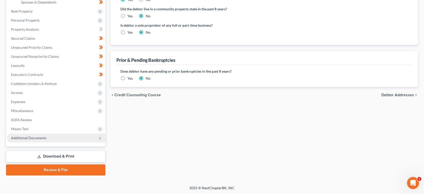
click at [46, 135] on span "Additional Documents" at bounding box center [56, 137] width 98 height 9
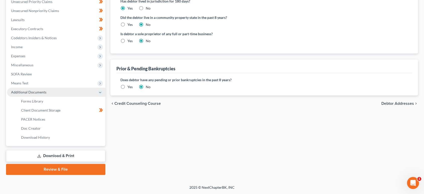
scroll to position [118, 0]
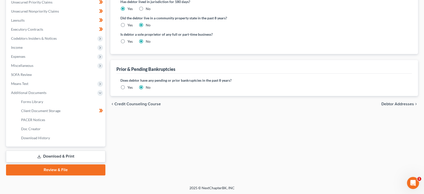
click at [49, 169] on link "Review & File" at bounding box center [55, 169] width 99 height 11
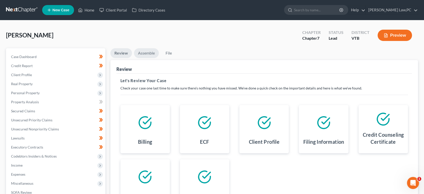
click at [148, 54] on link "Assemble" at bounding box center [146, 53] width 25 height 10
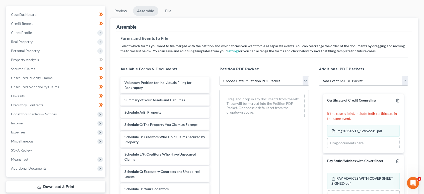
scroll to position [74, 0]
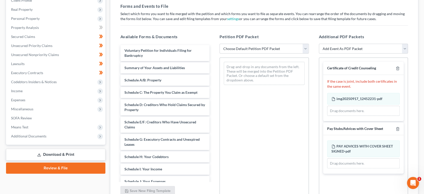
click at [61, 152] on link "Download & Print" at bounding box center [55, 155] width 99 height 12
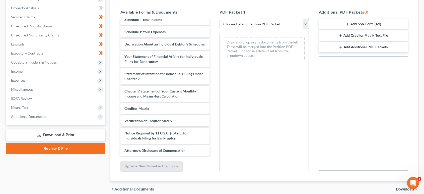
scroll to position [78, 0]
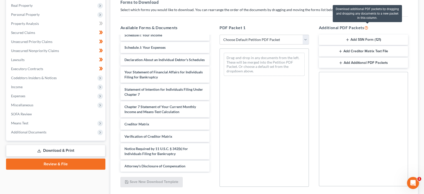
click at [368, 26] on icon at bounding box center [366, 27] width 4 height 5
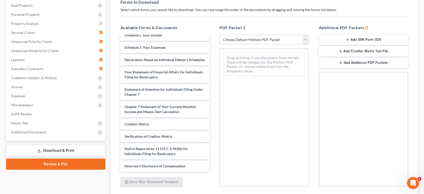
click at [356, 40] on button "Add SSN Form (121)" at bounding box center [363, 40] width 89 height 11
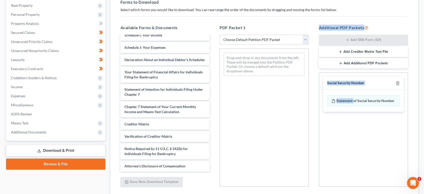
drag, startPoint x: 353, startPoint y: 99, endPoint x: 265, endPoint y: 121, distance: 91.1
click at [255, 131] on div "Available Forms & Documents PAY ADVICES WITH COVER SHEET SIGNED-pdf img20250917…" at bounding box center [264, 106] width 298 height 170
click at [265, 121] on div "Drag-and-drop in any documents from the left. These will be merged into the Pet…" at bounding box center [264, 117] width 89 height 138
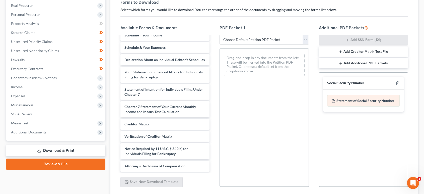
click at [363, 93] on div "Statement of Social Security Number" at bounding box center [363, 101] width 81 height 22
click at [362, 100] on div "Statement of Social Security Number" at bounding box center [363, 101] width 73 height 12
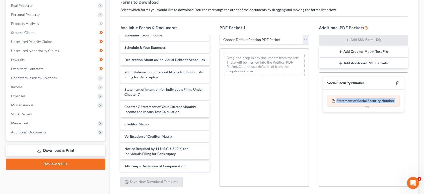
click at [362, 100] on div "Statement of Social Security Number" at bounding box center [363, 101] width 73 height 12
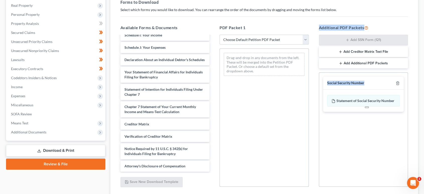
drag, startPoint x: 332, startPoint y: 103, endPoint x: 268, endPoint y: 122, distance: 66.6
click at [268, 122] on div "Available Forms & Documents PAY ADVICES WITH COVER SHEET SIGNED-pdf img20250917…" at bounding box center [264, 106] width 298 height 170
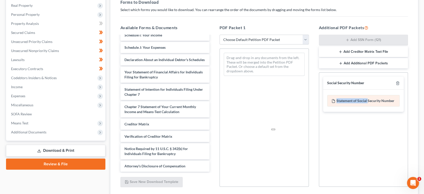
drag, startPoint x: 367, startPoint y: 99, endPoint x: 329, endPoint y: 98, distance: 37.7
click at [320, 97] on div "Social Security Number Statement of Social Security Number Creditor Matrix Text…" at bounding box center [363, 94] width 89 height 43
click at [332, 100] on icon at bounding box center [334, 101] width 4 height 4
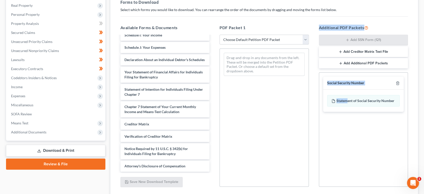
drag, startPoint x: 347, startPoint y: 97, endPoint x: 380, endPoint y: 91, distance: 33.4
click at [317, 108] on div "Additional PDF Packets Add SSN Form (121) Add Creditor Matrix Text File Add Add…" at bounding box center [363, 106] width 99 height 170
click at [394, 87] on div "Social Security Number" at bounding box center [363, 83] width 81 height 13
drag, startPoint x: 382, startPoint y: 101, endPoint x: 240, endPoint y: 142, distance: 147.3
click at [234, 147] on div "Available Forms & Documents PAY ADVICES WITH COVER SHEET SIGNED-pdf img20250917…" at bounding box center [264, 106] width 298 height 170
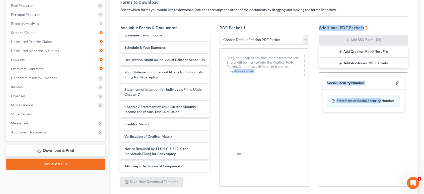
drag, startPoint x: 244, startPoint y: 138, endPoint x: 254, endPoint y: 128, distance: 14.2
click at [244, 138] on div "Drag-and-drop in any documents from the left. These will be merged into the Pet…" at bounding box center [264, 117] width 89 height 138
click at [361, 127] on div "Social Security Number Statement of Social Security Number Creditor Matrix Text…" at bounding box center [363, 129] width 89 height 114
drag, startPoint x: 380, startPoint y: 97, endPoint x: 298, endPoint y: 119, distance: 84.1
click at [288, 123] on div "Available Forms & Documents PAY ADVICES WITH COVER SHEET SIGNED-pdf img20250917…" at bounding box center [264, 106] width 298 height 170
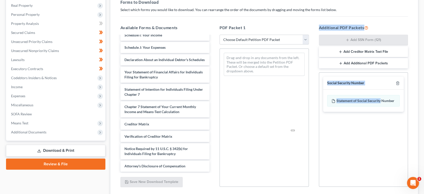
drag, startPoint x: 298, startPoint y: 119, endPoint x: 341, endPoint y: 109, distance: 43.2
click at [299, 119] on div "Drag-and-drop in any documents from the left. These will be merged into the Pet…" at bounding box center [264, 117] width 89 height 138
drag, startPoint x: 345, startPoint y: 121, endPoint x: 338, endPoint y: 119, distance: 7.3
click at [344, 120] on div "Social Security Number Statement of Social Security Number Creditor Matrix Text…" at bounding box center [363, 129] width 89 height 114
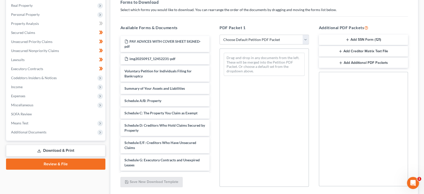
click at [365, 39] on button "Add SSN Form (121)" at bounding box center [363, 40] width 89 height 11
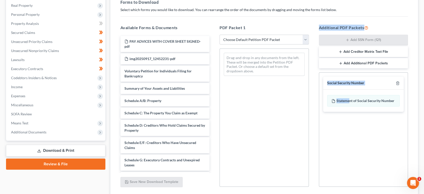
drag, startPoint x: 350, startPoint y: 100, endPoint x: 257, endPoint y: 126, distance: 97.2
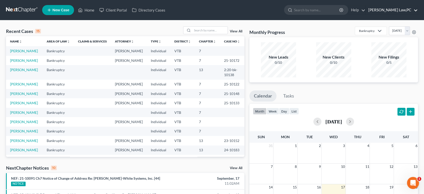
click at [410, 7] on link "[PERSON_NAME] Law,PC" at bounding box center [392, 10] width 52 height 9
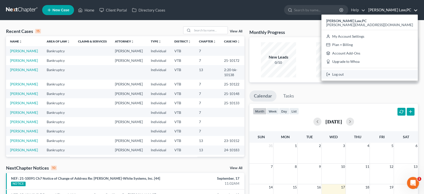
click at [388, 75] on link "Log out" at bounding box center [370, 74] width 96 height 9
